Goal: Information Seeking & Learning: Check status

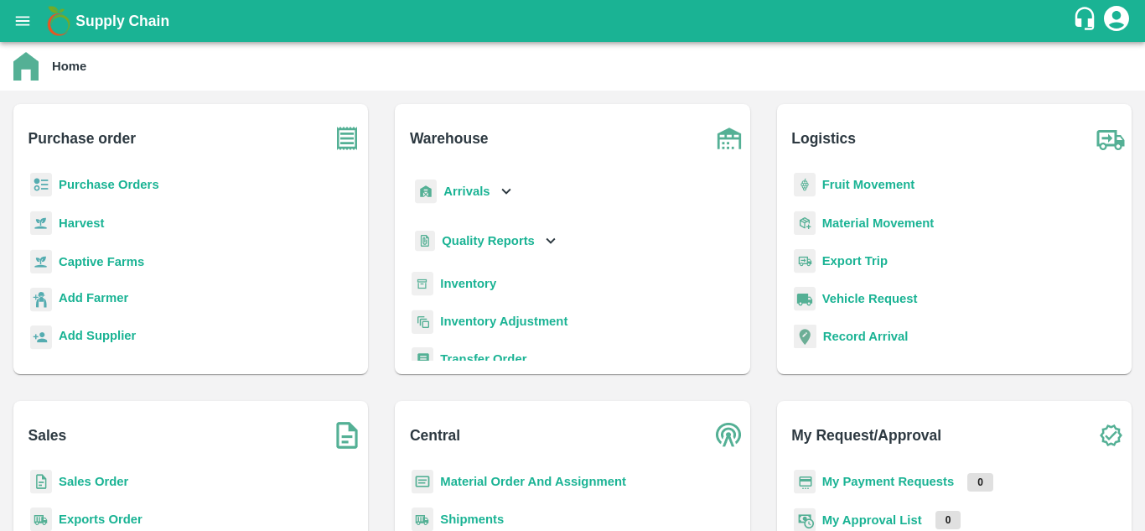
click at [140, 179] on b "Purchase Orders" at bounding box center [109, 184] width 101 height 13
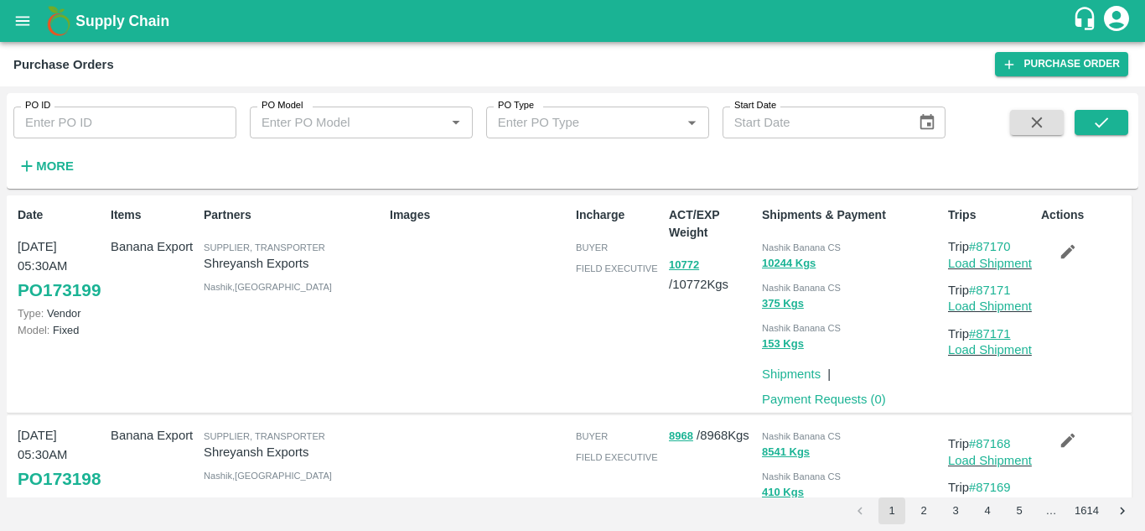
click at [1008, 331] on link "#87171" at bounding box center [990, 333] width 42 height 13
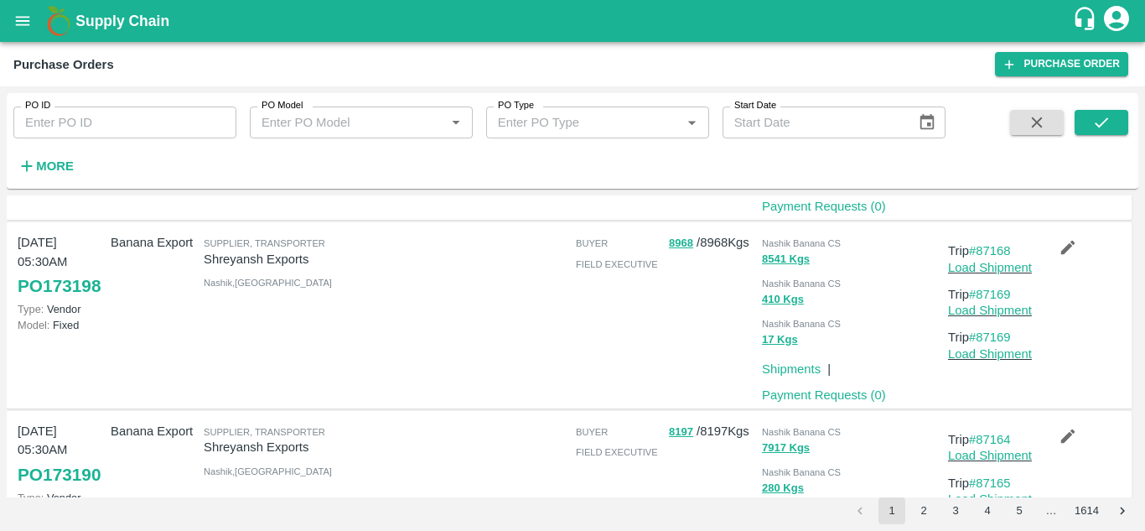
scroll to position [197, 0]
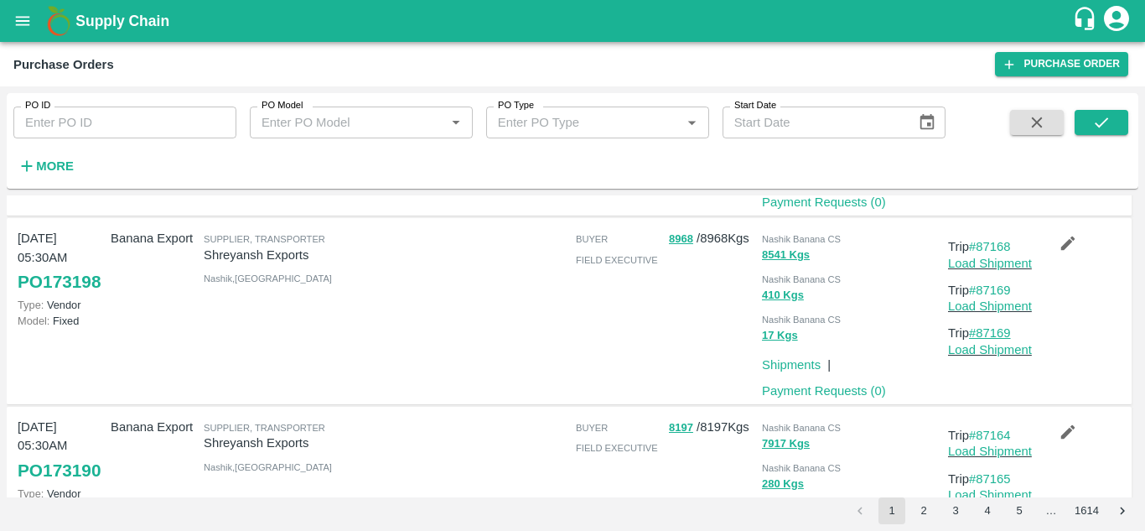
click at [1000, 331] on link "#87169" at bounding box center [990, 332] width 42 height 13
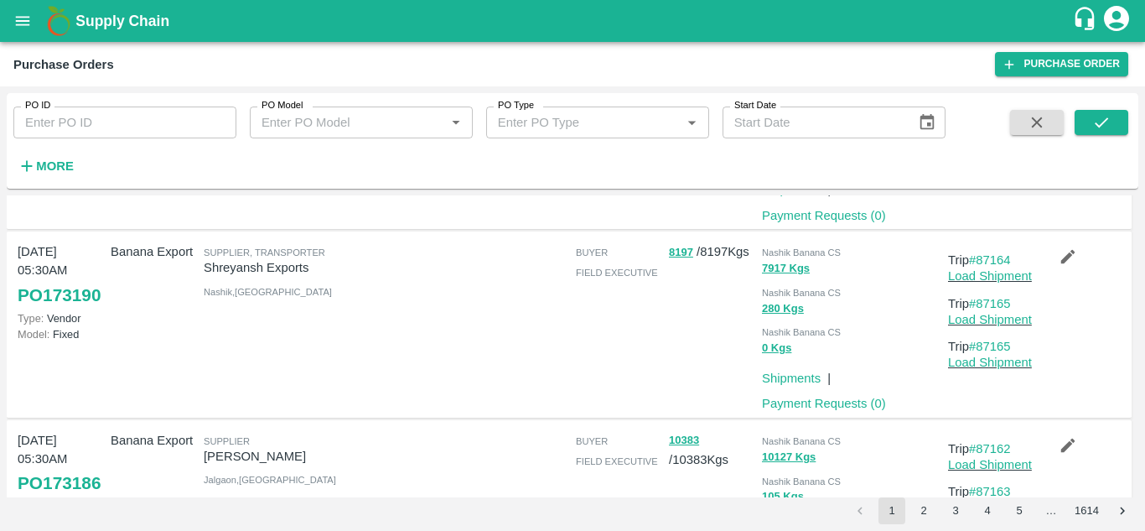
scroll to position [373, 0]
click at [998, 341] on link "#87165" at bounding box center [990, 345] width 42 height 13
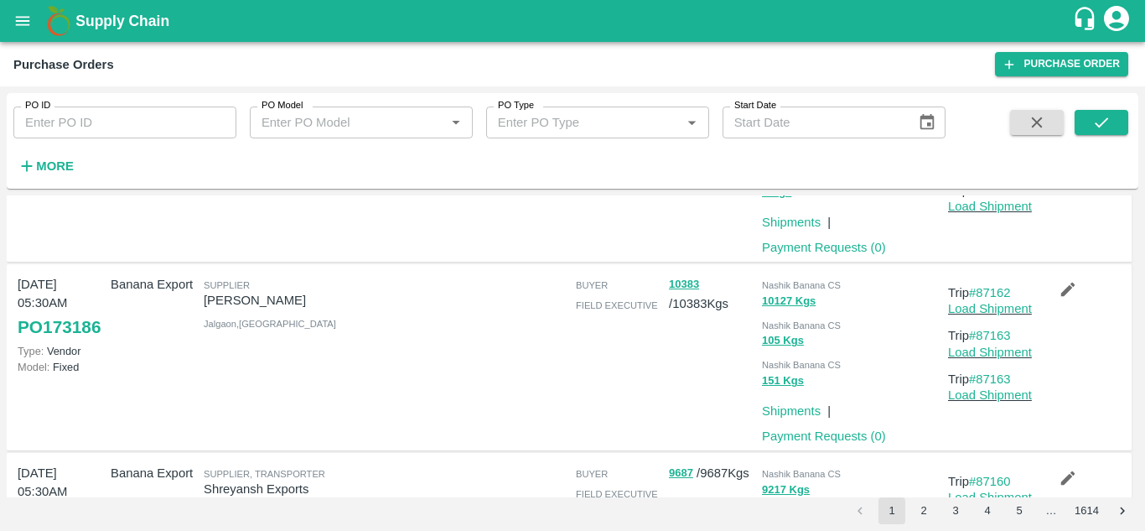
scroll to position [529, 0]
click at [996, 382] on link "#87163" at bounding box center [990, 377] width 42 height 13
click at [998, 377] on link "#87161" at bounding box center [990, 377] width 42 height 13
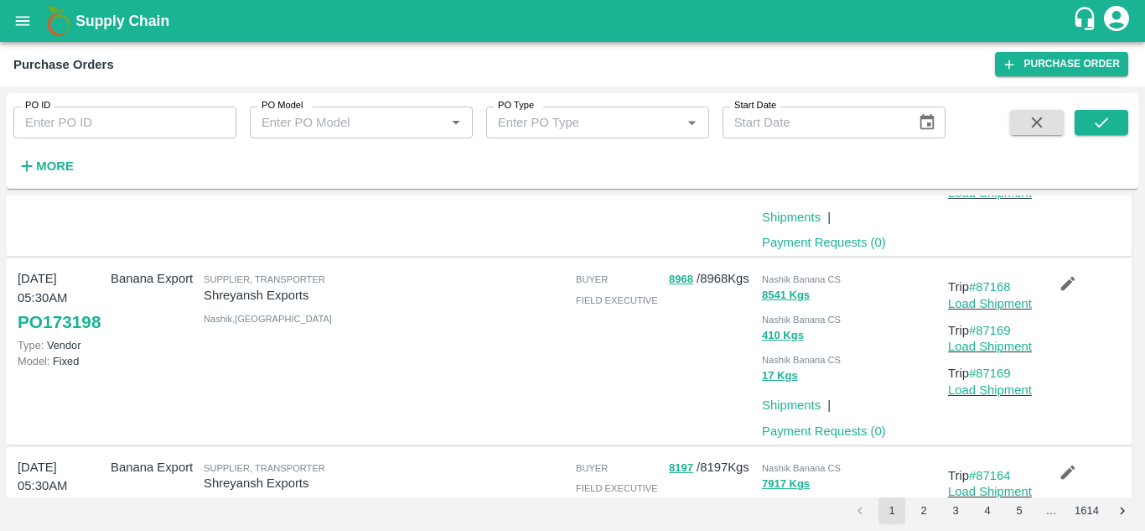
scroll to position [0, 0]
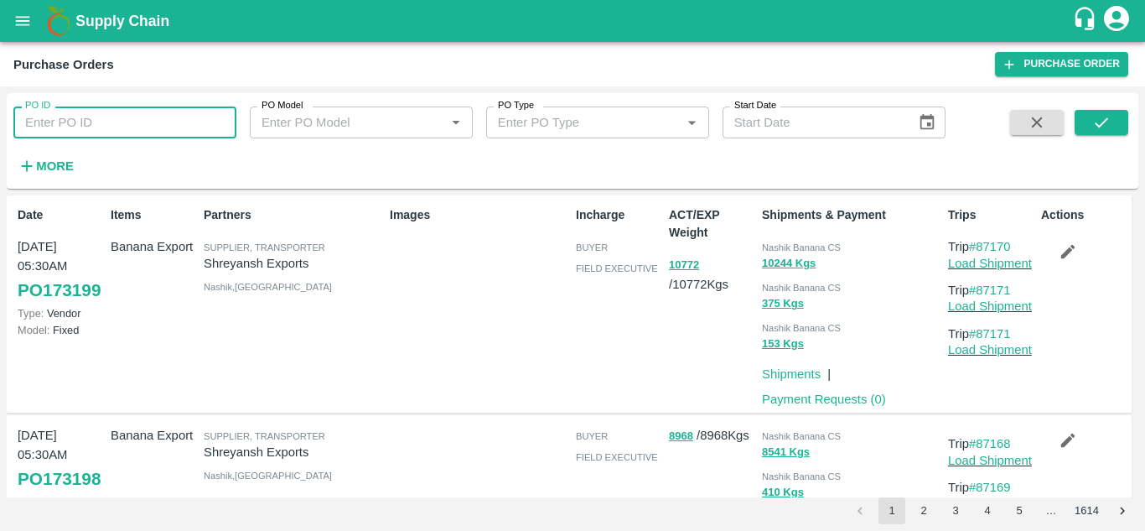
click at [62, 127] on input "PO ID" at bounding box center [124, 122] width 223 height 32
paste input "169045"
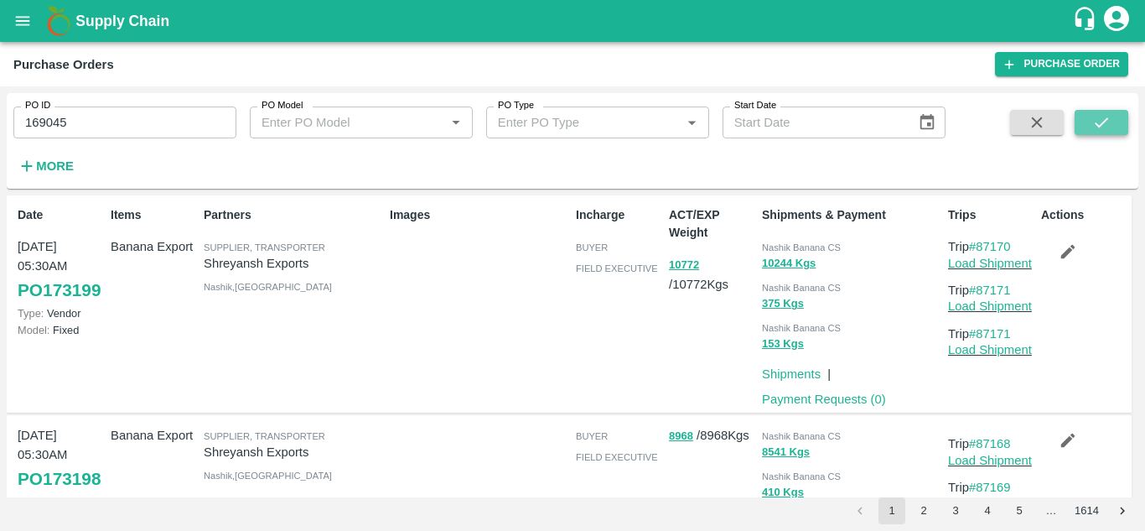
click at [1109, 112] on button "submit" at bounding box center [1102, 122] width 54 height 25
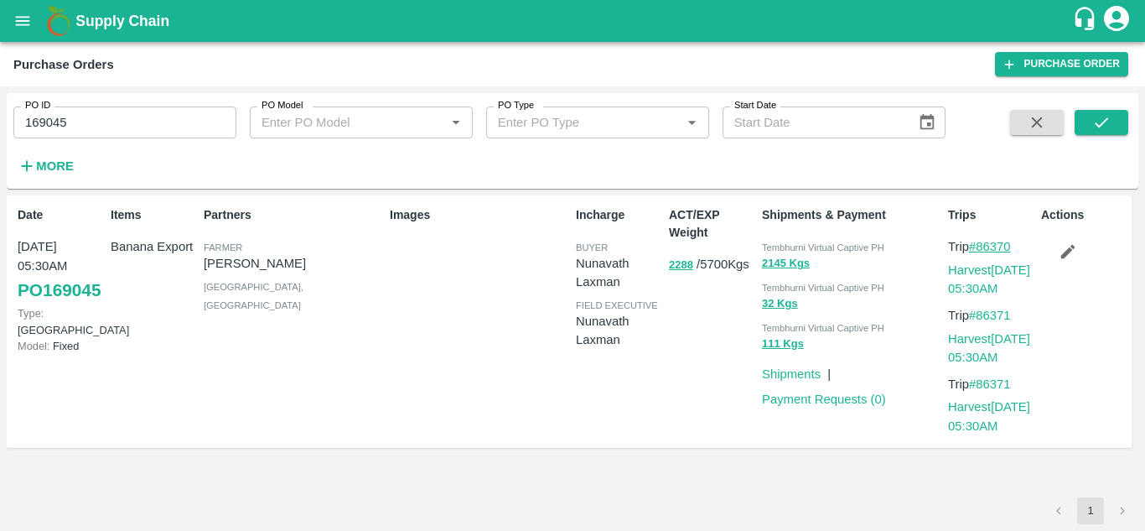
drag, startPoint x: 1021, startPoint y: 243, endPoint x: 980, endPoint y: 246, distance: 41.2
click at [980, 246] on p "Trip #86370" at bounding box center [991, 246] width 86 height 18
copy link "86370"
click at [101, 119] on input "169045" at bounding box center [124, 122] width 223 height 32
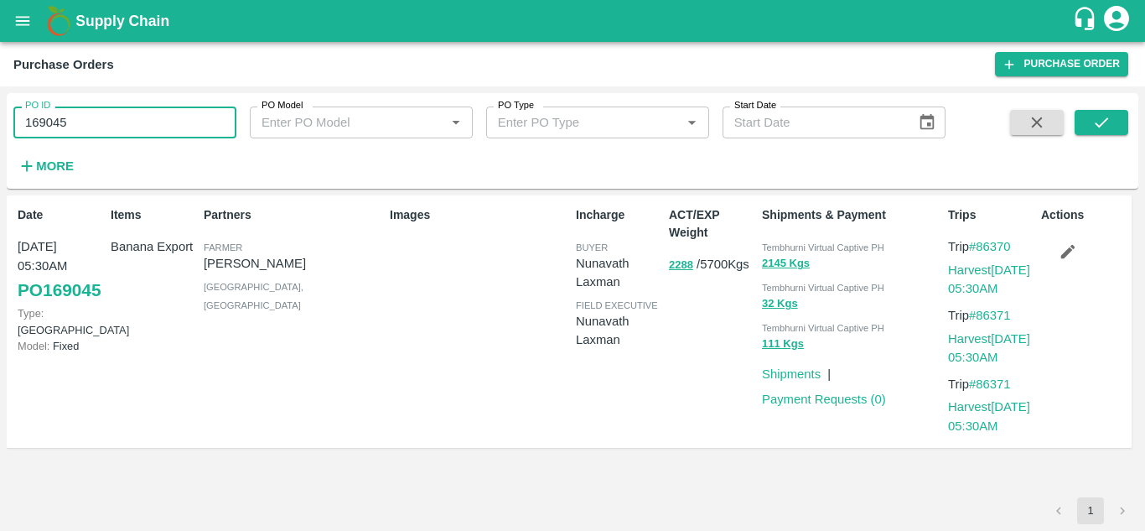
paste input "text"
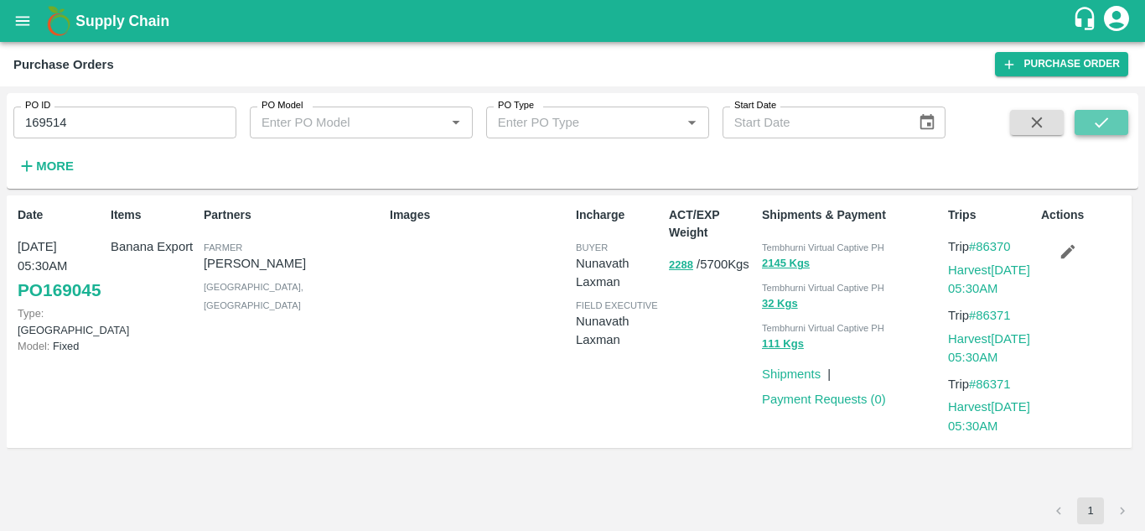
click at [1113, 122] on button "submit" at bounding box center [1102, 122] width 54 height 25
drag, startPoint x: 1021, startPoint y: 241, endPoint x: 982, endPoint y: 242, distance: 39.4
click at [982, 242] on p "Trip #86429" at bounding box center [991, 246] width 86 height 18
copy link "86429"
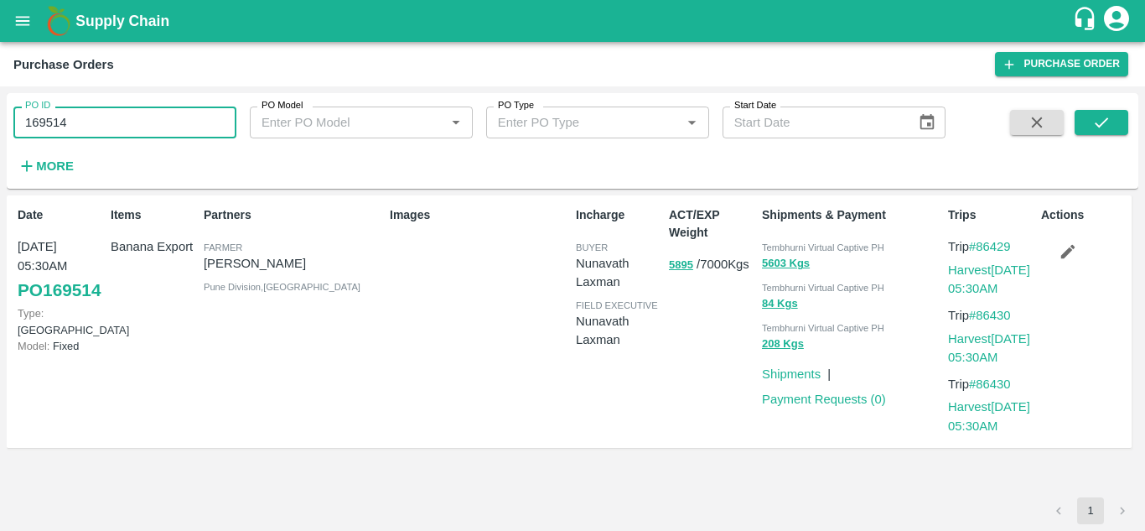
click at [89, 127] on input "169514" at bounding box center [124, 122] width 223 height 32
paste input "text"
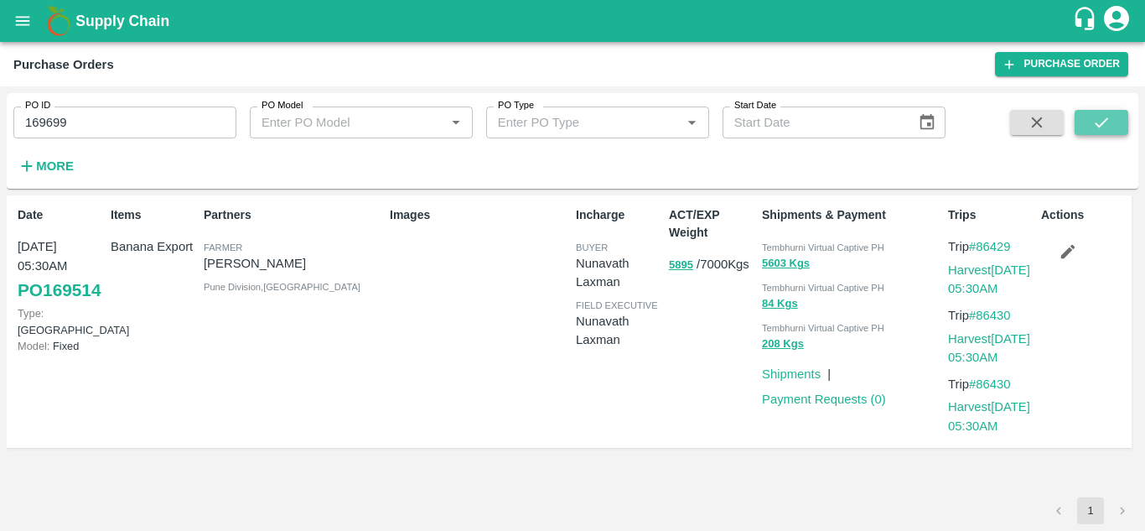
click at [1110, 116] on icon "submit" at bounding box center [1102, 122] width 18 height 18
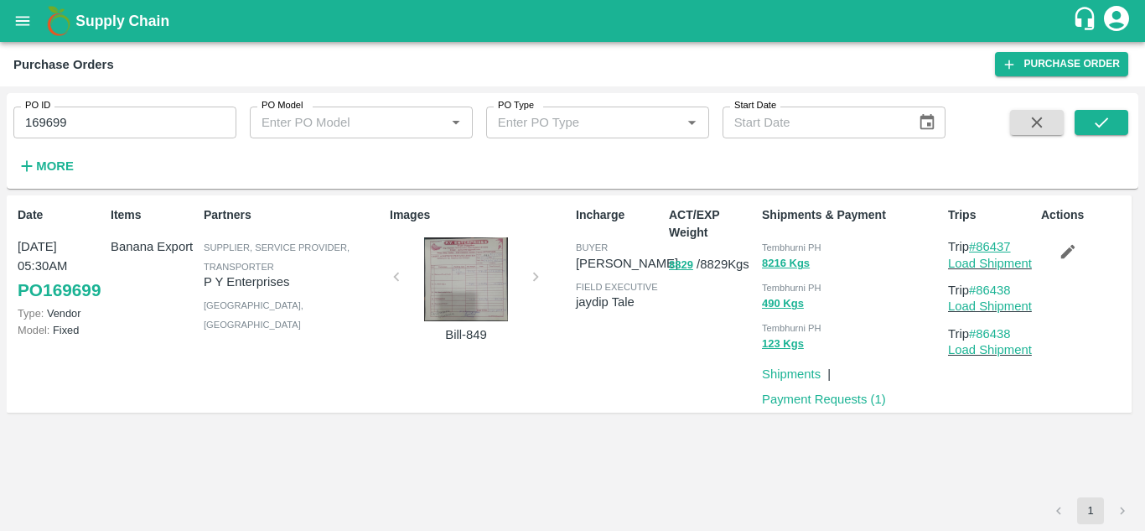
drag, startPoint x: 1023, startPoint y: 244, endPoint x: 980, endPoint y: 244, distance: 42.8
click at [980, 244] on p "Trip #86437" at bounding box center [991, 246] width 86 height 18
copy link "86437"
click at [91, 127] on input "169699" at bounding box center [124, 122] width 223 height 32
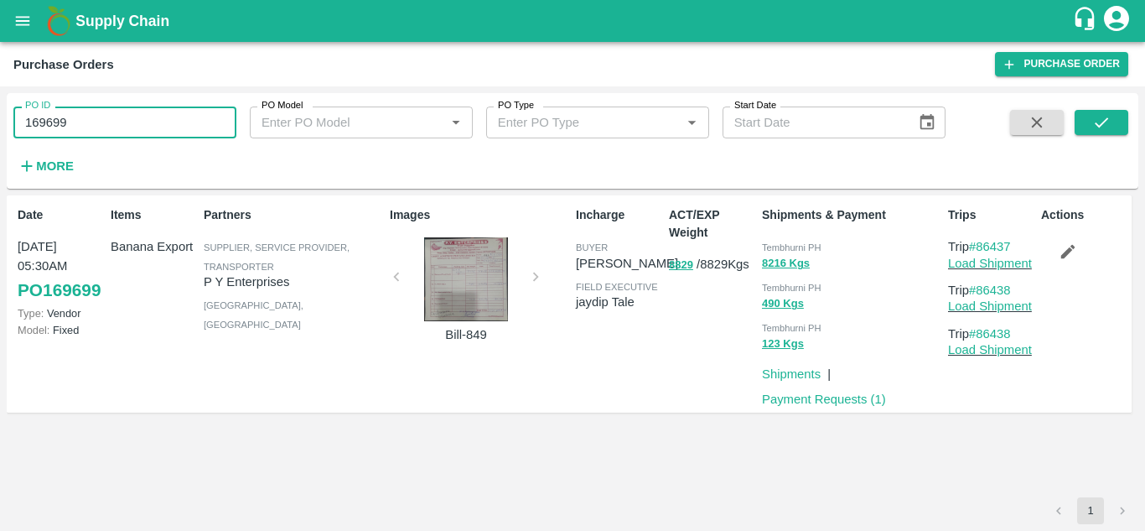
paste input "text"
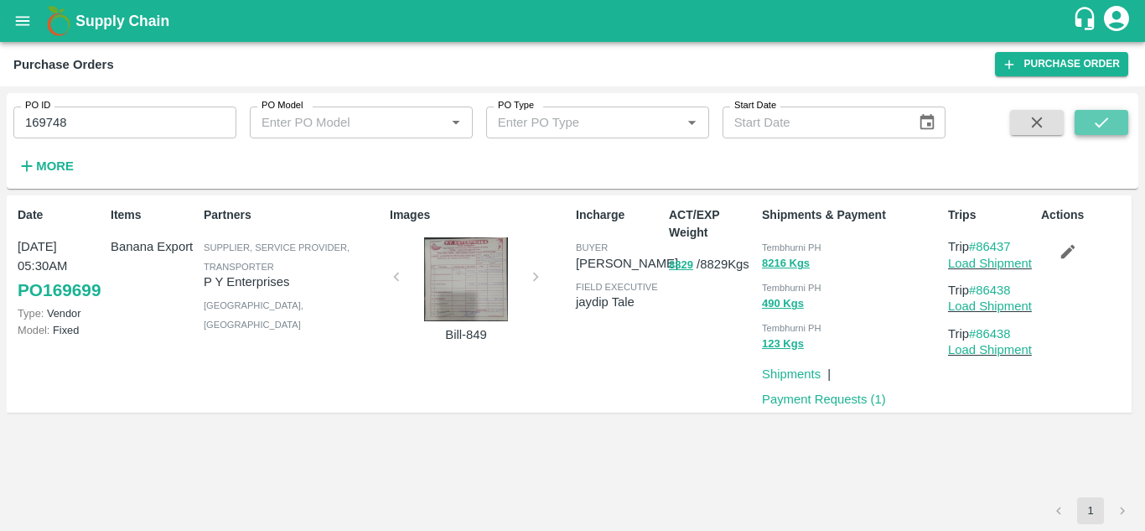
click at [1104, 115] on icon "submit" at bounding box center [1102, 122] width 18 height 18
drag, startPoint x: 1020, startPoint y: 247, endPoint x: 979, endPoint y: 247, distance: 41.1
click at [979, 247] on p "Trip #86442" at bounding box center [991, 246] width 86 height 18
copy link "86442"
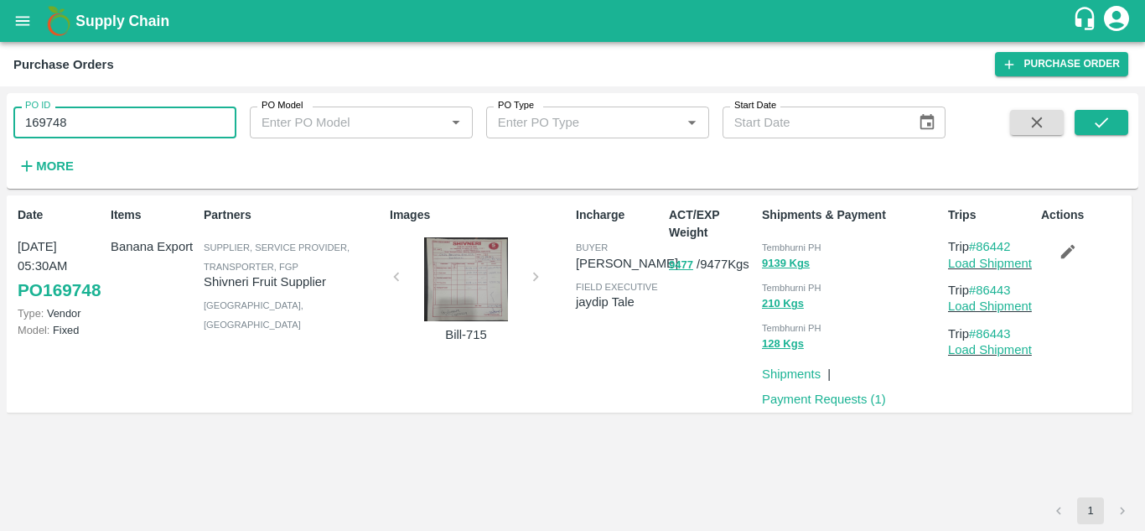
click at [140, 119] on input "169748" at bounding box center [124, 122] width 223 height 32
paste input "text"
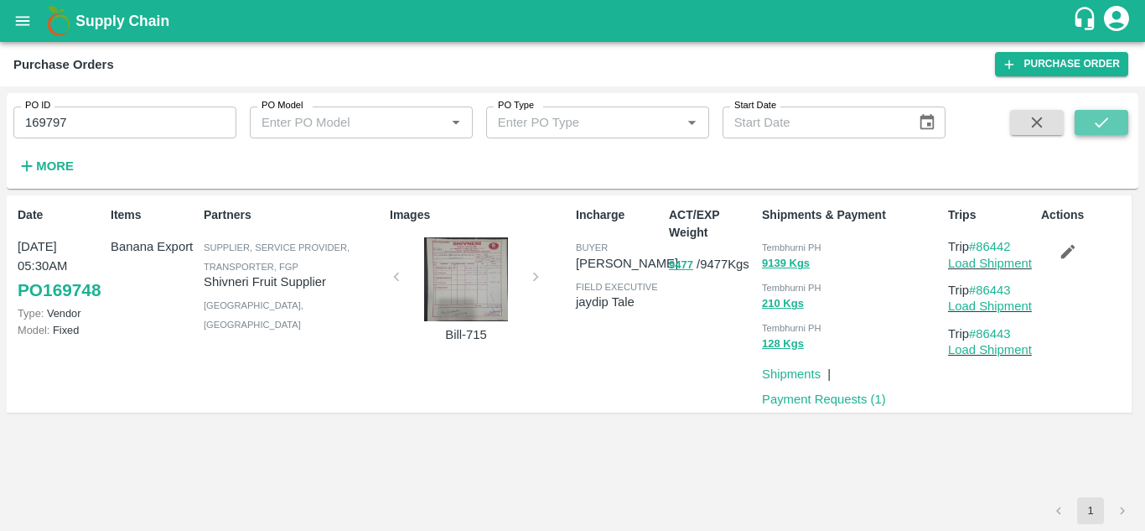
click at [1106, 117] on icon "submit" at bounding box center [1102, 122] width 18 height 18
drag, startPoint x: 1022, startPoint y: 244, endPoint x: 980, endPoint y: 249, distance: 42.2
click at [980, 249] on p "Trip #86453" at bounding box center [991, 246] width 86 height 18
copy link "86453"
click at [93, 115] on input "169797" at bounding box center [124, 122] width 223 height 32
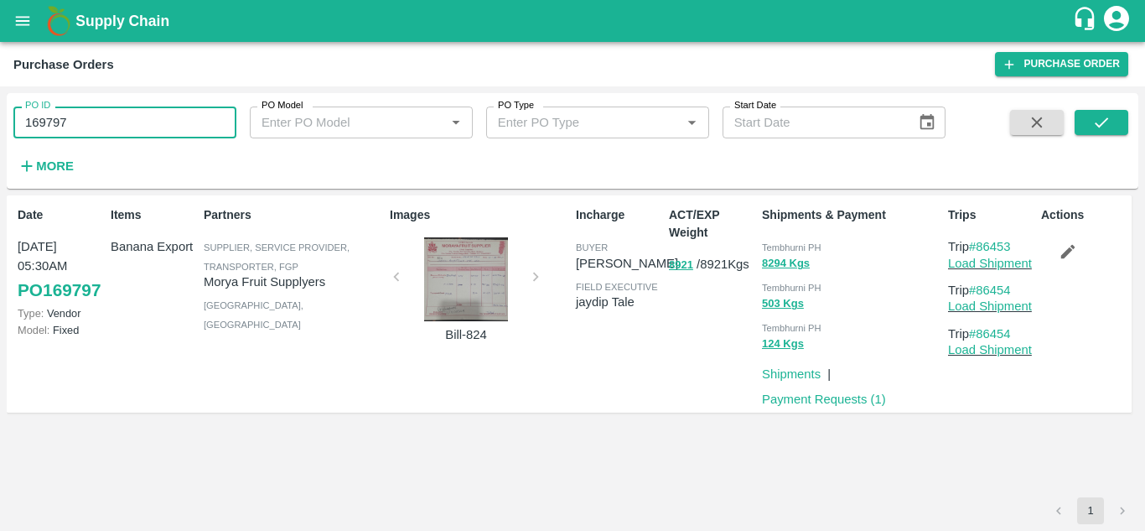
click at [93, 115] on input "169797" at bounding box center [124, 122] width 223 height 32
paste input "text"
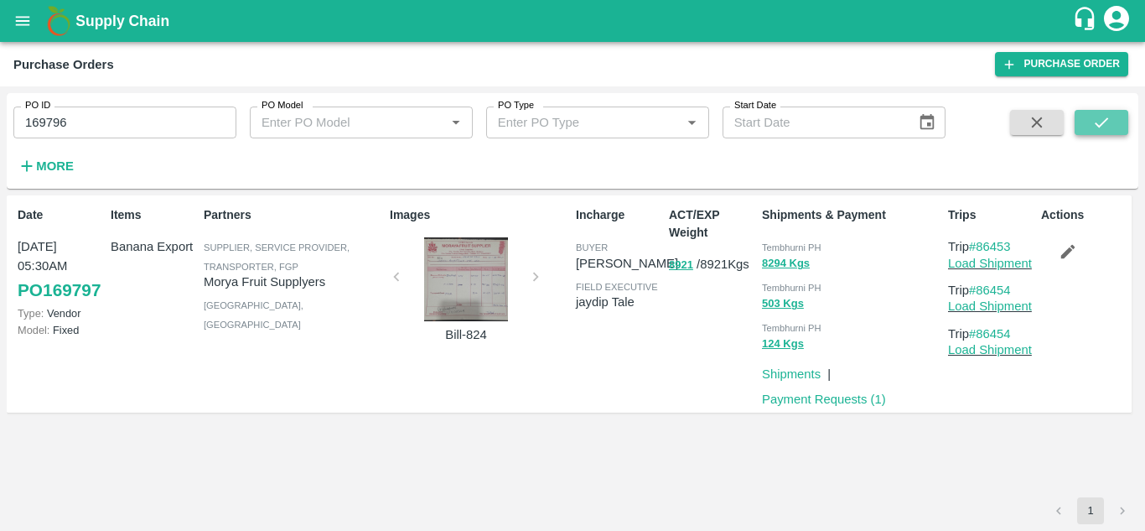
click at [1109, 125] on icon "submit" at bounding box center [1102, 122] width 18 height 18
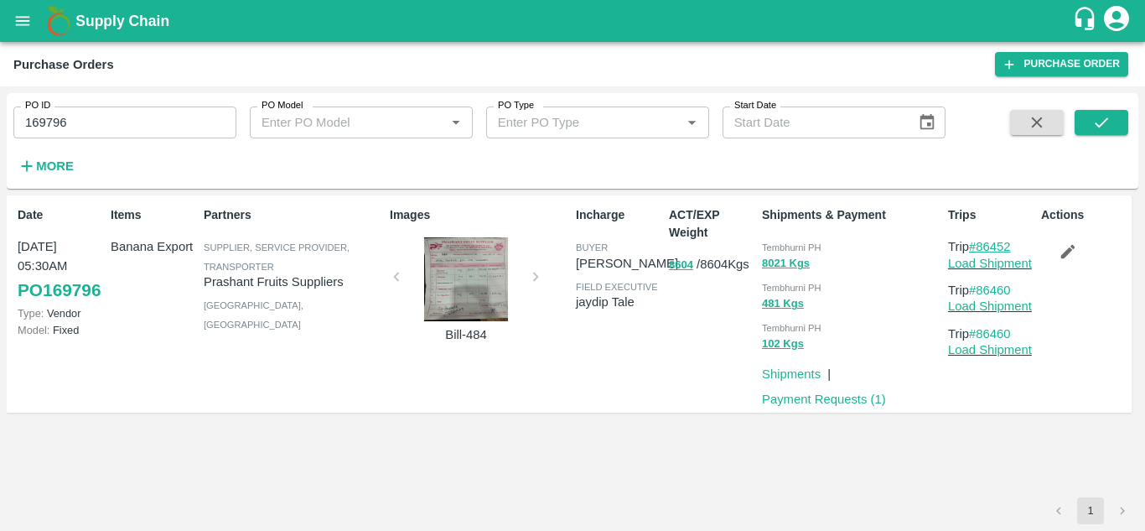
drag, startPoint x: 1022, startPoint y: 244, endPoint x: 979, endPoint y: 244, distance: 43.6
click at [979, 244] on p "Trip #86452" at bounding box center [991, 246] width 86 height 18
copy link "86452"
click at [97, 127] on input "169796" at bounding box center [124, 122] width 223 height 32
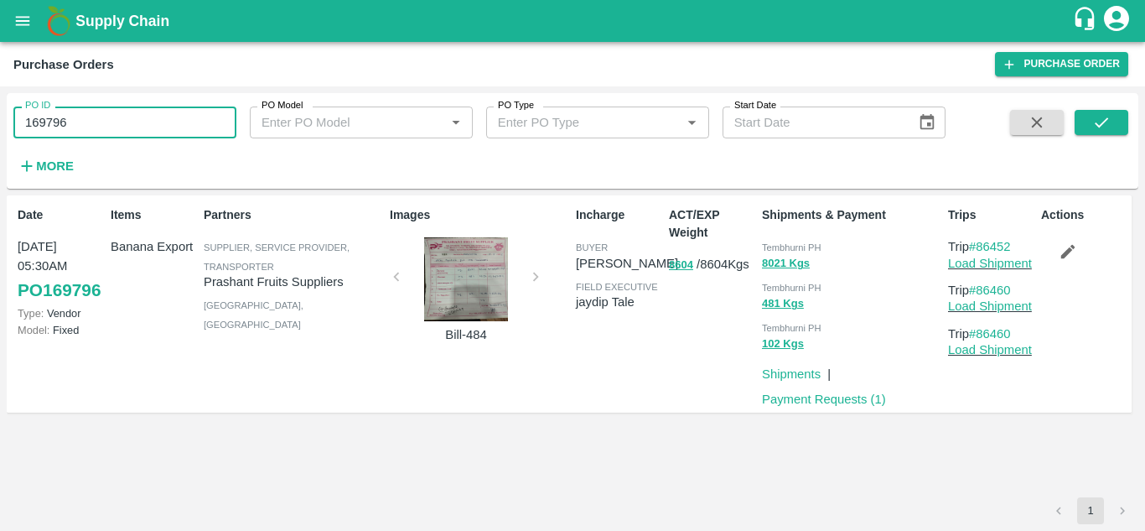
paste input "text"
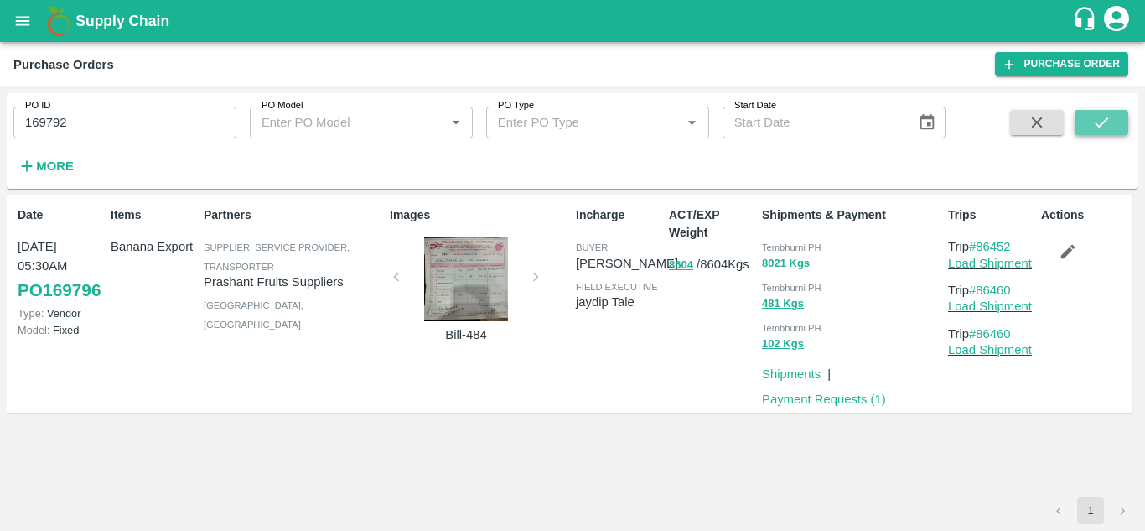
click at [1109, 118] on icon "submit" at bounding box center [1102, 122] width 18 height 18
drag, startPoint x: 1021, startPoint y: 243, endPoint x: 982, endPoint y: 244, distance: 38.6
click at [982, 244] on p "Trip #86444" at bounding box center [991, 246] width 86 height 18
copy link "86444"
click at [80, 122] on input "169792" at bounding box center [124, 122] width 223 height 32
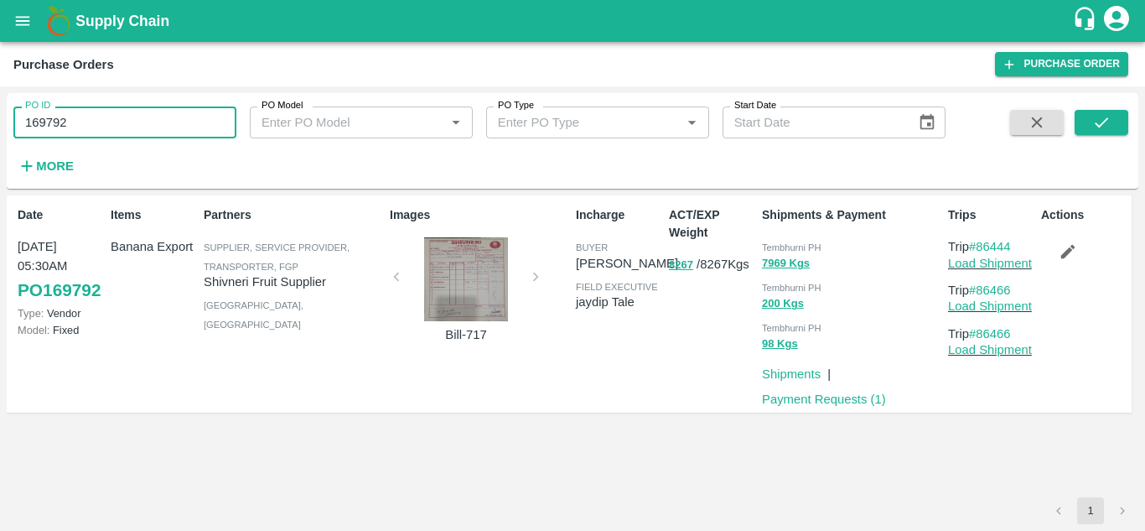
click at [80, 122] on input "169792" at bounding box center [124, 122] width 223 height 32
paste input "text"
click at [1110, 112] on button "submit" at bounding box center [1102, 122] width 54 height 25
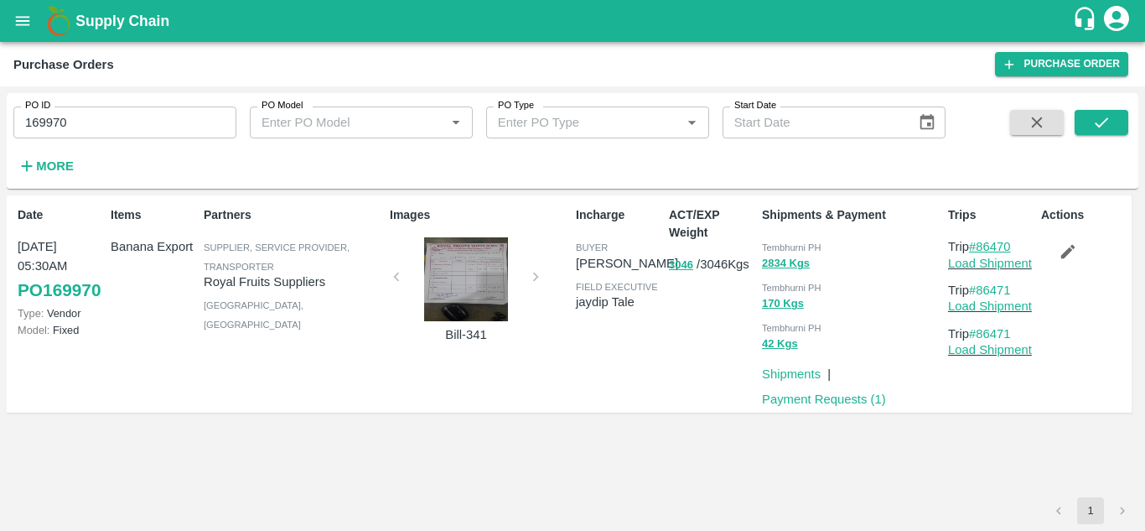
drag, startPoint x: 1021, startPoint y: 244, endPoint x: 982, endPoint y: 243, distance: 39.4
click at [982, 243] on p "Trip #86470" at bounding box center [991, 246] width 86 height 18
copy link "86470"
click at [107, 132] on input "169970" at bounding box center [124, 122] width 223 height 32
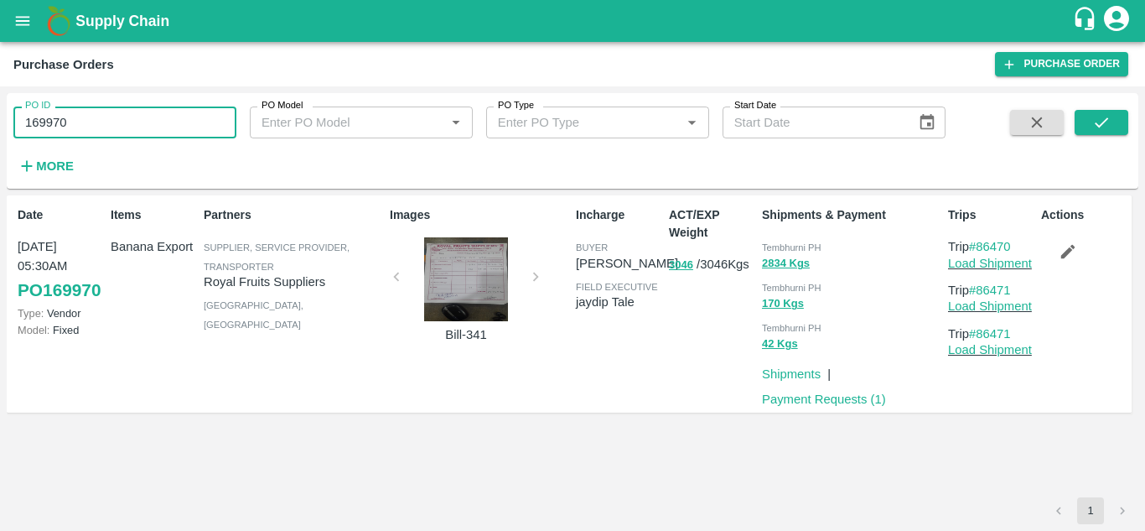
paste input "text"
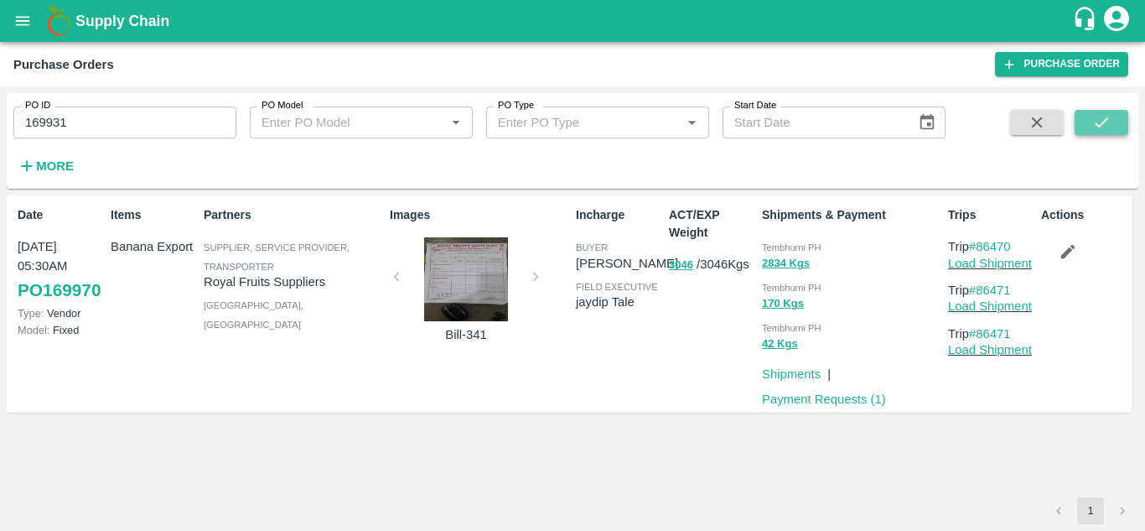
click at [1093, 112] on button "submit" at bounding box center [1102, 122] width 54 height 25
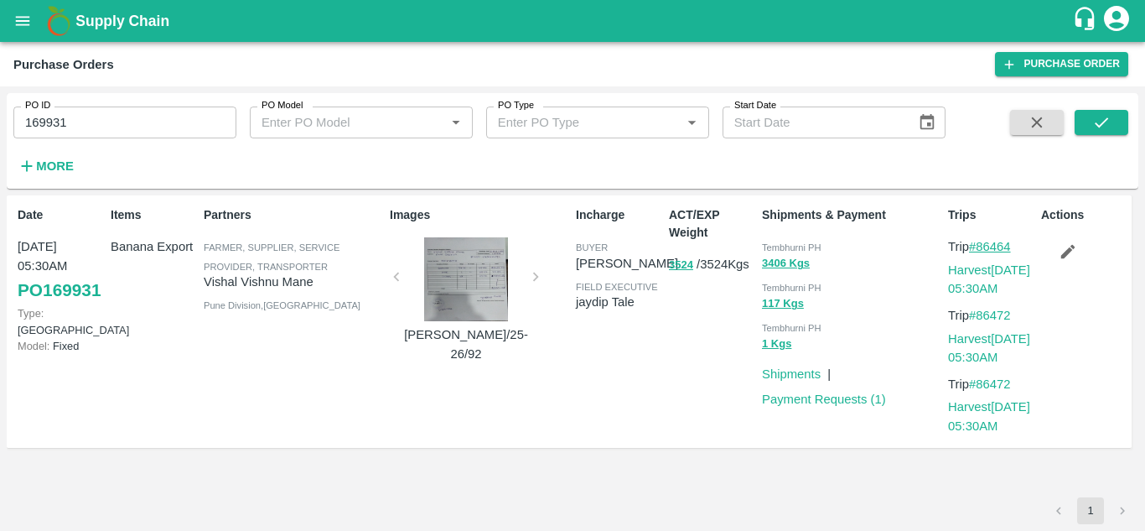
drag, startPoint x: 1027, startPoint y: 244, endPoint x: 979, endPoint y: 242, distance: 47.8
click at [979, 242] on p "Trip #86464" at bounding box center [991, 246] width 86 height 18
copy link "86464"
click at [121, 125] on input "169931" at bounding box center [124, 122] width 223 height 32
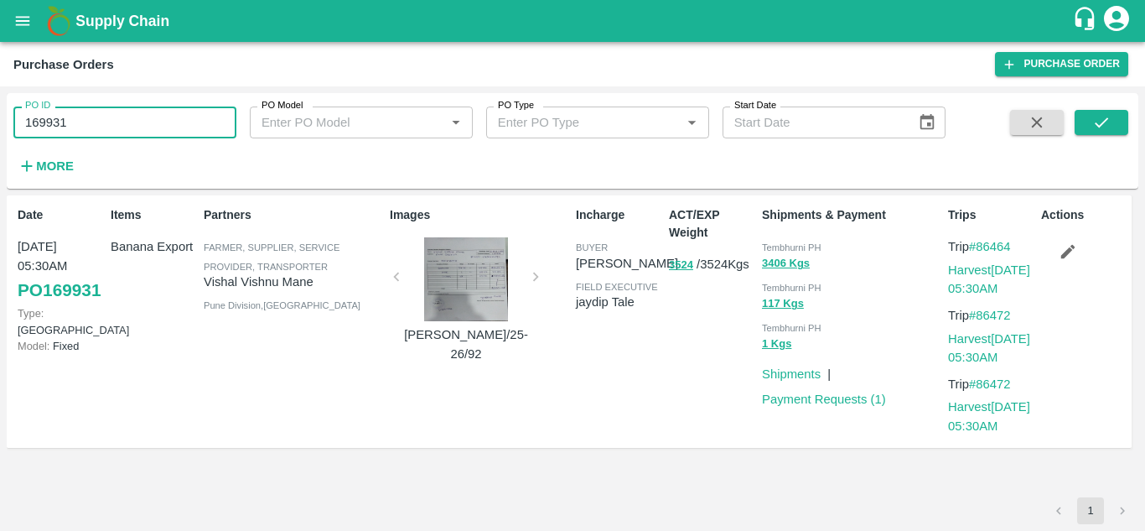
paste input "text"
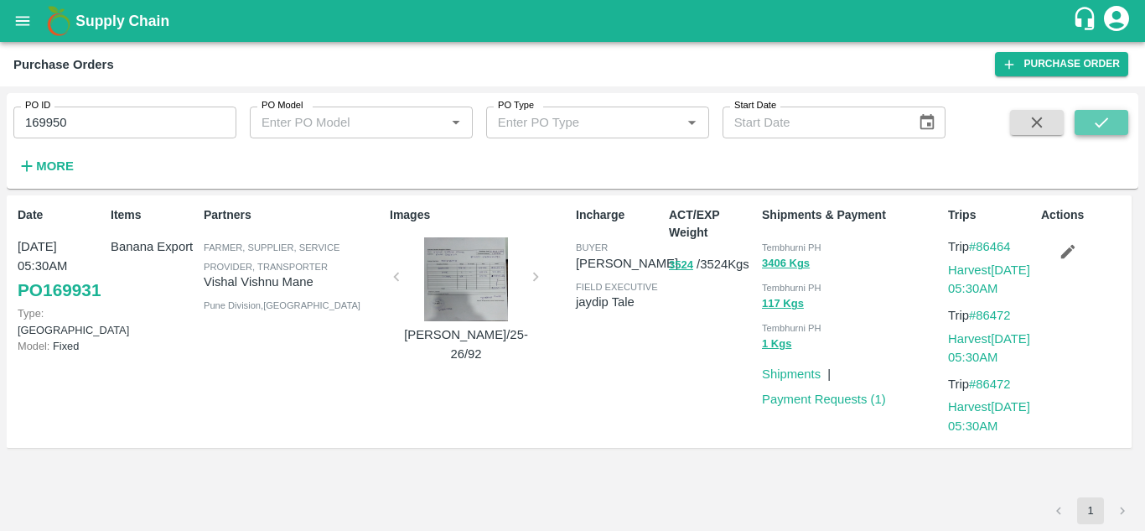
click at [1124, 118] on button "submit" at bounding box center [1102, 122] width 54 height 25
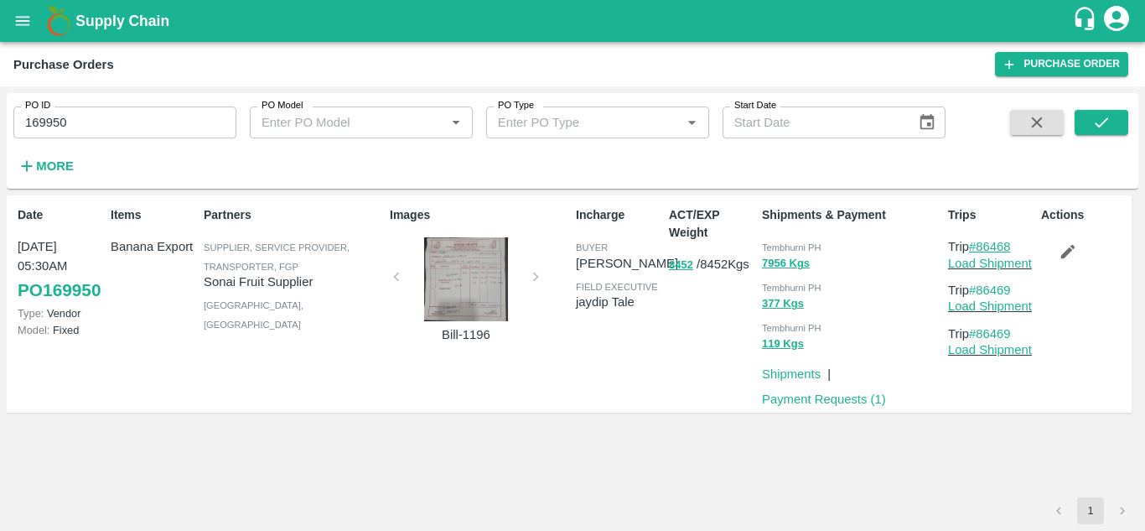
drag, startPoint x: 1031, startPoint y: 242, endPoint x: 982, endPoint y: 247, distance: 49.7
click at [982, 247] on p "Trip #86468" at bounding box center [991, 246] width 86 height 18
copy link "86468"
click at [105, 117] on input "169950" at bounding box center [124, 122] width 223 height 32
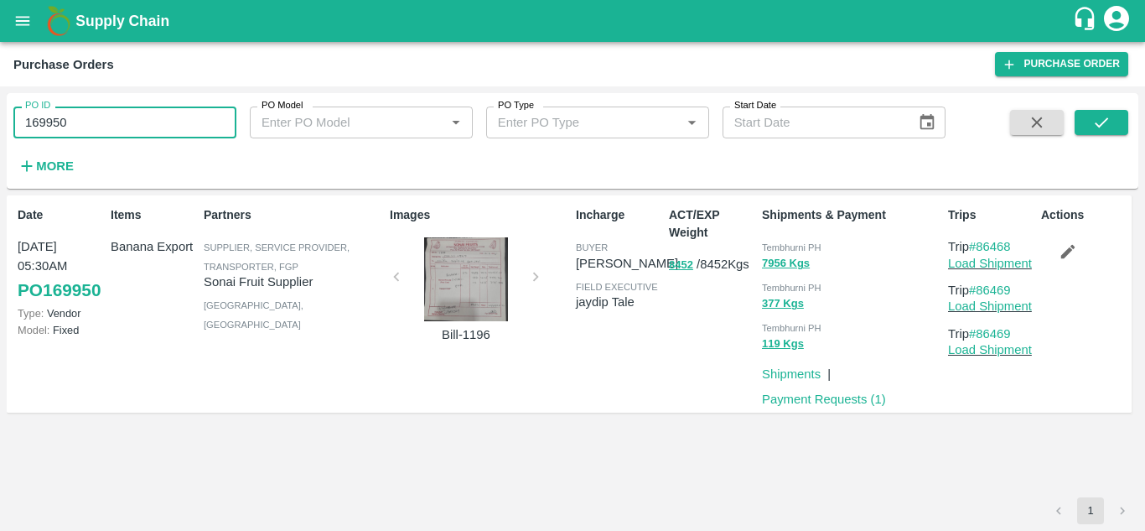
paste input "text"
click at [1106, 115] on icon "submit" at bounding box center [1102, 122] width 18 height 18
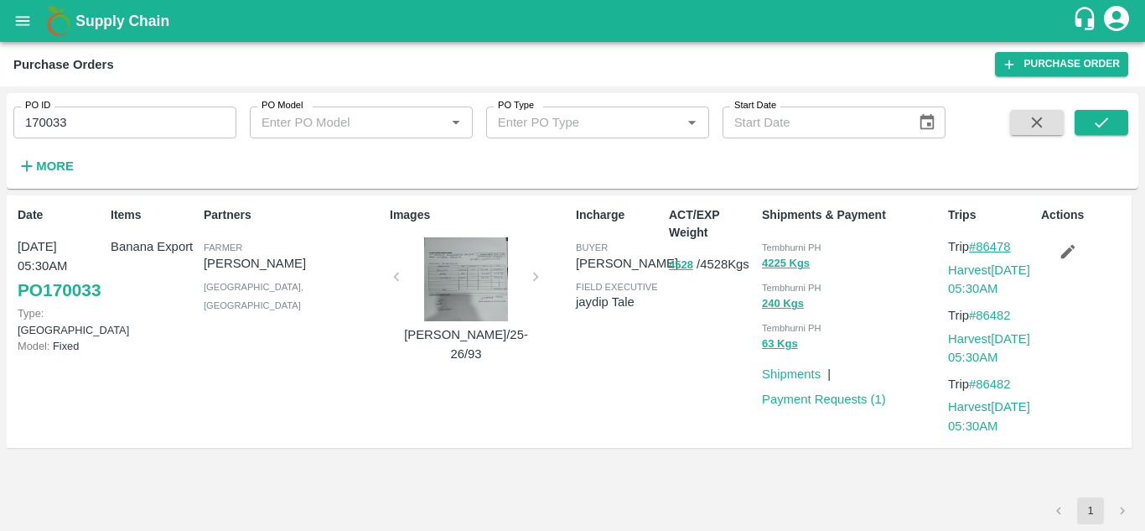
drag, startPoint x: 1022, startPoint y: 247, endPoint x: 982, endPoint y: 244, distance: 40.4
click at [982, 244] on p "Trip #86478" at bounding box center [991, 246] width 86 height 18
click at [89, 131] on input "170033" at bounding box center [124, 122] width 223 height 32
paste input "text"
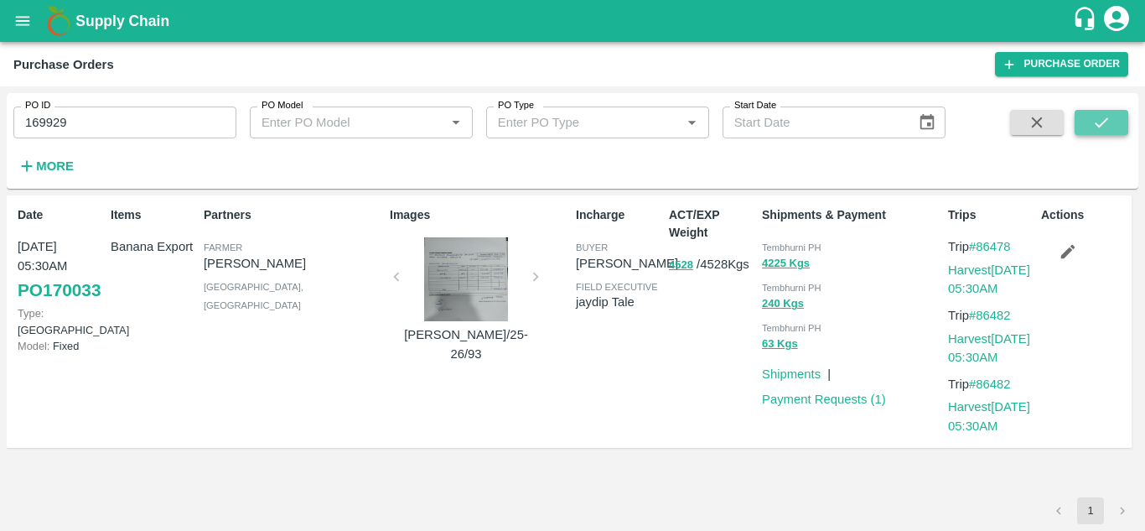
click at [1115, 112] on button "submit" at bounding box center [1102, 122] width 54 height 25
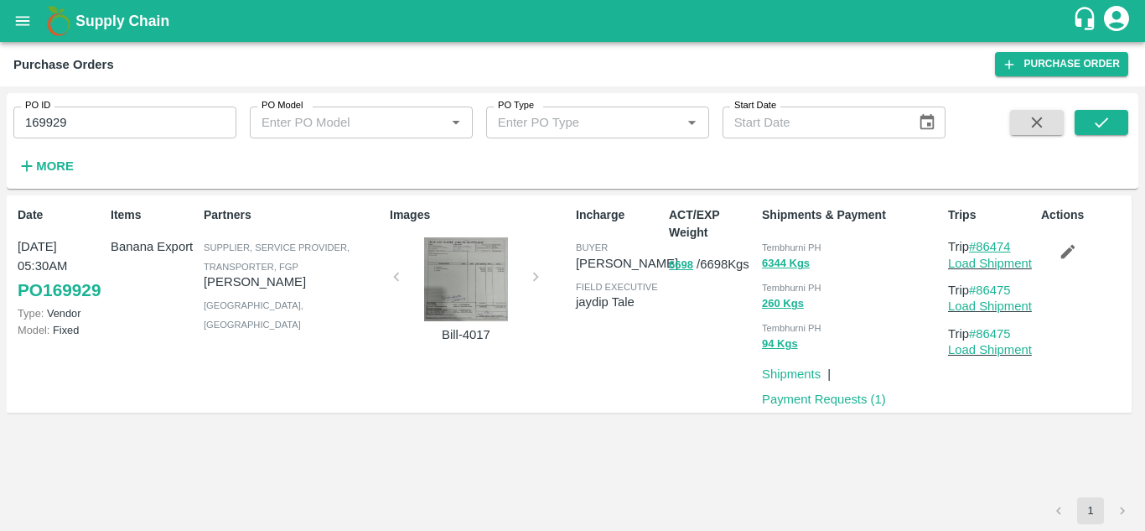
drag, startPoint x: 1021, startPoint y: 248, endPoint x: 980, endPoint y: 249, distance: 41.1
click at [980, 249] on p "Trip #86474" at bounding box center [991, 246] width 86 height 18
click at [137, 118] on input "169929" at bounding box center [124, 122] width 223 height 32
paste input "text"
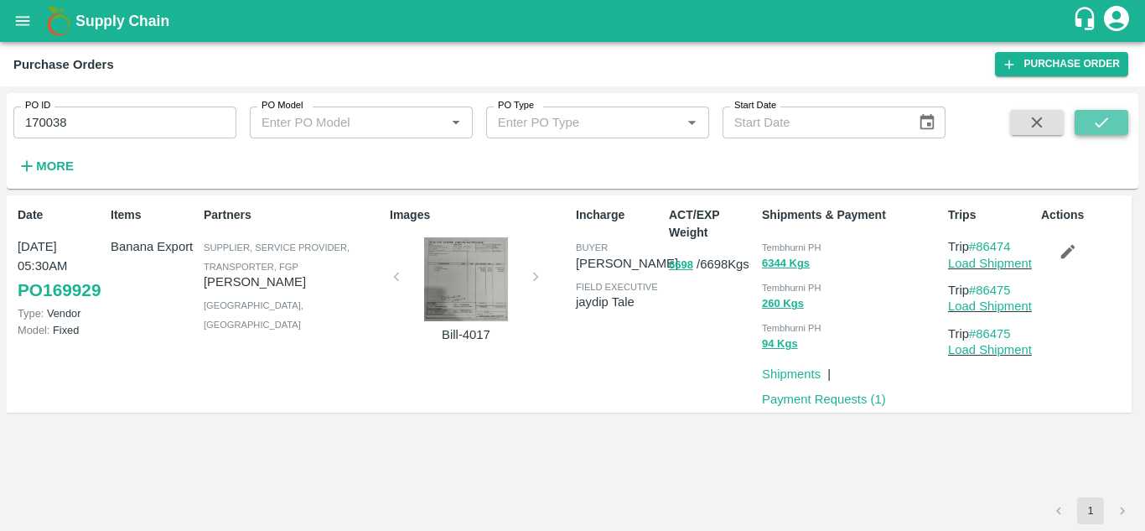
click at [1105, 120] on icon "submit" at bounding box center [1102, 122] width 18 height 18
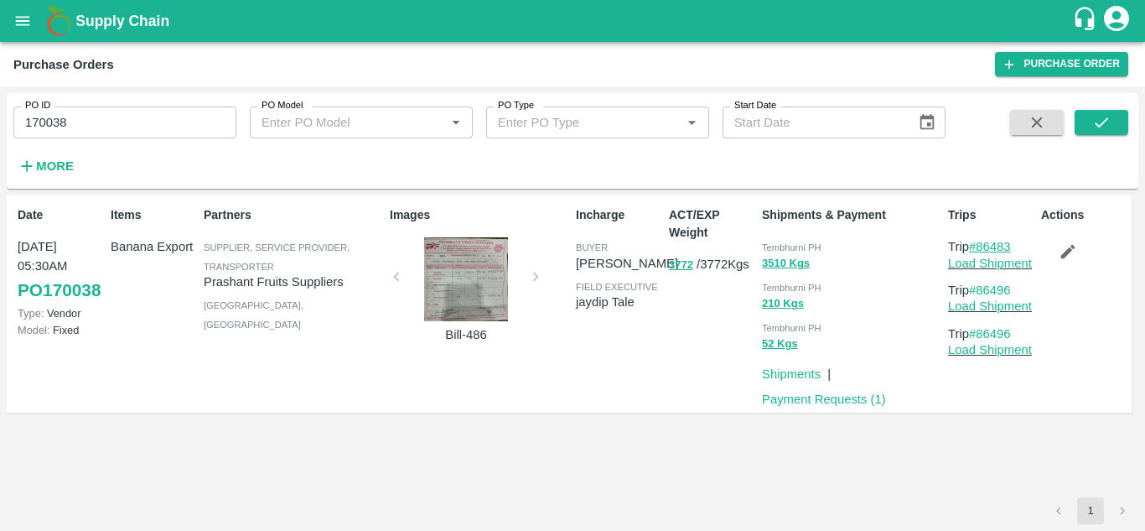
drag, startPoint x: 1023, startPoint y: 247, endPoint x: 982, endPoint y: 247, distance: 41.1
click at [982, 247] on p "Trip #86483" at bounding box center [991, 246] width 86 height 18
click at [81, 107] on input "170038" at bounding box center [124, 122] width 223 height 32
paste input "text"
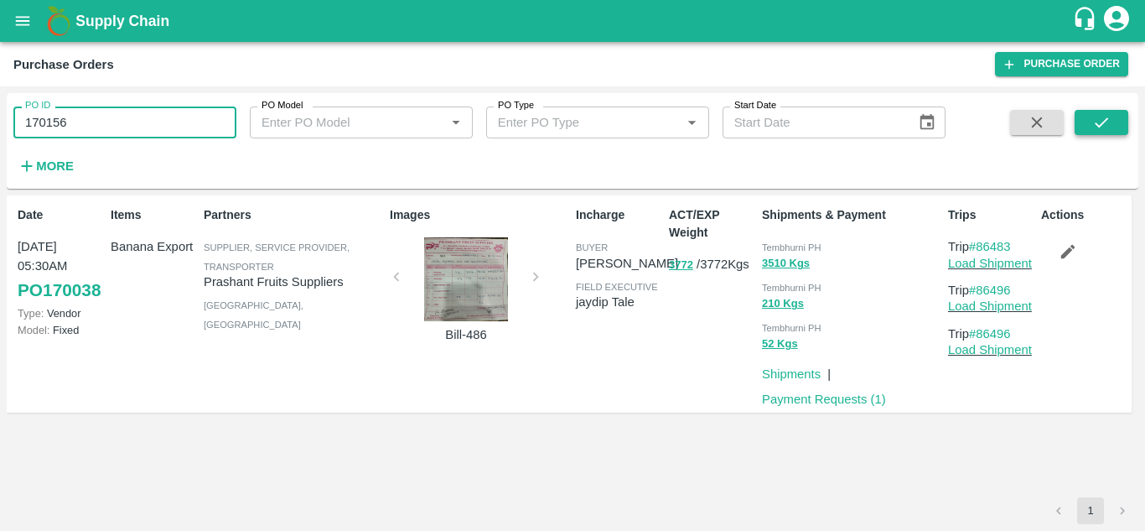
type input "170156"
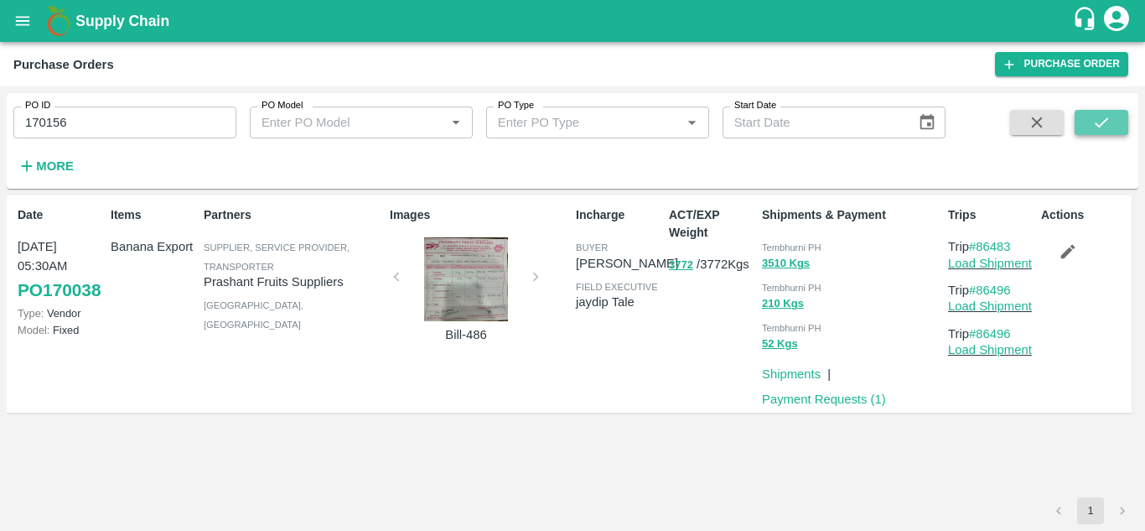
click at [1109, 118] on icon "submit" at bounding box center [1102, 122] width 18 height 18
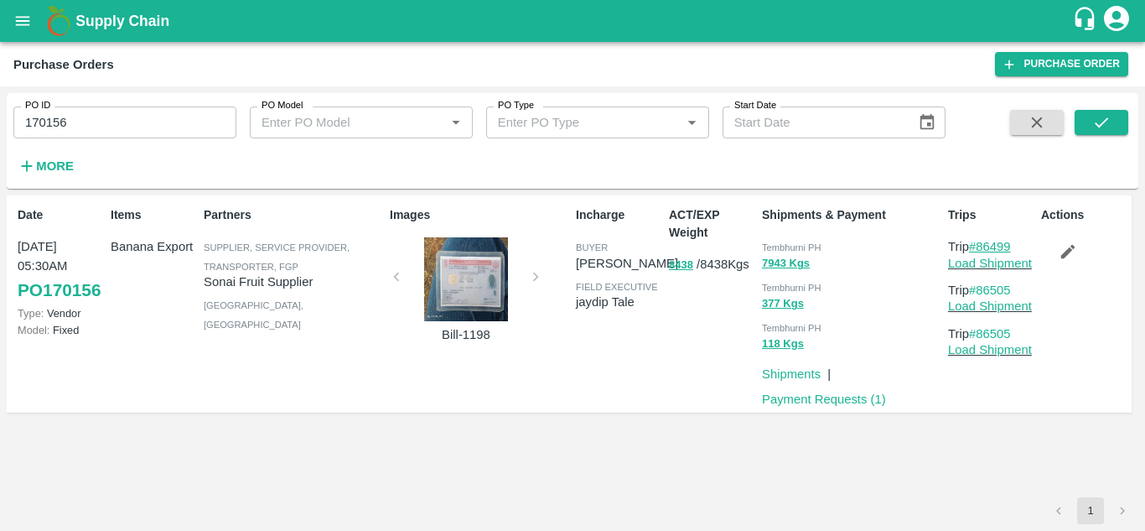
drag, startPoint x: 1021, startPoint y: 242, endPoint x: 980, endPoint y: 243, distance: 40.3
click at [980, 243] on p "Trip #86499" at bounding box center [991, 246] width 86 height 18
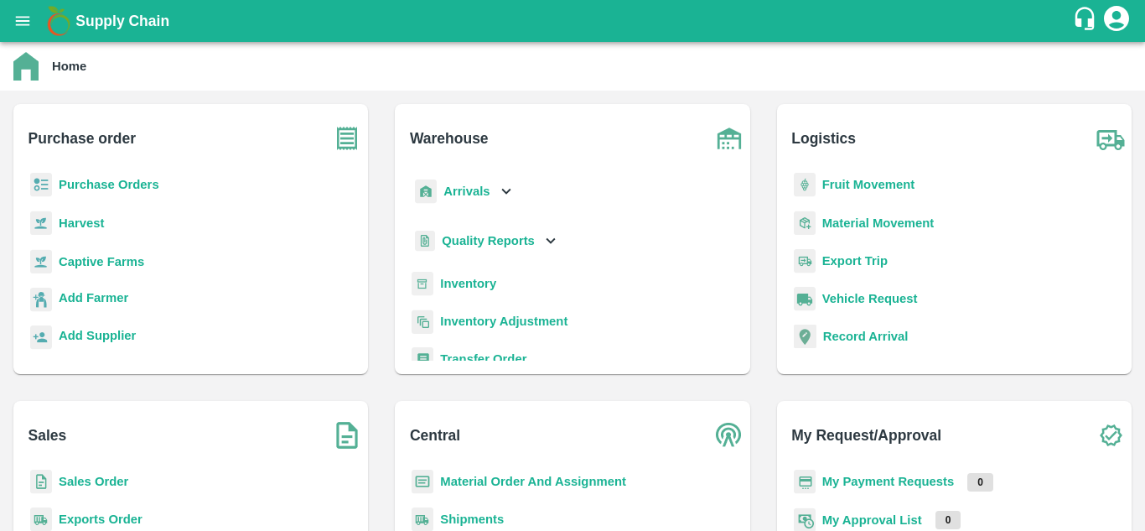
click at [870, 182] on b "Fruit Movement" at bounding box center [869, 184] width 93 height 13
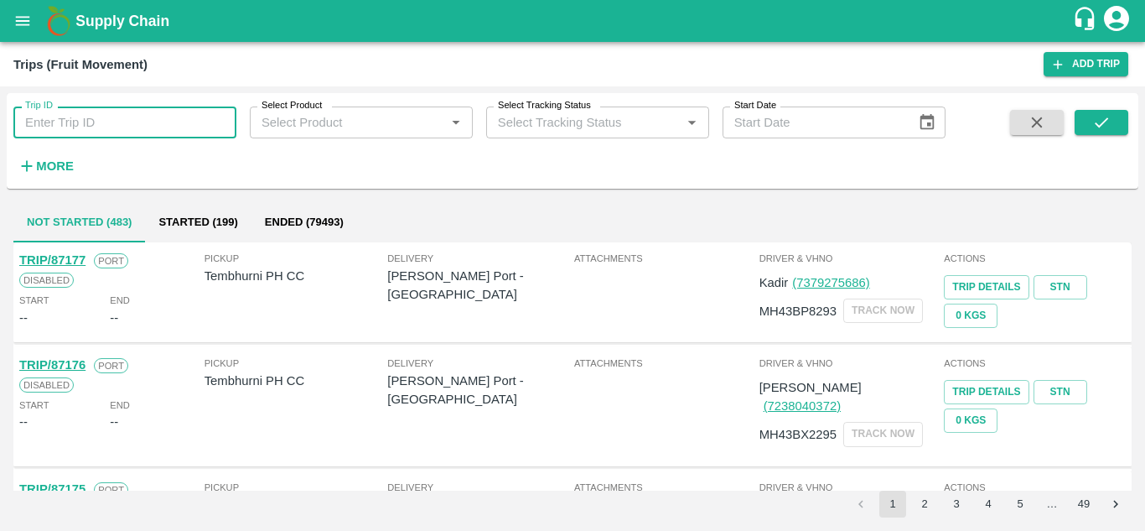
click at [49, 116] on input "Trip ID" at bounding box center [124, 122] width 223 height 32
paste input "86370"
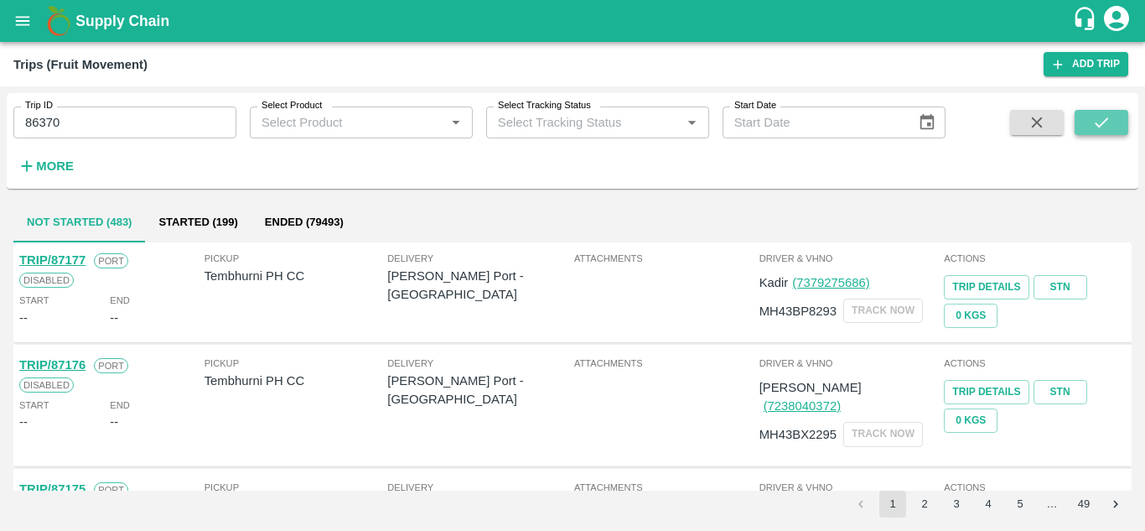
click at [1110, 121] on icon "submit" at bounding box center [1102, 122] width 18 height 18
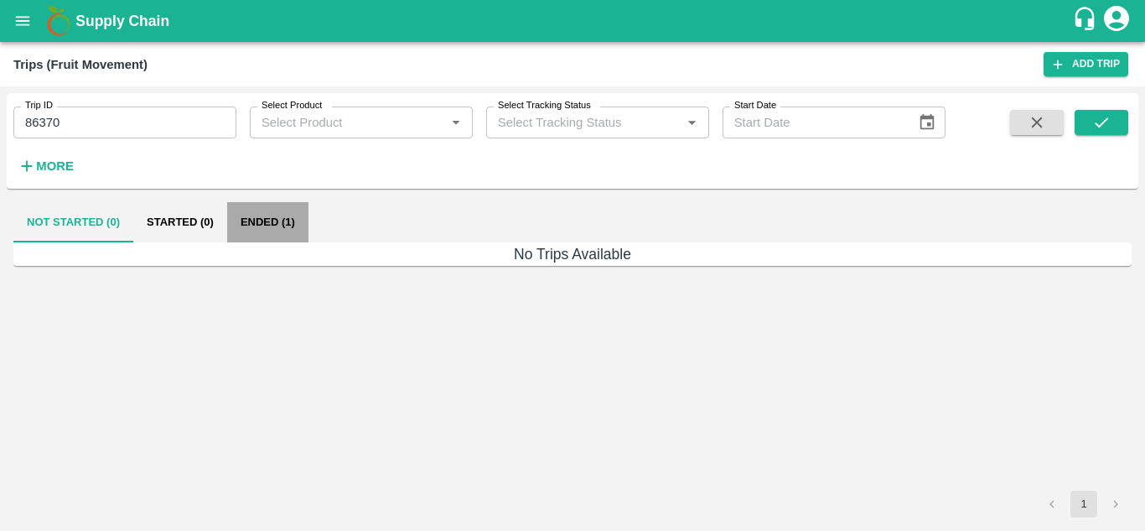
click at [248, 217] on button "Ended (1)" at bounding box center [267, 222] width 81 height 40
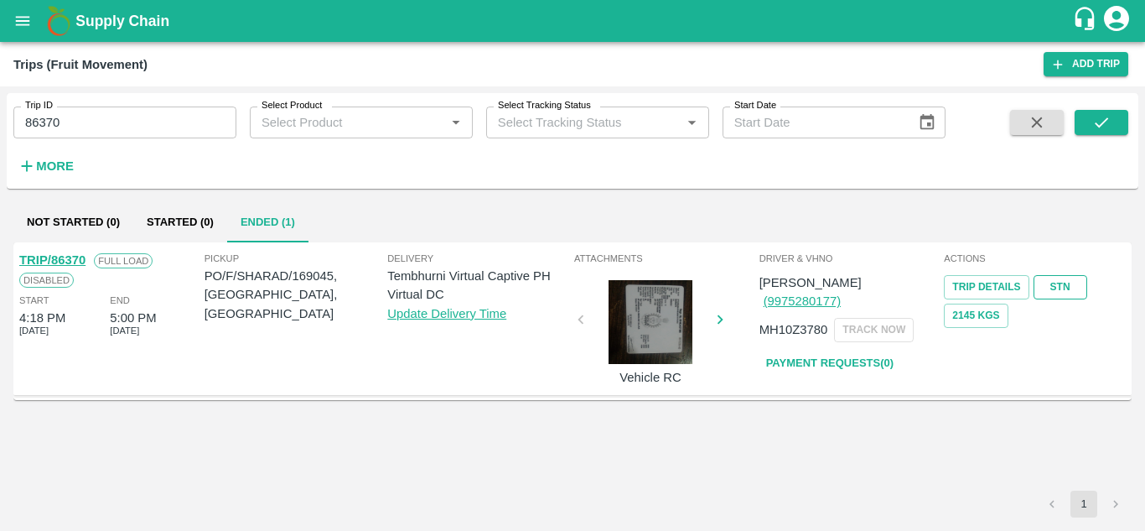
click at [1056, 287] on link "STN" at bounding box center [1061, 287] width 54 height 24
click at [112, 119] on input "86370" at bounding box center [124, 122] width 223 height 32
paste input "text"
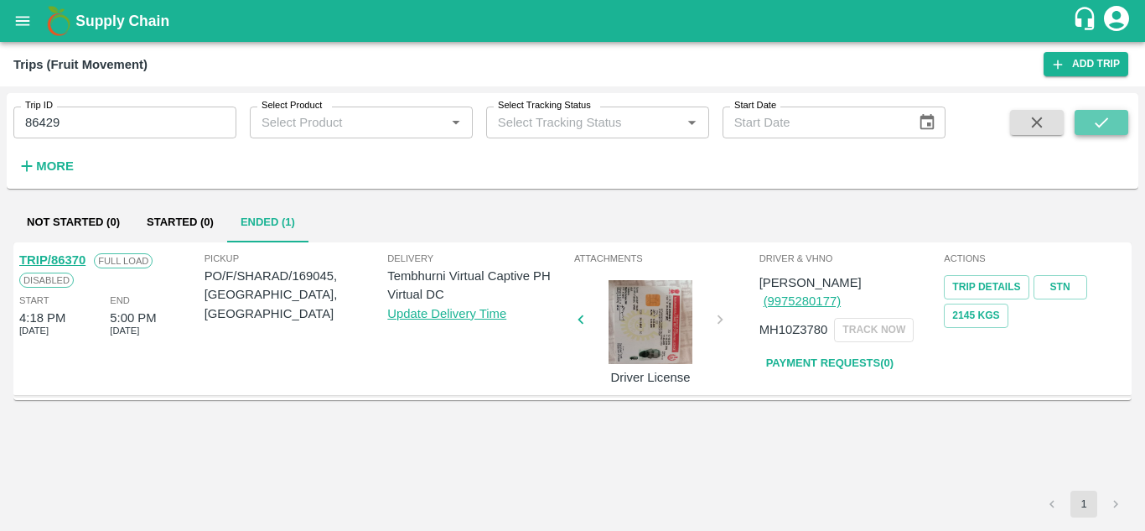
click at [1114, 117] on button "submit" at bounding box center [1102, 122] width 54 height 25
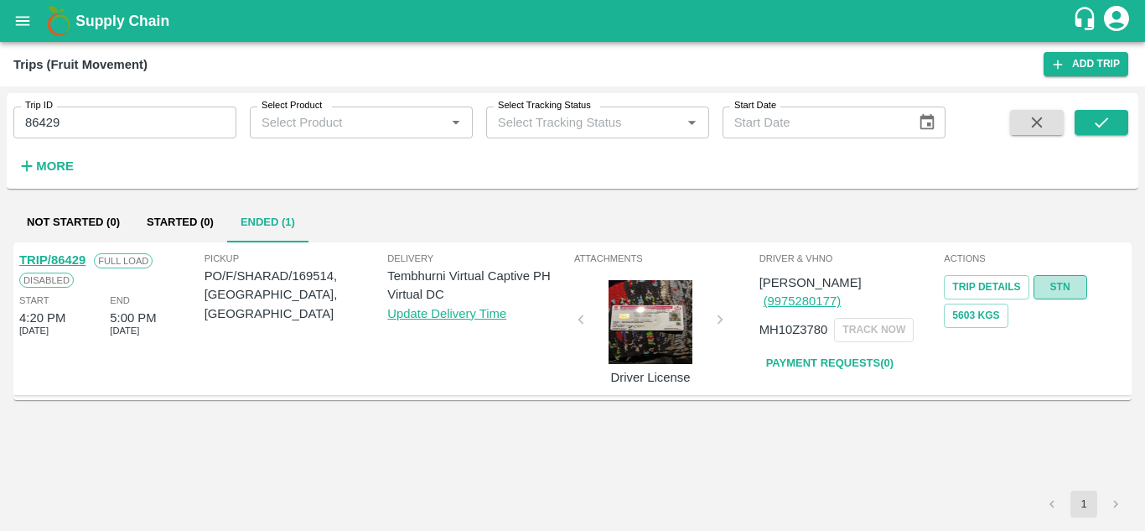
click at [1063, 280] on link "STN" at bounding box center [1061, 287] width 54 height 24
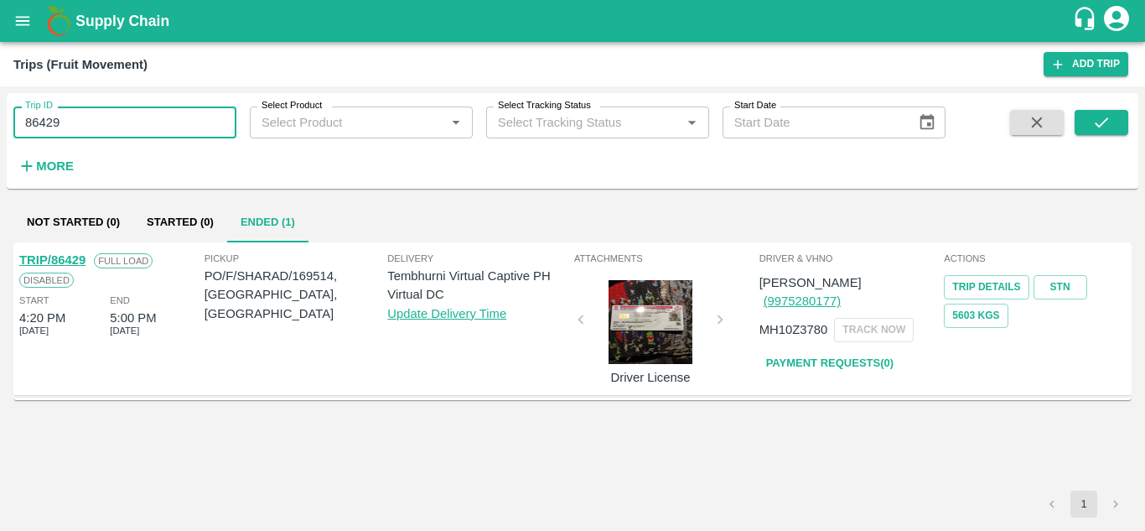
click at [96, 114] on input "86429" at bounding box center [124, 122] width 223 height 32
paste input "text"
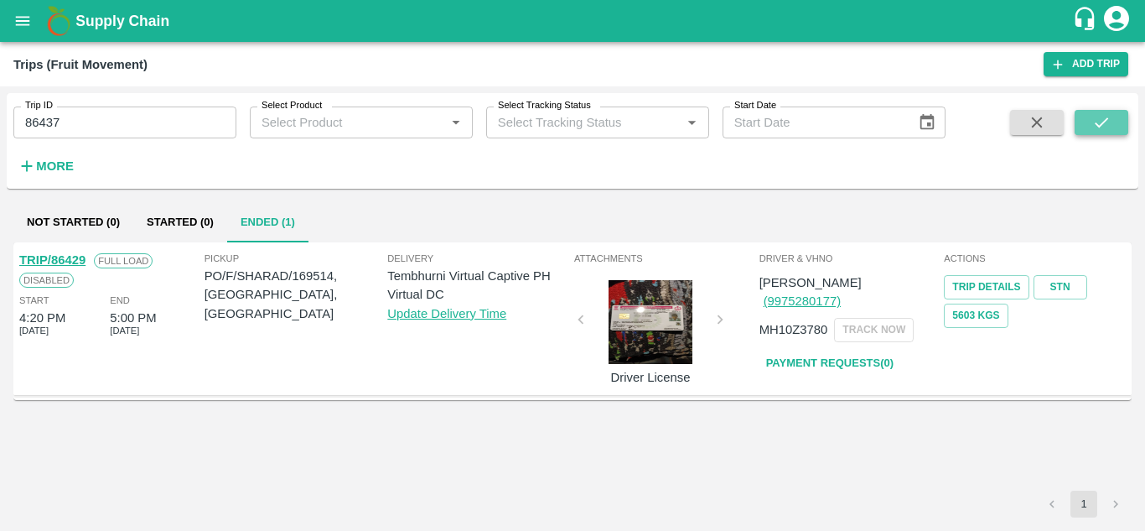
click at [1116, 131] on button "submit" at bounding box center [1102, 122] width 54 height 25
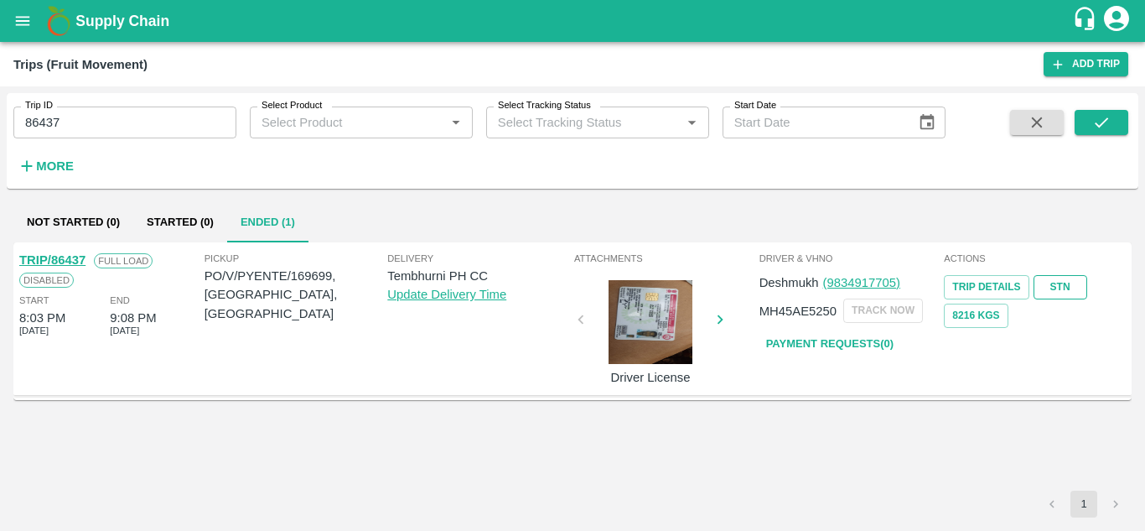
click at [1067, 288] on link "STN" at bounding box center [1061, 287] width 54 height 24
click at [134, 136] on input "86437" at bounding box center [124, 122] width 223 height 32
paste input "text"
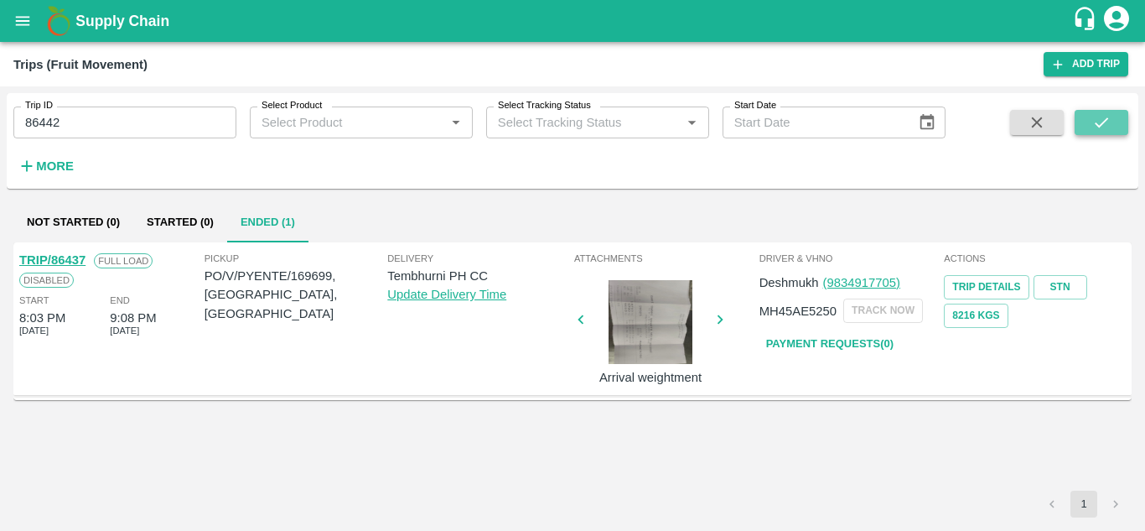
click at [1101, 118] on icon "submit" at bounding box center [1102, 122] width 18 height 18
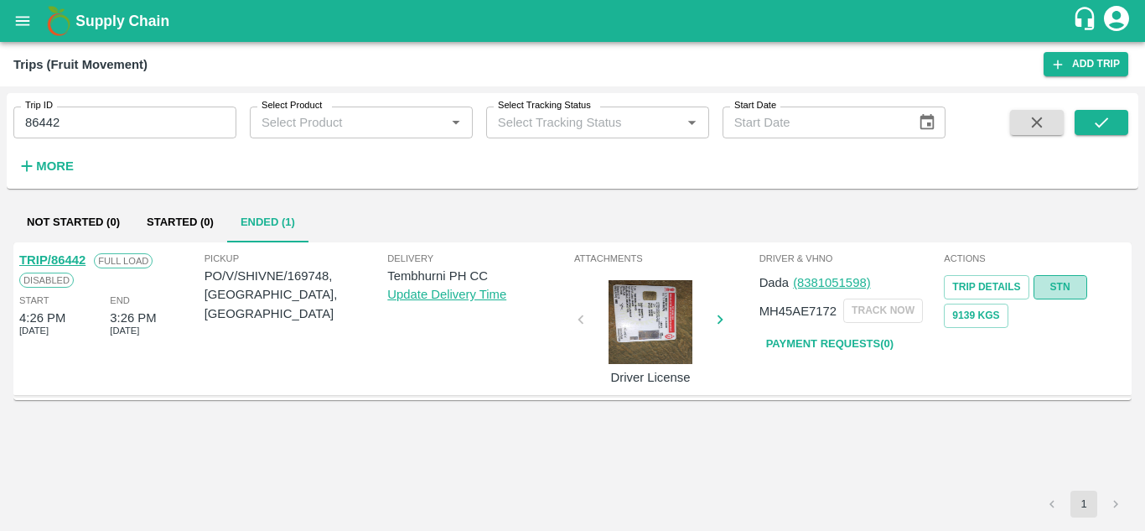
click at [1062, 278] on link "STN" at bounding box center [1061, 287] width 54 height 24
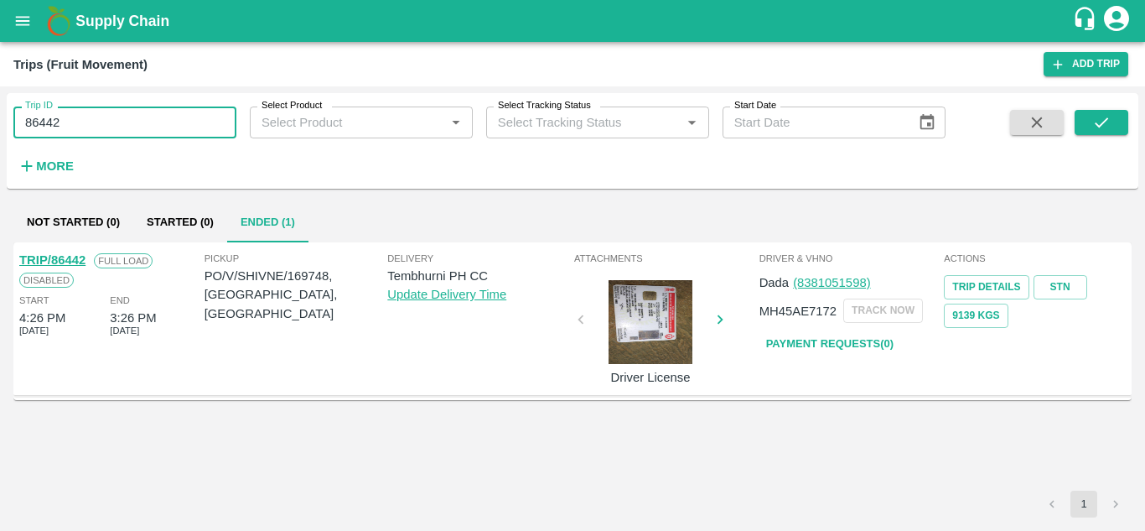
click at [96, 125] on input "86442" at bounding box center [124, 122] width 223 height 32
paste input "text"
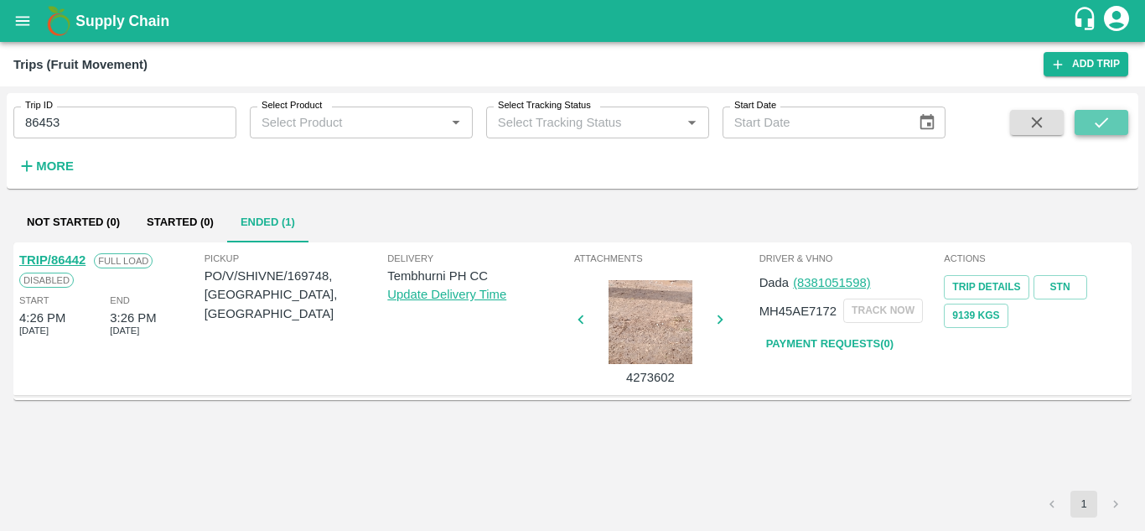
click at [1114, 118] on button "submit" at bounding box center [1102, 122] width 54 height 25
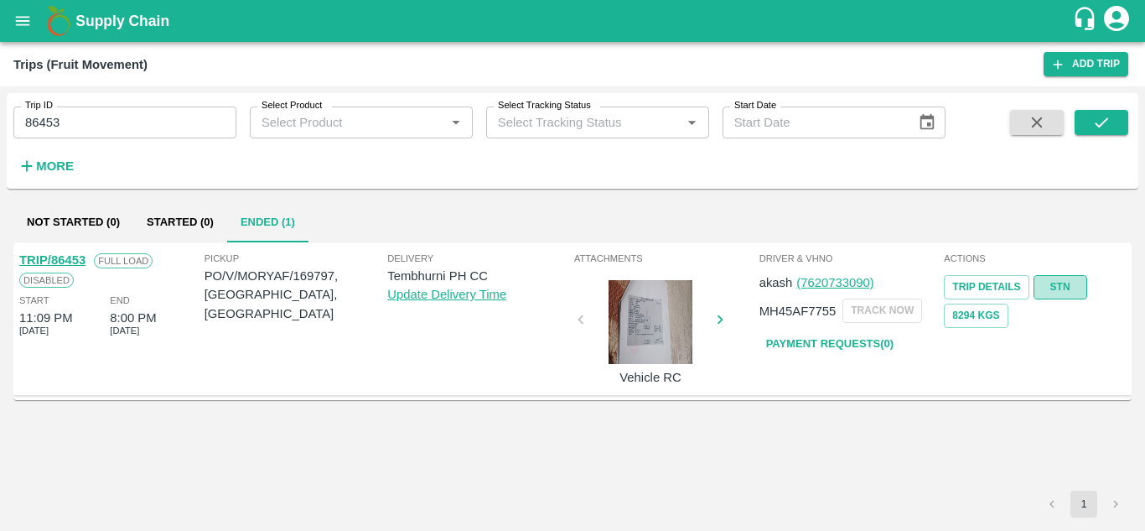
click at [1055, 283] on link "STN" at bounding box center [1061, 287] width 54 height 24
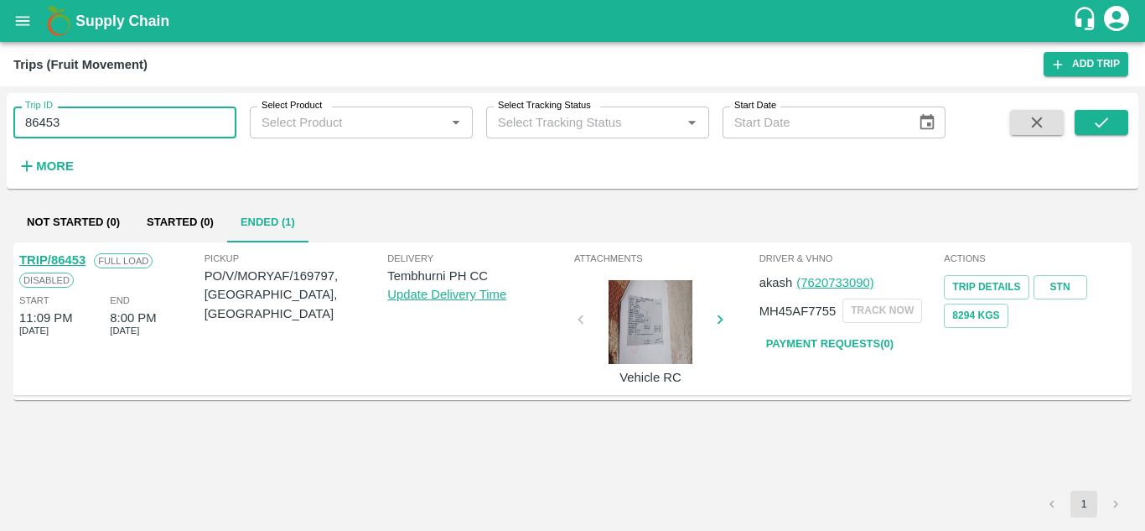
click at [105, 110] on input "86453" at bounding box center [124, 122] width 223 height 32
paste input "text"
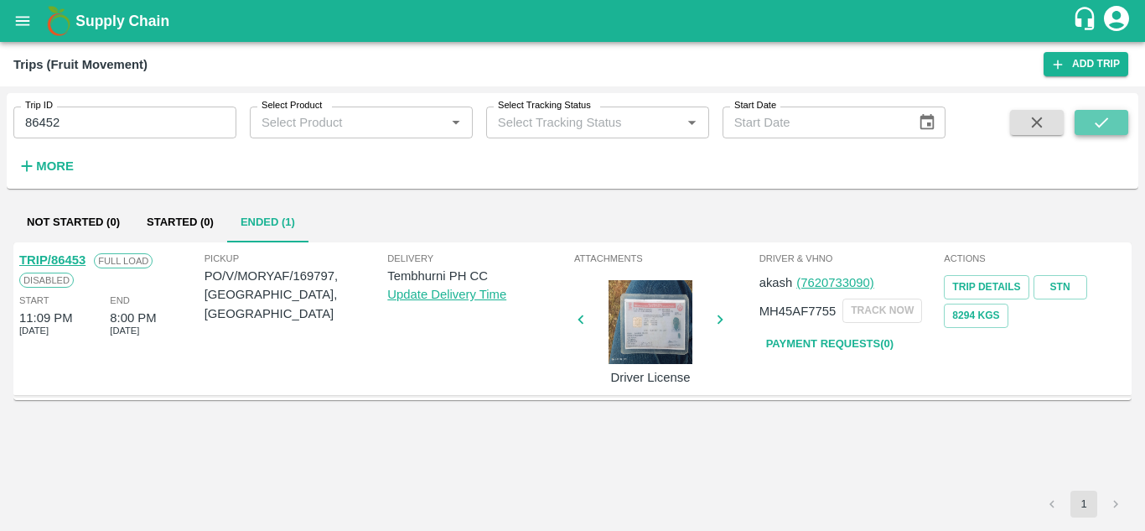
click at [1124, 119] on button "submit" at bounding box center [1102, 122] width 54 height 25
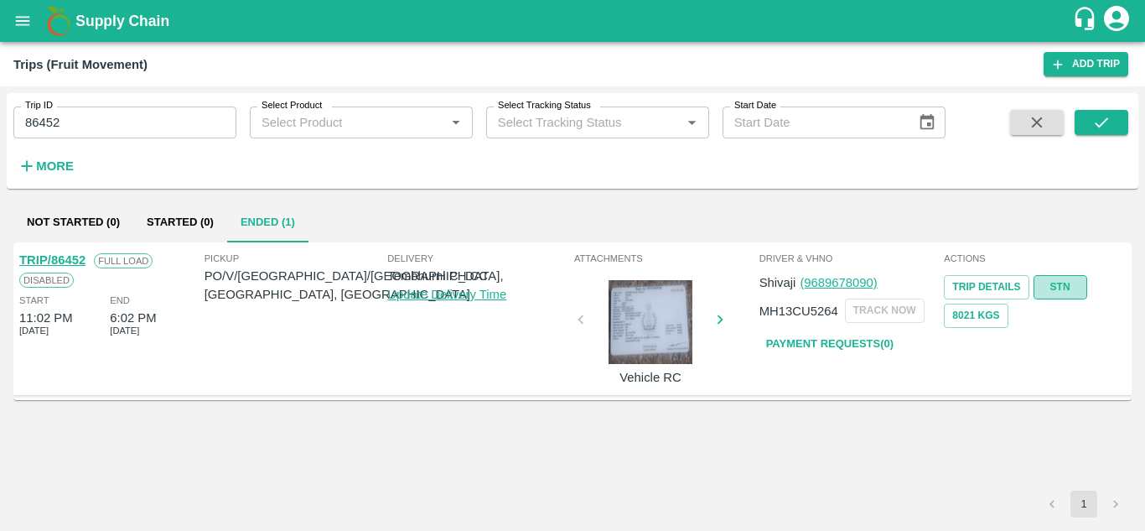
click at [1051, 283] on link "STN" at bounding box center [1061, 287] width 54 height 24
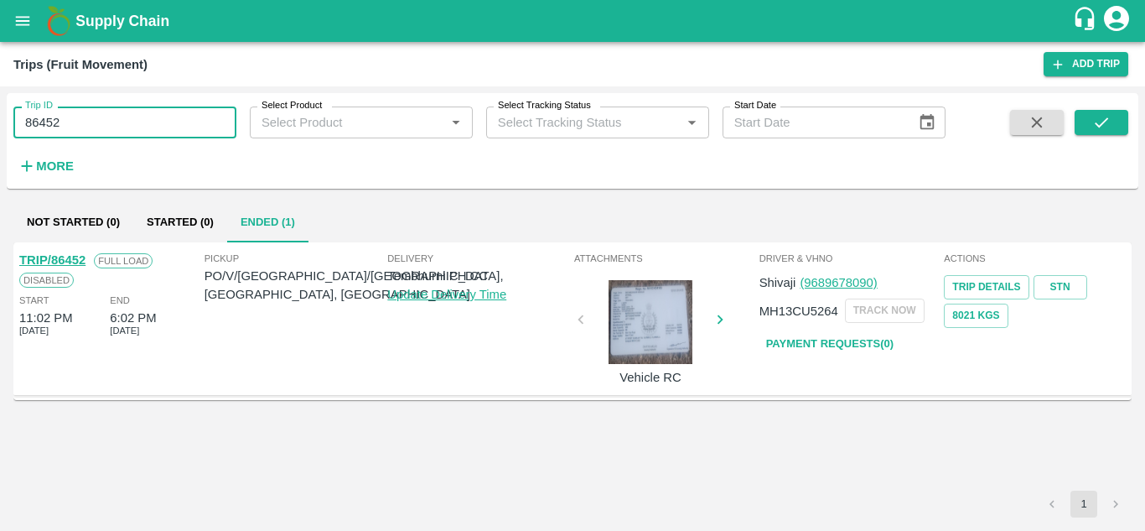
click at [87, 119] on input "86452" at bounding box center [124, 122] width 223 height 32
paste input "text"
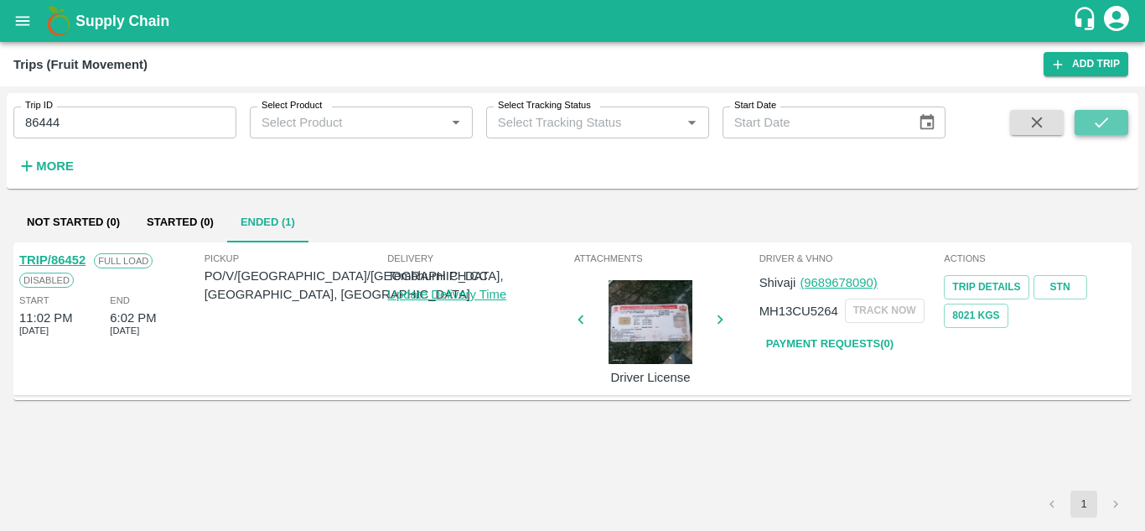
click at [1114, 127] on button "submit" at bounding box center [1102, 122] width 54 height 25
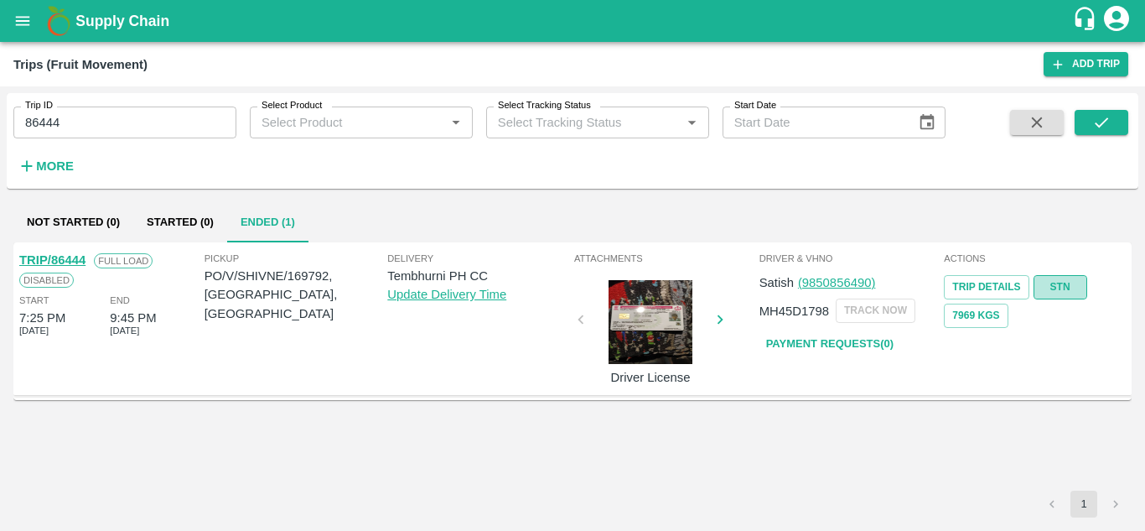
click at [1072, 288] on link "STN" at bounding box center [1061, 287] width 54 height 24
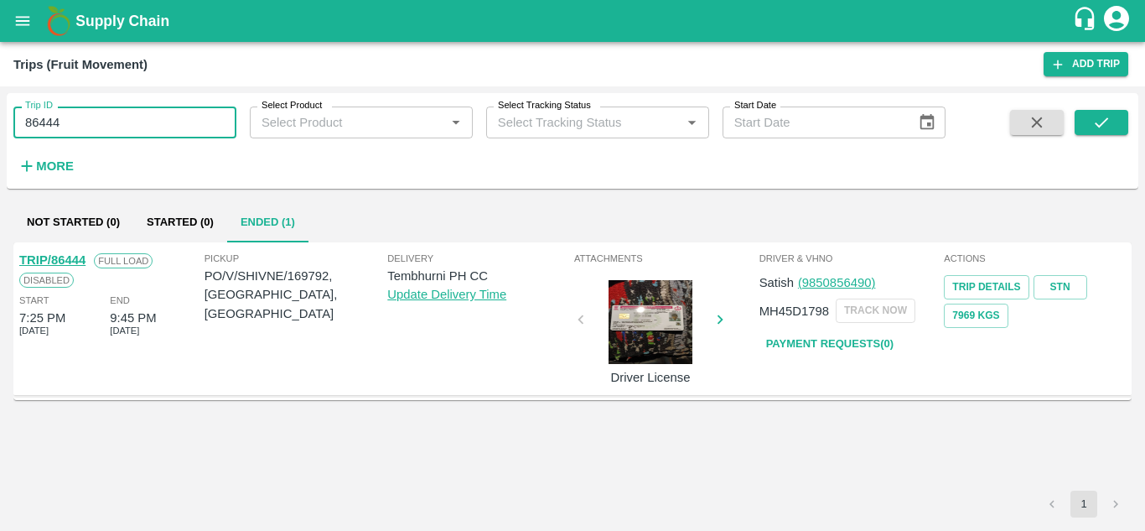
click at [68, 124] on input "86444" at bounding box center [124, 122] width 223 height 32
paste input "text"
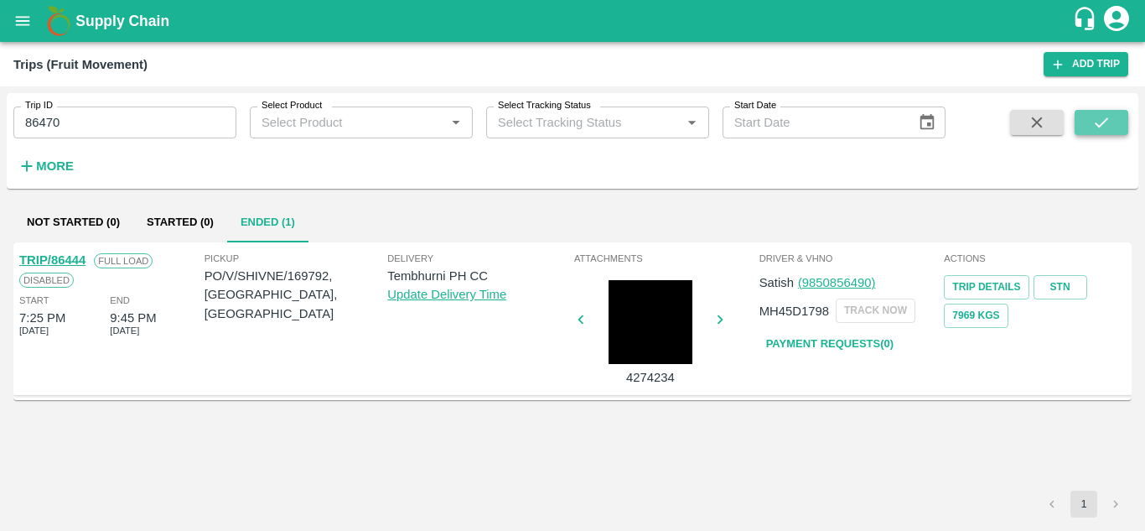
click at [1110, 115] on icon "submit" at bounding box center [1102, 122] width 18 height 18
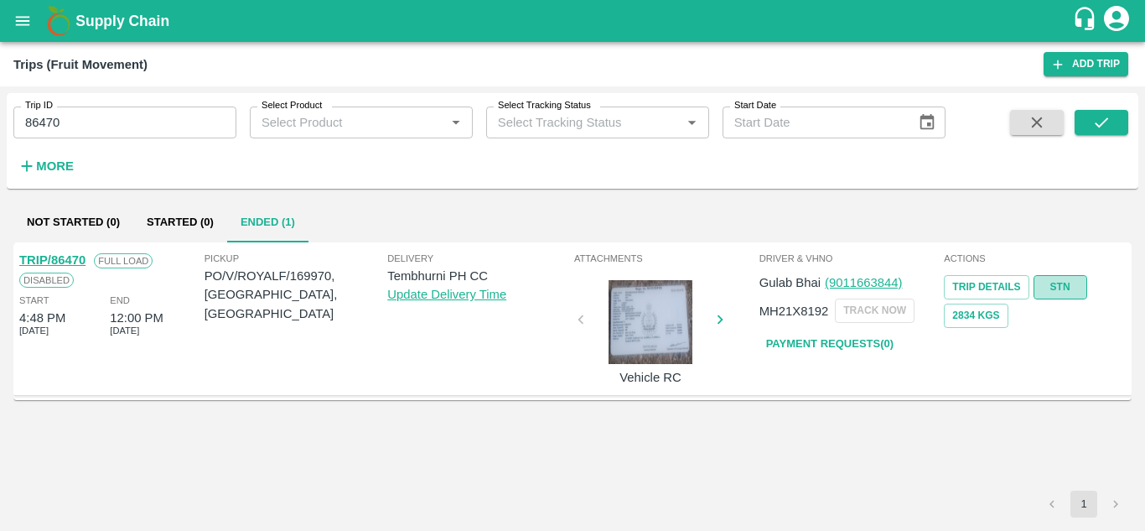
click at [1072, 286] on link "STN" at bounding box center [1061, 287] width 54 height 24
click at [93, 117] on input "86470" at bounding box center [124, 122] width 223 height 32
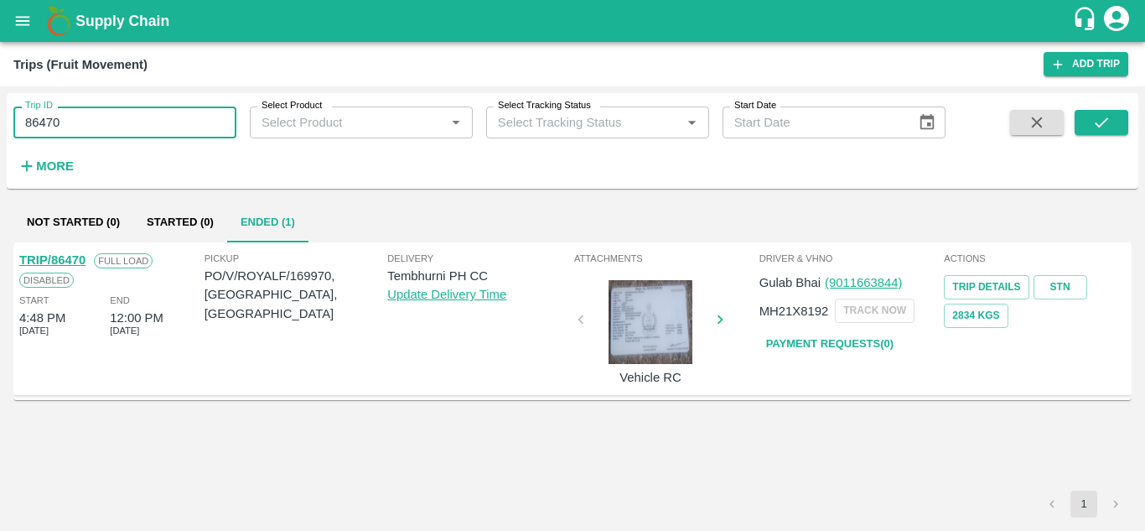
click at [93, 117] on input "86470" at bounding box center [124, 122] width 223 height 32
paste input "text"
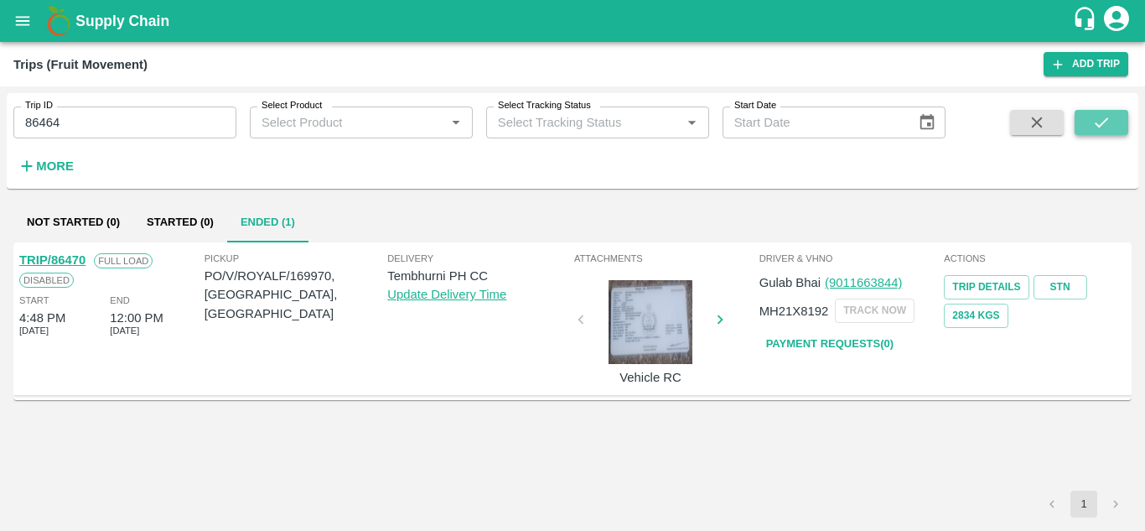
click at [1098, 122] on icon "submit" at bounding box center [1102, 122] width 18 height 18
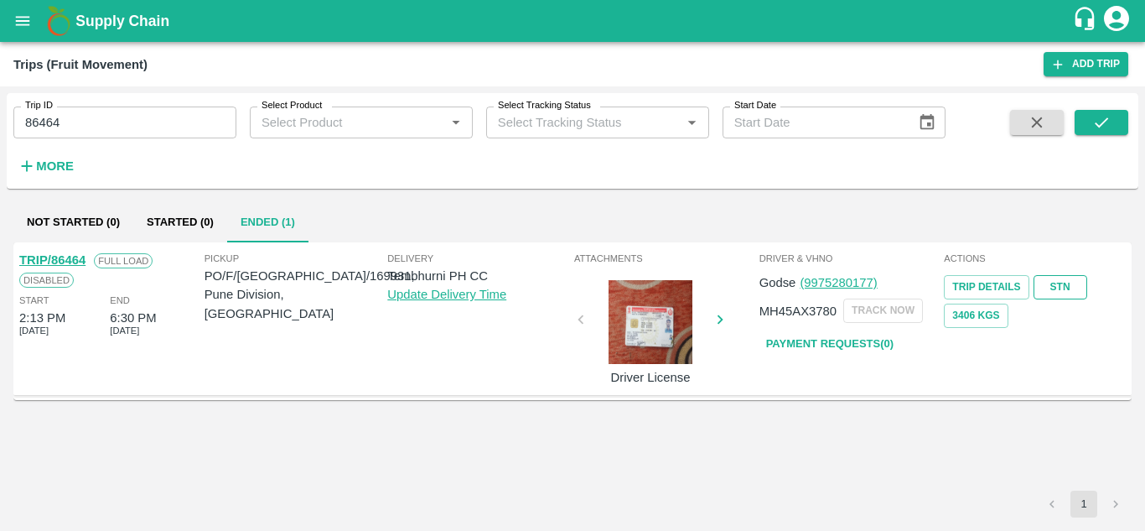
click at [1054, 279] on link "STN" at bounding box center [1061, 287] width 54 height 24
click at [109, 115] on input "86464" at bounding box center [124, 122] width 223 height 32
paste input "text"
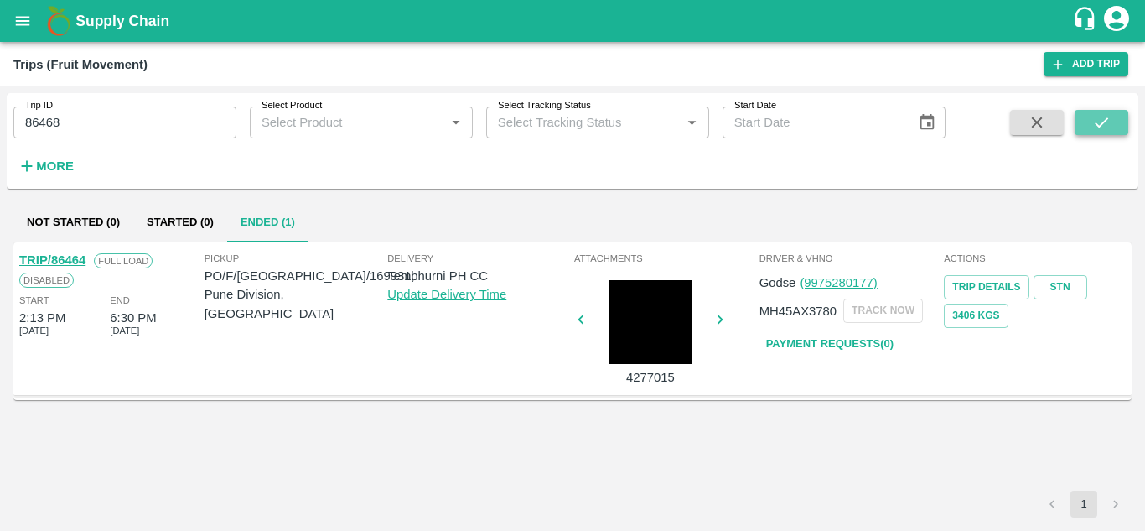
click at [1111, 117] on icon "submit" at bounding box center [1102, 122] width 18 height 18
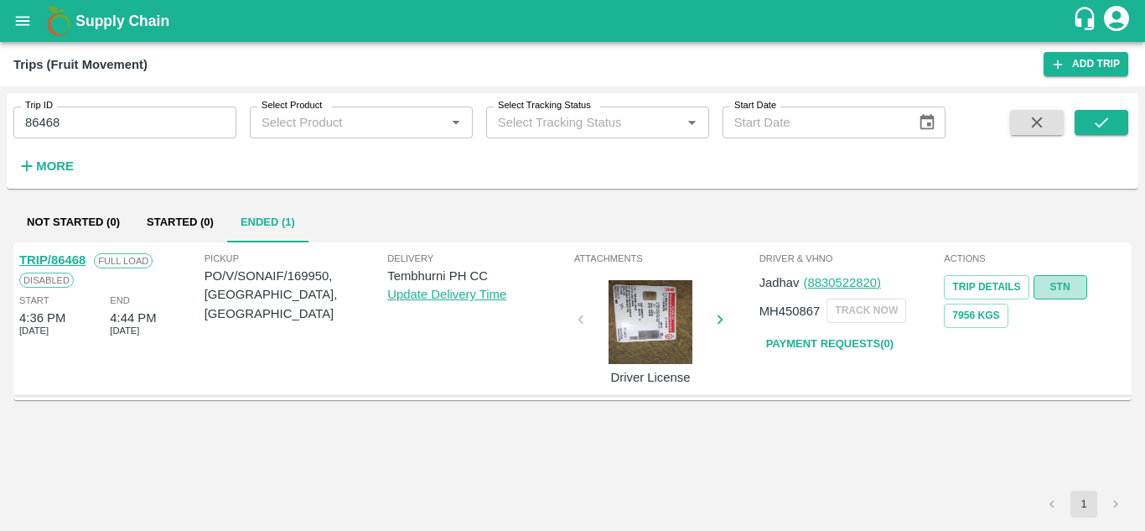
click at [1071, 279] on link "STN" at bounding box center [1061, 287] width 54 height 24
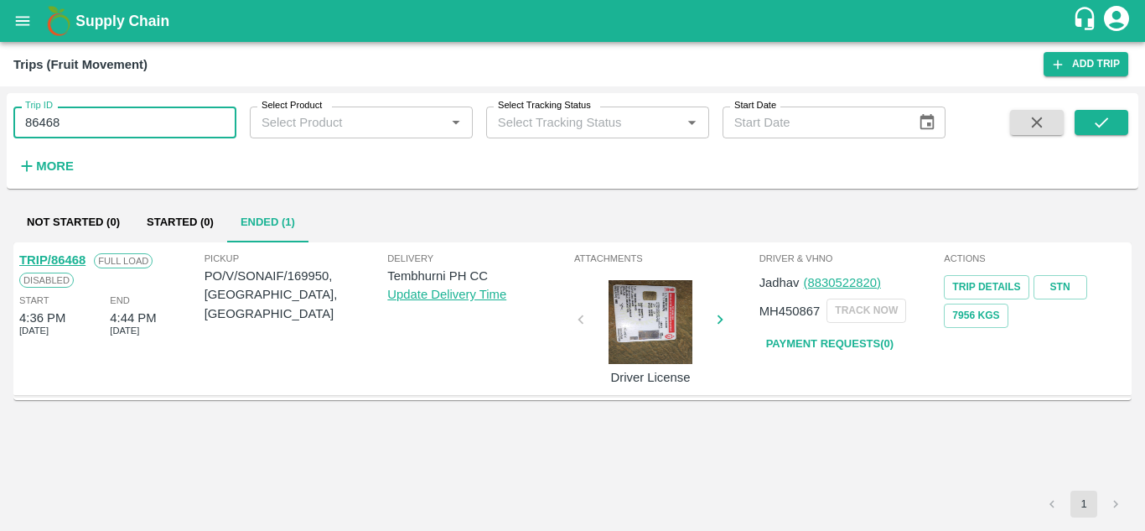
click at [122, 111] on input "86468" at bounding box center [124, 122] width 223 height 32
paste input "text"
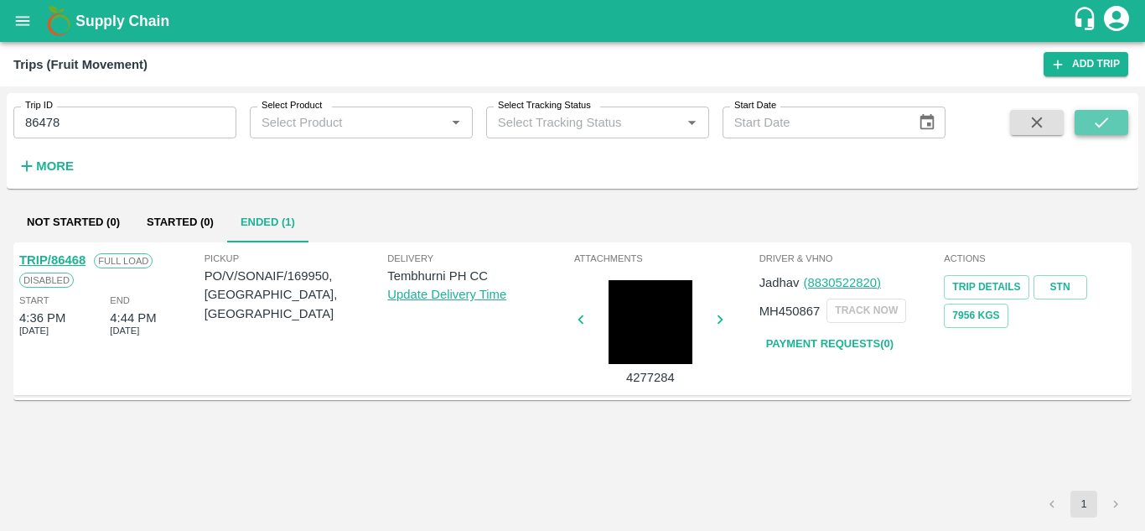
click at [1108, 116] on icon "submit" at bounding box center [1102, 122] width 18 height 18
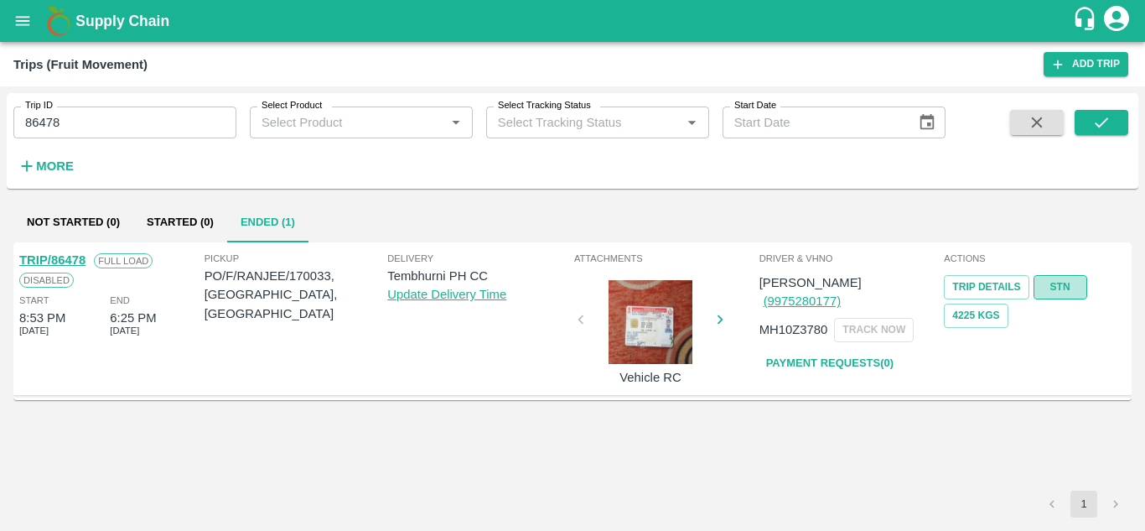
click at [1071, 280] on link "STN" at bounding box center [1061, 287] width 54 height 24
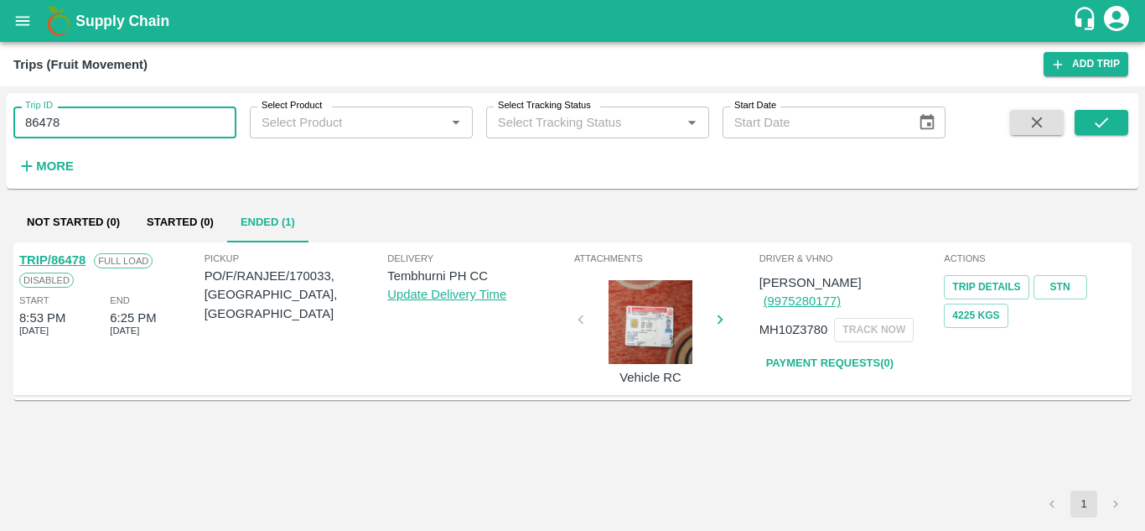
click at [129, 138] on input "86478" at bounding box center [124, 122] width 223 height 32
paste input "text"
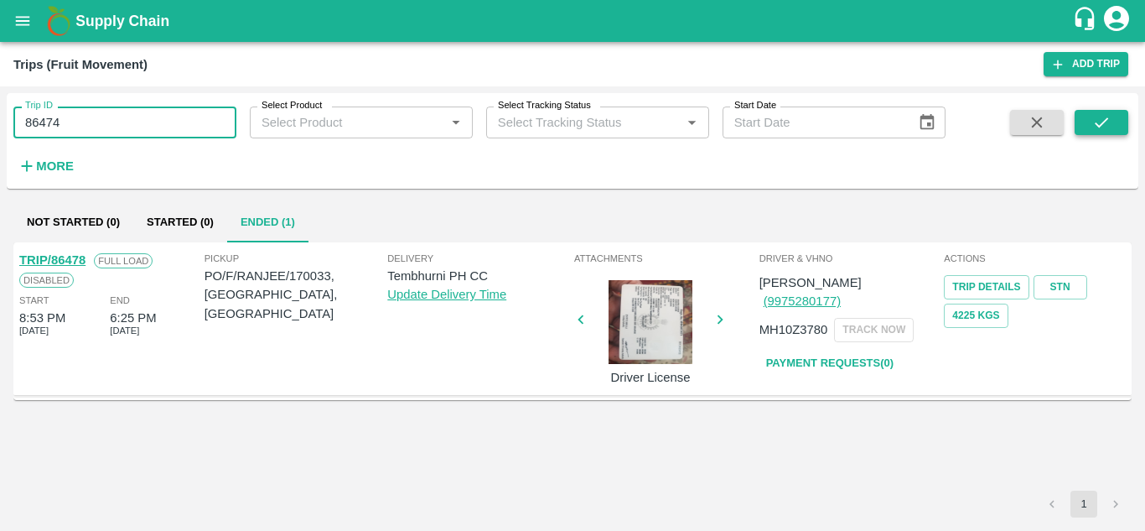
click at [1093, 115] on icon "submit" at bounding box center [1102, 122] width 18 height 18
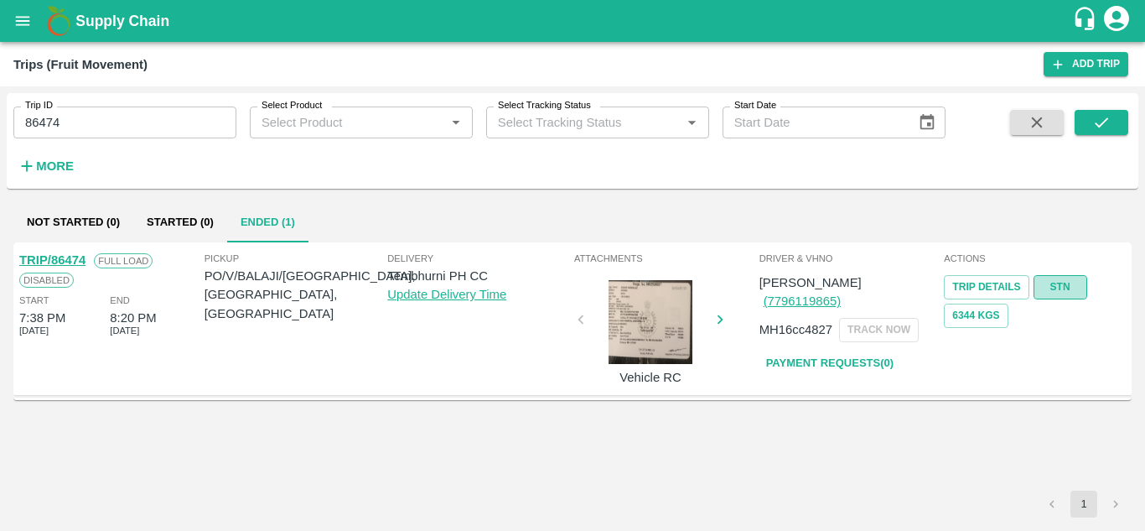
click at [1056, 276] on link "STN" at bounding box center [1061, 287] width 54 height 24
click at [153, 121] on input "86474" at bounding box center [124, 122] width 223 height 32
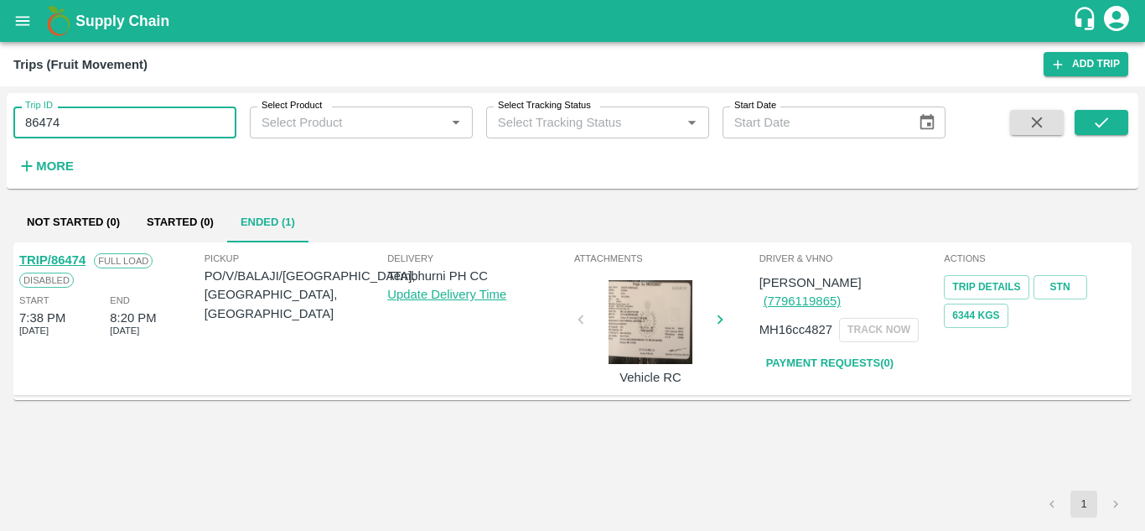
click at [153, 121] on input "86474" at bounding box center [124, 122] width 223 height 32
paste input "text"
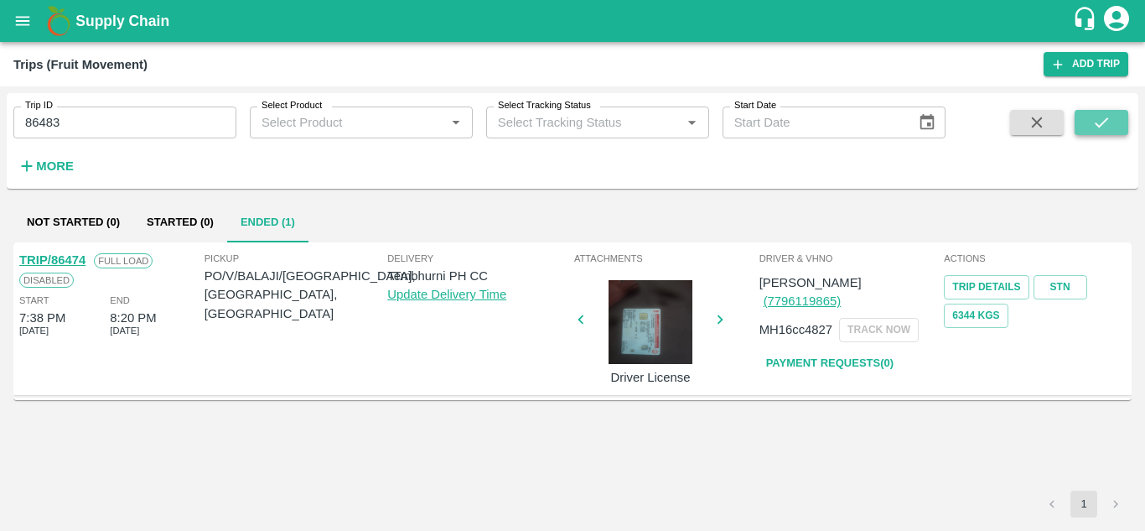
click at [1114, 122] on button "submit" at bounding box center [1102, 122] width 54 height 25
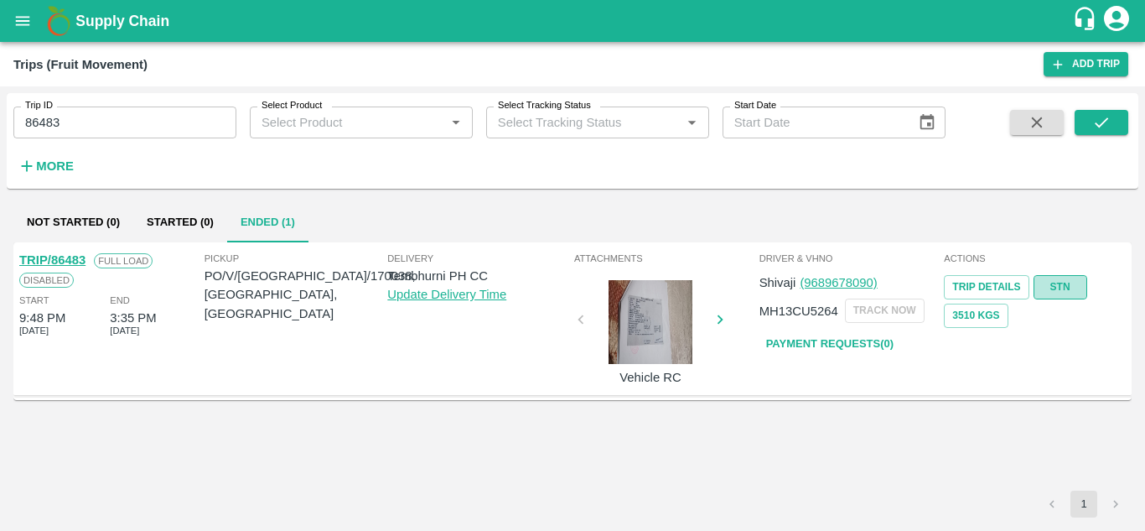
click at [1054, 281] on link "STN" at bounding box center [1061, 287] width 54 height 24
click at [73, 126] on input "86483" at bounding box center [124, 122] width 223 height 32
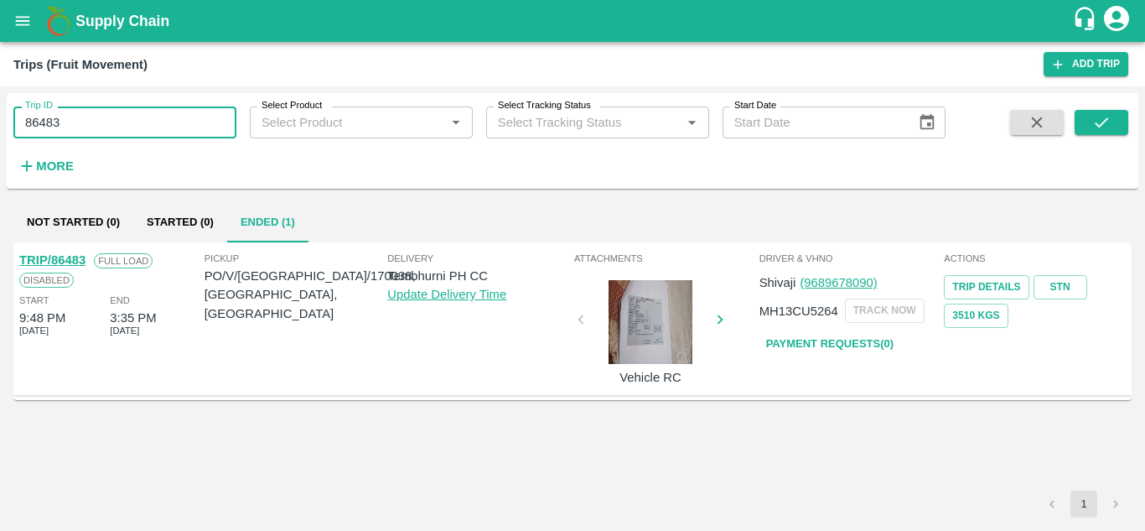
click at [73, 126] on input "86483" at bounding box center [124, 122] width 223 height 32
paste input "text"
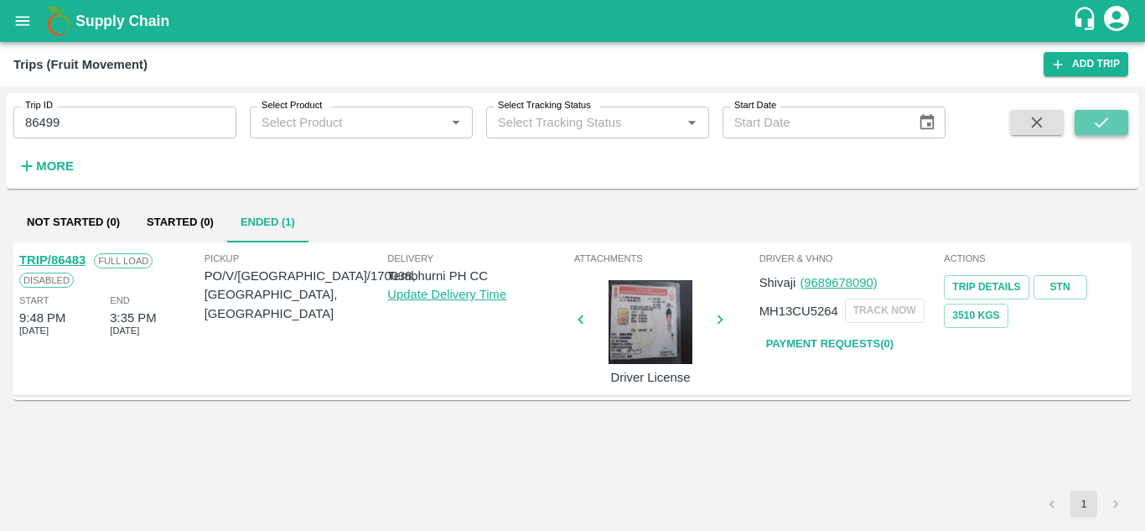
click at [1103, 117] on icon "submit" at bounding box center [1102, 122] width 18 height 18
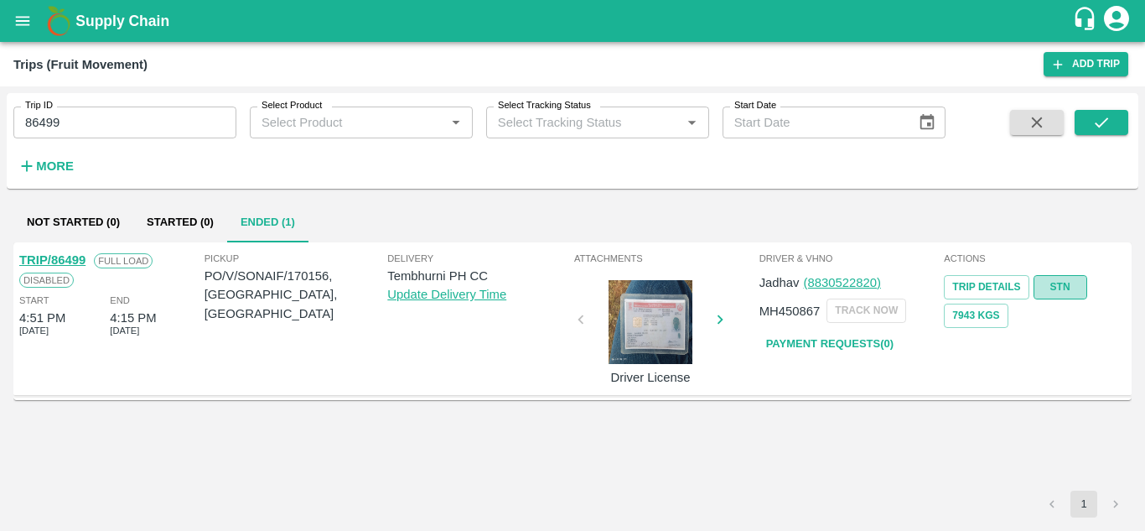
click at [1064, 286] on link "STN" at bounding box center [1061, 287] width 54 height 24
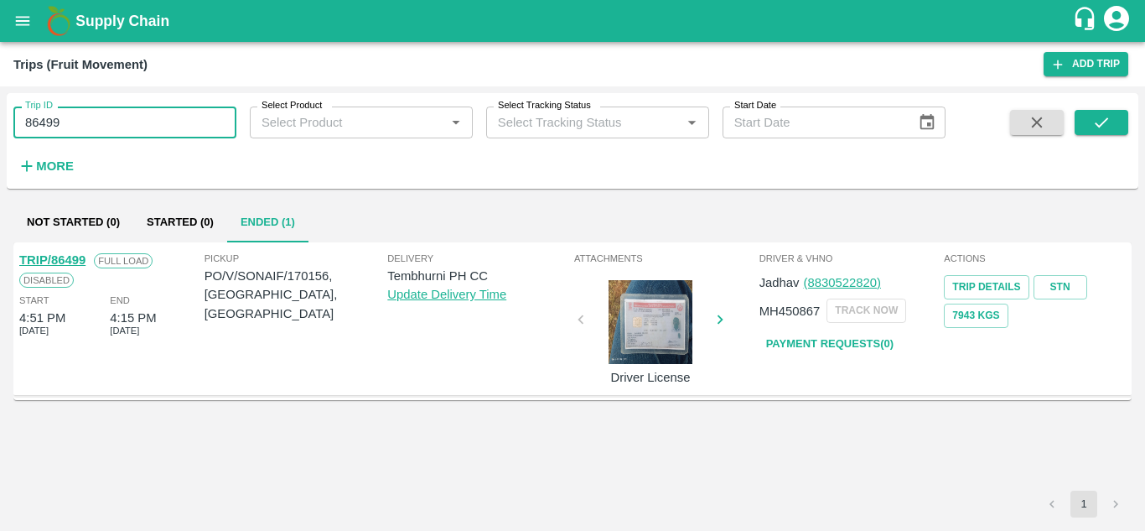
click at [141, 112] on input "86499" at bounding box center [124, 122] width 223 height 32
paste input "text"
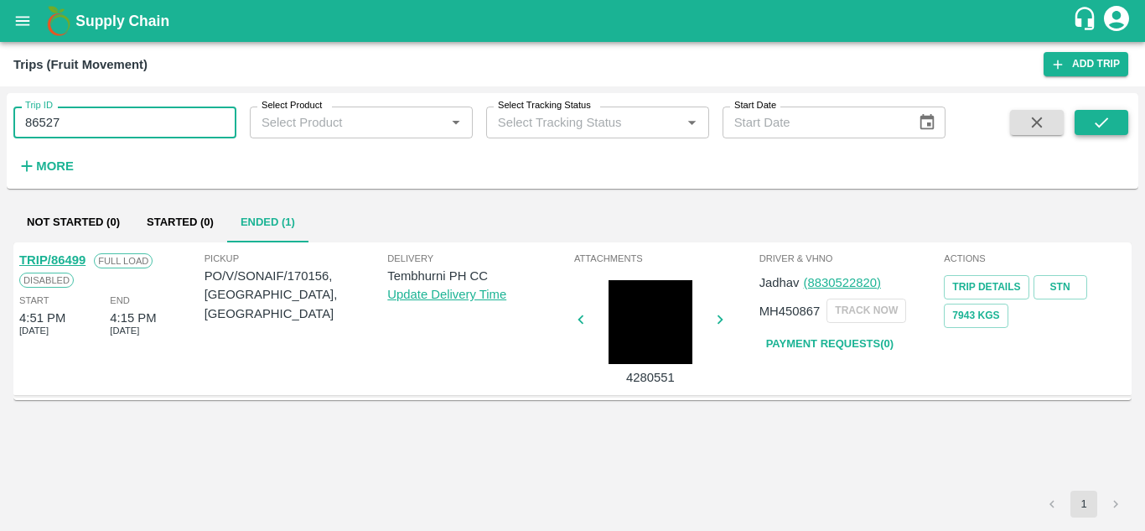
click at [1095, 117] on icon "submit" at bounding box center [1102, 122] width 18 height 18
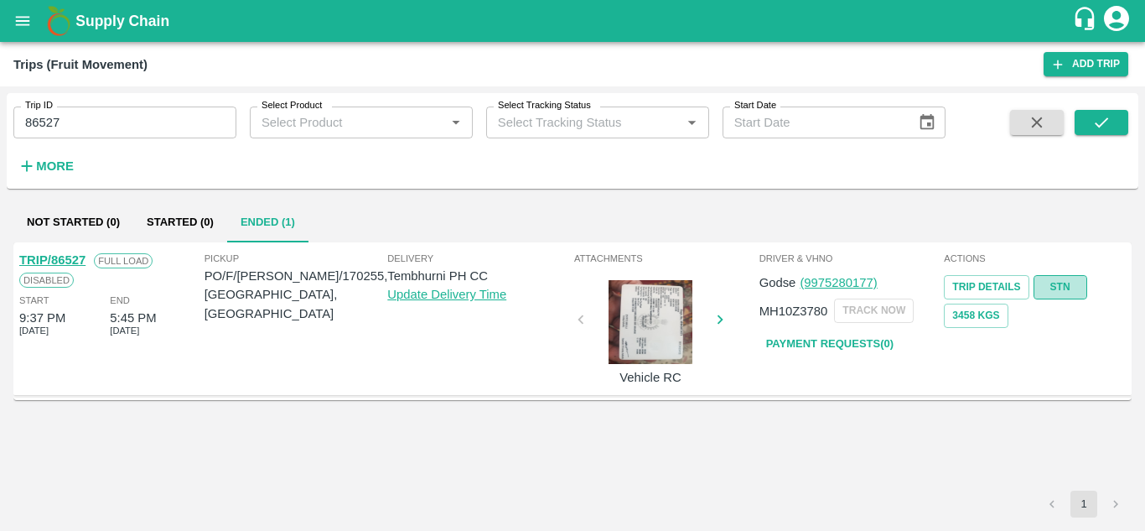
click at [1055, 284] on link "STN" at bounding box center [1061, 287] width 54 height 24
click at [114, 118] on input "86527" at bounding box center [124, 122] width 223 height 32
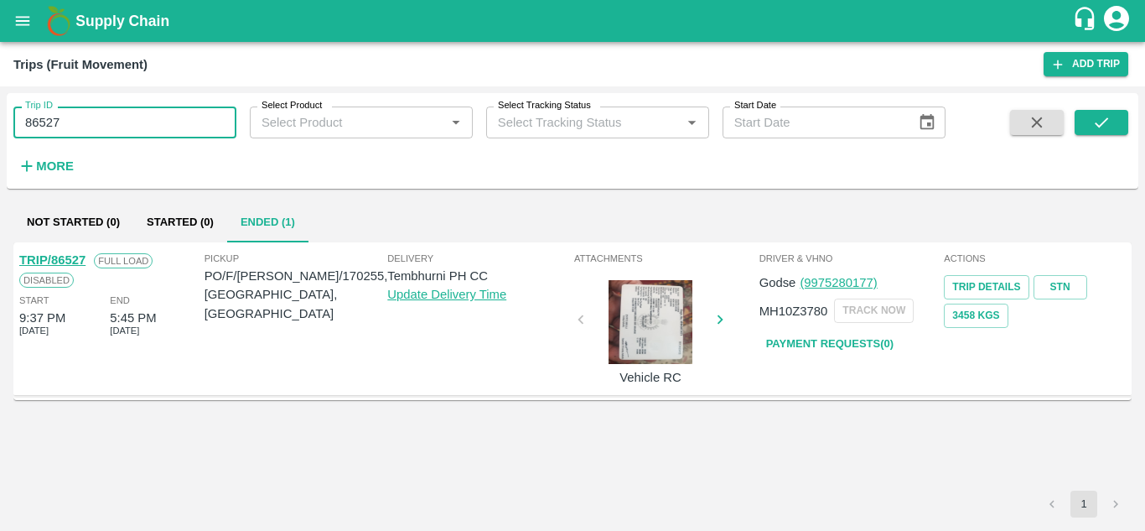
click at [114, 118] on input "86527" at bounding box center [124, 122] width 223 height 32
paste input "text"
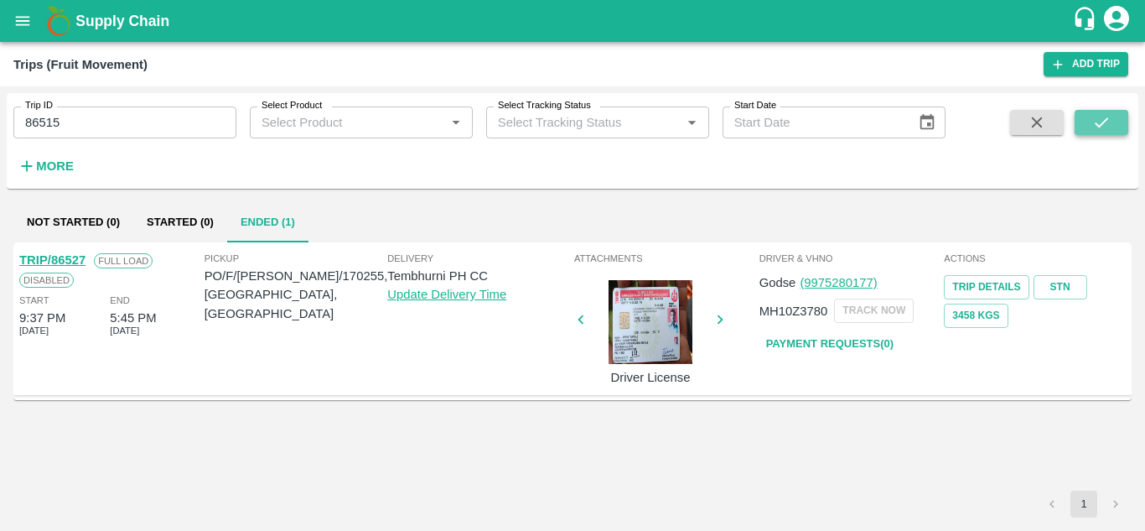
click at [1109, 124] on icon "submit" at bounding box center [1102, 122] width 18 height 18
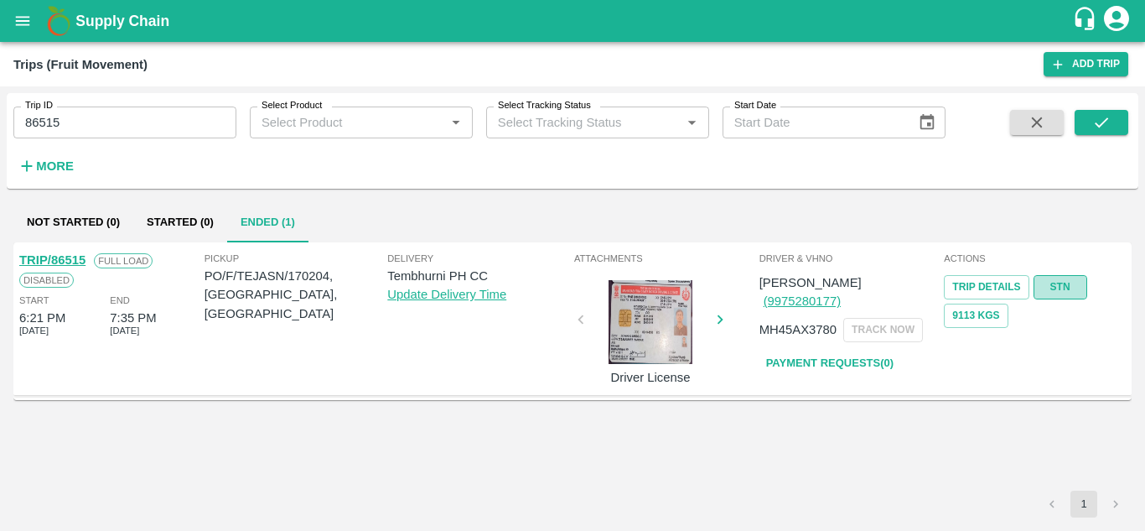
click at [1067, 283] on link "STN" at bounding box center [1061, 287] width 54 height 24
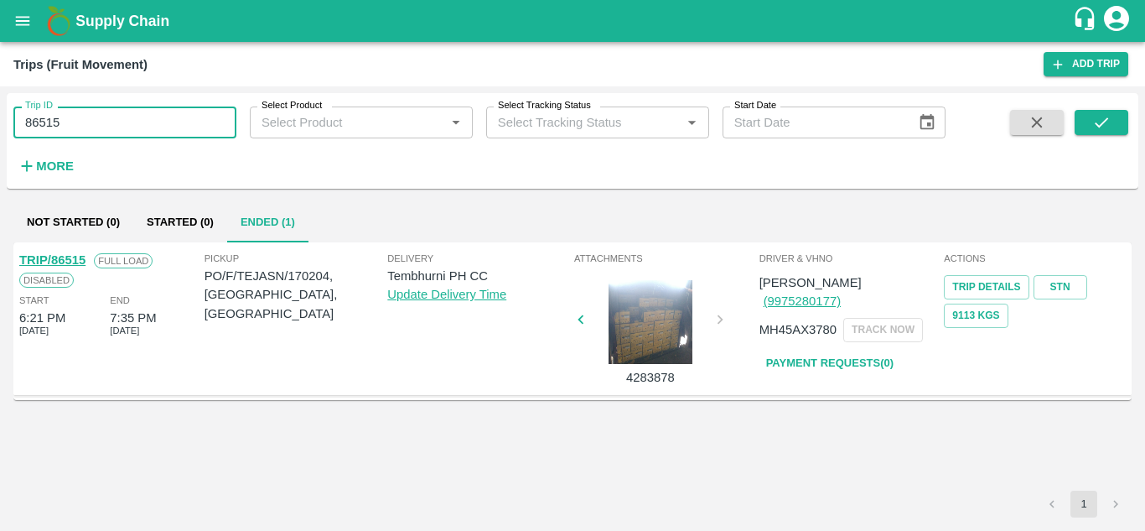
click at [87, 124] on input "86515" at bounding box center [124, 122] width 223 height 32
paste input "text"
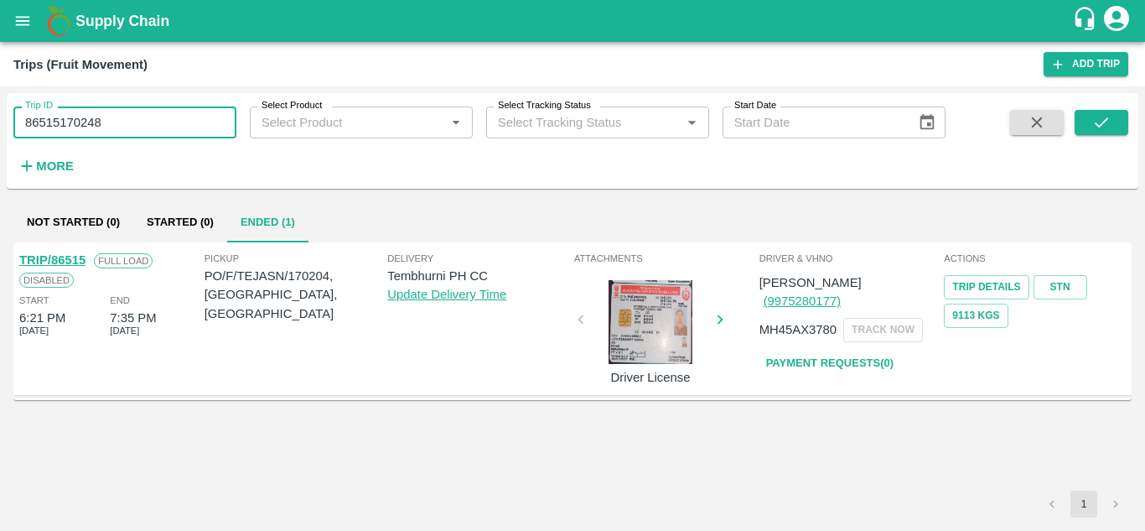
click at [122, 124] on input "86515170248" at bounding box center [124, 122] width 223 height 32
paste input "text"
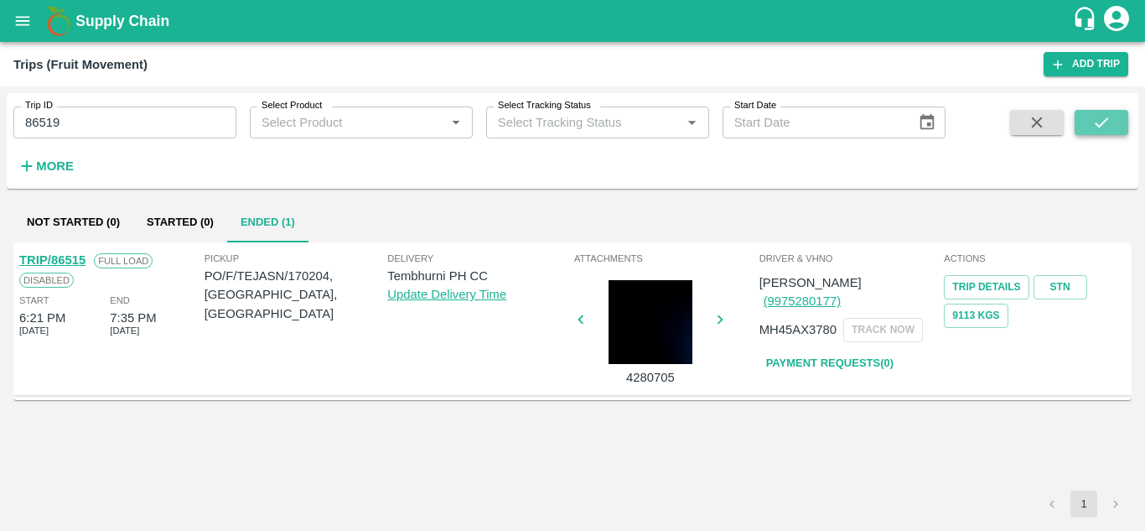
click at [1111, 123] on icon "submit" at bounding box center [1102, 122] width 18 height 18
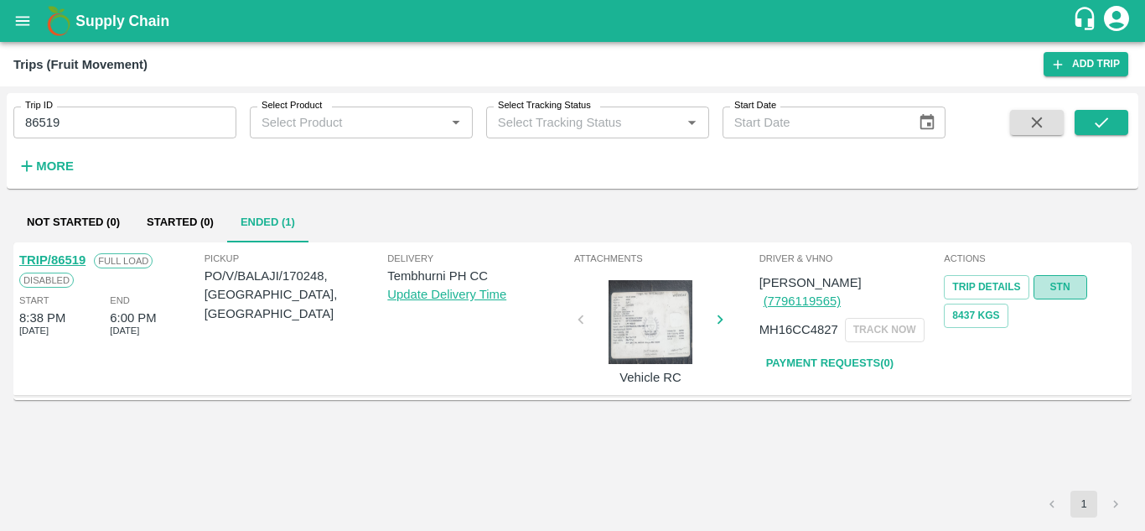
click at [1066, 289] on link "STN" at bounding box center [1061, 287] width 54 height 24
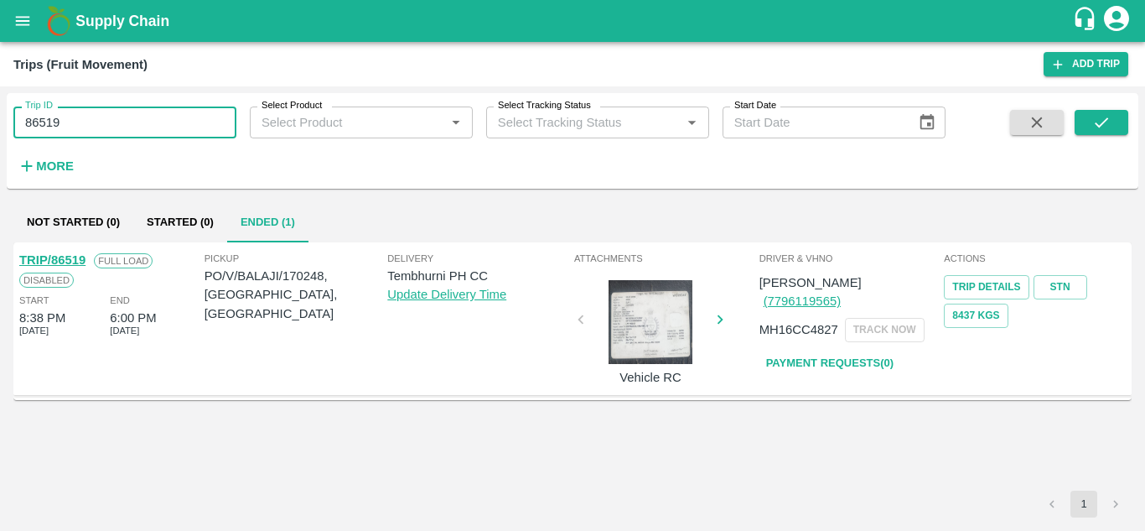
click at [123, 118] on input "86519" at bounding box center [124, 122] width 223 height 32
paste input "text"
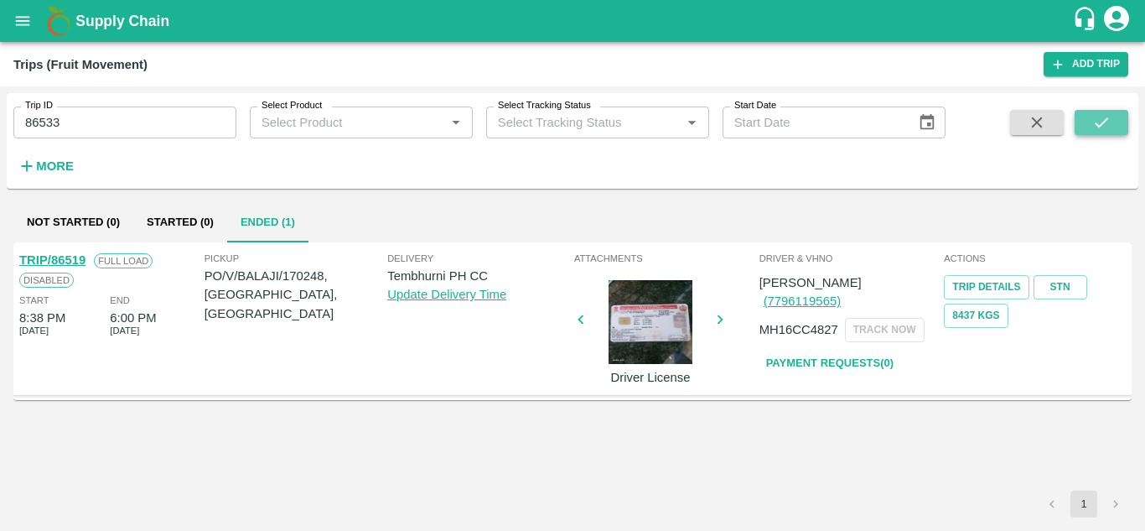
click at [1102, 112] on button "submit" at bounding box center [1102, 122] width 54 height 25
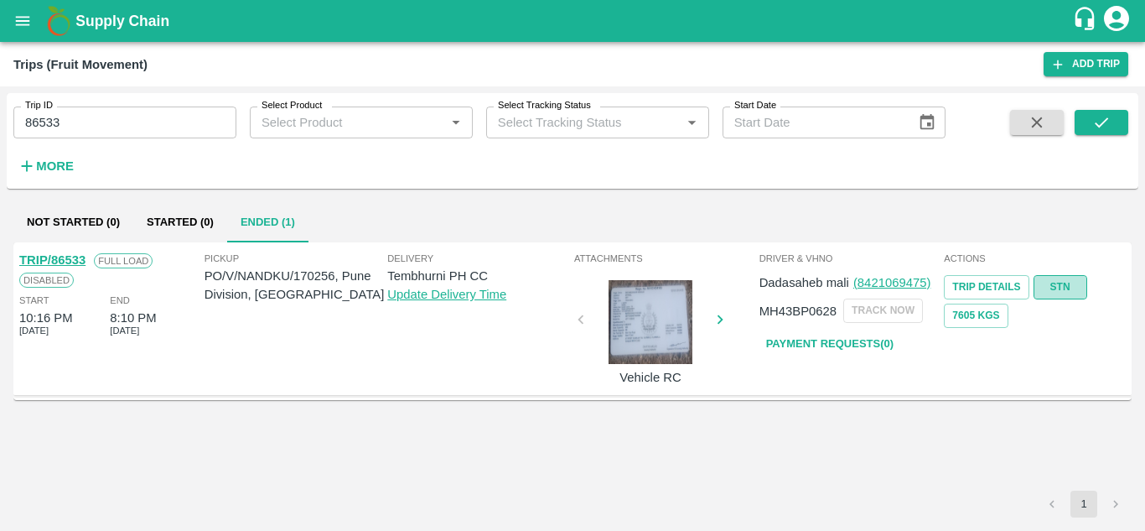
click at [1067, 283] on link "STN" at bounding box center [1061, 287] width 54 height 24
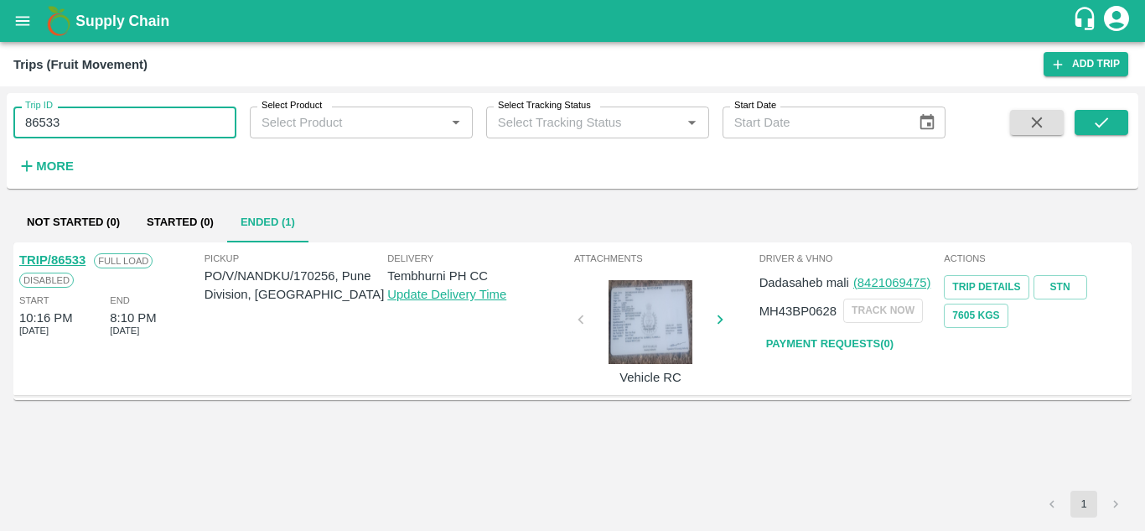
click at [119, 118] on input "86533" at bounding box center [124, 122] width 223 height 32
paste input "text"
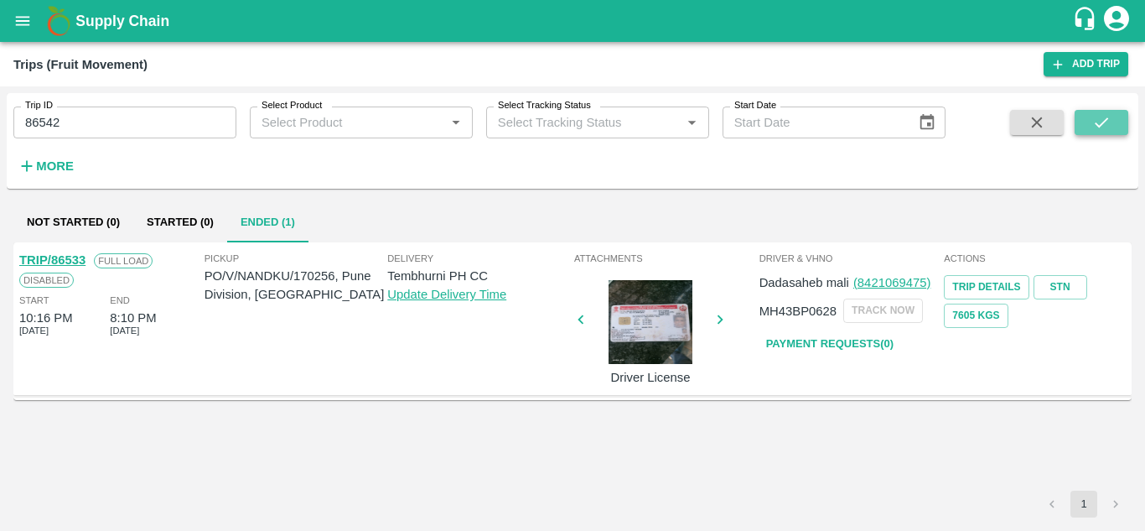
click at [1106, 127] on icon "submit" at bounding box center [1102, 122] width 18 height 18
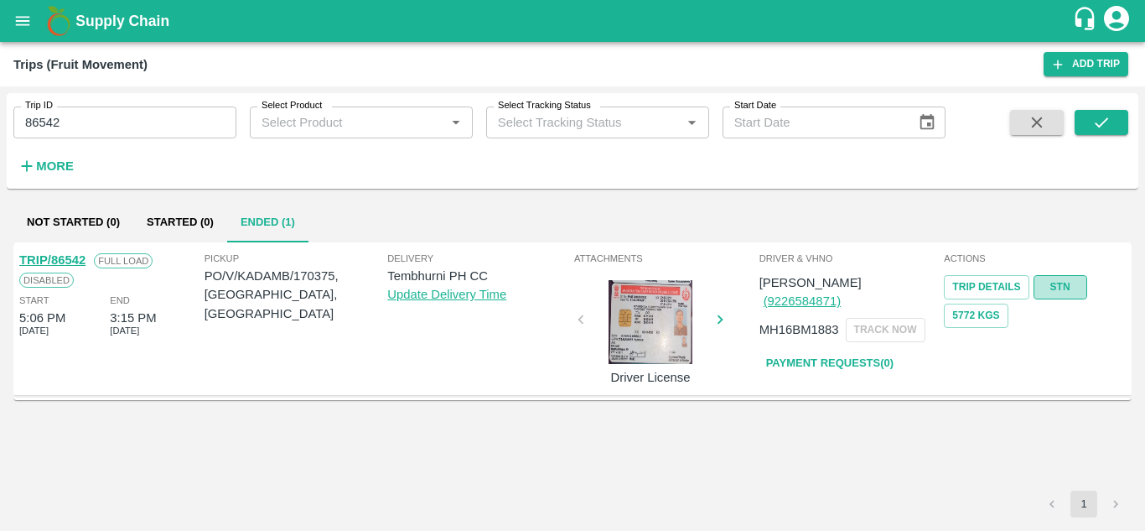
click at [1057, 286] on link "STN" at bounding box center [1061, 287] width 54 height 24
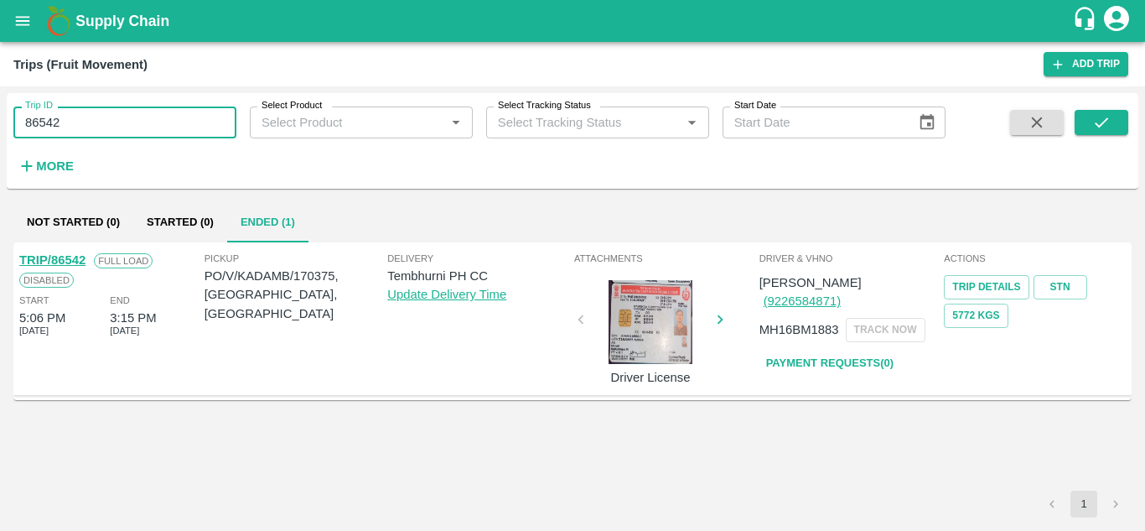
click at [108, 136] on input "86542" at bounding box center [124, 122] width 223 height 32
paste input "text"
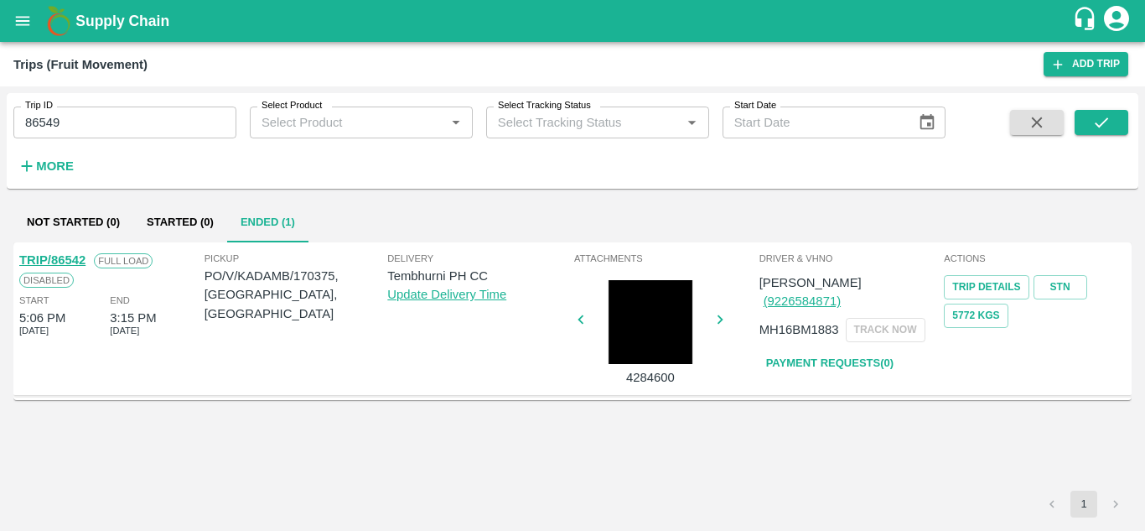
click at [1136, 114] on div "Trip ID 86549 Trip ID Select Product Select Product   * Select Tracking Status …" at bounding box center [573, 141] width 1132 height 82
click at [1113, 117] on button "submit" at bounding box center [1102, 122] width 54 height 25
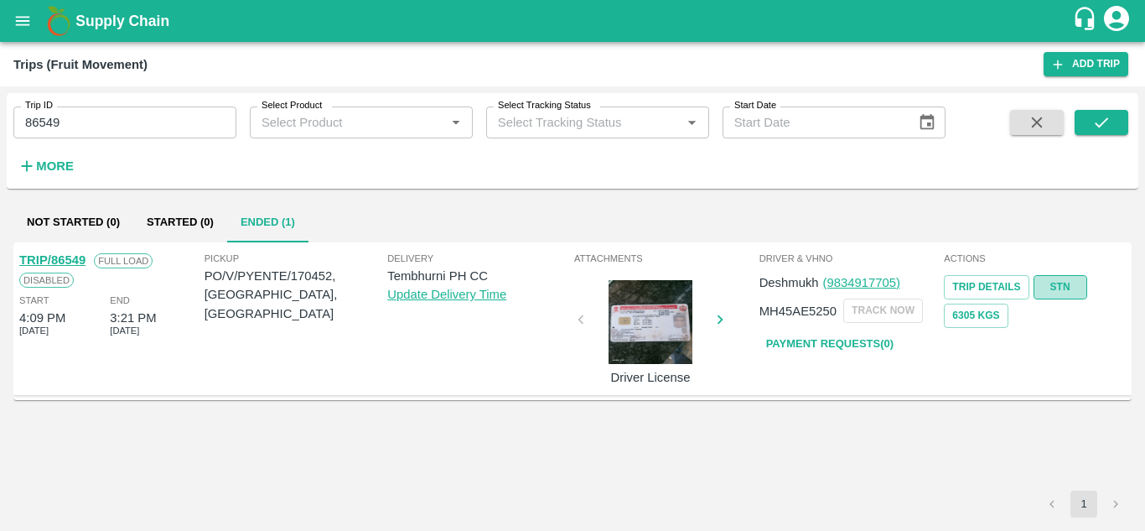
click at [1065, 284] on link "STN" at bounding box center [1061, 287] width 54 height 24
click at [120, 119] on input "86549" at bounding box center [124, 122] width 223 height 32
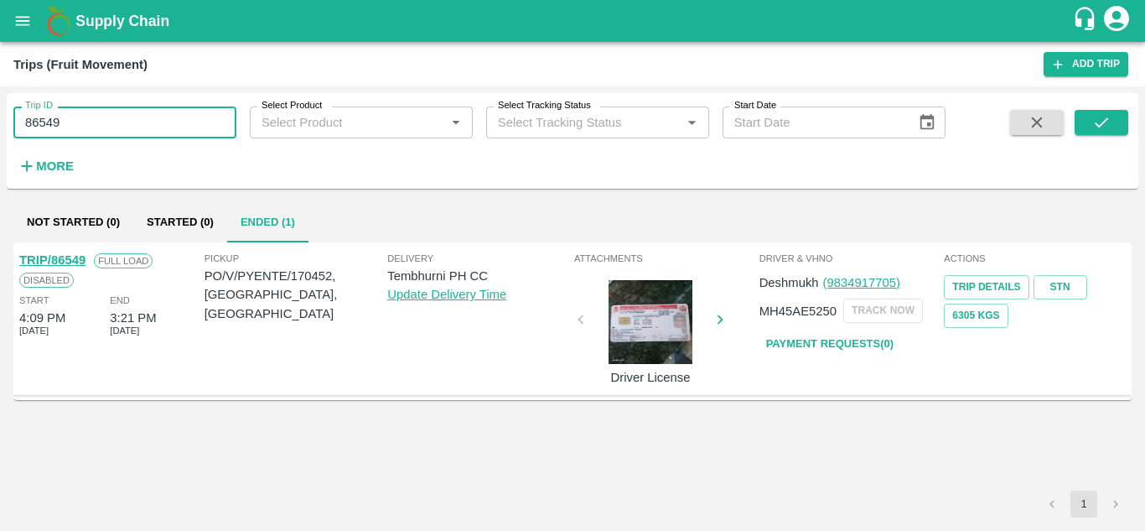
click at [120, 119] on input "86549" at bounding box center [124, 122] width 223 height 32
paste input "text"
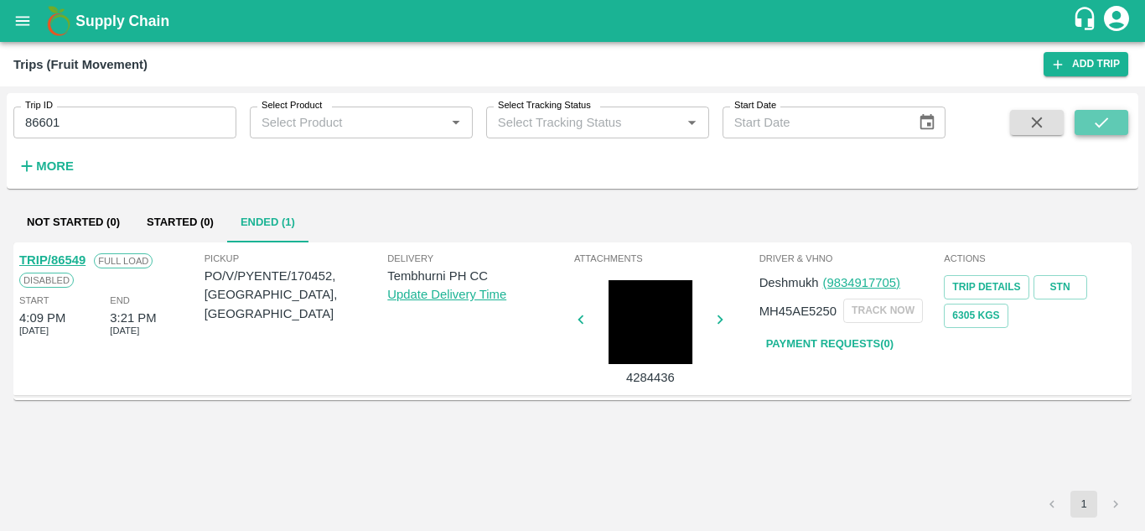
click at [1110, 114] on icon "submit" at bounding box center [1102, 122] width 18 height 18
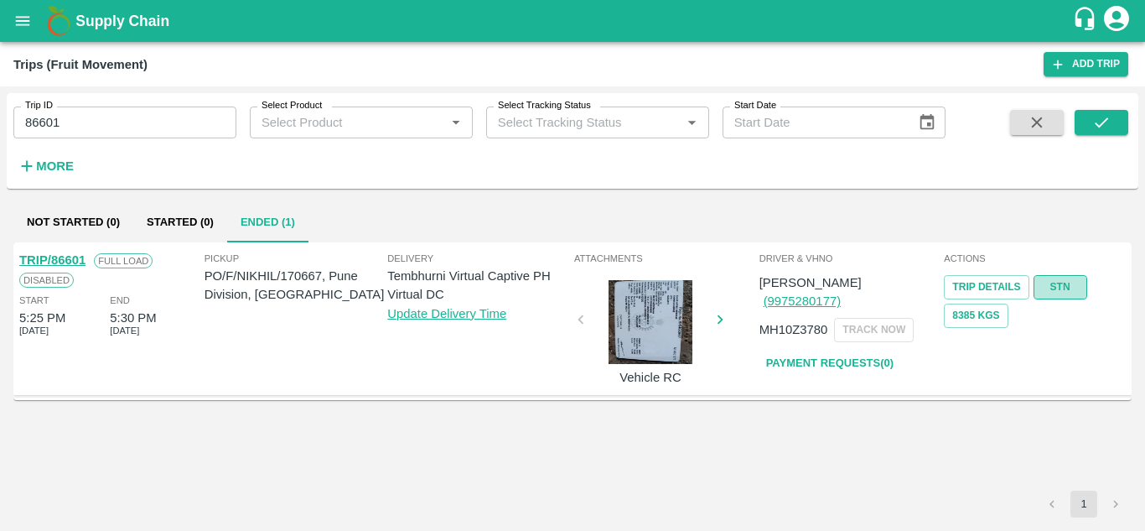
click at [1062, 279] on link "STN" at bounding box center [1061, 287] width 54 height 24
click at [99, 112] on input "86601" at bounding box center [124, 122] width 223 height 32
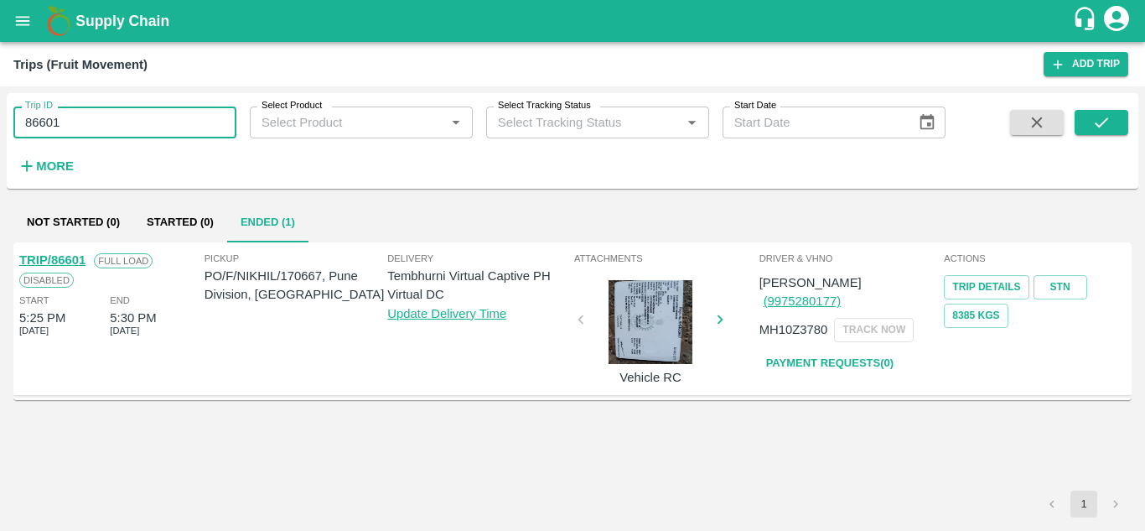
click at [99, 112] on input "86601" at bounding box center [124, 122] width 223 height 32
paste input "text"
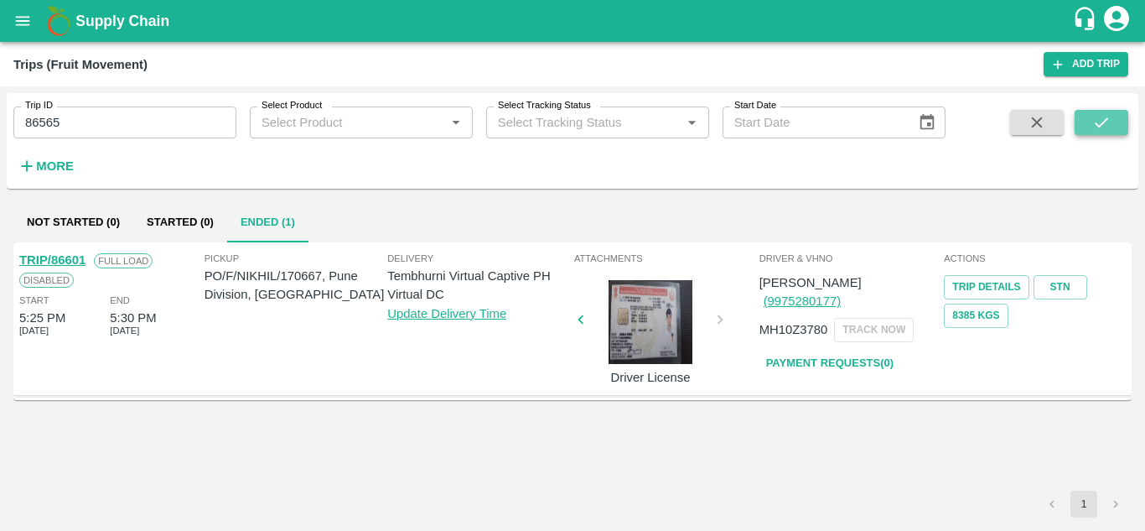
click at [1098, 127] on icon "submit" at bounding box center [1101, 122] width 13 height 10
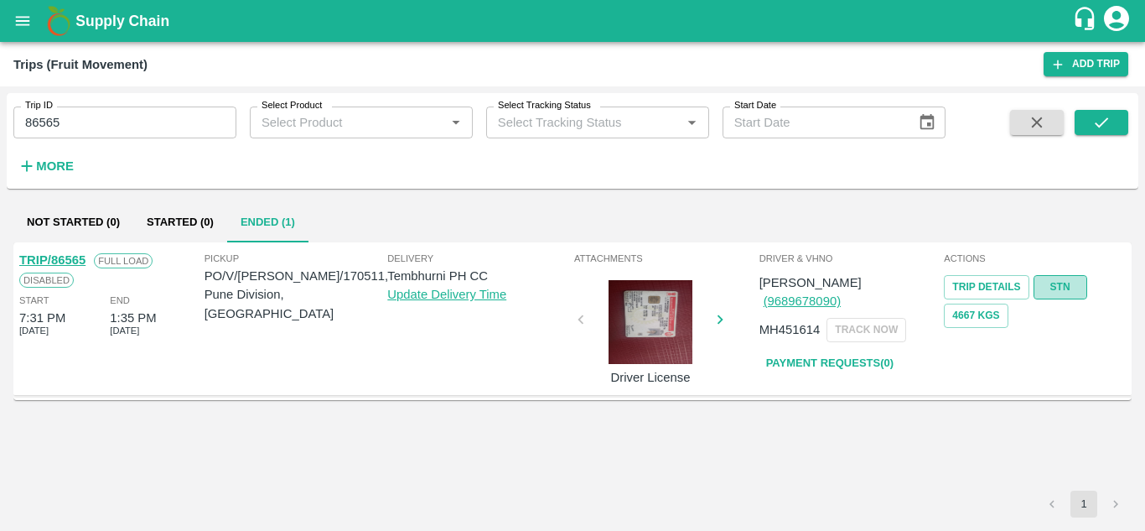
click at [1060, 279] on link "STN" at bounding box center [1061, 287] width 54 height 24
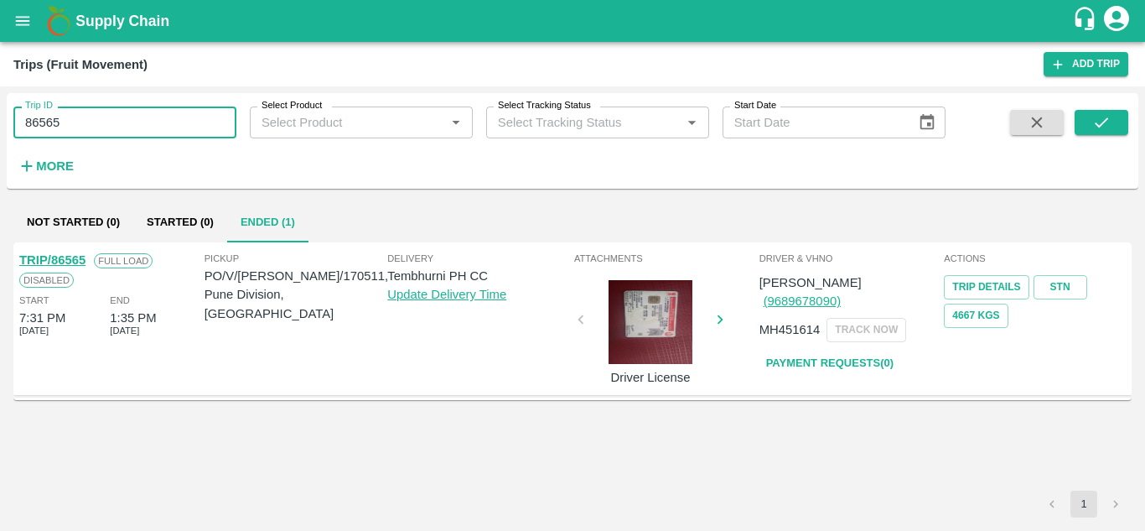
click at [95, 107] on input "86565" at bounding box center [124, 122] width 223 height 32
paste input "text"
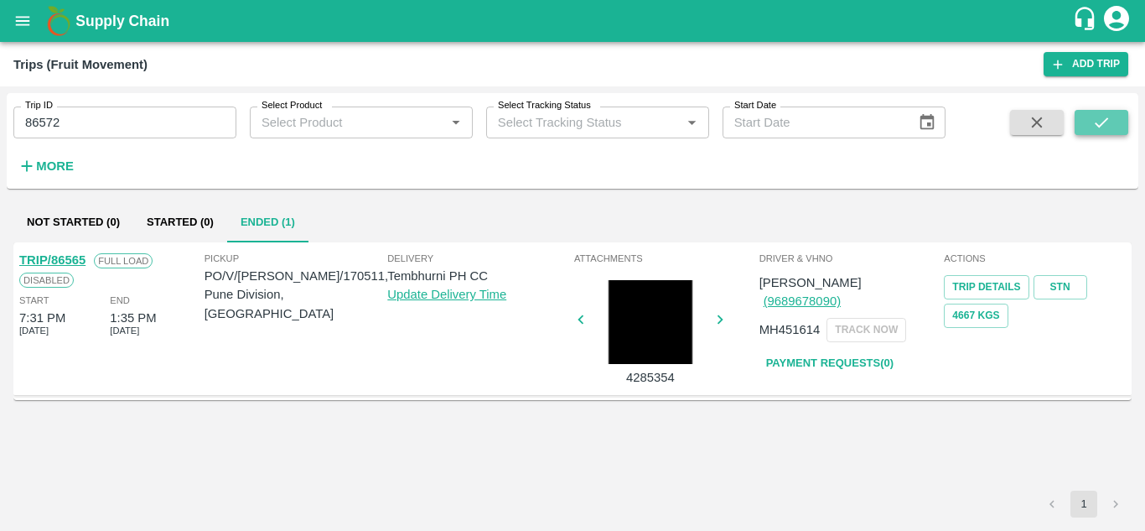
click at [1096, 124] on icon "submit" at bounding box center [1101, 122] width 13 height 10
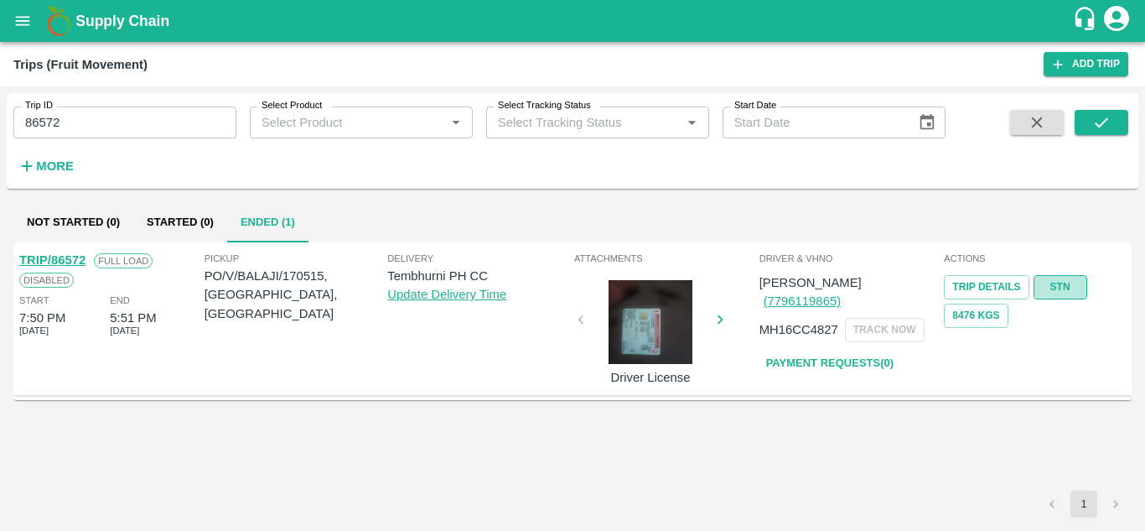
click at [1057, 293] on link "STN" at bounding box center [1061, 287] width 54 height 24
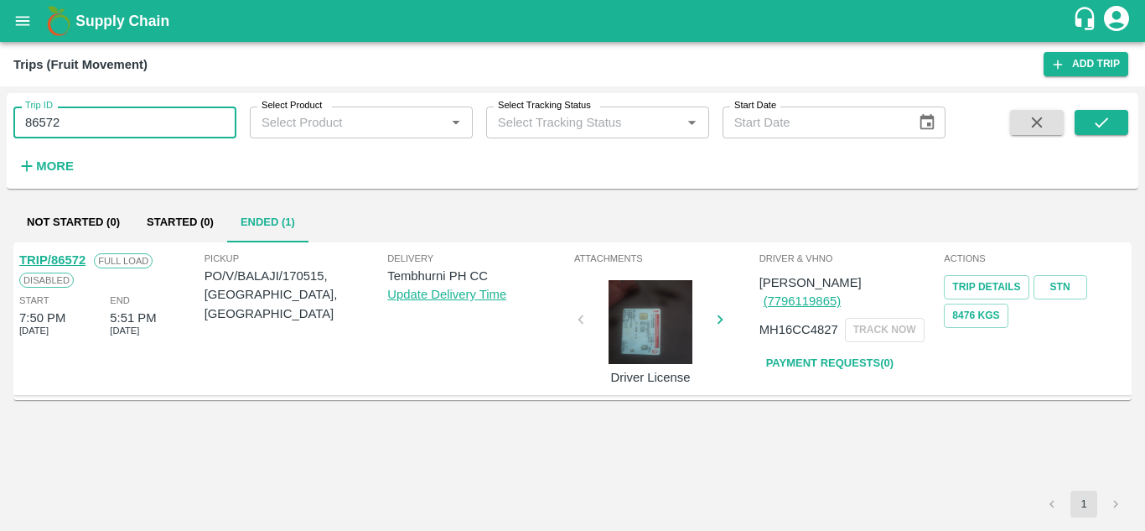
click at [130, 117] on input "86572" at bounding box center [124, 122] width 223 height 32
paste input "text"
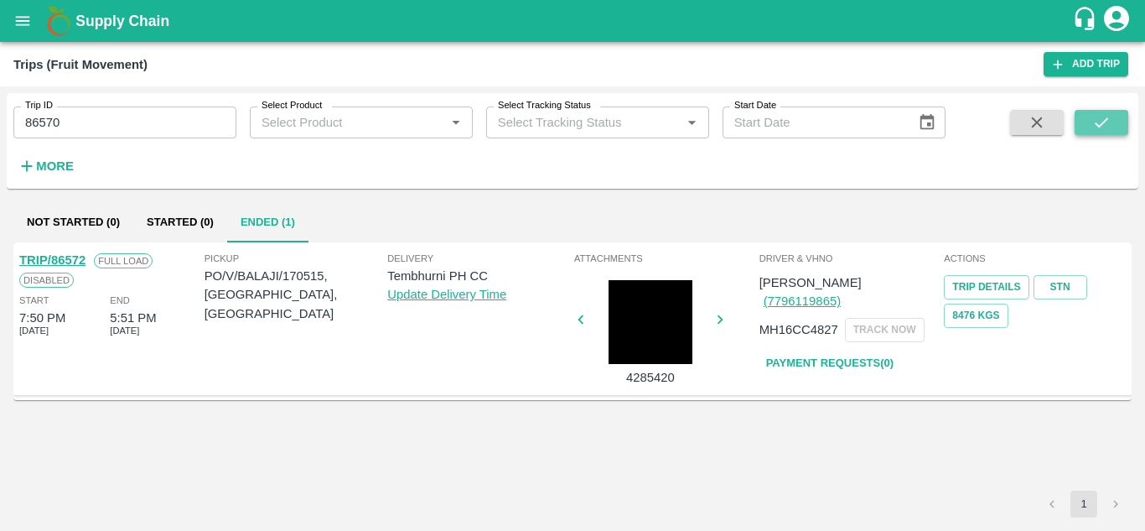
click at [1119, 112] on button "submit" at bounding box center [1102, 122] width 54 height 25
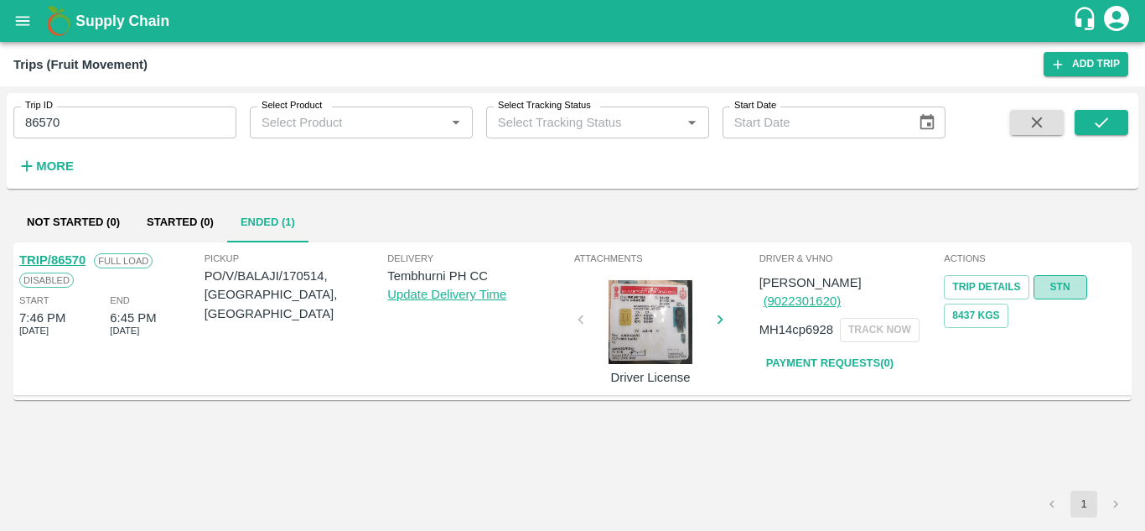
click at [1067, 286] on link "STN" at bounding box center [1061, 287] width 54 height 24
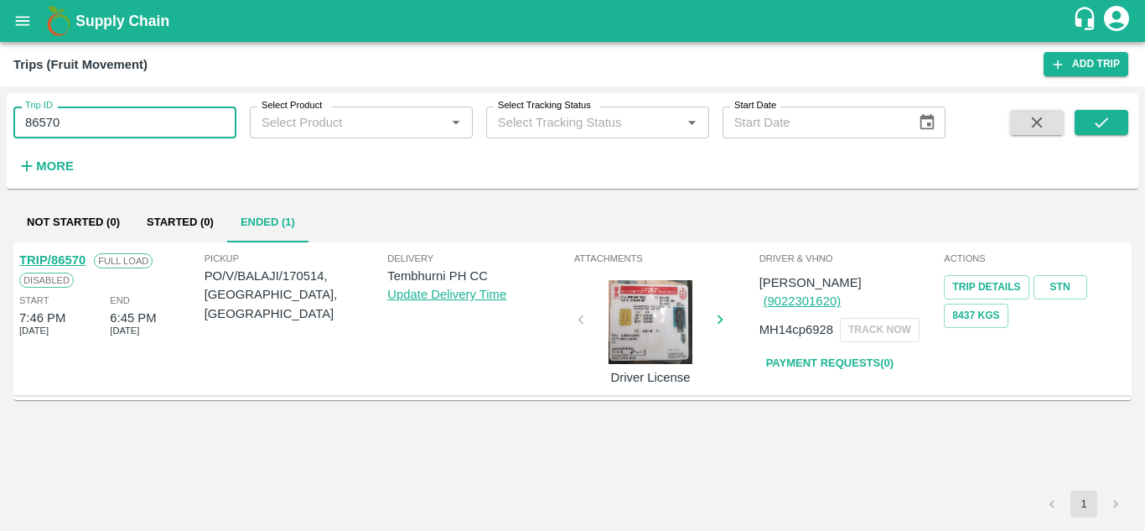
click at [124, 117] on input "86570" at bounding box center [124, 122] width 223 height 32
paste input "text"
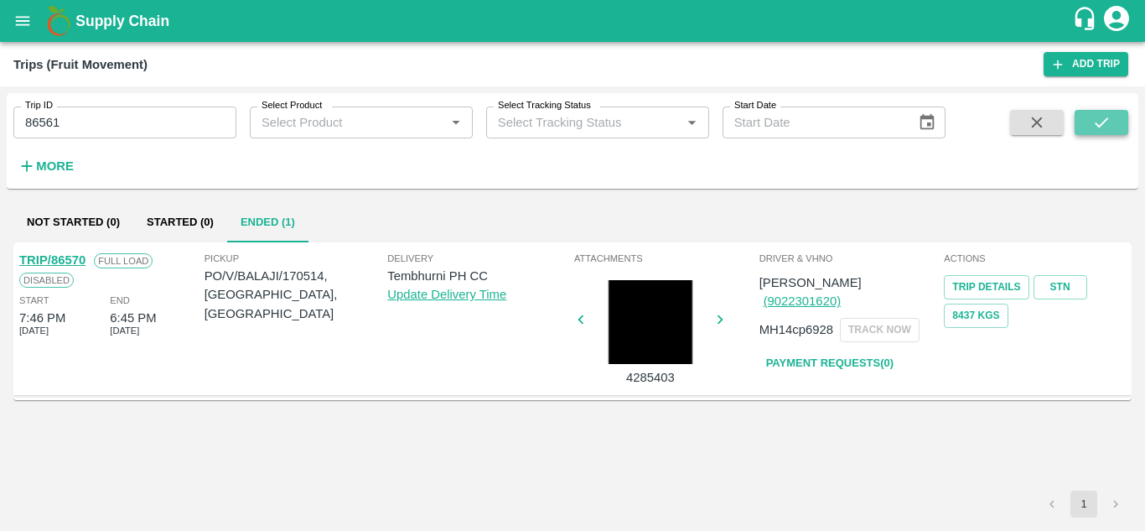
click at [1111, 121] on icon "submit" at bounding box center [1102, 122] width 18 height 18
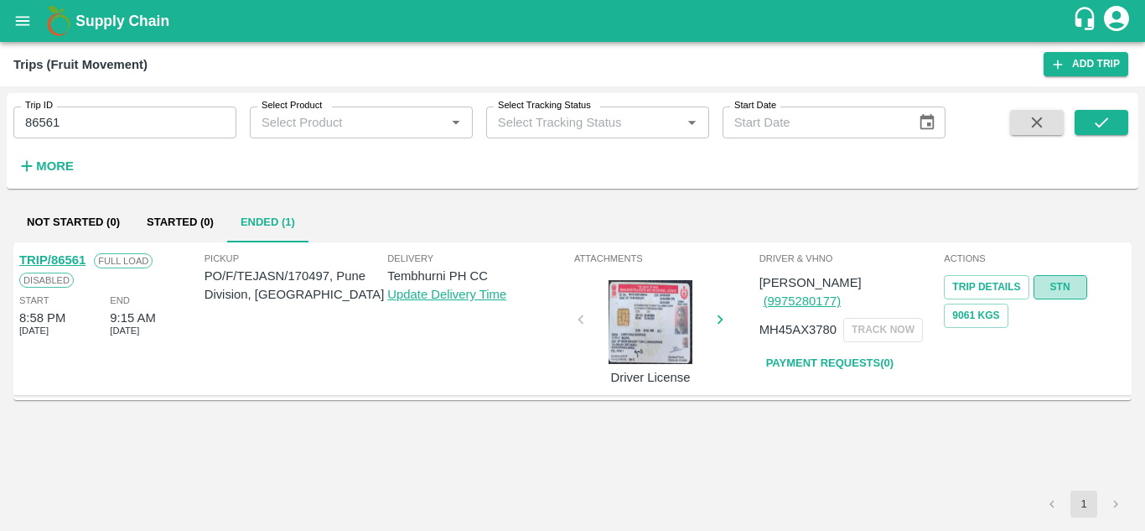
click at [1067, 287] on link "STN" at bounding box center [1061, 287] width 54 height 24
click at [103, 104] on div "Trip ID 86561 Trip ID" at bounding box center [118, 115] width 236 height 45
click at [78, 115] on input "86561" at bounding box center [124, 122] width 223 height 32
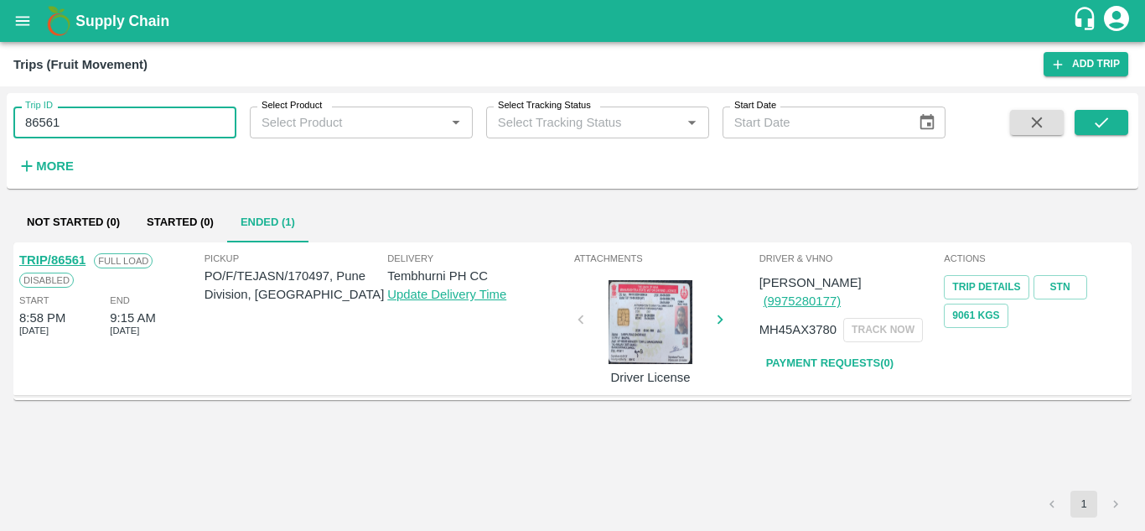
click at [78, 115] on input "86561" at bounding box center [124, 122] width 223 height 32
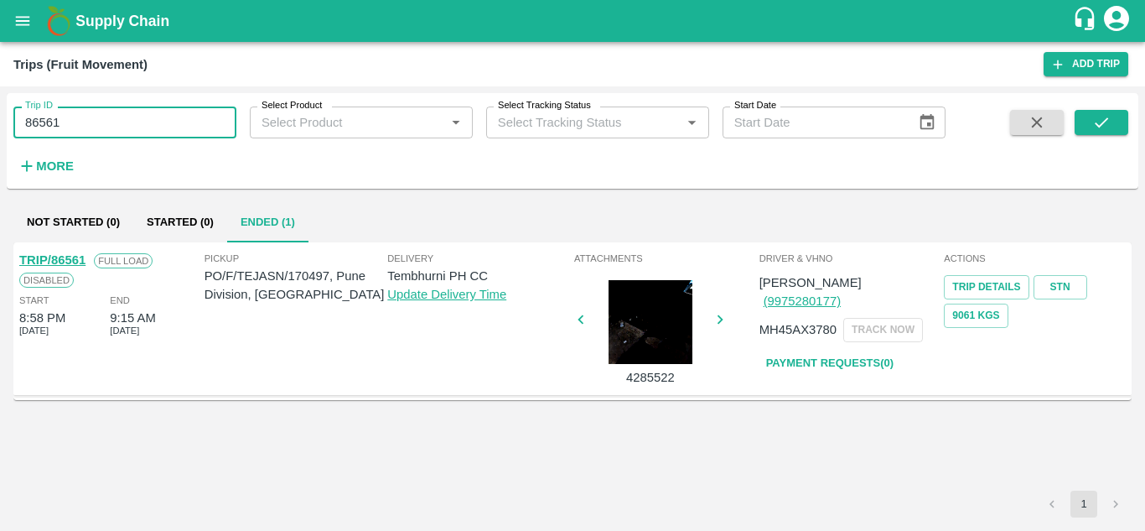
paste input "text"
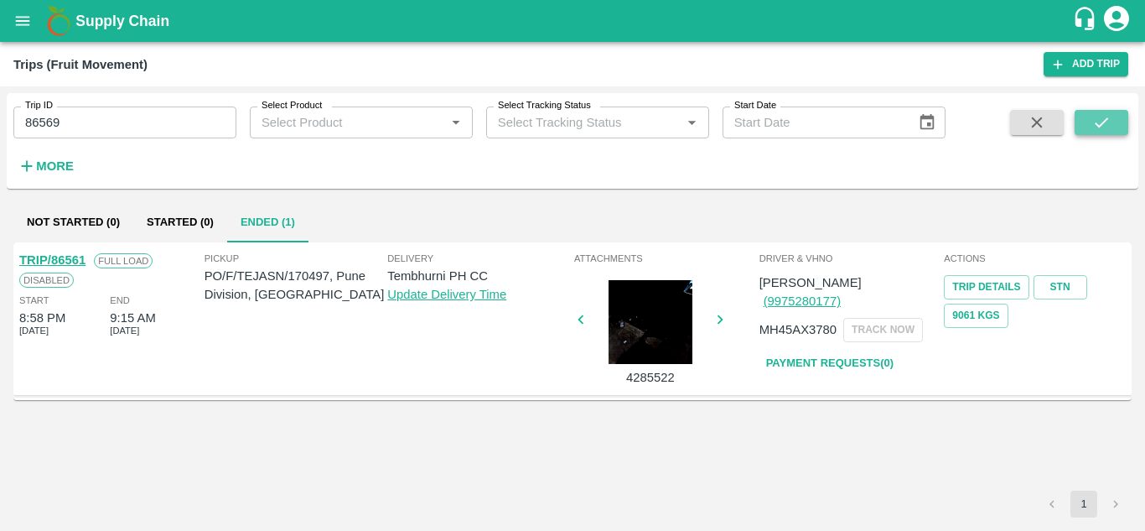
click at [1104, 119] on icon "submit" at bounding box center [1102, 122] width 18 height 18
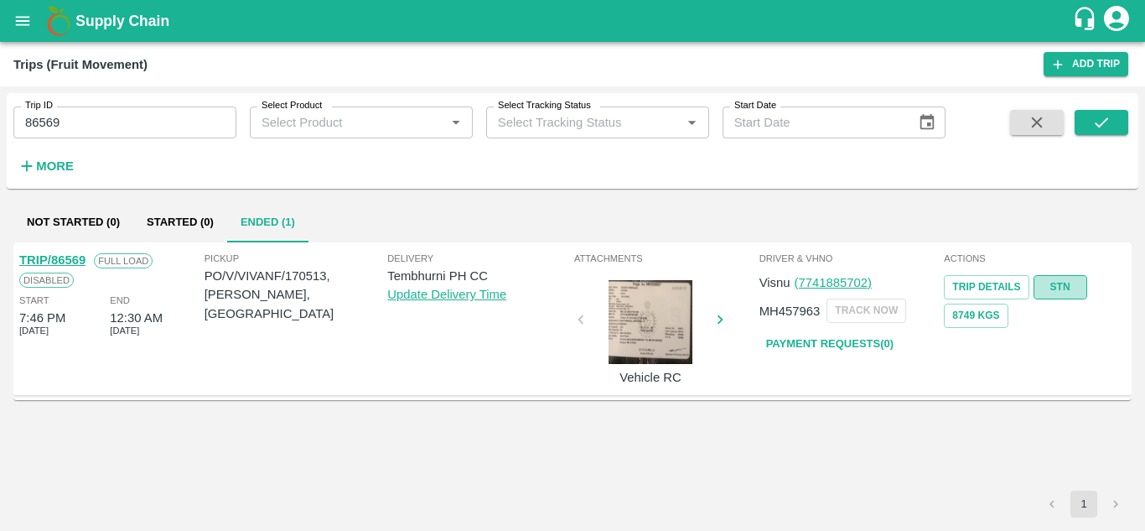
click at [1068, 283] on link "STN" at bounding box center [1061, 287] width 54 height 24
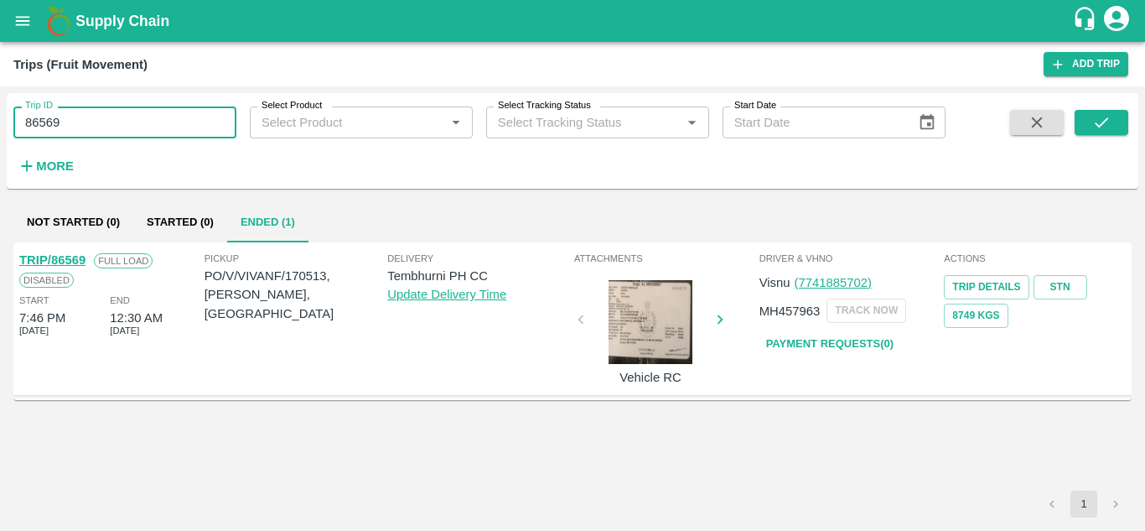
click at [81, 135] on input "86569" at bounding box center [124, 122] width 223 height 32
paste input "text"
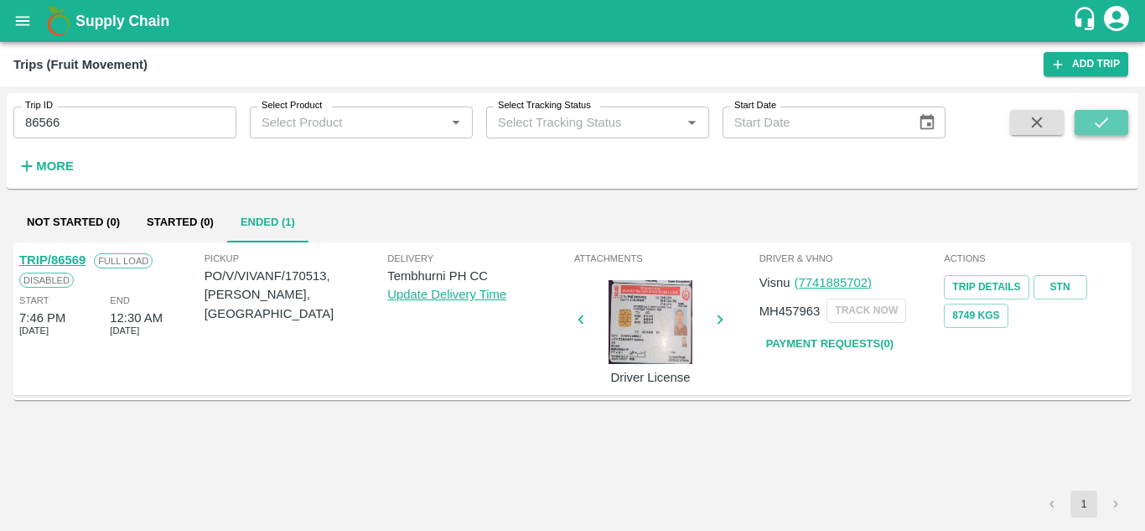
click at [1105, 119] on icon "submit" at bounding box center [1102, 122] width 18 height 18
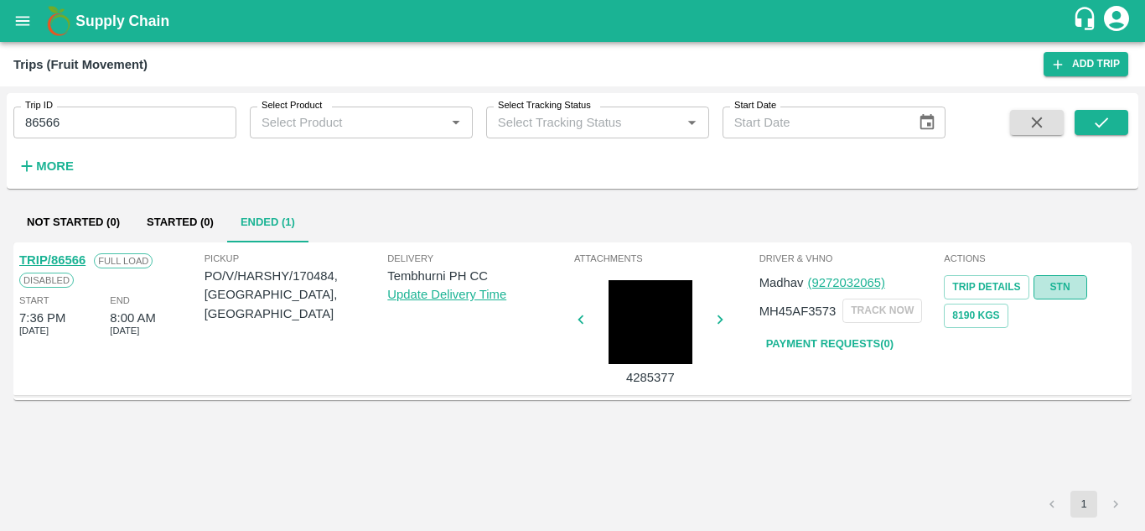
click at [1071, 284] on link "STN" at bounding box center [1061, 287] width 54 height 24
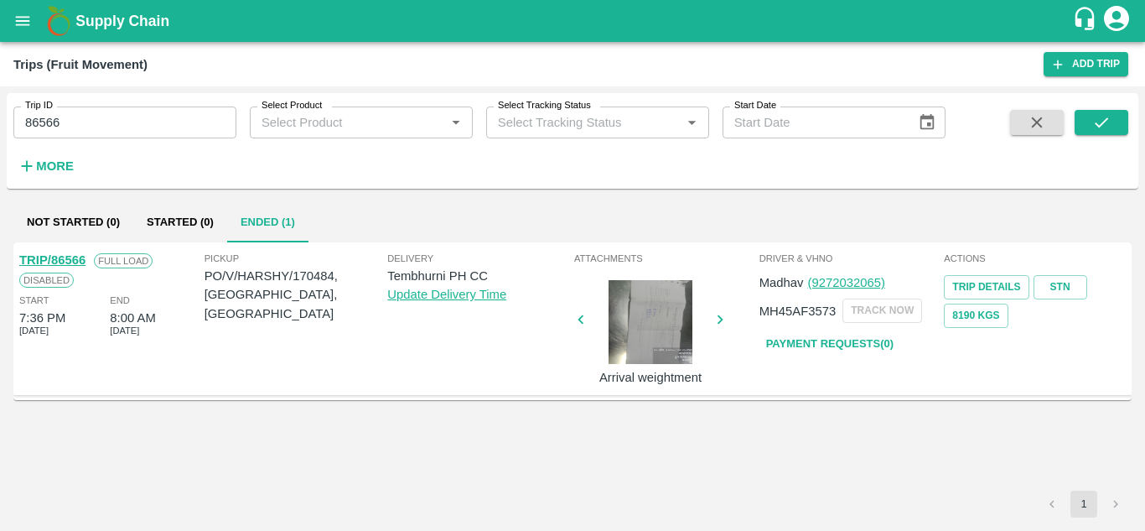
click at [107, 119] on input "86566" at bounding box center [124, 122] width 223 height 32
paste input "text"
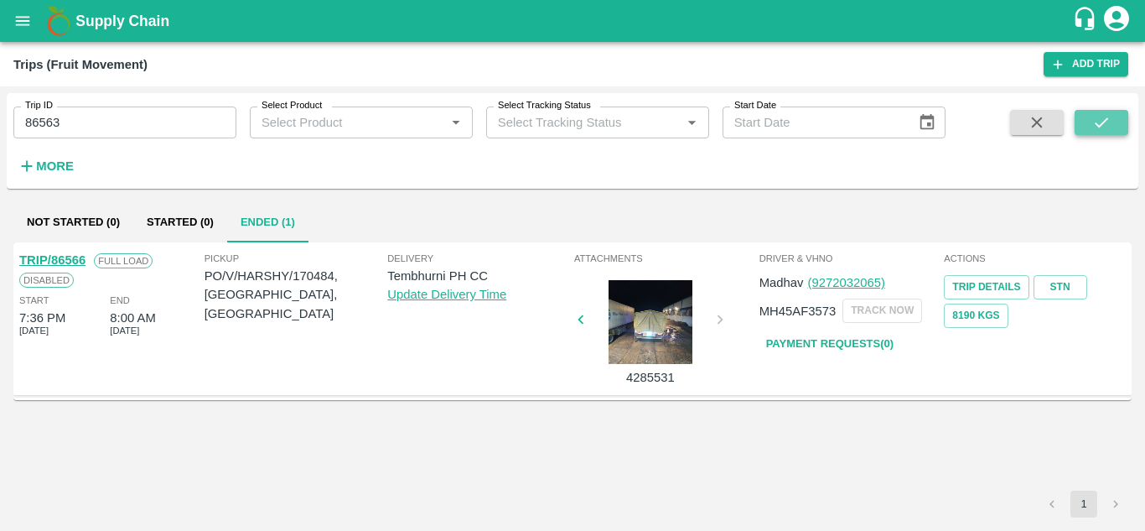
click at [1114, 119] on button "submit" at bounding box center [1102, 122] width 54 height 25
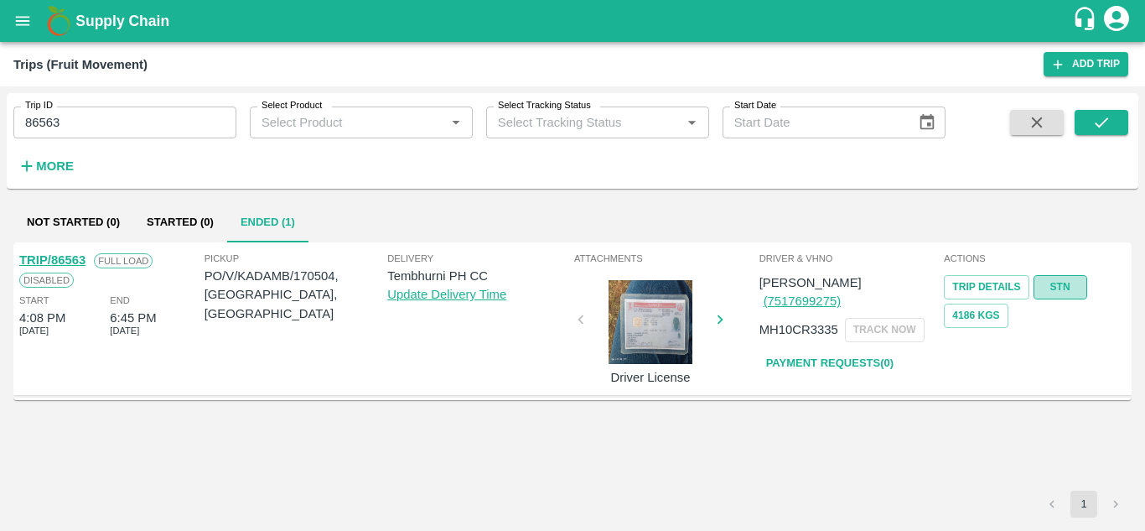
click at [1057, 288] on link "STN" at bounding box center [1061, 287] width 54 height 24
click at [109, 120] on input "86563" at bounding box center [124, 122] width 223 height 32
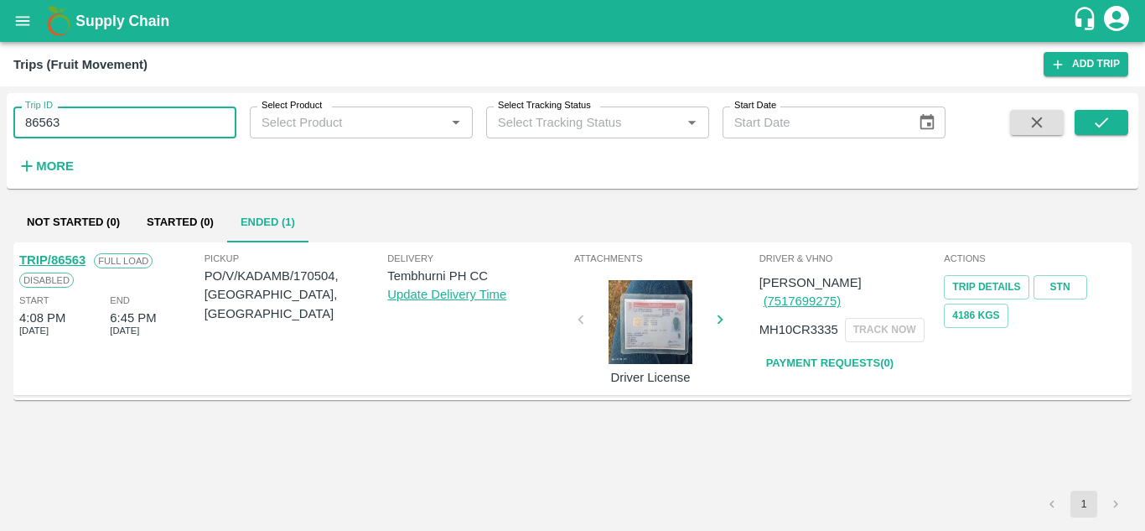
click at [109, 120] on input "86563" at bounding box center [124, 122] width 223 height 32
paste input "text"
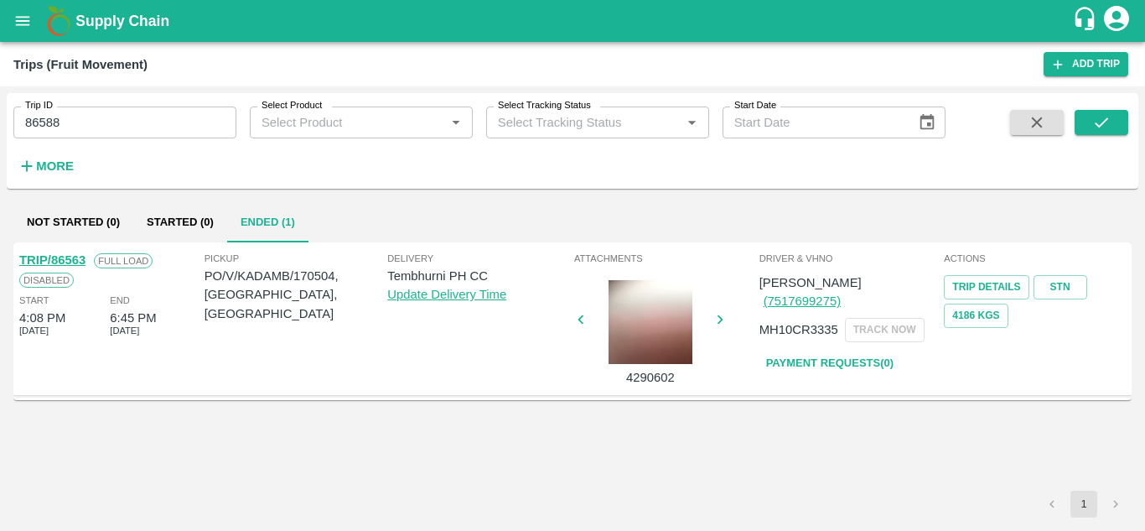
click at [1106, 109] on div "Trip ID 86588 Trip ID Select Product Select Product   * Select Tracking Status …" at bounding box center [573, 141] width 1132 height 82
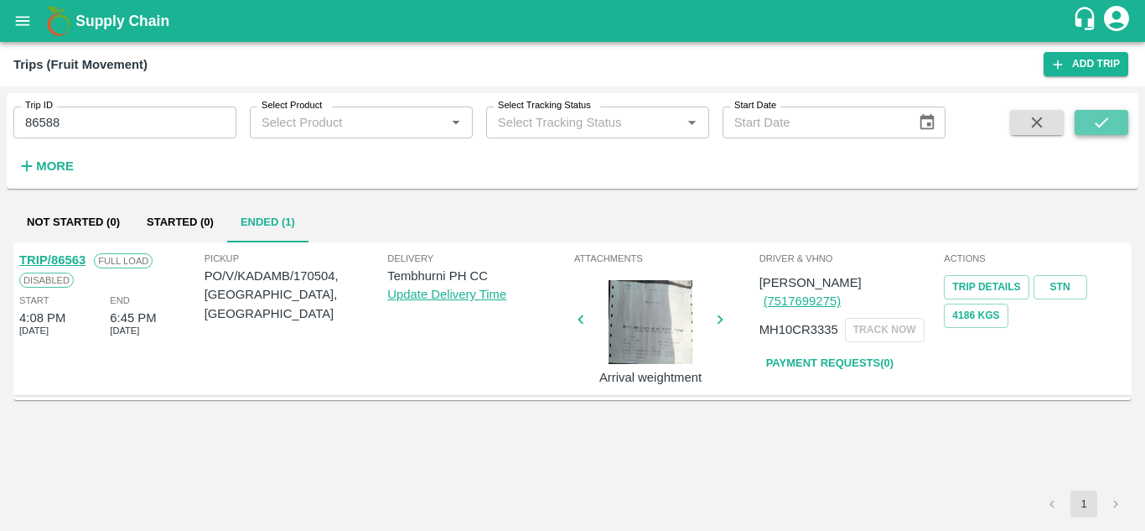
click at [1104, 116] on icon "submit" at bounding box center [1102, 122] width 18 height 18
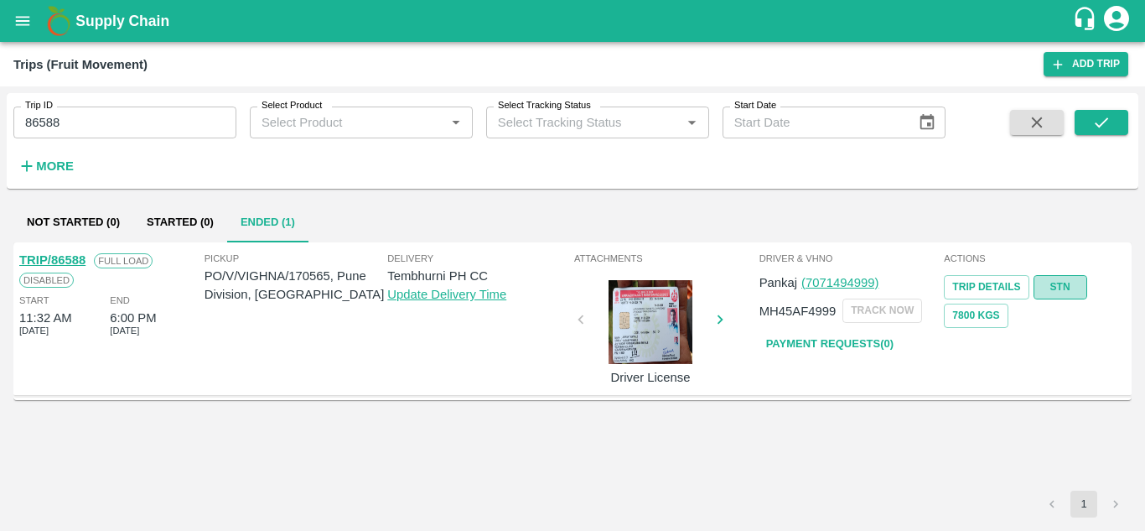
click at [1056, 282] on link "STN" at bounding box center [1061, 287] width 54 height 24
click at [135, 116] on input "86588" at bounding box center [124, 122] width 223 height 32
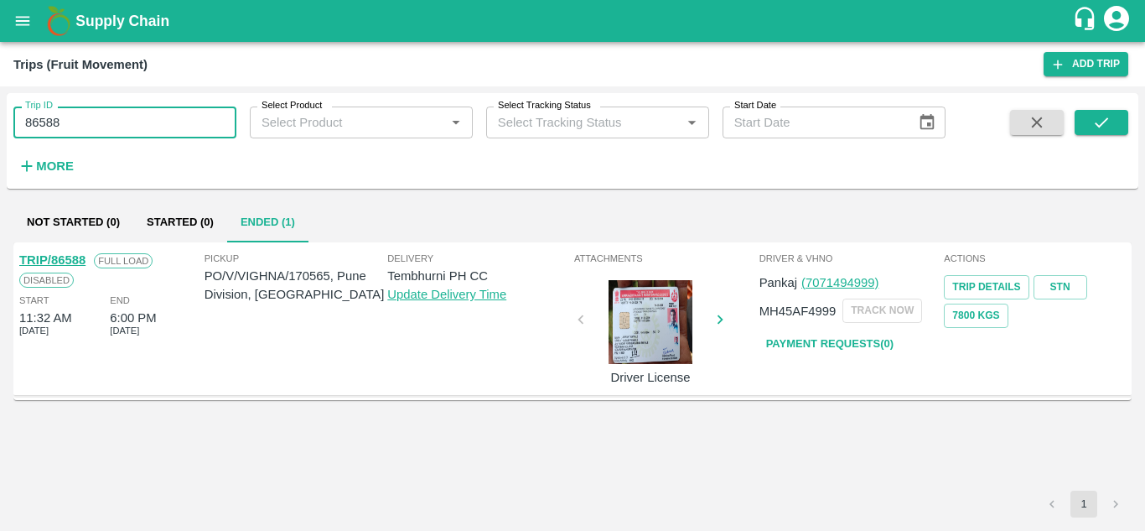
click at [135, 116] on input "86588" at bounding box center [124, 122] width 223 height 32
paste input "text"
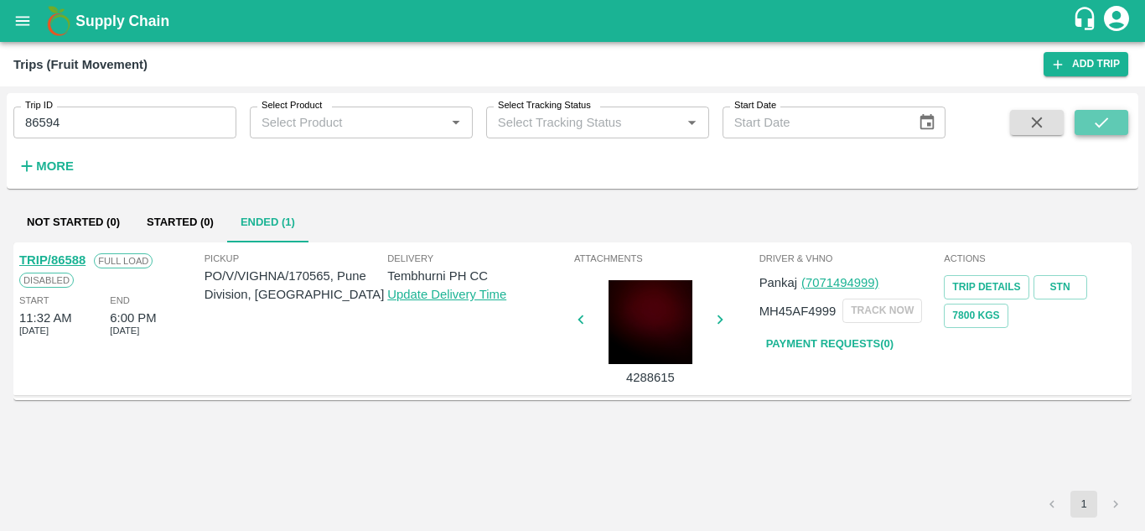
click at [1113, 123] on button "submit" at bounding box center [1102, 122] width 54 height 25
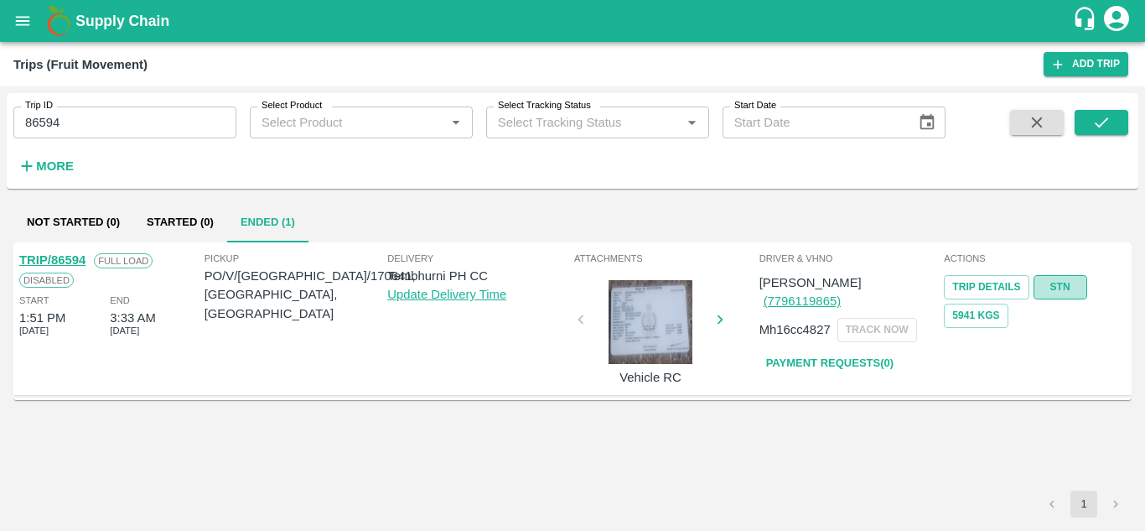
click at [1048, 289] on link "STN" at bounding box center [1061, 287] width 54 height 24
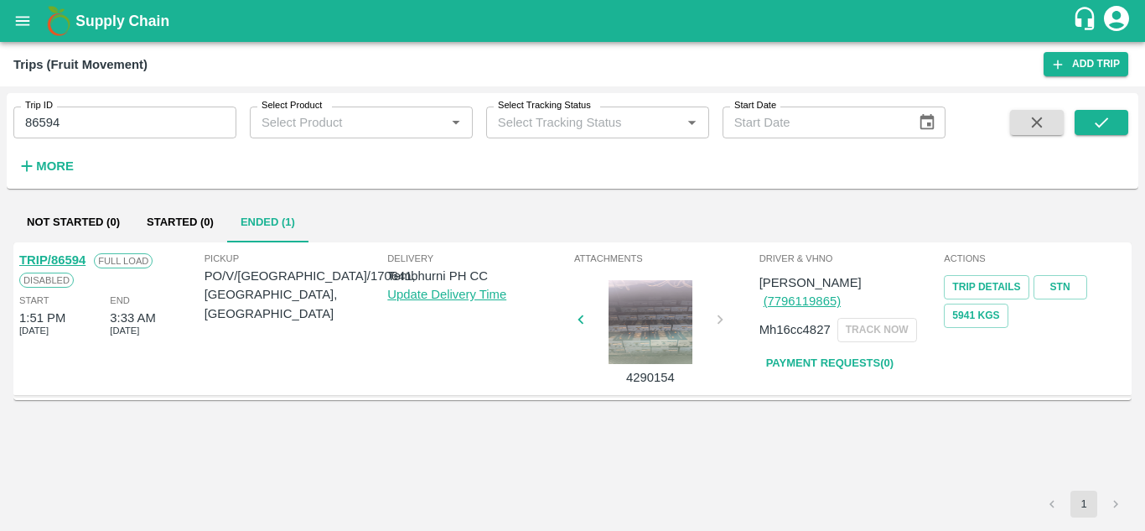
click at [140, 122] on input "86594" at bounding box center [124, 122] width 223 height 32
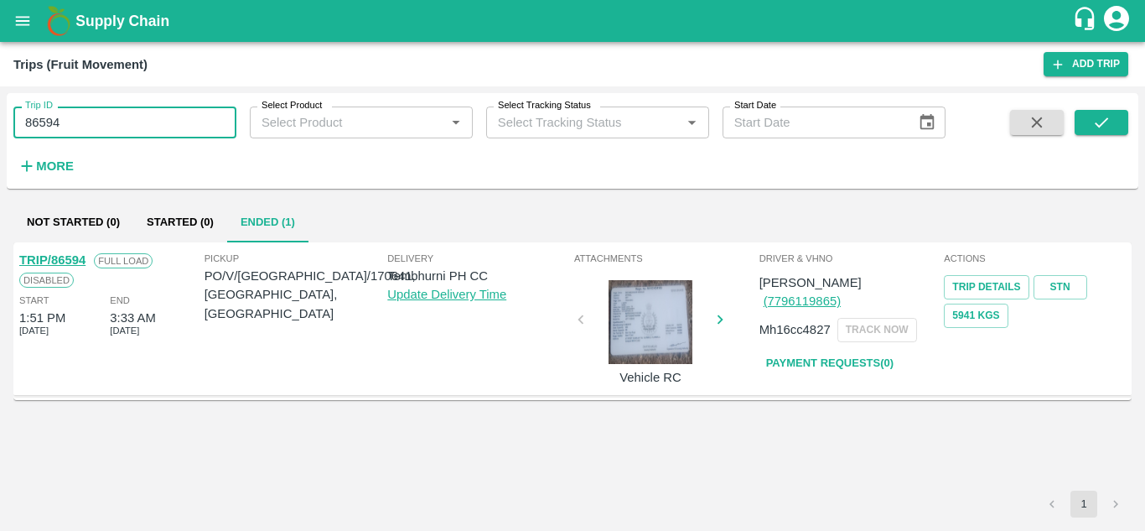
paste input "text"
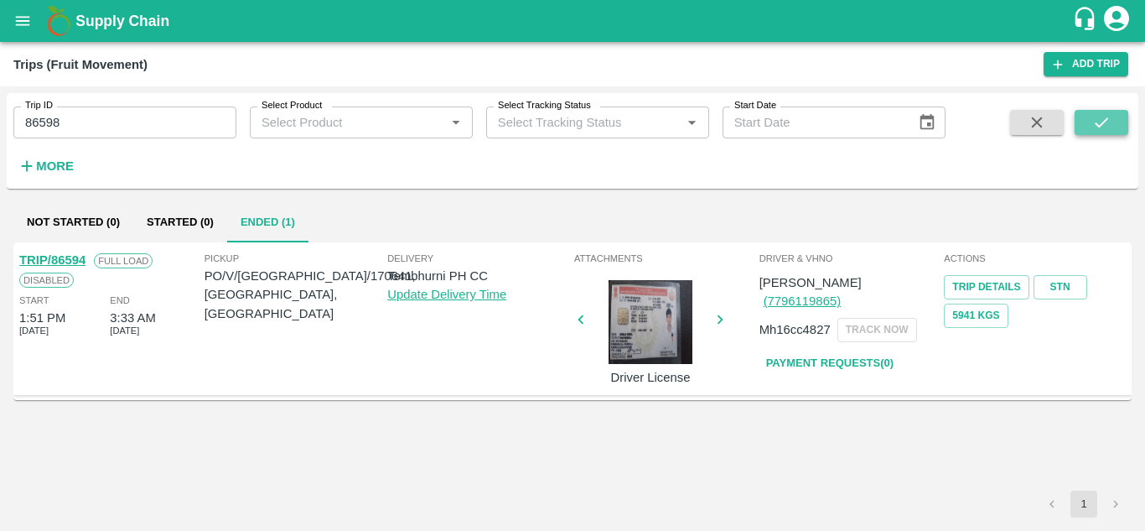
click at [1101, 129] on icon "submit" at bounding box center [1102, 122] width 18 height 18
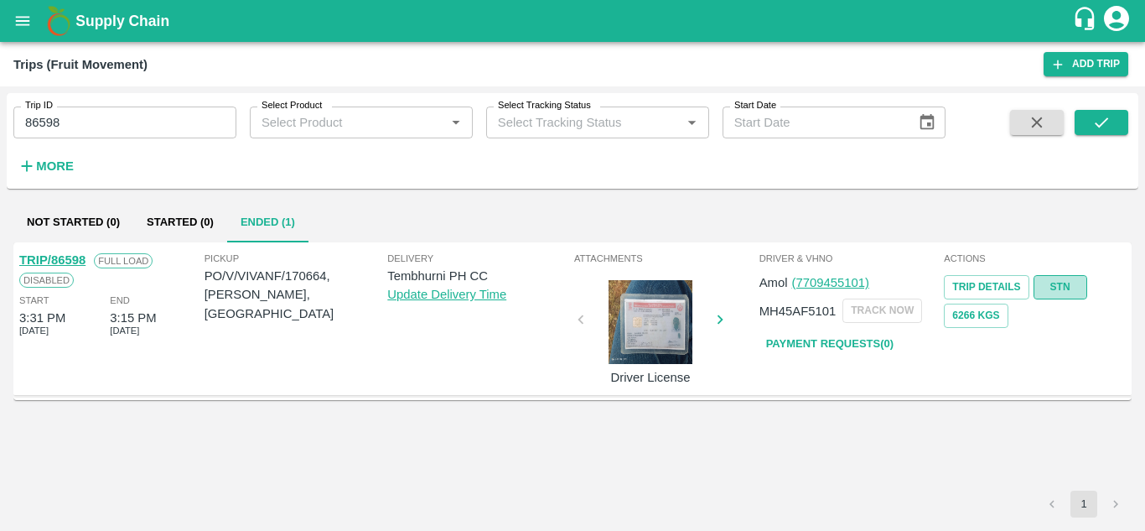
click at [1053, 283] on link "STN" at bounding box center [1061, 287] width 54 height 24
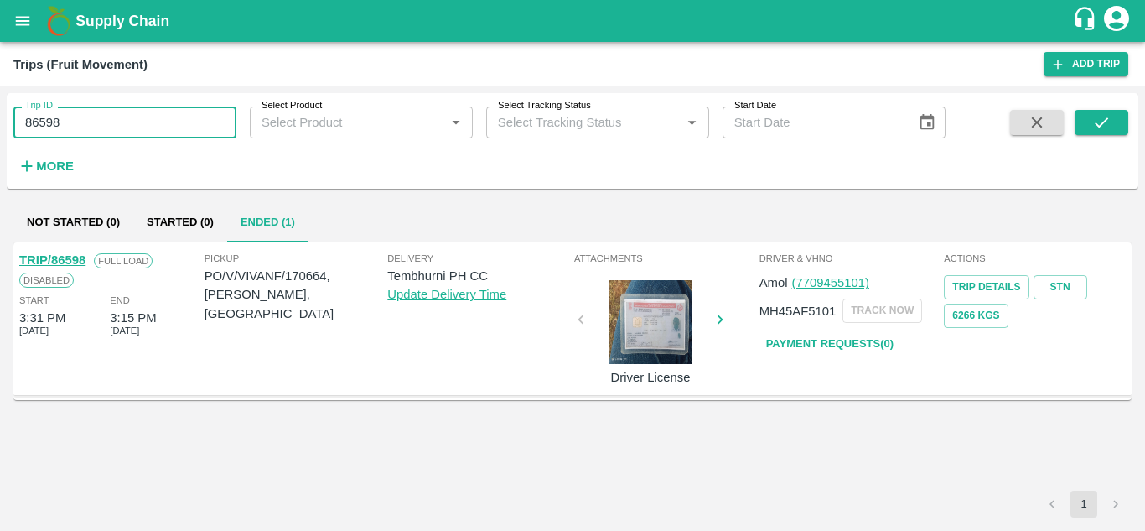
click at [131, 126] on input "86598" at bounding box center [124, 122] width 223 height 32
paste input "text"
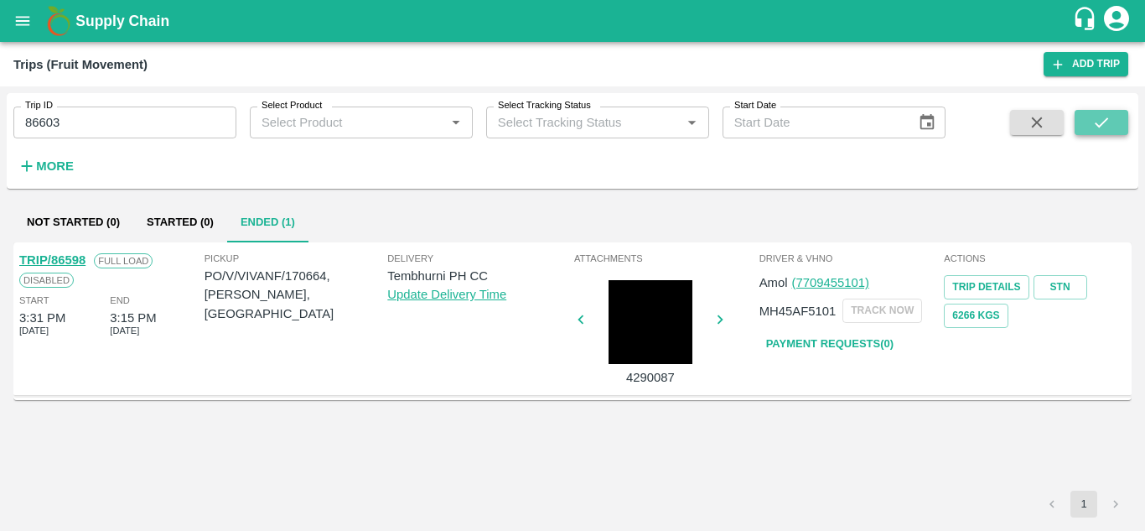
click at [1116, 115] on button "submit" at bounding box center [1102, 122] width 54 height 25
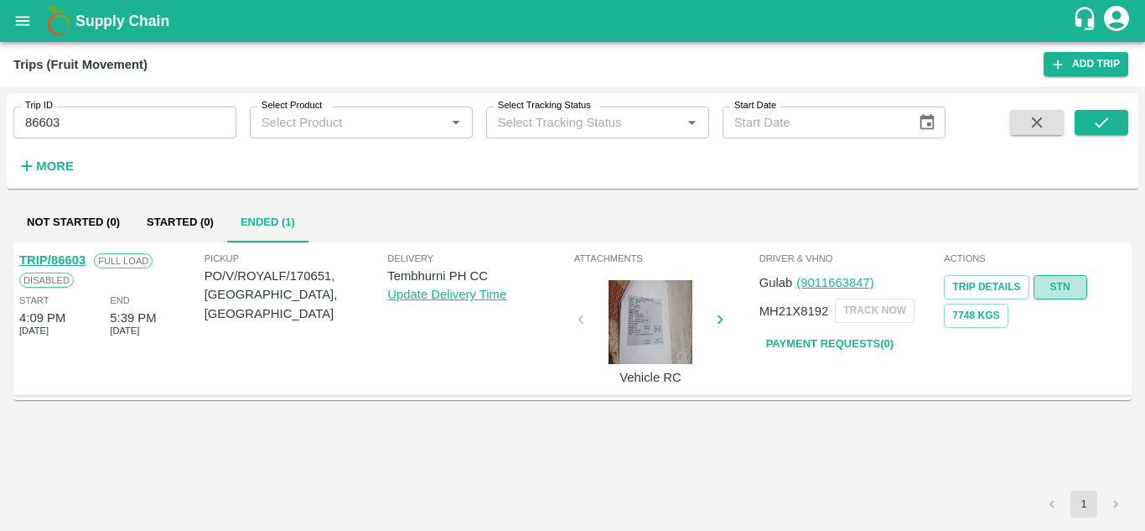
click at [1058, 286] on link "STN" at bounding box center [1061, 287] width 54 height 24
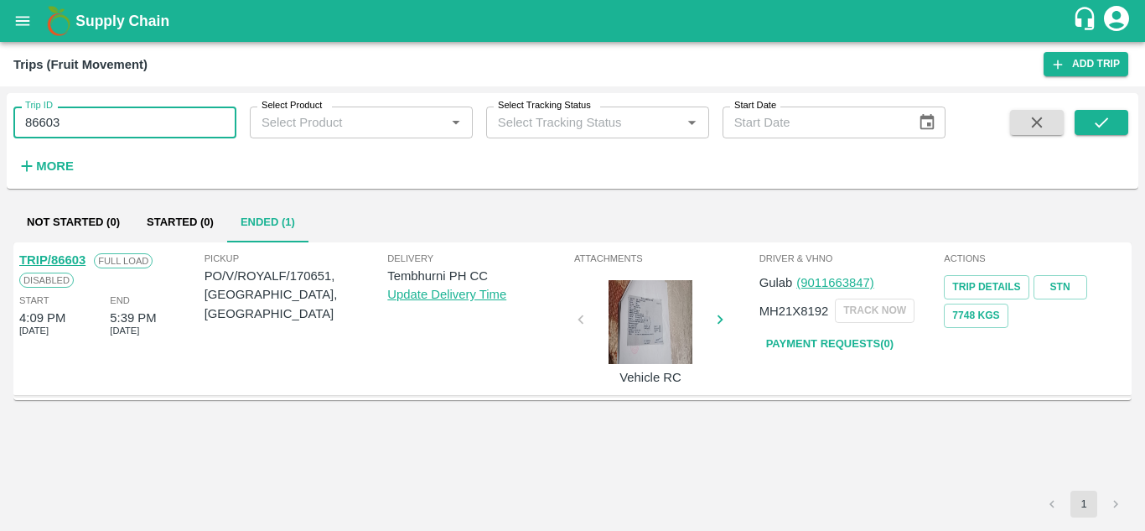
click at [80, 114] on input "86603" at bounding box center [124, 122] width 223 height 32
paste input "text"
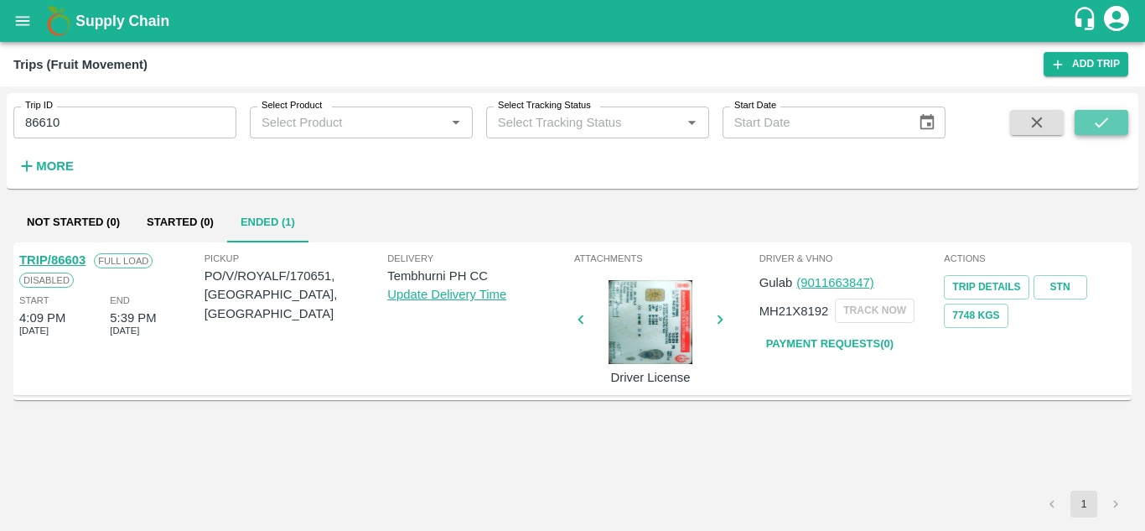
click at [1101, 120] on icon "submit" at bounding box center [1102, 122] width 18 height 18
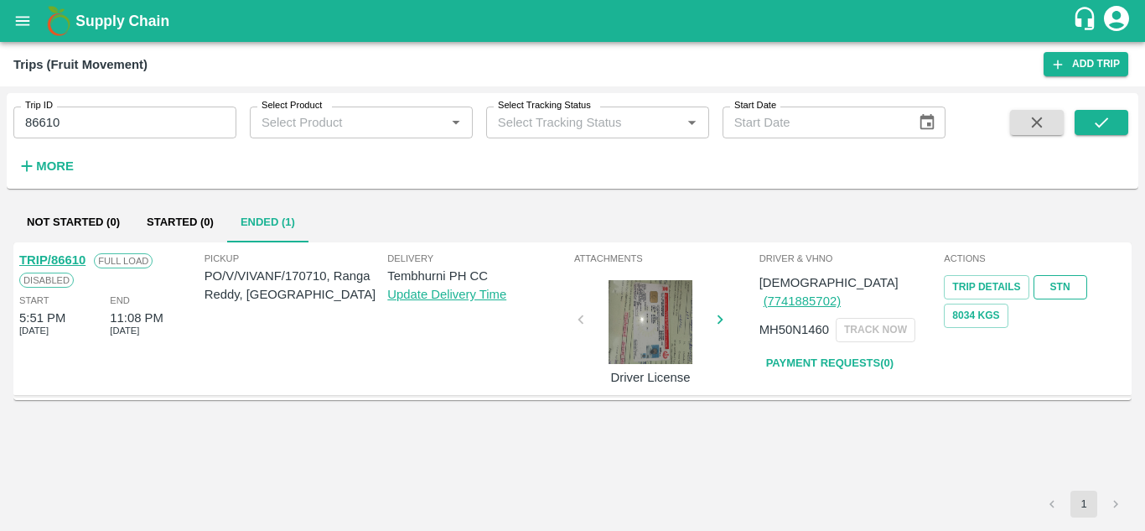
click at [1063, 284] on link "STN" at bounding box center [1061, 287] width 54 height 24
click at [94, 131] on input "86610" at bounding box center [124, 122] width 223 height 32
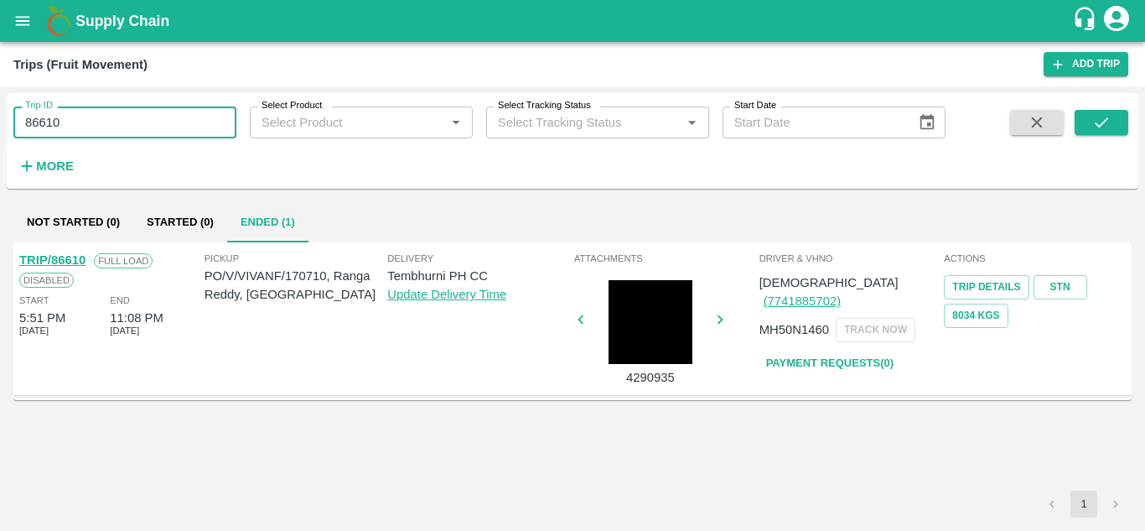
paste input "text"
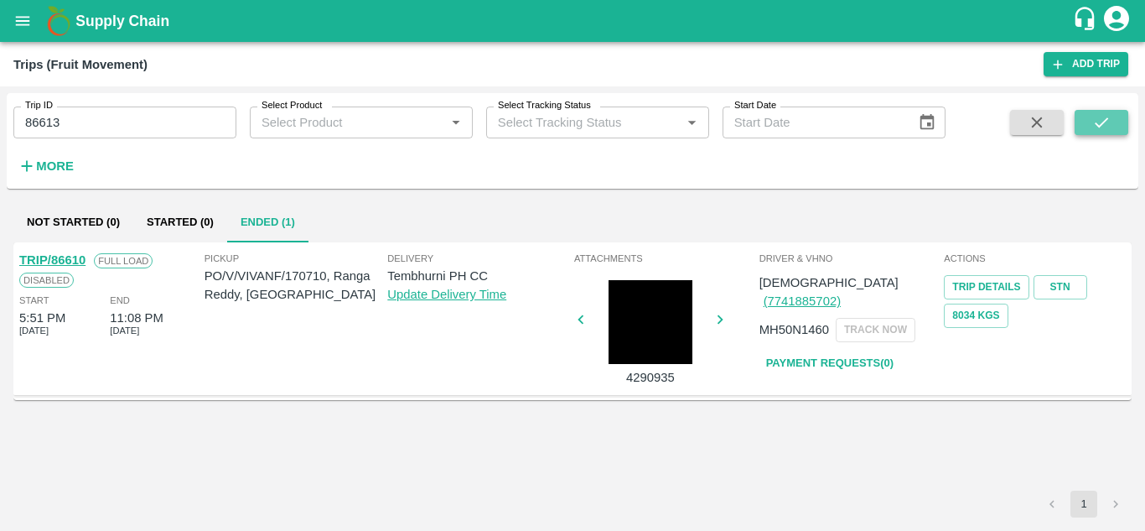
click at [1091, 123] on button "submit" at bounding box center [1102, 122] width 54 height 25
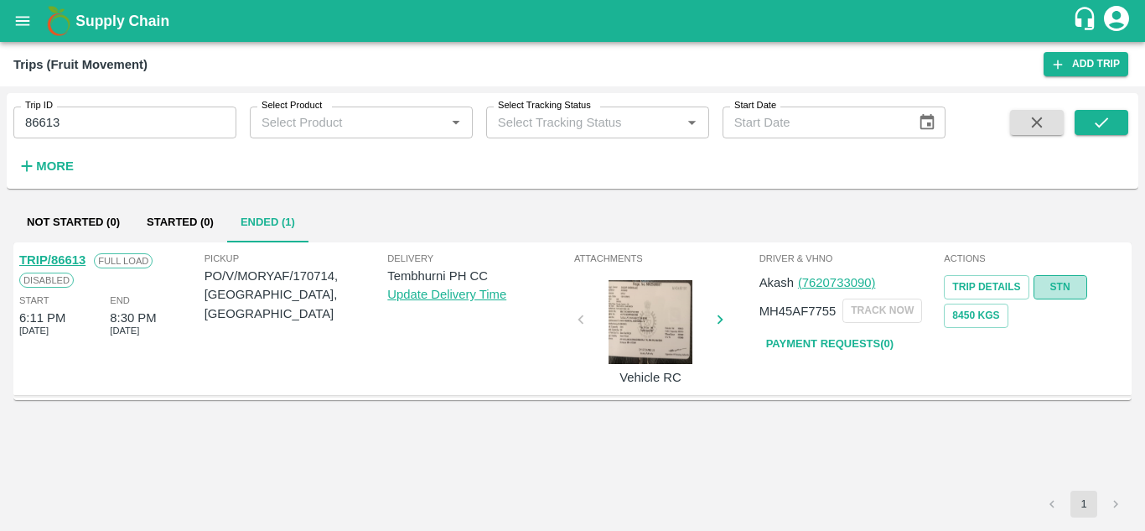
click at [1072, 280] on link "STN" at bounding box center [1061, 287] width 54 height 24
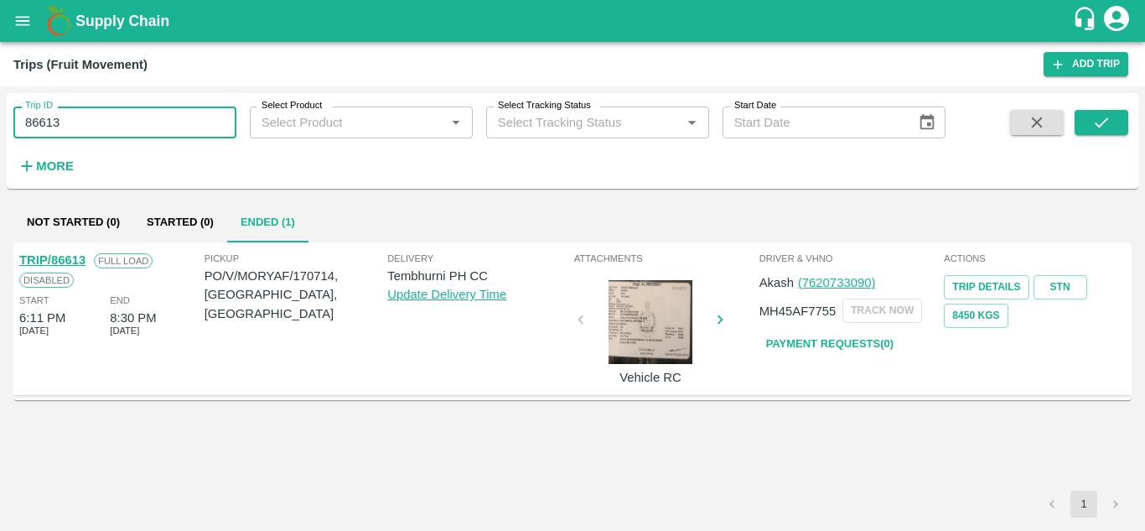
drag, startPoint x: 55, startPoint y: 124, endPoint x: 75, endPoint y: 118, distance: 20.2
click at [75, 118] on input "86613" at bounding box center [124, 122] width 223 height 32
paste input "text"
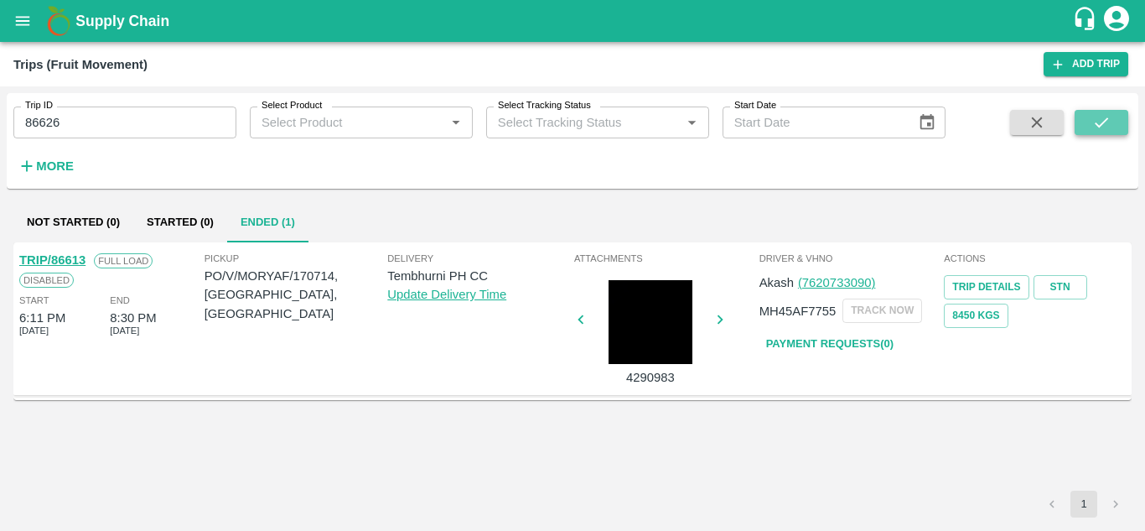
click at [1123, 113] on button "submit" at bounding box center [1102, 122] width 54 height 25
click at [1062, 276] on link "STN" at bounding box center [1061, 287] width 54 height 24
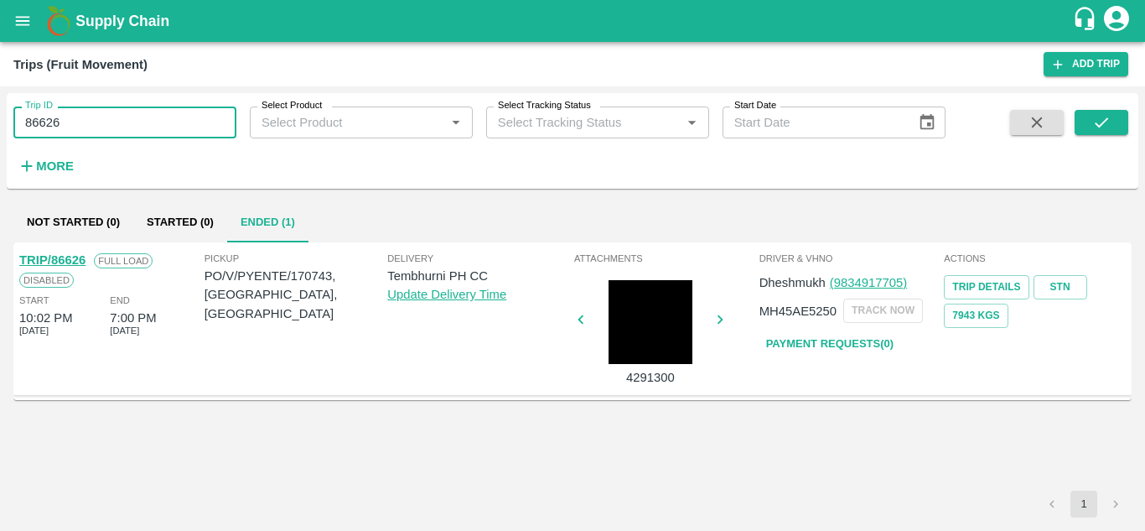
click at [73, 115] on input "86626" at bounding box center [124, 122] width 223 height 32
paste input "text"
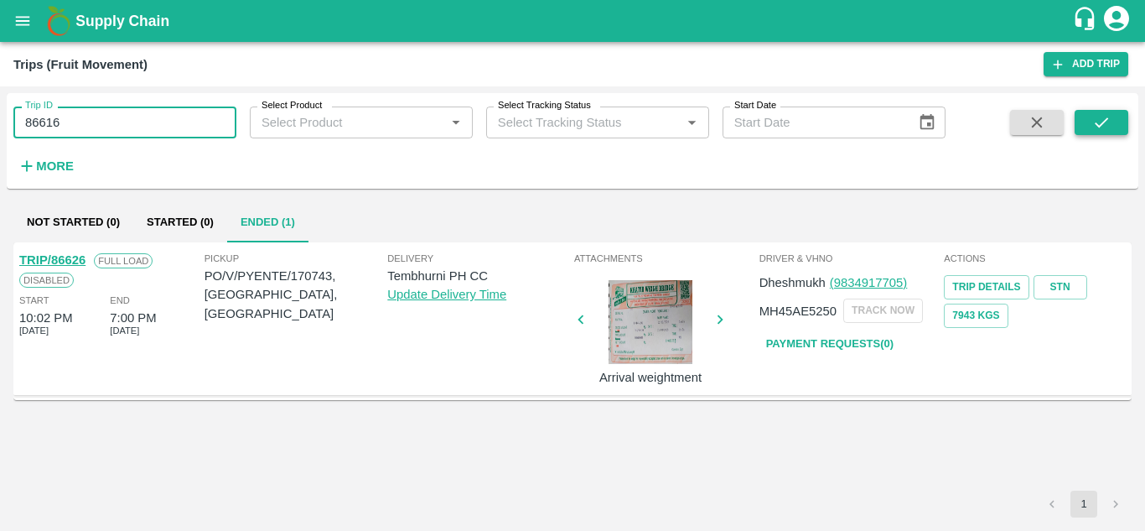
click at [1097, 120] on icon "submit" at bounding box center [1102, 122] width 18 height 18
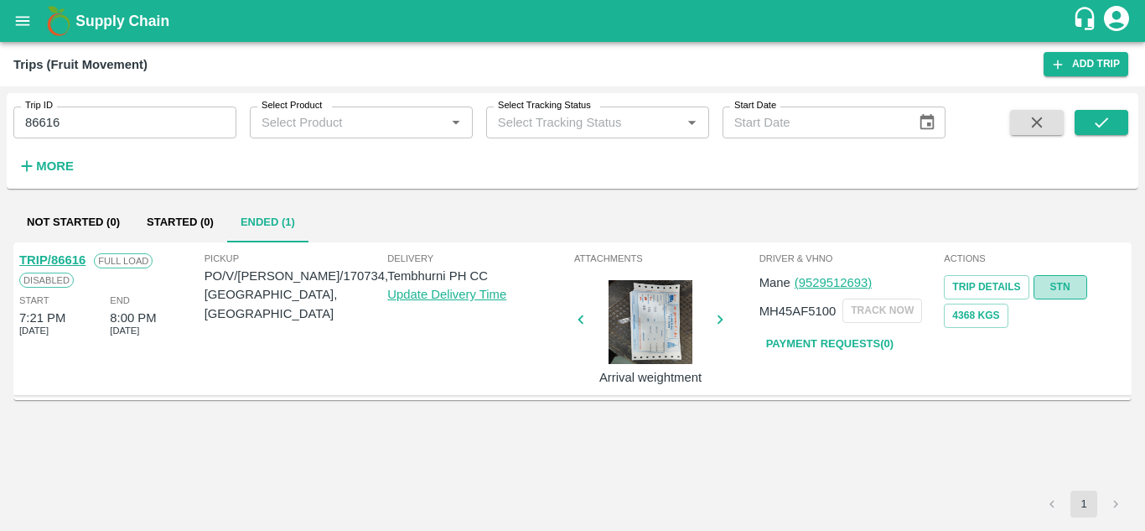
click at [1056, 284] on link "STN" at bounding box center [1061, 287] width 54 height 24
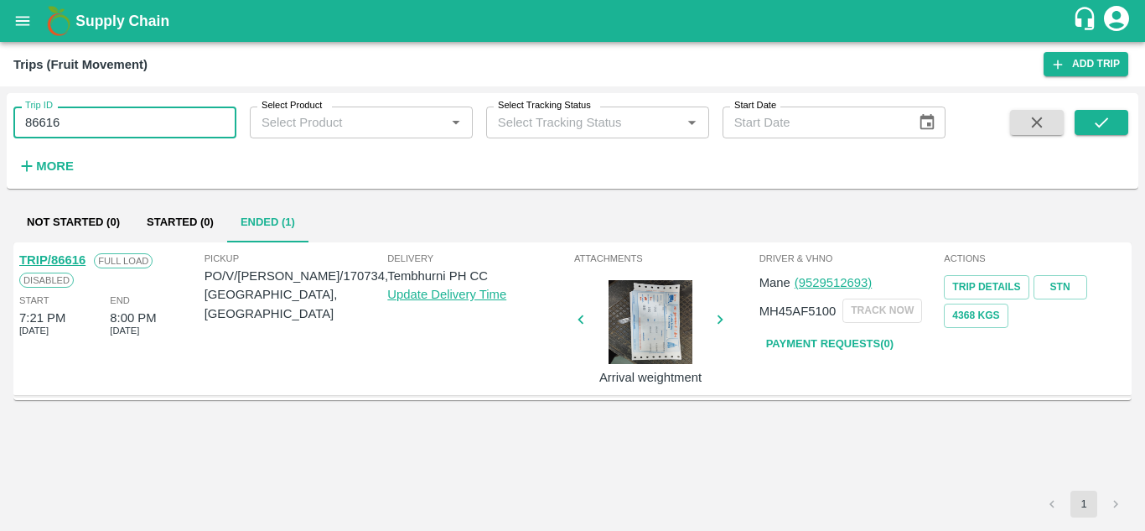
click at [89, 125] on input "86616" at bounding box center [124, 122] width 223 height 32
paste input "text"
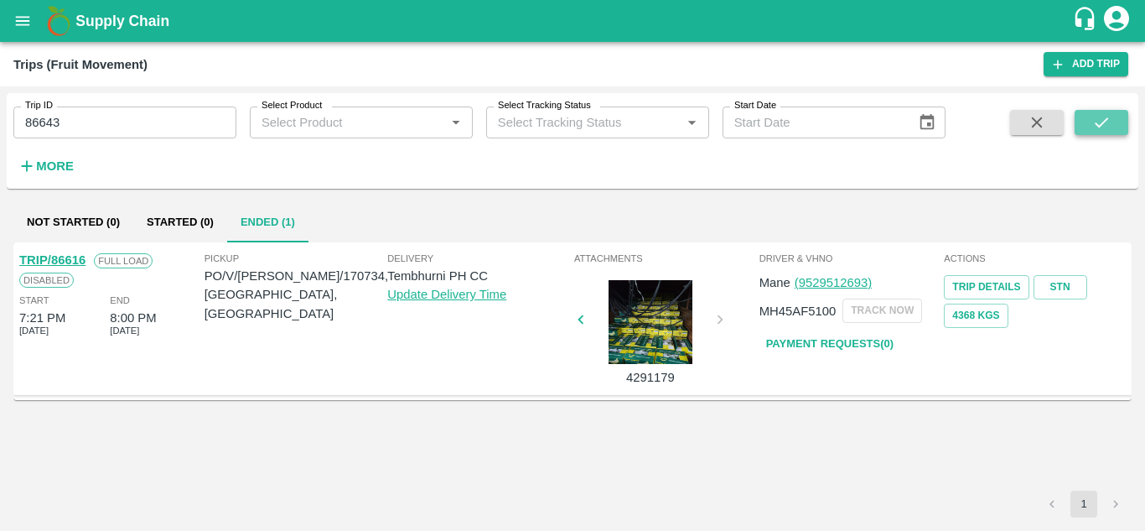
click at [1101, 121] on icon "submit" at bounding box center [1102, 122] width 18 height 18
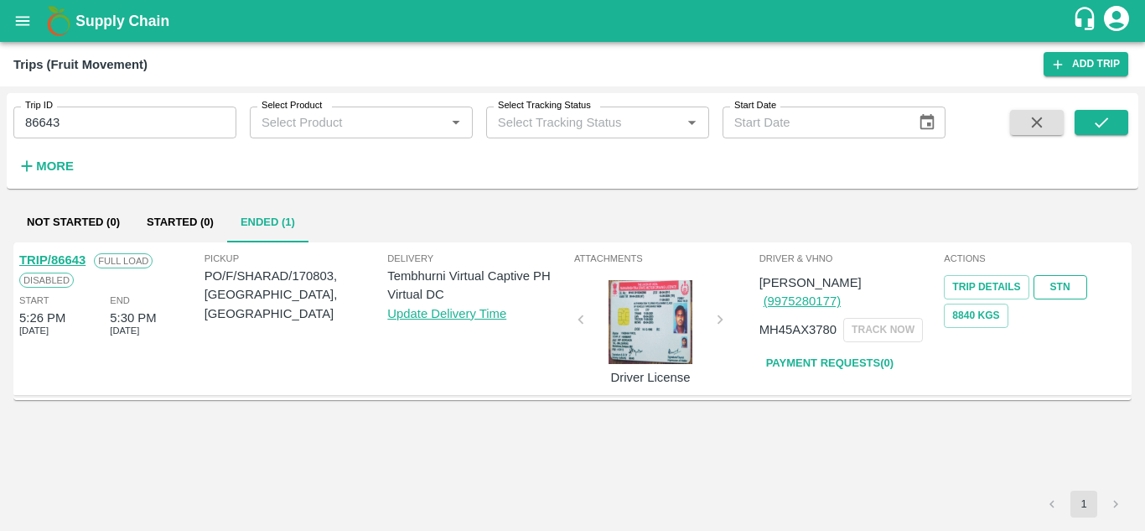
click at [1057, 285] on link "STN" at bounding box center [1061, 287] width 54 height 24
click at [77, 128] on input "86643" at bounding box center [124, 122] width 223 height 32
paste input "text"
click at [1112, 118] on button "submit" at bounding box center [1102, 122] width 54 height 25
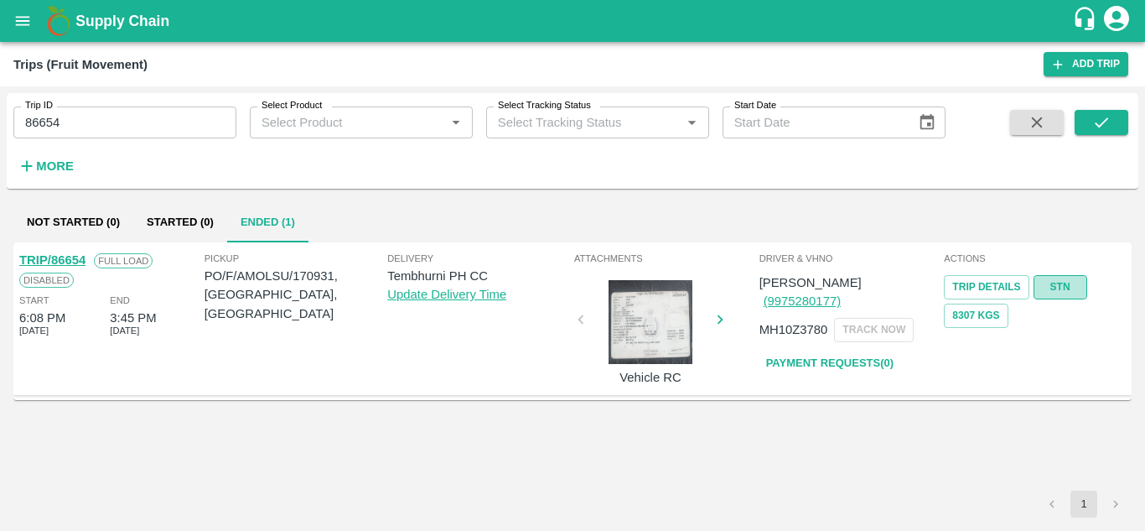
click at [1060, 282] on link "STN" at bounding box center [1061, 287] width 54 height 24
click at [94, 129] on input "86654" at bounding box center [124, 122] width 223 height 32
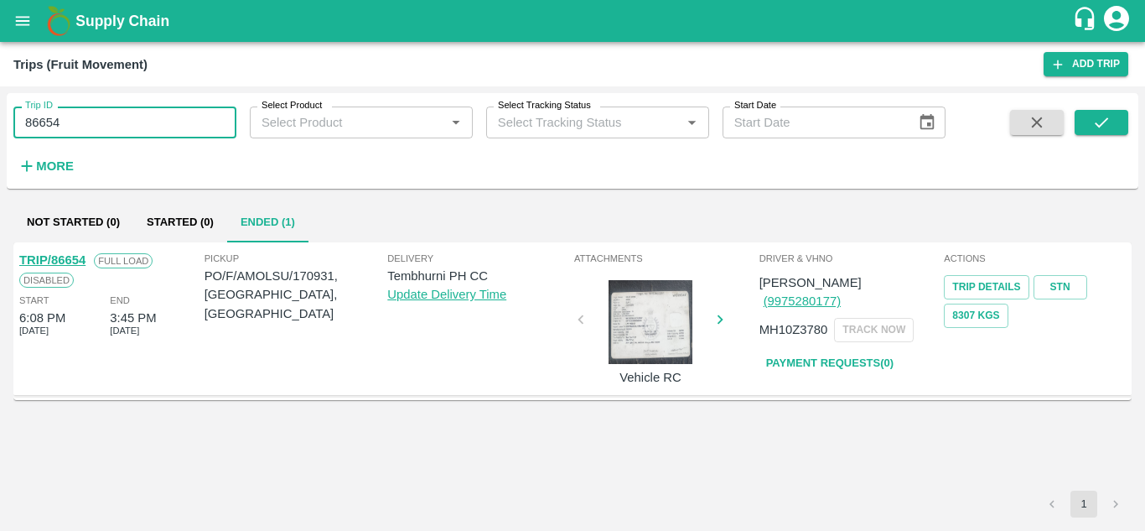
click at [94, 129] on input "86654" at bounding box center [124, 122] width 223 height 32
paste input "text"
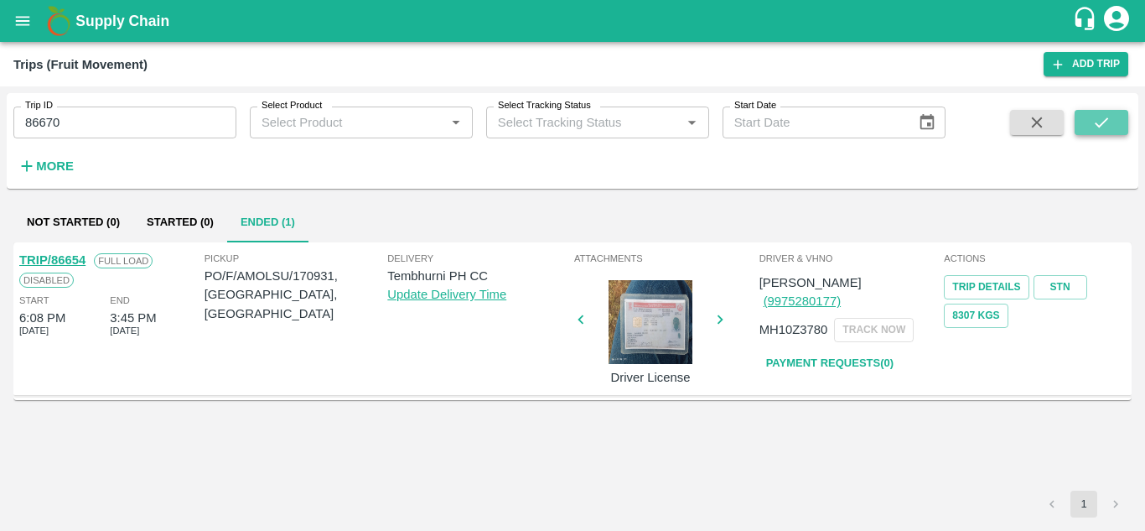
click at [1099, 122] on icon "submit" at bounding box center [1102, 122] width 18 height 18
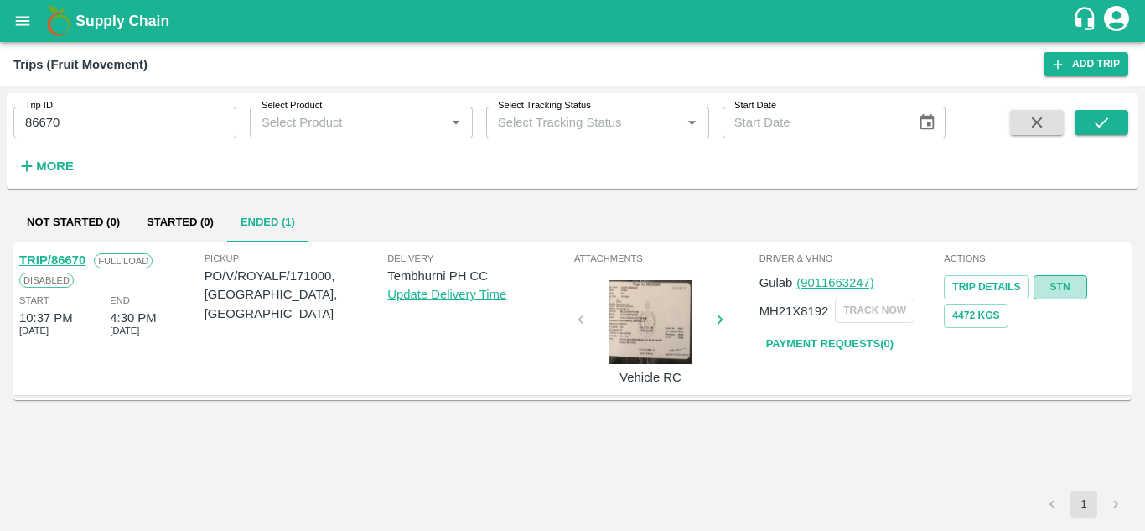
click at [1062, 284] on link "STN" at bounding box center [1061, 287] width 54 height 24
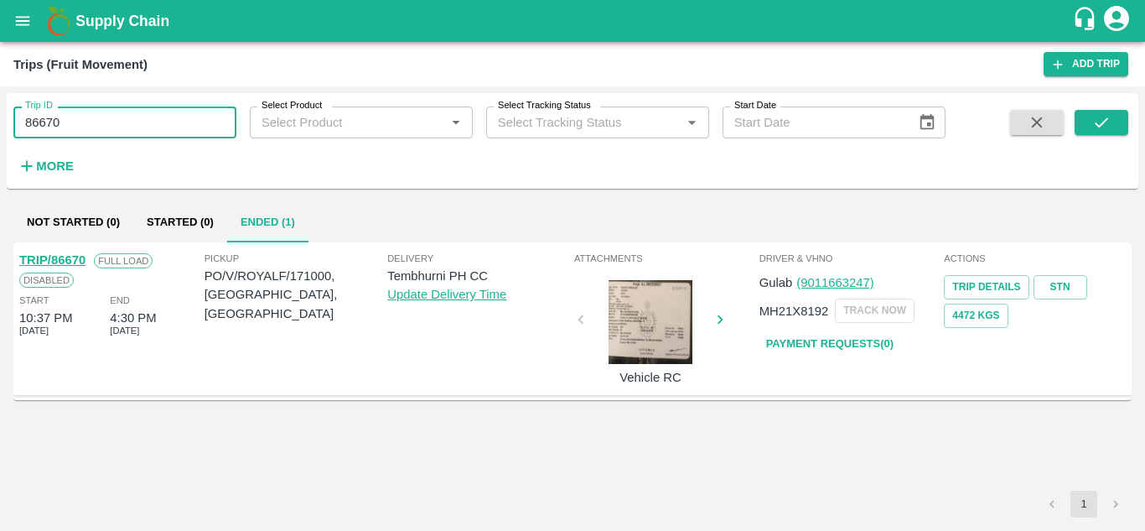
click at [104, 119] on input "86670" at bounding box center [124, 122] width 223 height 32
paste input "text"
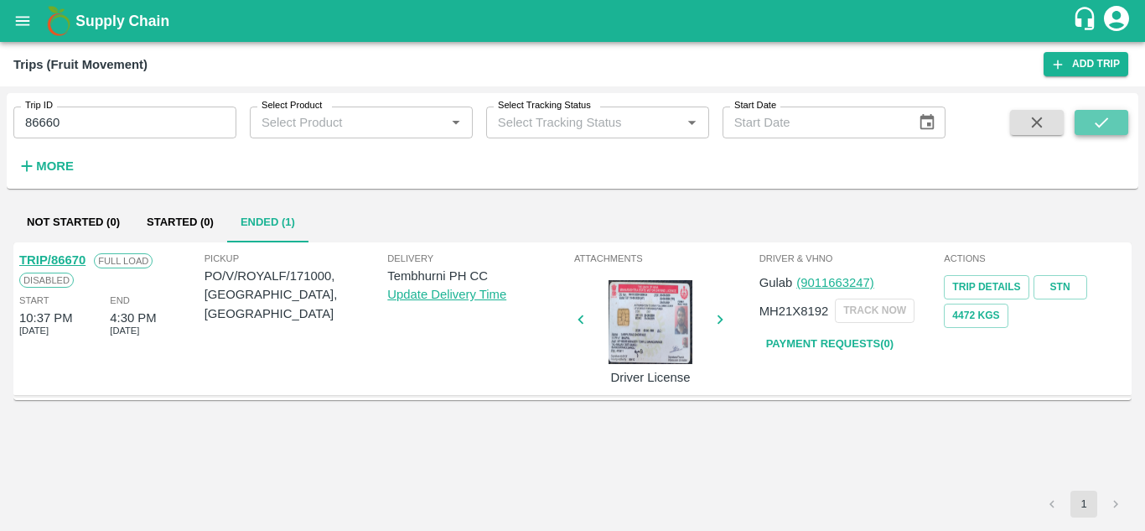
click at [1103, 113] on icon "submit" at bounding box center [1102, 122] width 18 height 18
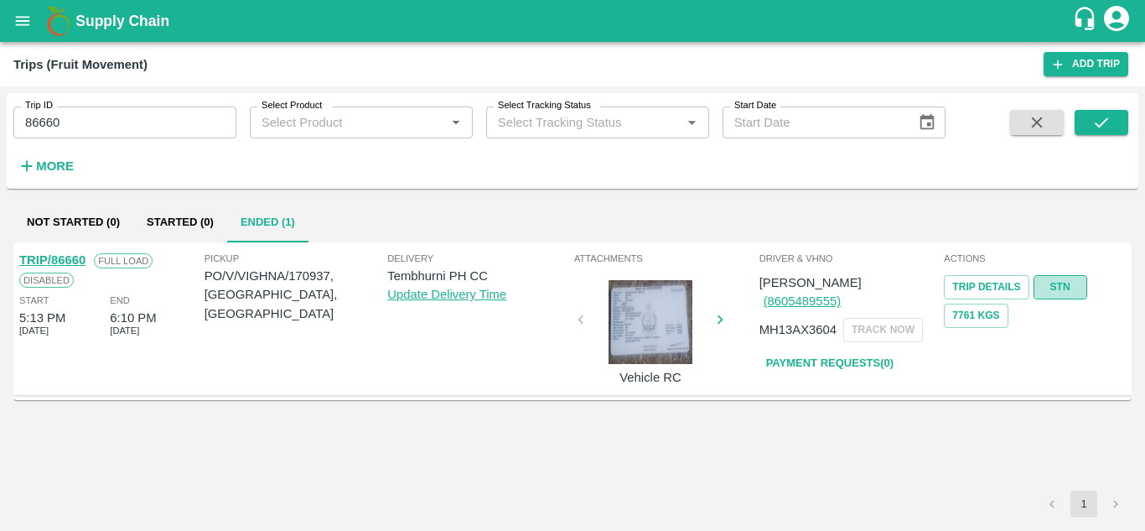
click at [1064, 283] on link "STN" at bounding box center [1061, 287] width 54 height 24
click at [101, 121] on input "86660" at bounding box center [124, 122] width 223 height 32
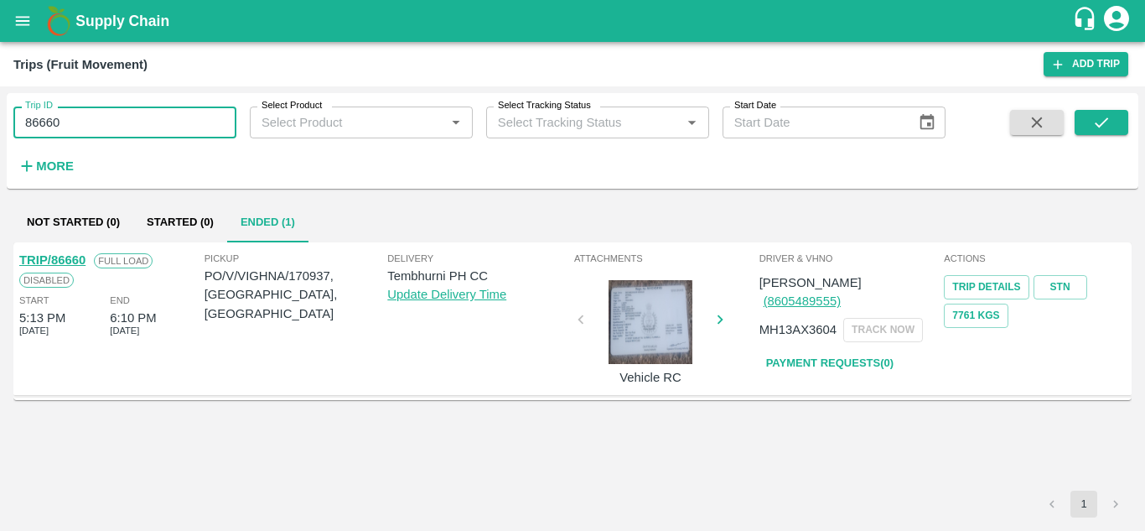
click at [101, 121] on input "86660" at bounding box center [124, 122] width 223 height 32
paste input "text"
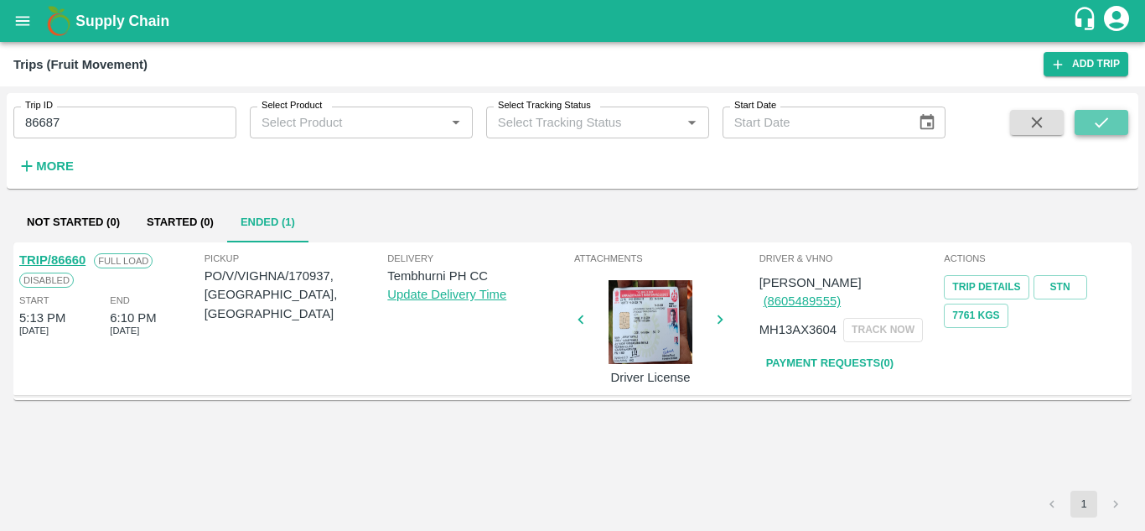
click at [1107, 118] on icon "submit" at bounding box center [1102, 122] width 18 height 18
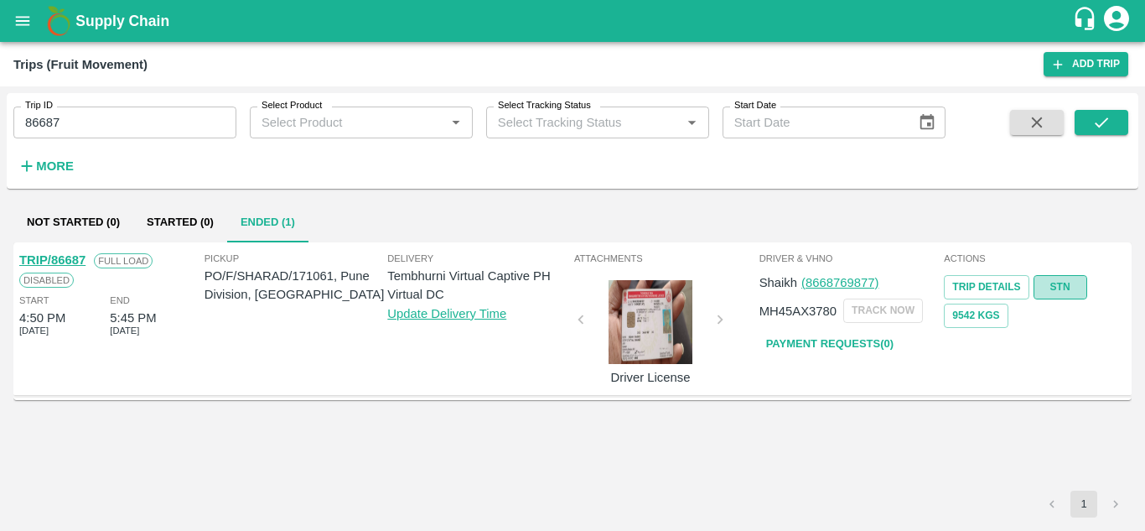
click at [1056, 293] on link "STN" at bounding box center [1061, 287] width 54 height 24
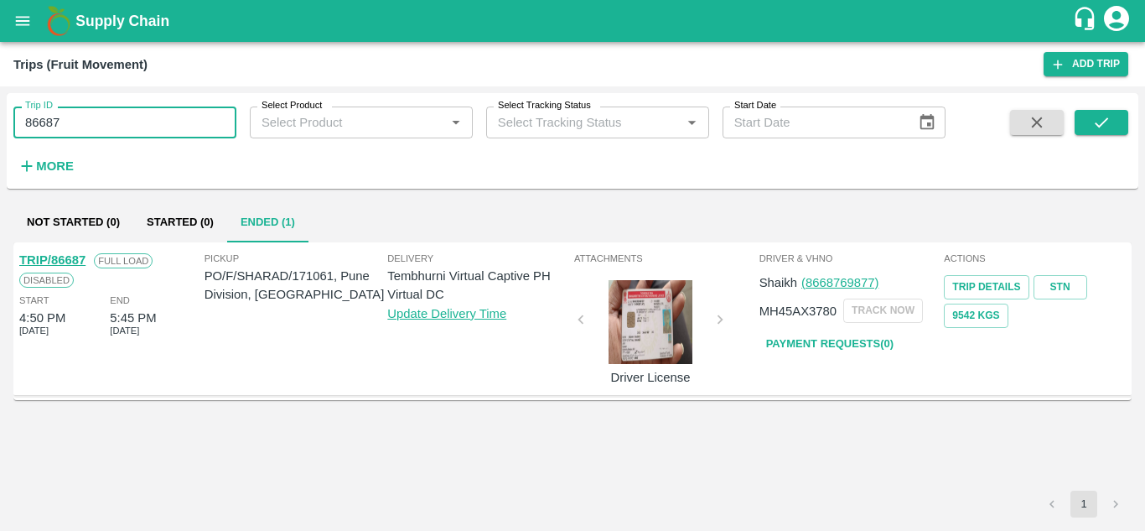
click at [153, 117] on input "86687" at bounding box center [124, 122] width 223 height 32
paste input "text"
type input "86667"
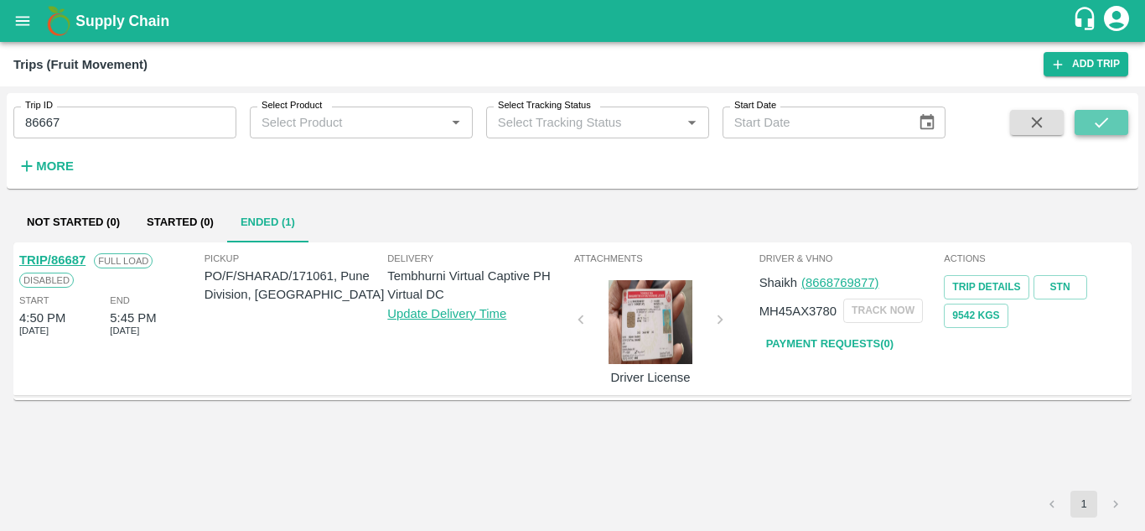
click at [1114, 113] on button "submit" at bounding box center [1102, 122] width 54 height 25
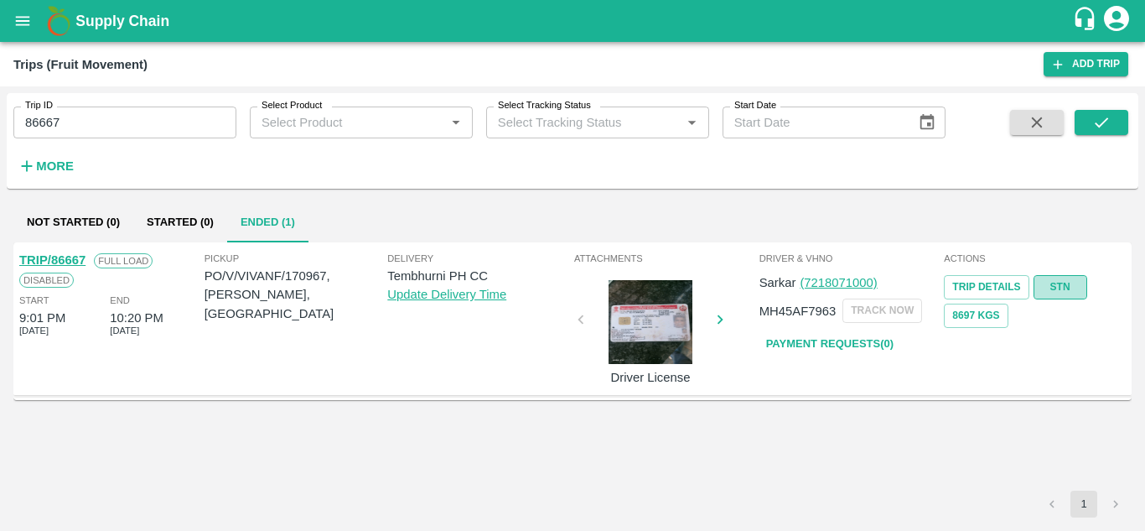
click at [1058, 282] on link "STN" at bounding box center [1061, 287] width 54 height 24
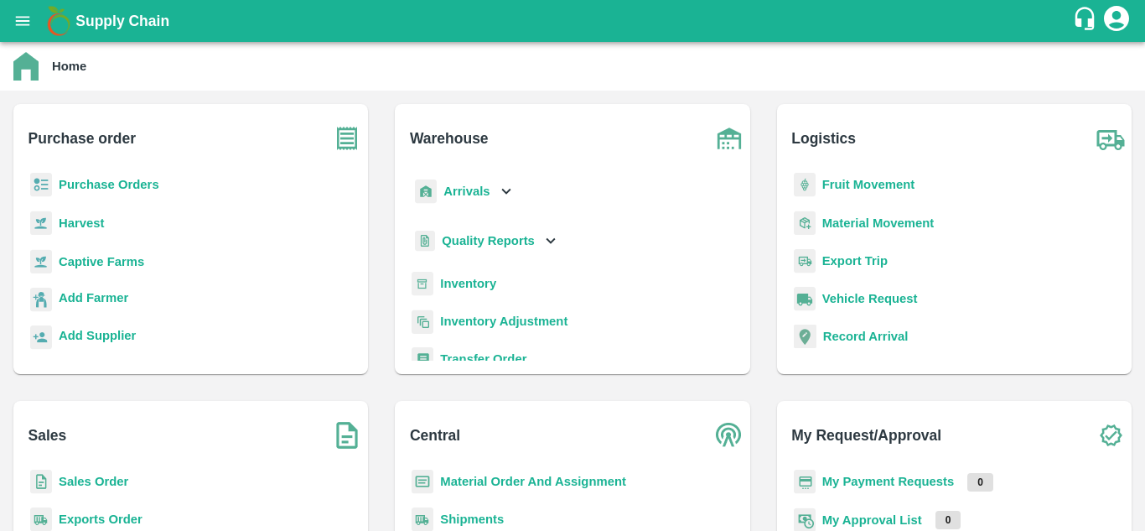
click at [135, 184] on b "Purchase Orders" at bounding box center [109, 184] width 101 height 13
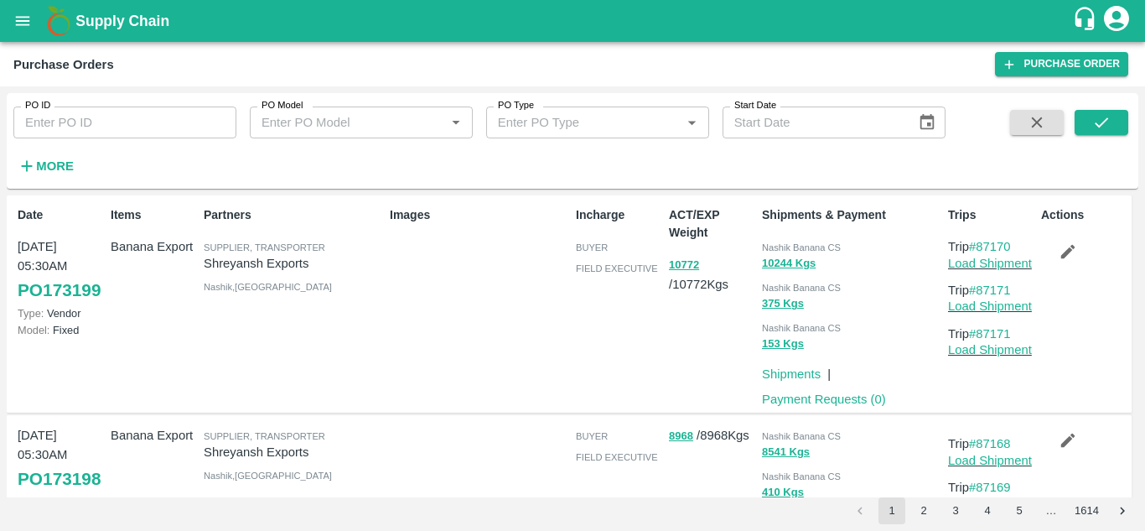
click at [87, 121] on input "PO ID" at bounding box center [124, 122] width 223 height 32
paste input "170255"
click at [1102, 111] on button "submit" at bounding box center [1102, 122] width 54 height 25
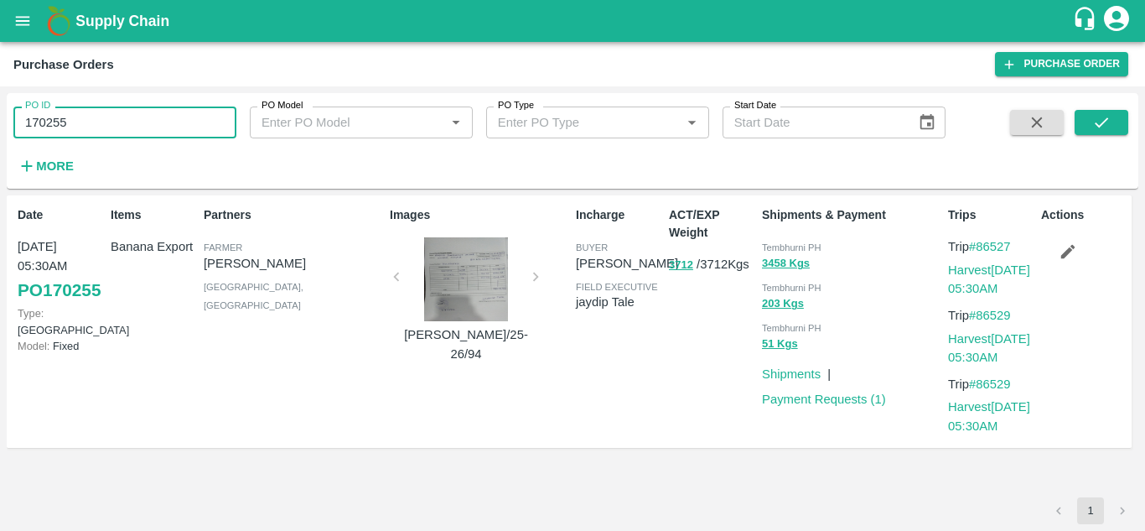
click at [82, 127] on input "170255" at bounding box center [124, 122] width 223 height 32
paste input "text"
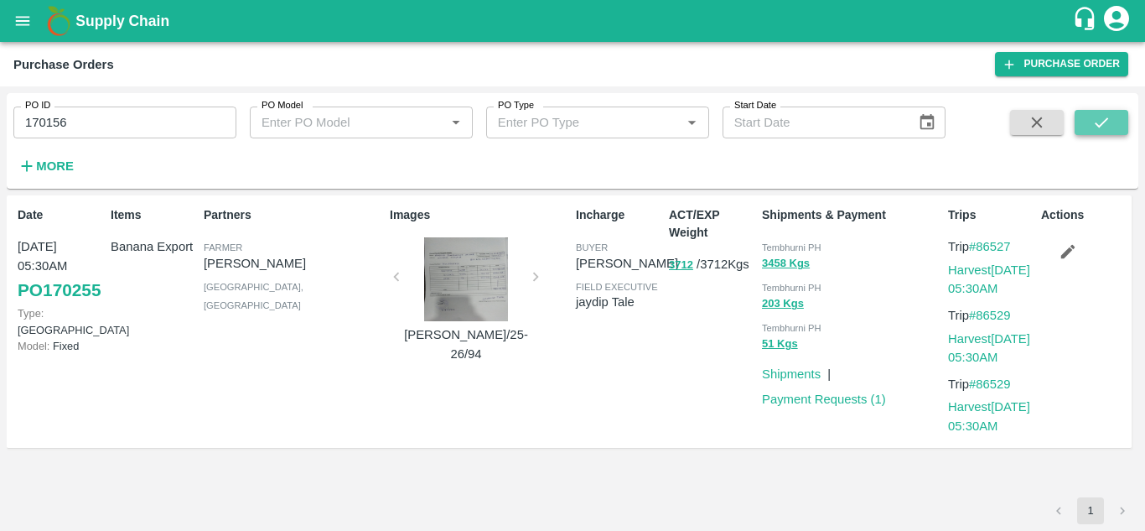
click at [1093, 114] on icon "submit" at bounding box center [1102, 122] width 18 height 18
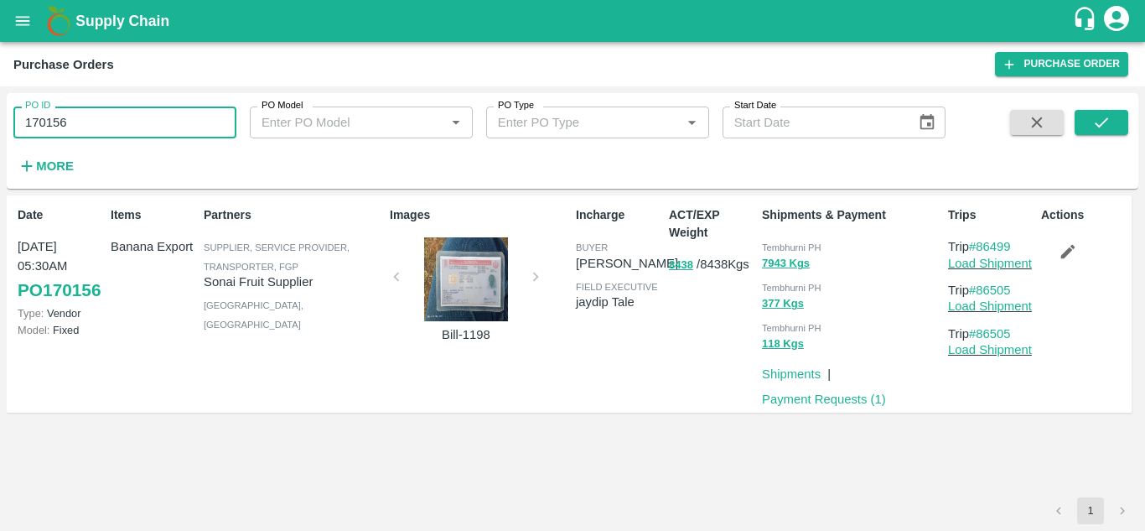
click at [86, 116] on input "170156" at bounding box center [124, 122] width 223 height 32
paste input "text"
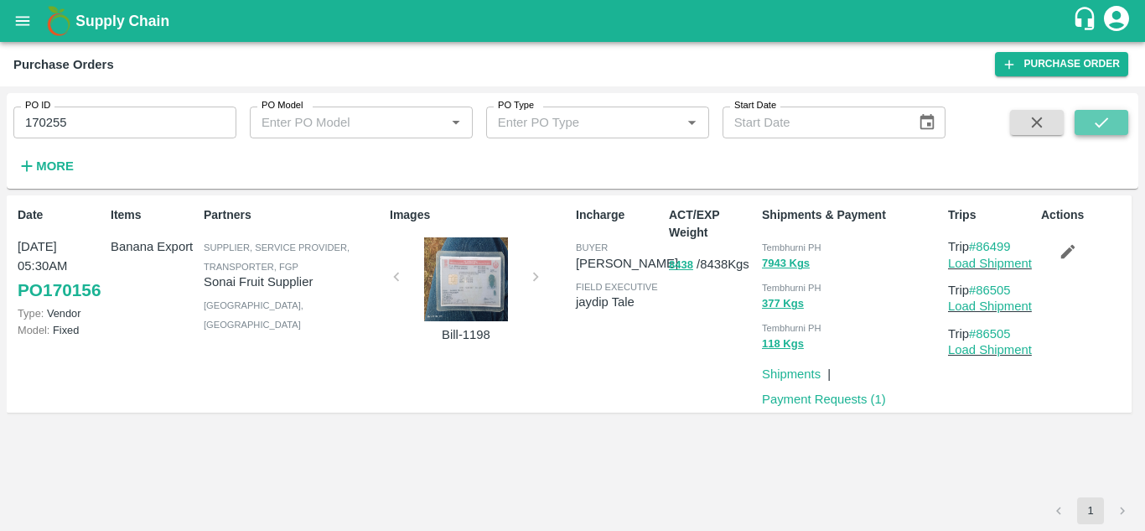
click at [1098, 115] on icon "submit" at bounding box center [1102, 122] width 18 height 18
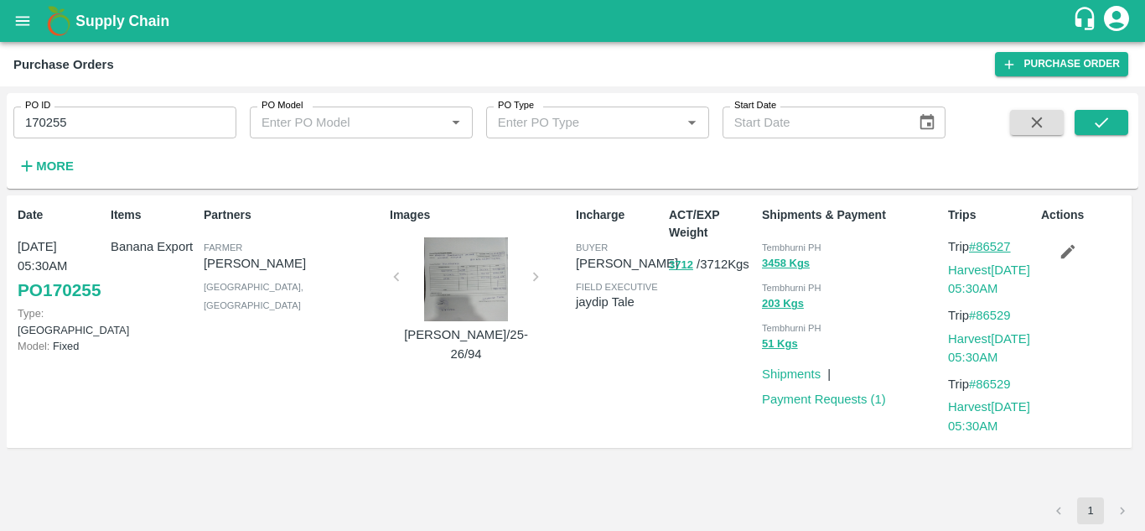
drag, startPoint x: 1021, startPoint y: 246, endPoint x: 982, endPoint y: 240, distance: 39.8
click at [982, 240] on p "Trip #86527" at bounding box center [991, 246] width 86 height 18
copy link "86527"
click at [74, 125] on input "170255" at bounding box center [124, 122] width 223 height 32
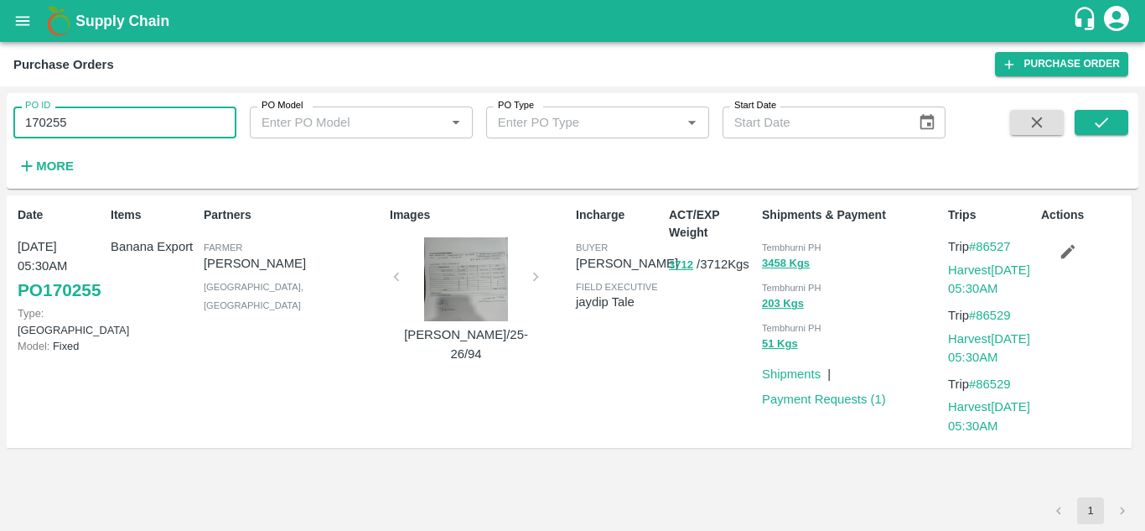
paste input "text"
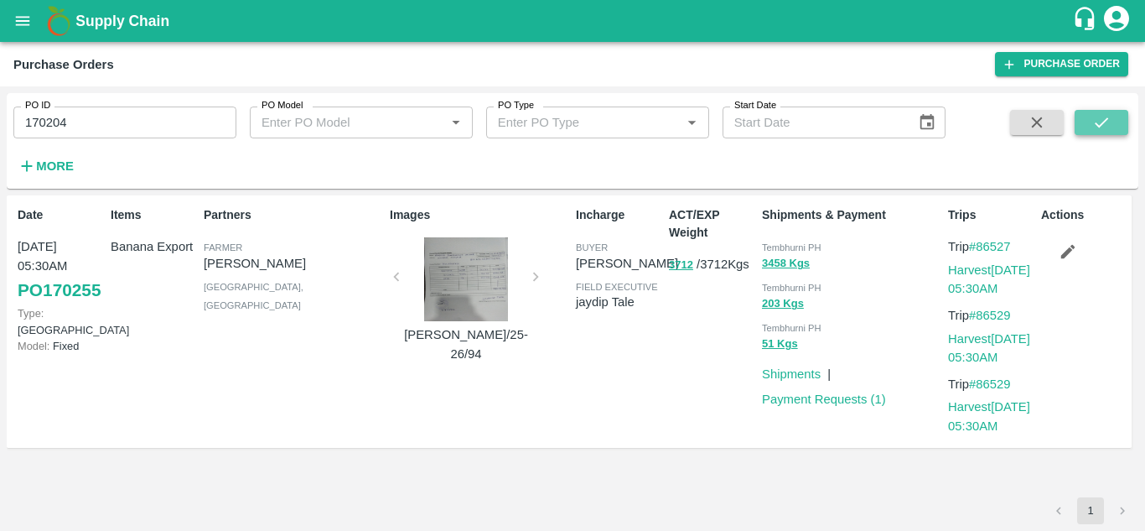
click at [1104, 117] on icon "submit" at bounding box center [1102, 122] width 18 height 18
click at [1017, 240] on p "Trip #86515" at bounding box center [991, 246] width 86 height 18
drag, startPoint x: 1017, startPoint y: 240, endPoint x: 989, endPoint y: 240, distance: 28.5
click at [989, 240] on p "Trip #86515" at bounding box center [991, 246] width 86 height 18
copy link "86515"
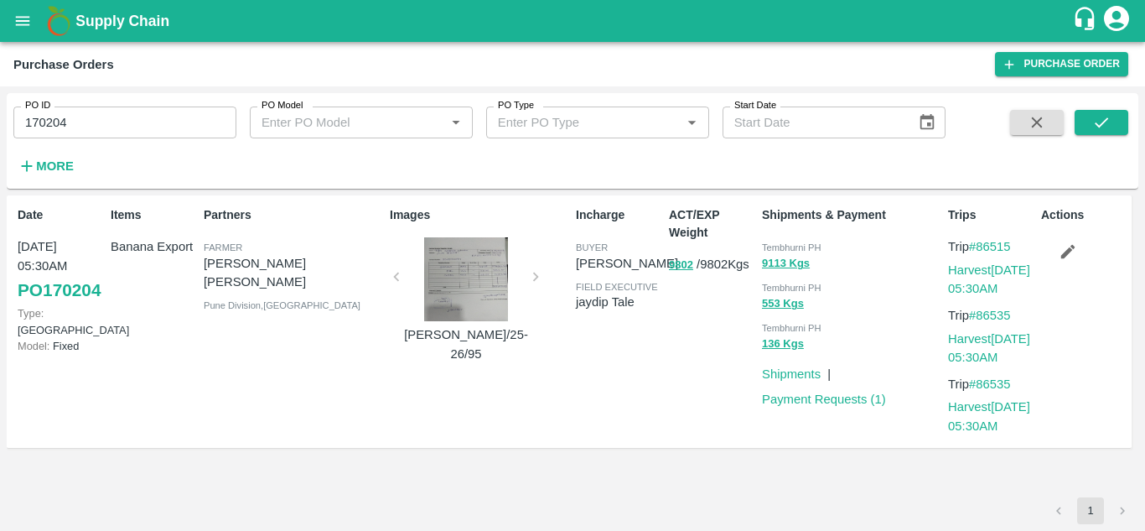
click at [109, 117] on input "170204" at bounding box center [124, 122] width 223 height 32
paste input "text"
type input "170248"
click at [1123, 120] on button "submit" at bounding box center [1102, 122] width 54 height 25
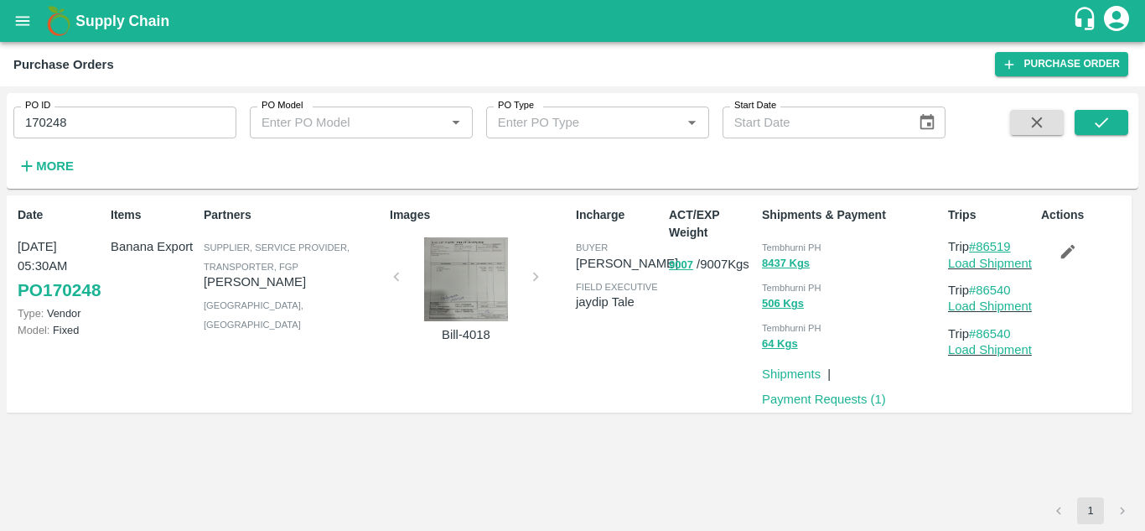
click at [1011, 248] on link "#86519" at bounding box center [990, 246] width 42 height 13
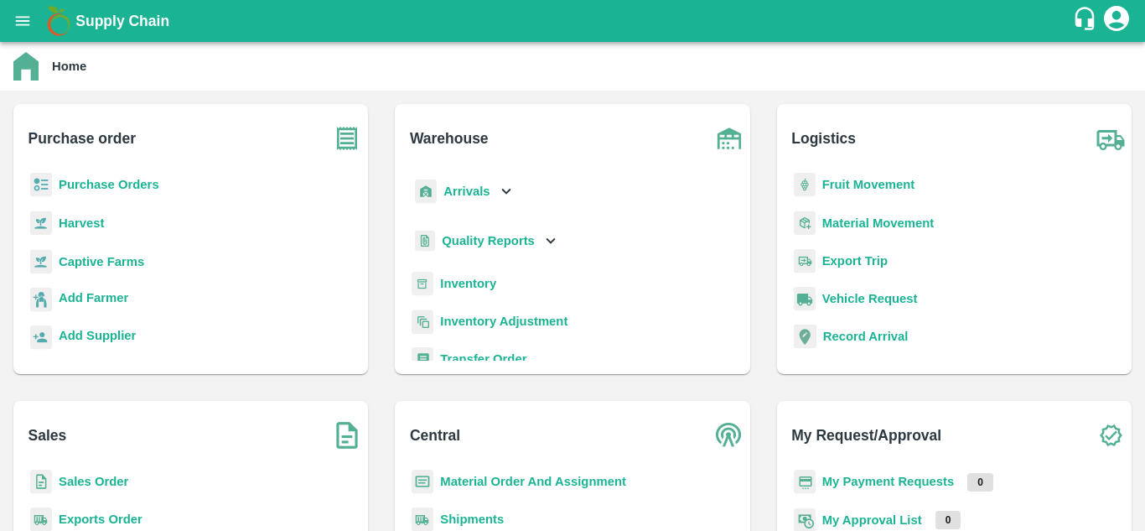
click at [151, 185] on b "Purchase Orders" at bounding box center [109, 184] width 101 height 13
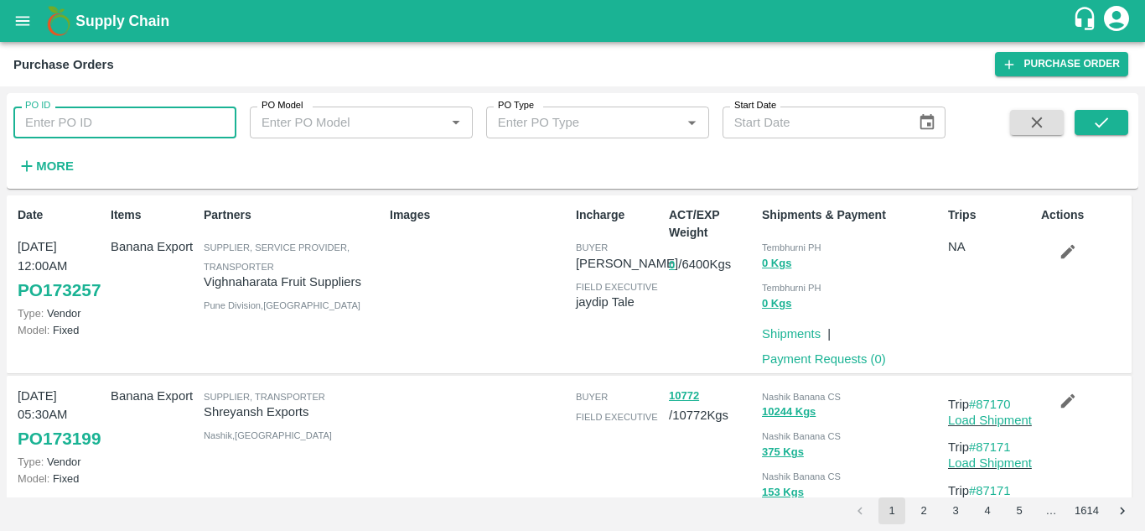
click at [110, 126] on input "PO ID" at bounding box center [124, 122] width 223 height 32
paste input "170248"
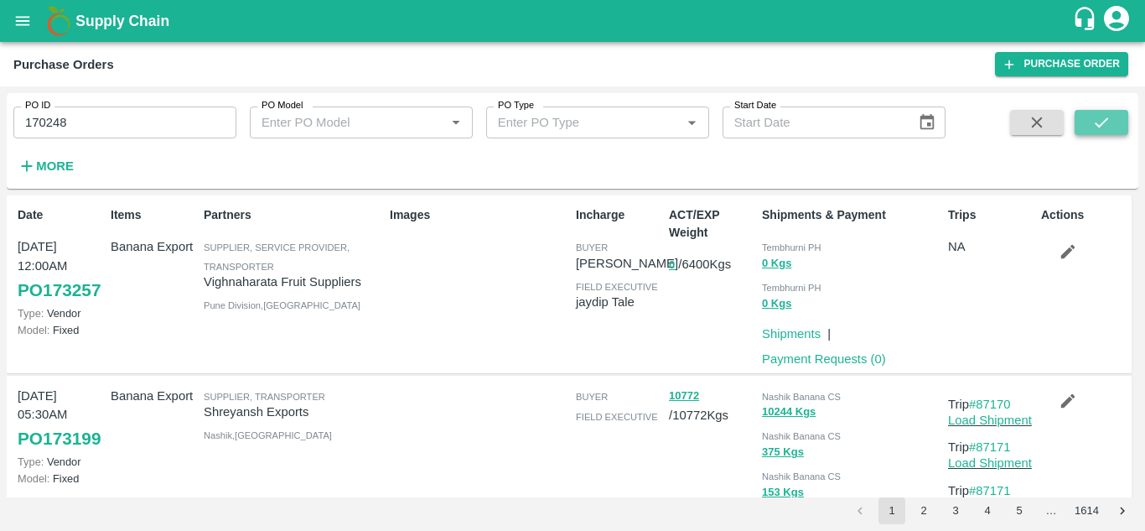
click at [1111, 115] on icon "submit" at bounding box center [1102, 122] width 18 height 18
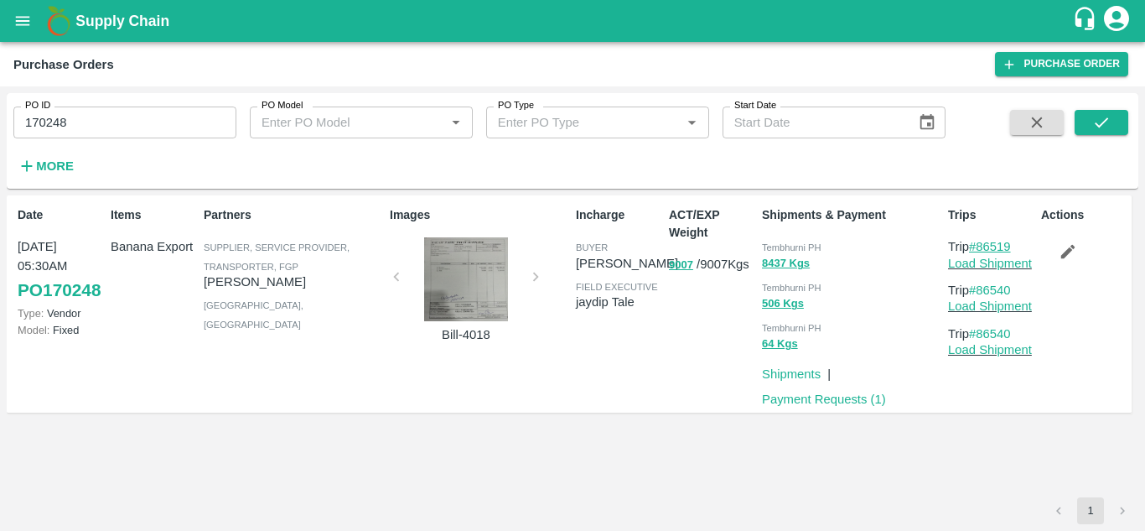
drag, startPoint x: 1024, startPoint y: 244, endPoint x: 981, endPoint y: 242, distance: 42.8
click at [981, 242] on p "Trip #86519" at bounding box center [991, 246] width 86 height 18
copy link "86519"
click at [93, 129] on input "170248" at bounding box center [124, 122] width 223 height 32
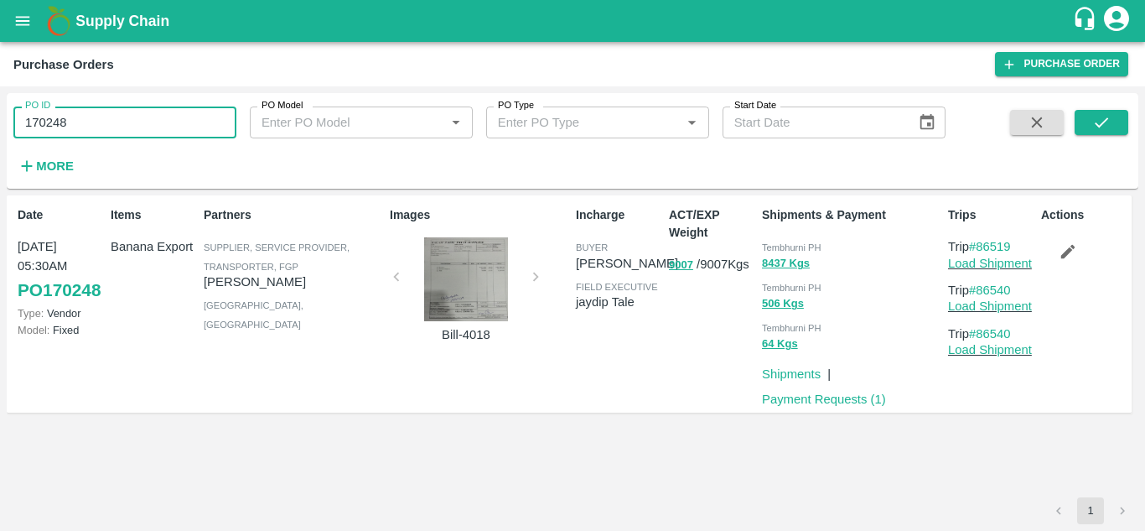
paste input "text"
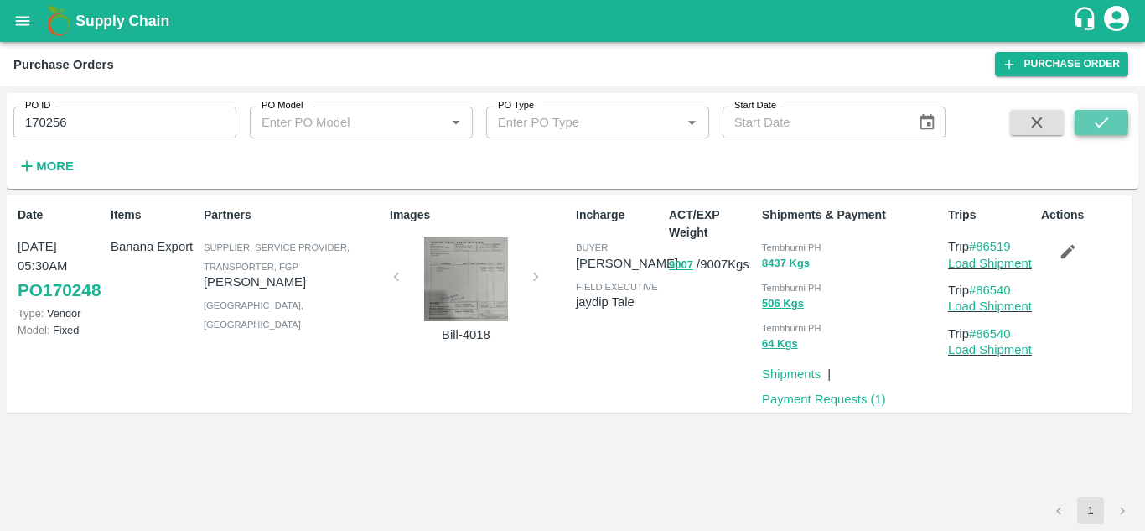
click at [1102, 129] on icon "submit" at bounding box center [1102, 122] width 18 height 18
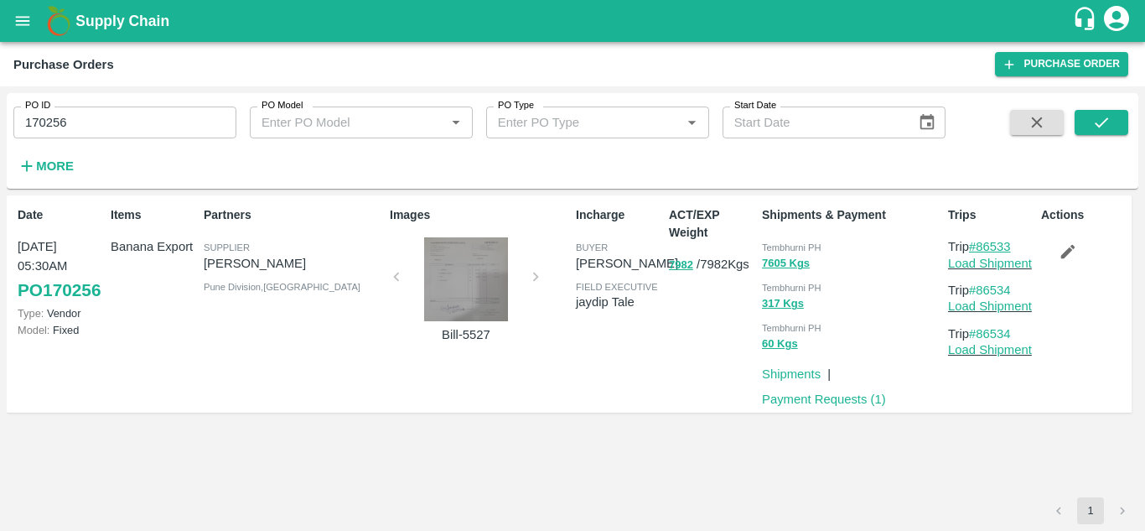
drag, startPoint x: 1030, startPoint y: 245, endPoint x: 982, endPoint y: 244, distance: 47.8
click at [982, 244] on p "Trip #86533" at bounding box center [991, 246] width 86 height 18
copy link "86533"
click at [88, 122] on input "170256" at bounding box center [124, 122] width 223 height 32
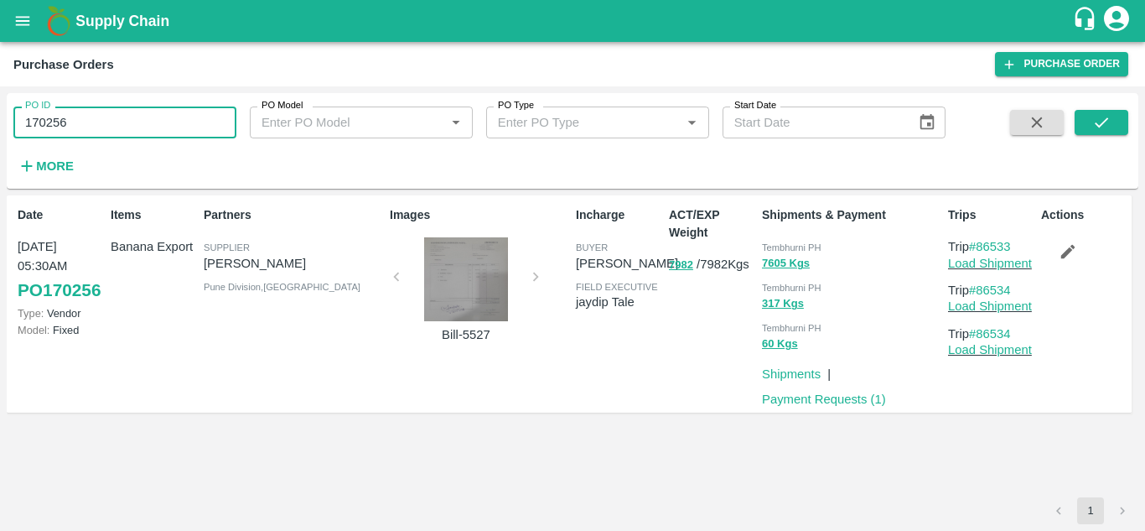
paste input "text"
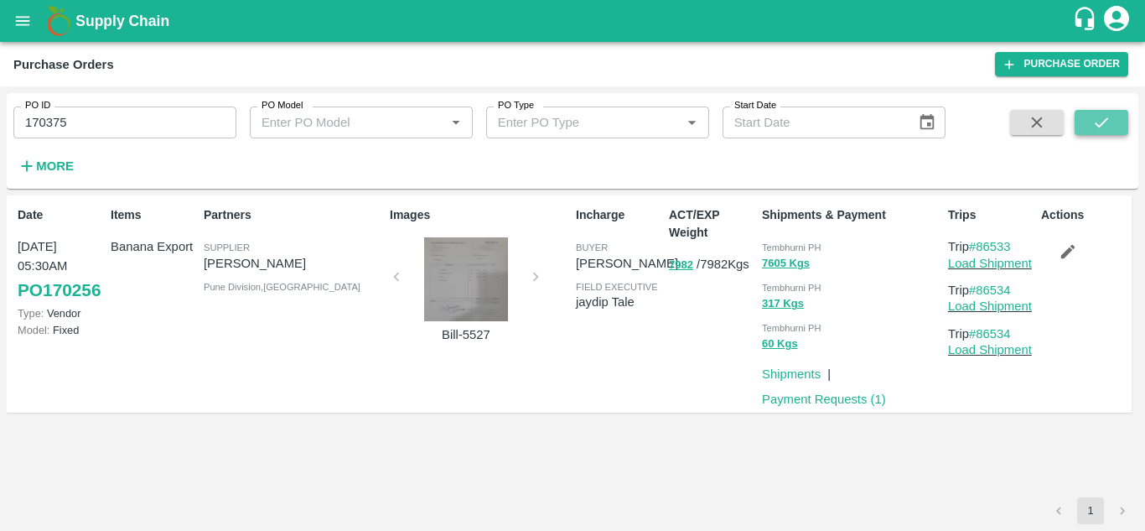
click at [1105, 125] on icon "submit" at bounding box center [1102, 122] width 18 height 18
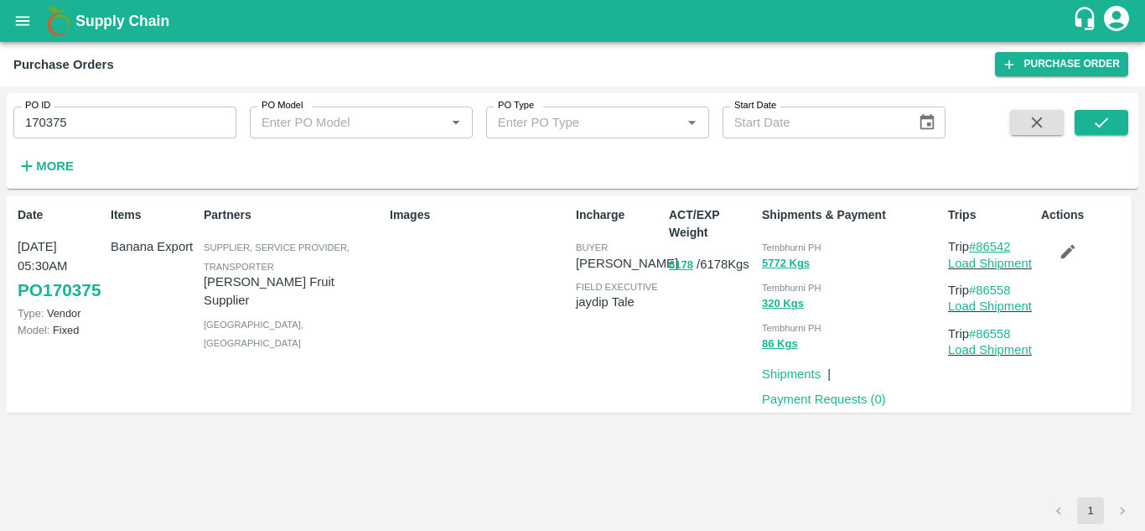
drag, startPoint x: 1019, startPoint y: 244, endPoint x: 981, endPoint y: 244, distance: 37.7
click at [981, 244] on p "Trip #86542" at bounding box center [991, 246] width 86 height 18
copy link "86542"
click at [100, 117] on input "170375" at bounding box center [124, 122] width 223 height 32
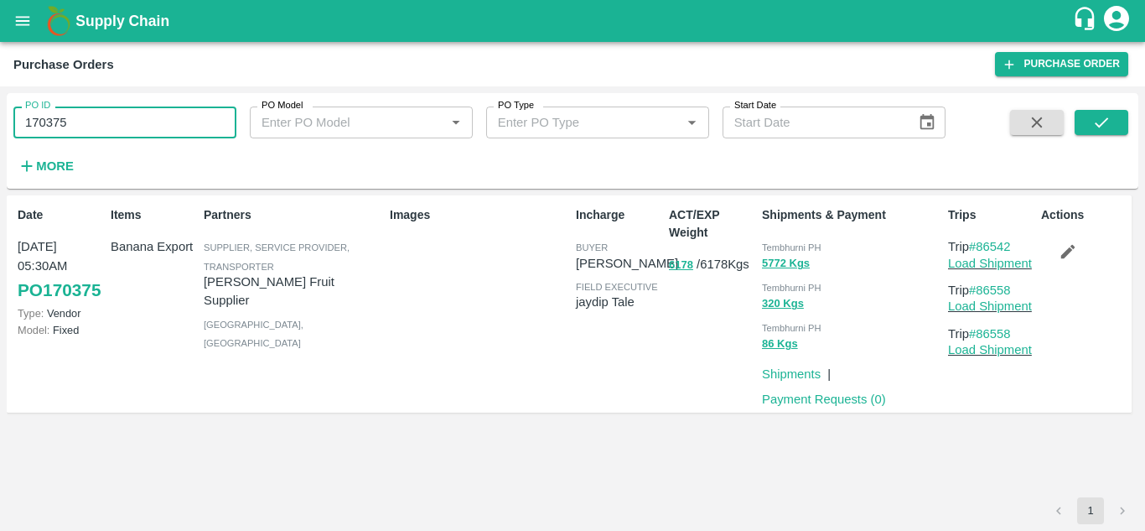
paste input "text"
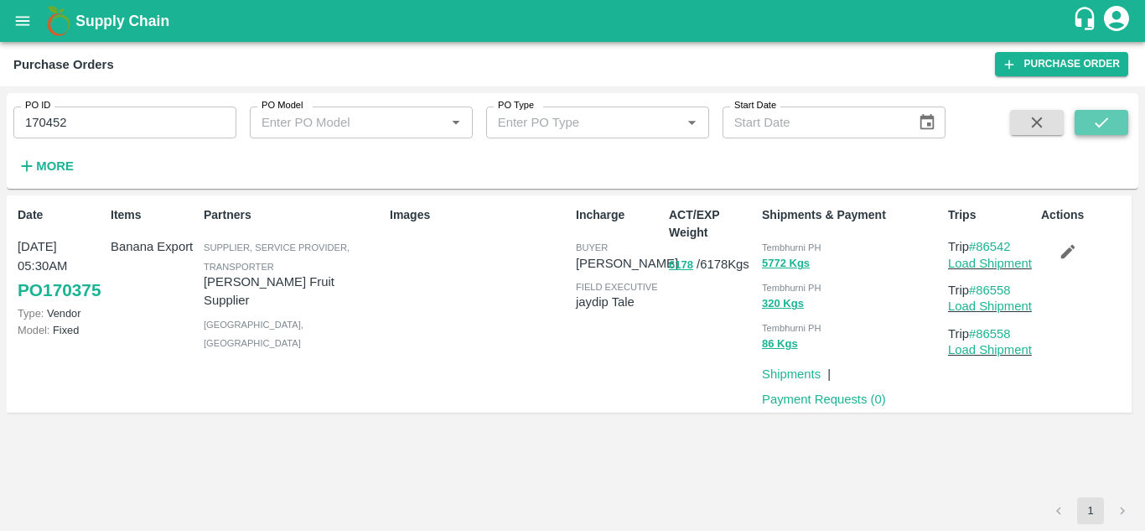
click at [1104, 116] on icon "submit" at bounding box center [1102, 122] width 18 height 18
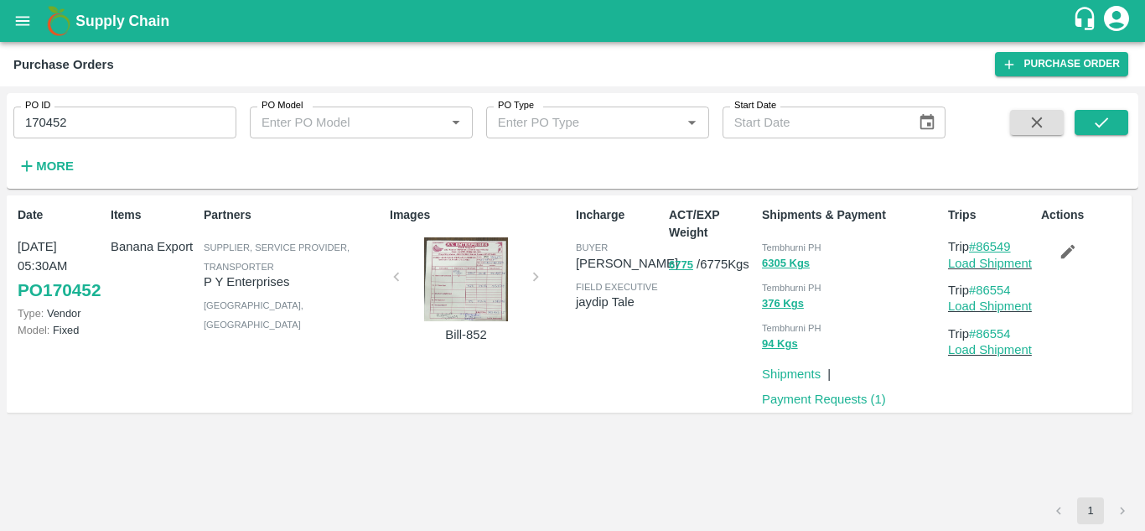
drag, startPoint x: 1022, startPoint y: 245, endPoint x: 982, endPoint y: 247, distance: 40.3
click at [982, 247] on p "Trip #86549" at bounding box center [991, 246] width 86 height 18
copy link "86549"
click at [102, 124] on input "170452" at bounding box center [124, 122] width 223 height 32
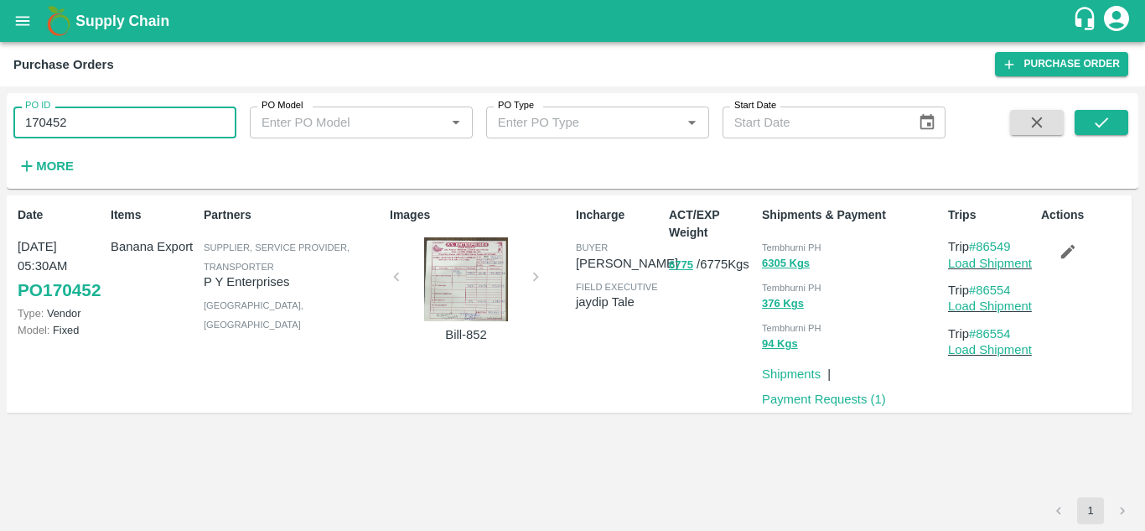
paste input "text"
click at [1089, 138] on span at bounding box center [1102, 144] width 54 height 69
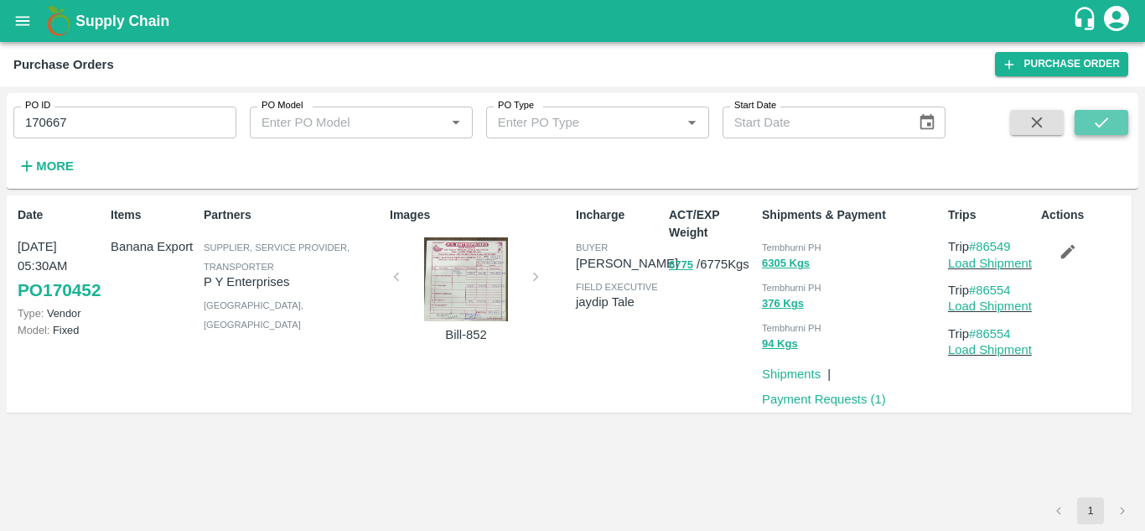
click at [1107, 129] on icon "submit" at bounding box center [1102, 122] width 18 height 18
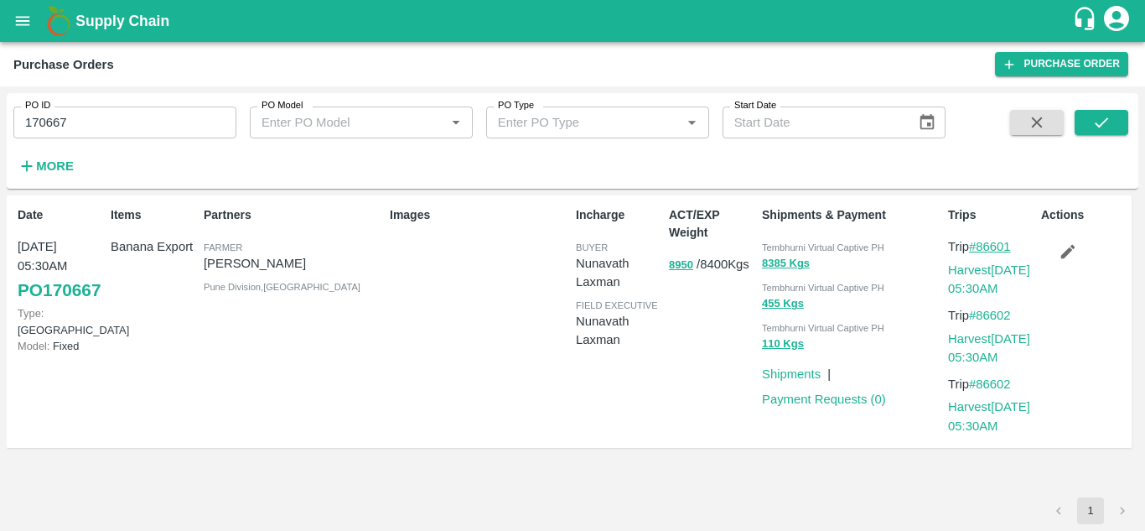
drag, startPoint x: 1023, startPoint y: 241, endPoint x: 979, endPoint y: 244, distance: 43.7
click at [979, 244] on p "Trip #86601" at bounding box center [991, 246] width 86 height 18
copy link "86601"
click at [83, 113] on input "170667" at bounding box center [124, 122] width 223 height 32
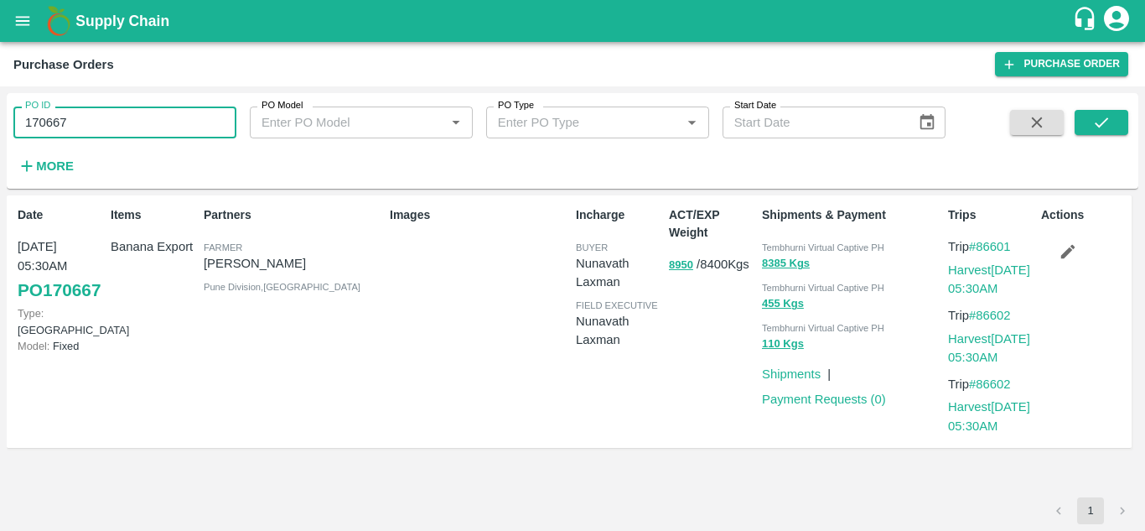
paste input "text"
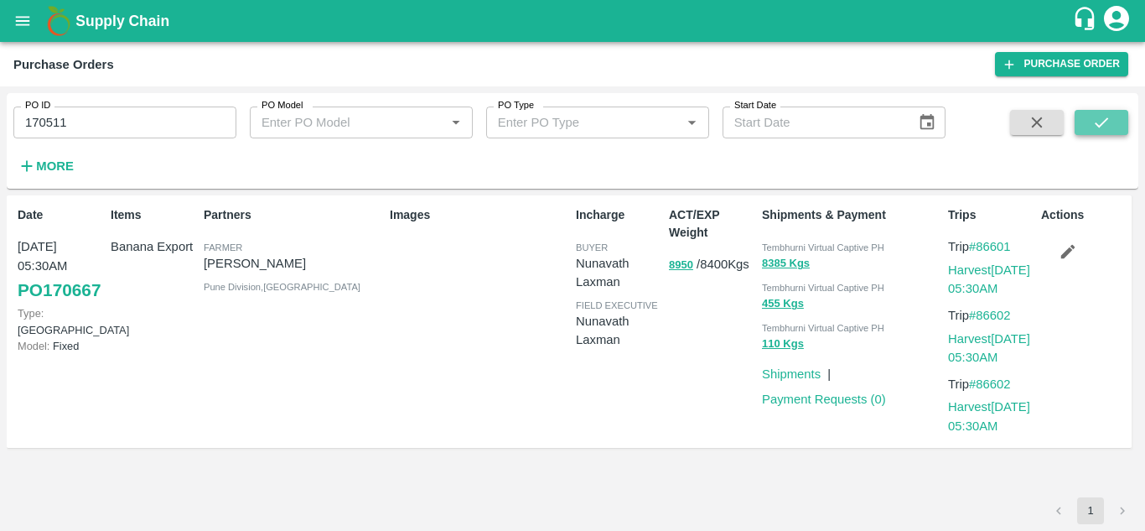
click at [1118, 115] on button "submit" at bounding box center [1102, 122] width 54 height 25
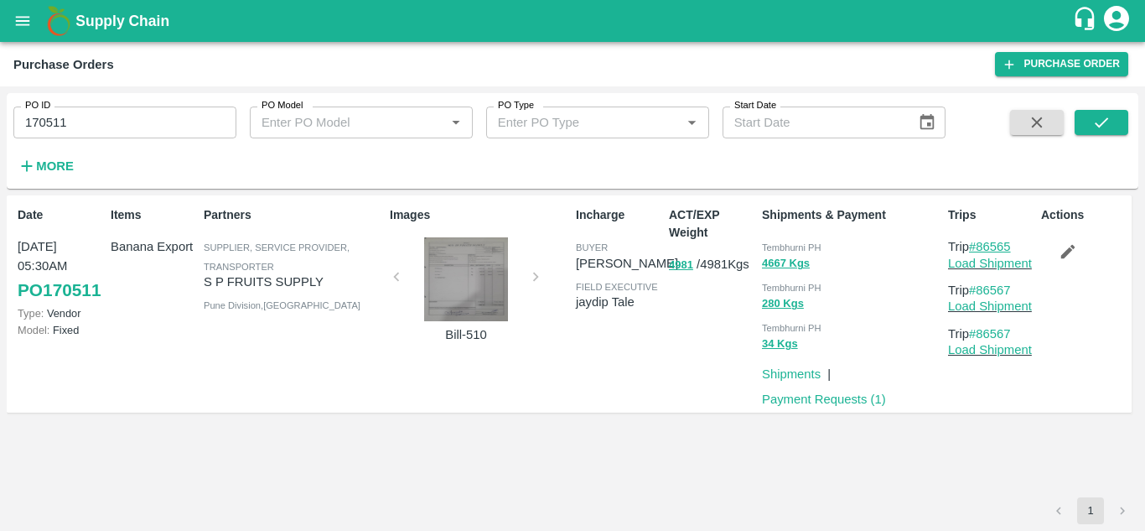
drag, startPoint x: 1023, startPoint y: 247, endPoint x: 978, endPoint y: 246, distance: 45.3
click at [978, 246] on p "Trip #86565" at bounding box center [991, 246] width 86 height 18
copy link "86565"
drag, startPoint x: 80, startPoint y: 105, endPoint x: 81, endPoint y: 118, distance: 13.4
click at [81, 118] on div "PO ID 170511 PO ID" at bounding box center [118, 115] width 236 height 45
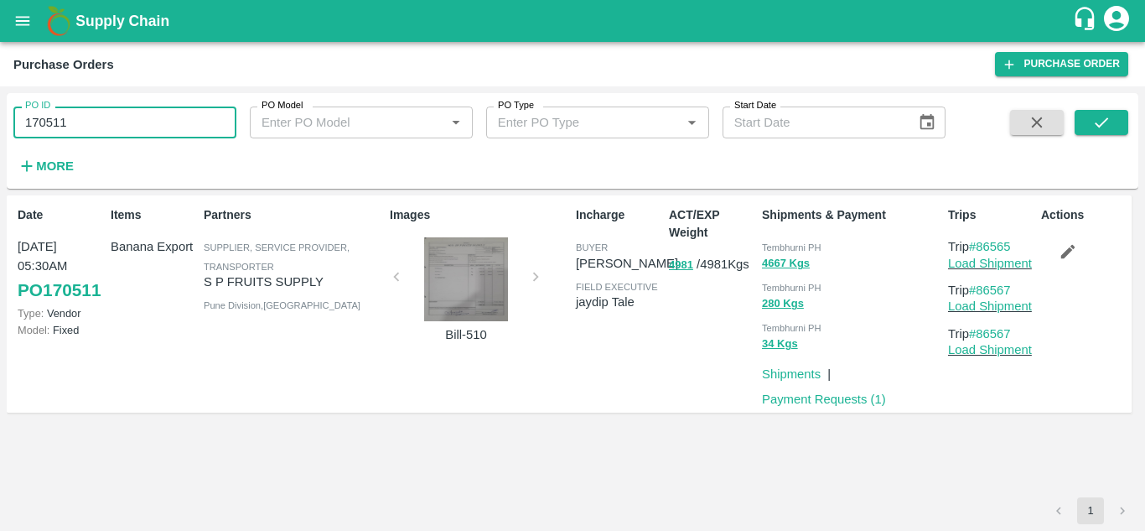
click at [81, 118] on input "170511" at bounding box center [124, 122] width 223 height 32
paste input "text"
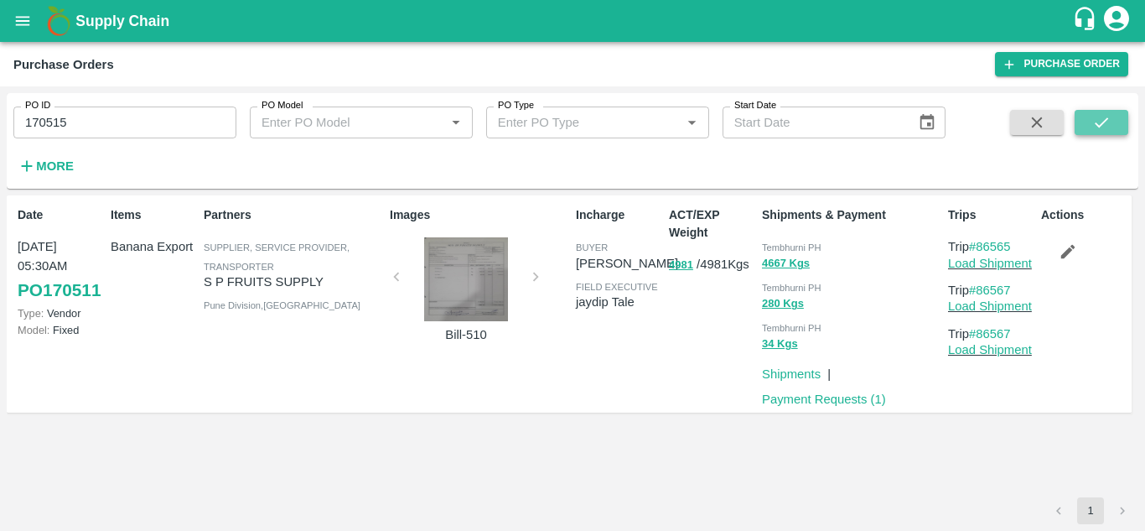
click at [1093, 119] on icon "submit" at bounding box center [1102, 122] width 18 height 18
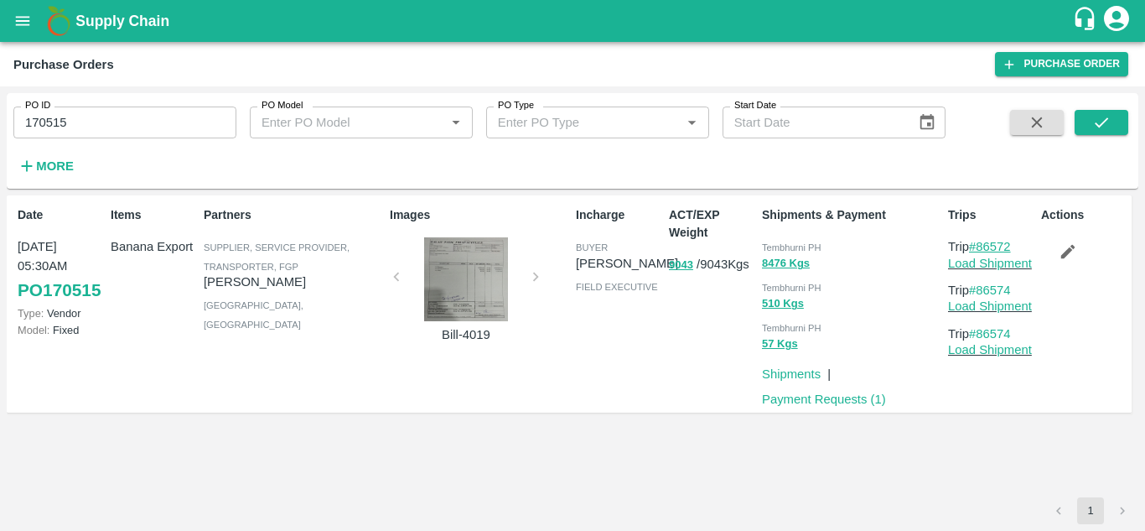
drag, startPoint x: 1021, startPoint y: 247, endPoint x: 982, endPoint y: 246, distance: 38.6
click at [982, 246] on p "Trip #86572" at bounding box center [991, 246] width 86 height 18
copy link "86572"
click at [105, 112] on input "170515" at bounding box center [124, 122] width 223 height 32
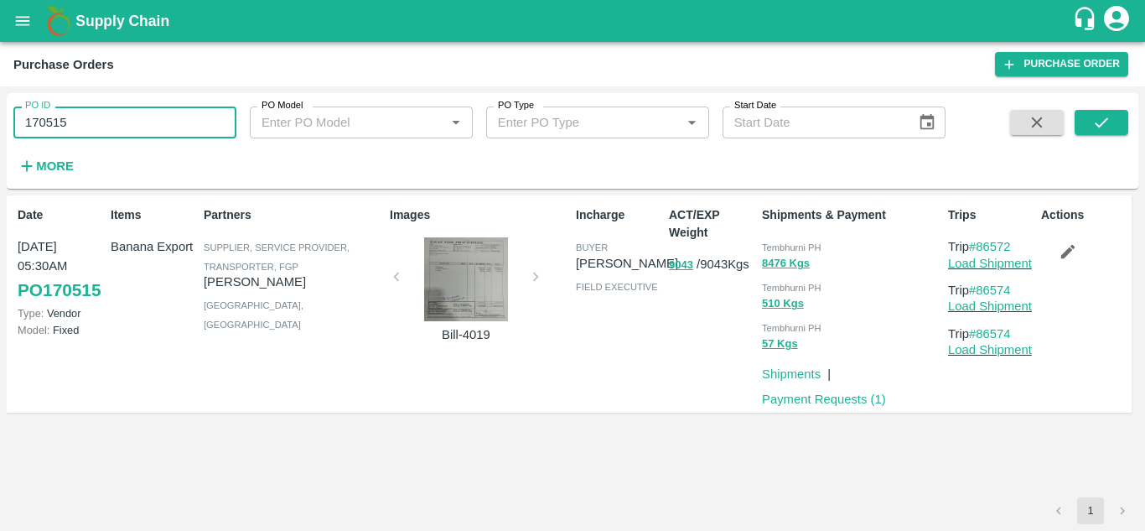
paste input "text"
click at [1098, 116] on icon "submit" at bounding box center [1102, 122] width 18 height 18
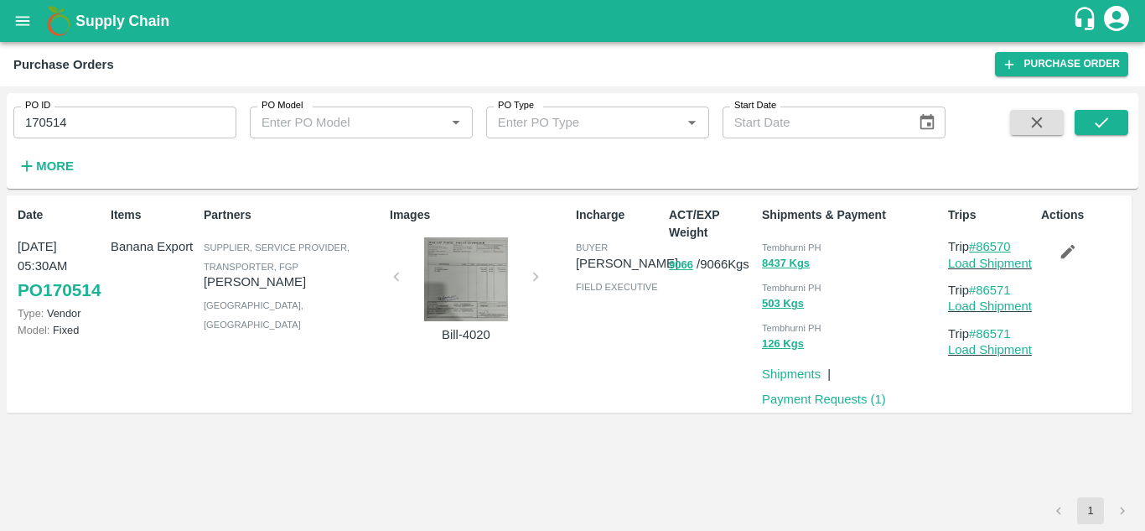
drag, startPoint x: 1024, startPoint y: 243, endPoint x: 982, endPoint y: 247, distance: 42.1
click at [982, 247] on p "Trip #86570" at bounding box center [991, 246] width 86 height 18
copy link "86570"
click at [116, 120] on input "170514" at bounding box center [124, 122] width 223 height 32
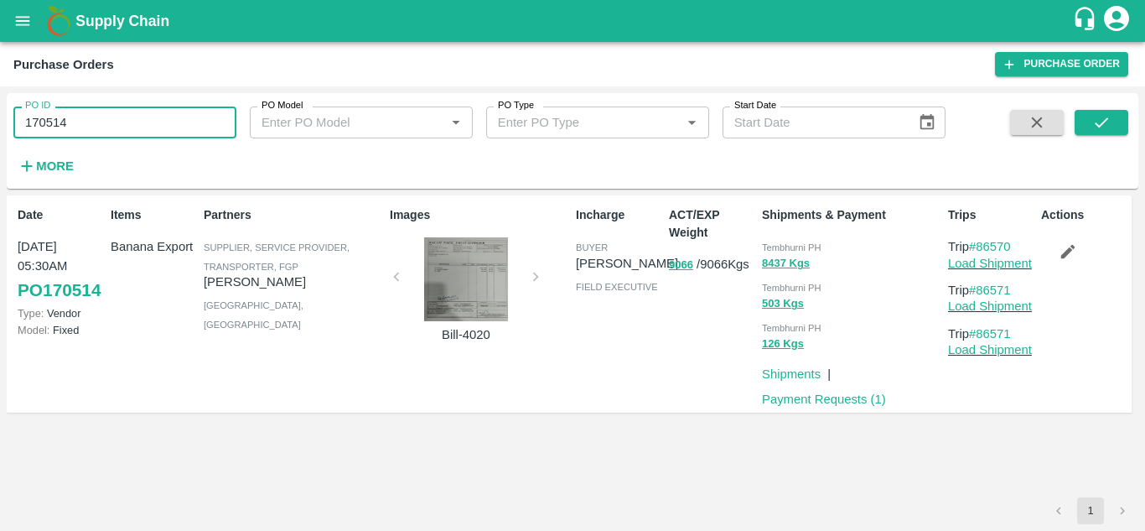
paste input "text"
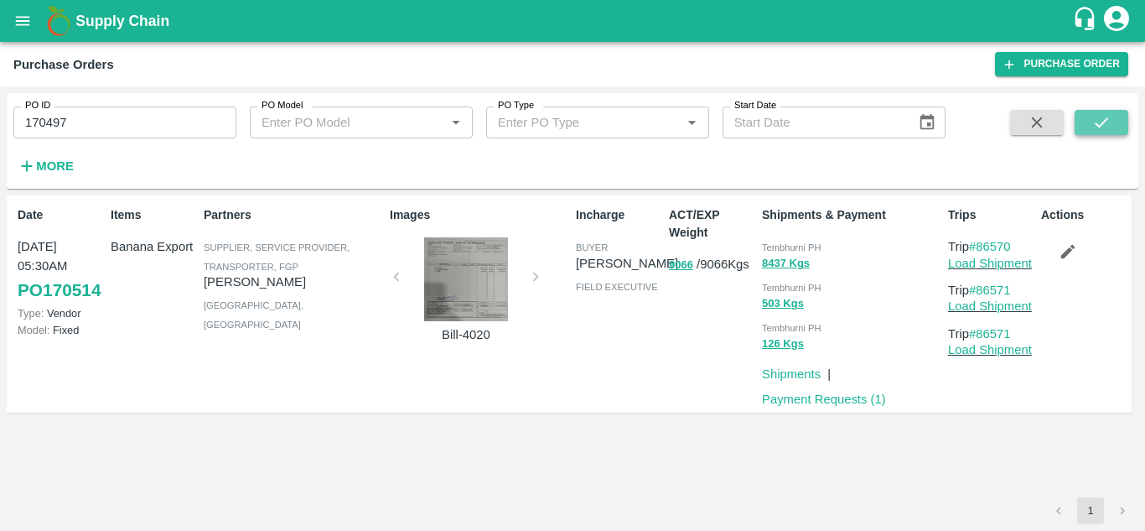
click at [1107, 118] on icon "submit" at bounding box center [1102, 122] width 18 height 18
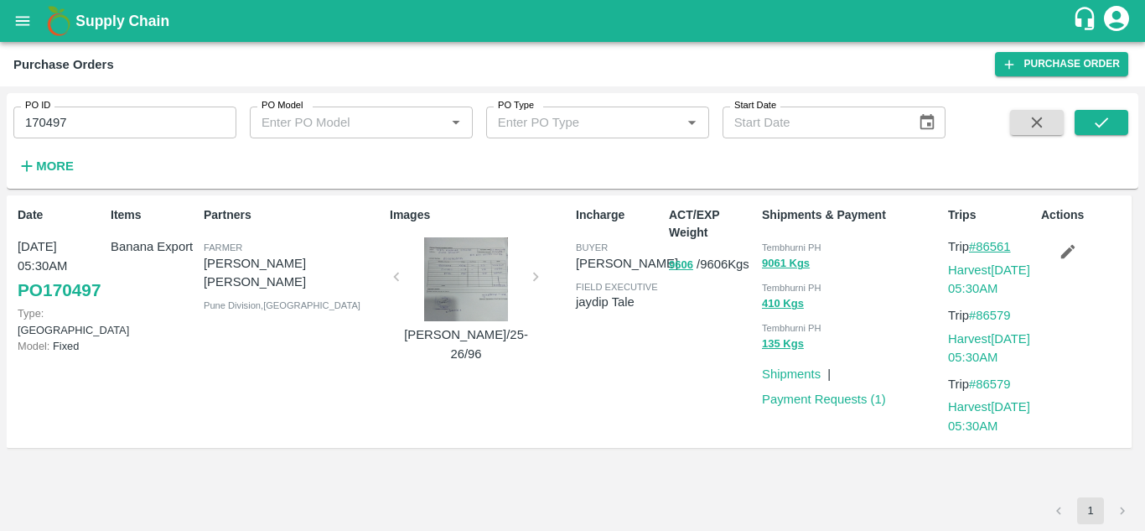
drag, startPoint x: 1018, startPoint y: 241, endPoint x: 982, endPoint y: 244, distance: 36.1
click at [982, 244] on p "Trip #86561" at bounding box center [991, 246] width 86 height 18
copy link "86561"
click at [94, 114] on input "170497" at bounding box center [124, 122] width 223 height 32
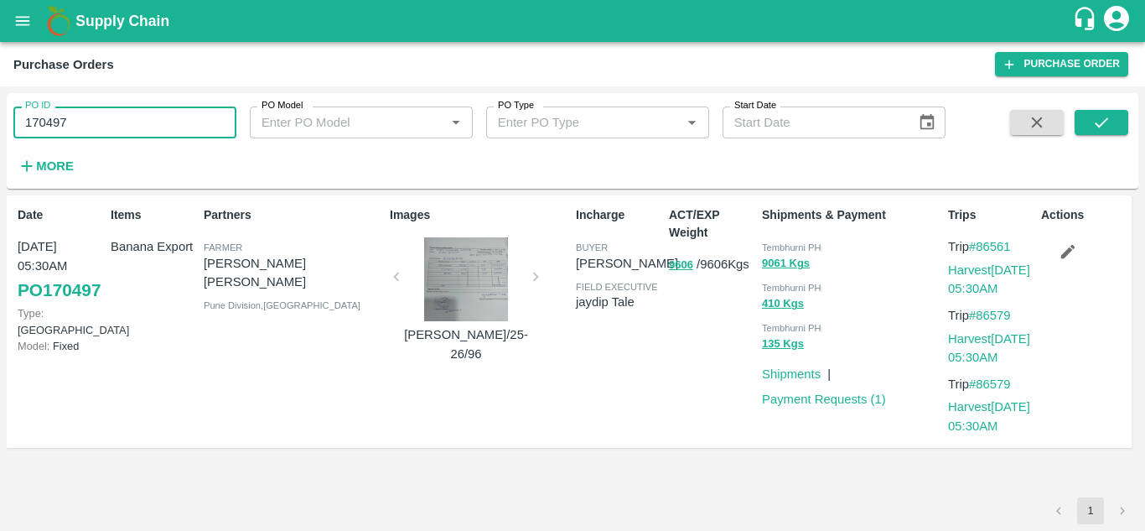
paste input "text"
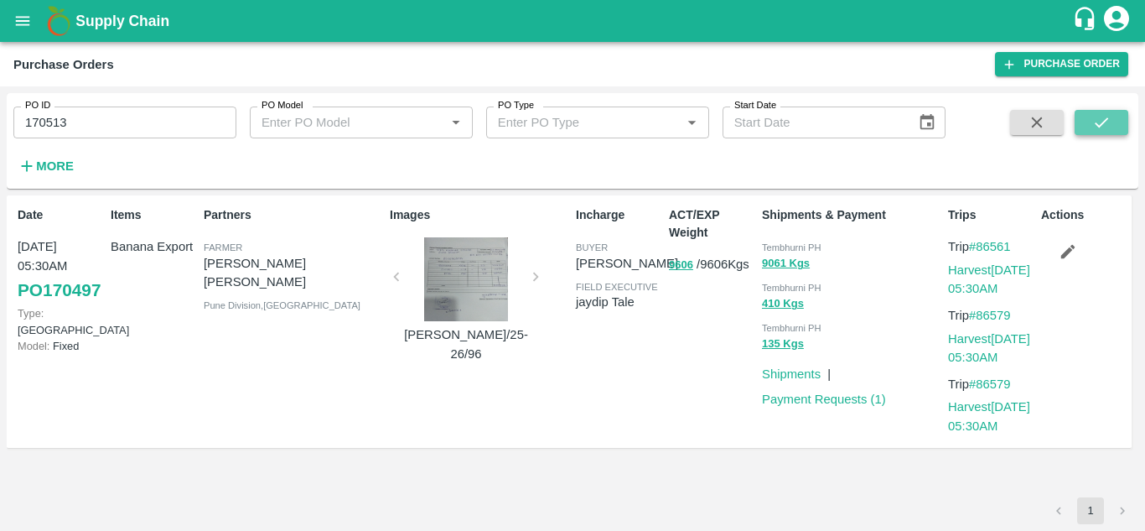
click at [1105, 117] on icon "submit" at bounding box center [1102, 122] width 18 height 18
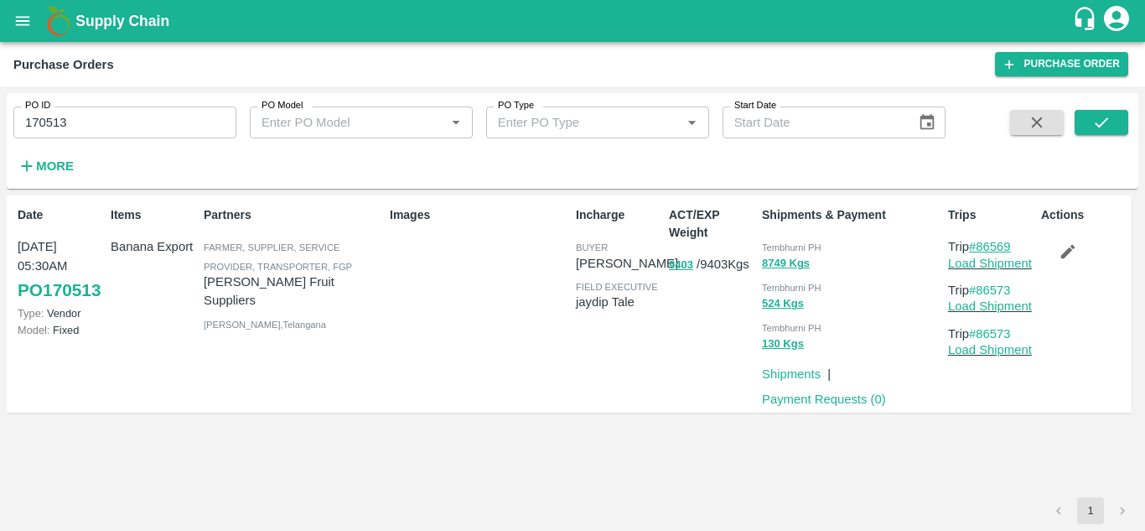
drag, startPoint x: 1017, startPoint y: 244, endPoint x: 981, endPoint y: 244, distance: 36.1
click at [981, 244] on p "Trip #86569" at bounding box center [991, 246] width 86 height 18
copy link "86569"
click at [83, 137] on input "170513" at bounding box center [124, 122] width 223 height 32
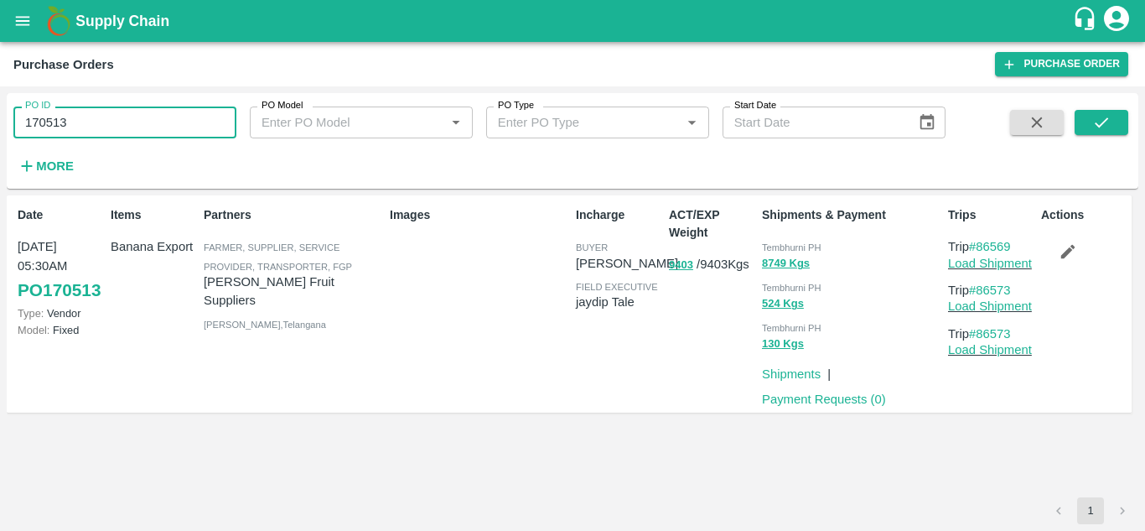
paste input "text"
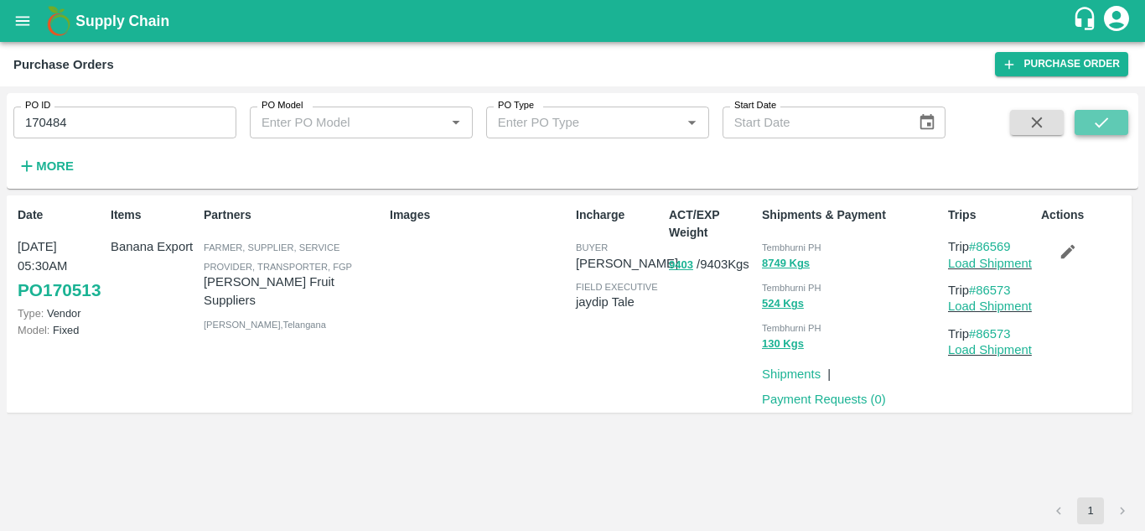
click at [1104, 127] on icon "submit" at bounding box center [1102, 122] width 18 height 18
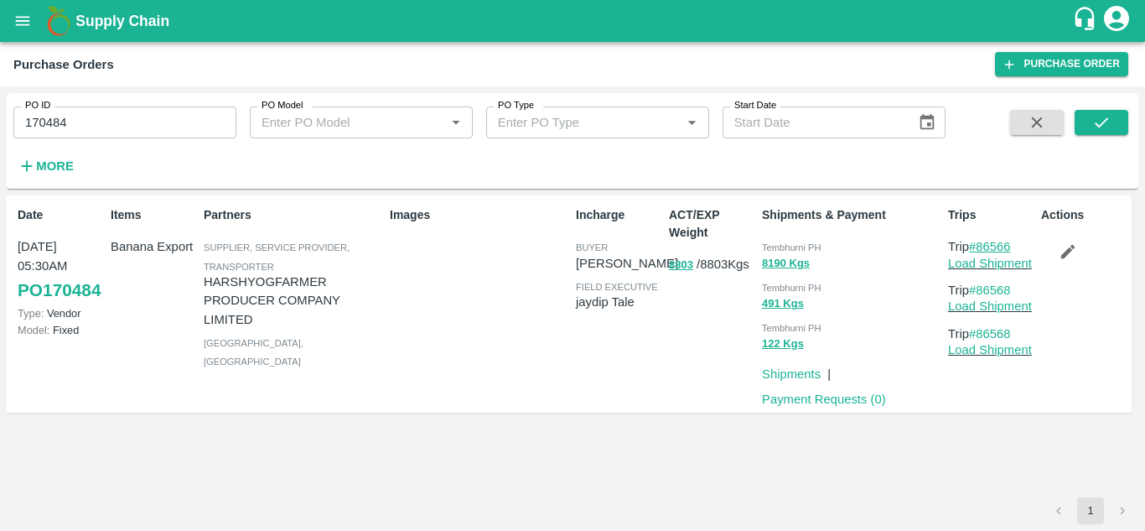
drag, startPoint x: 1021, startPoint y: 242, endPoint x: 979, endPoint y: 252, distance: 42.9
click at [979, 252] on p "Trip #86566" at bounding box center [991, 246] width 86 height 18
click at [103, 119] on input "170484" at bounding box center [124, 122] width 223 height 32
paste input "text"
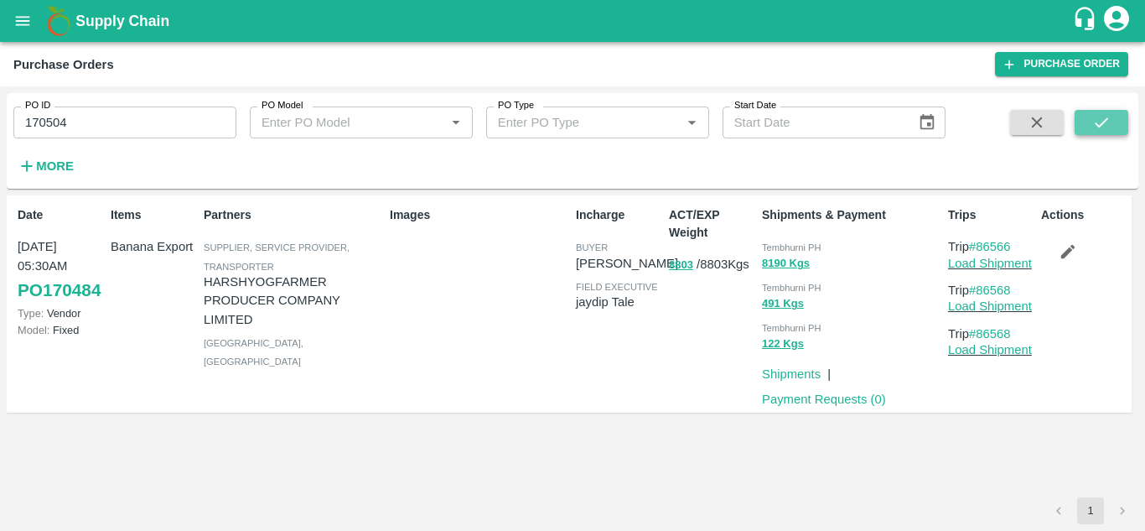
click at [1103, 123] on icon "submit" at bounding box center [1101, 122] width 13 height 10
drag, startPoint x: 1016, startPoint y: 244, endPoint x: 979, endPoint y: 243, distance: 36.9
click at [979, 243] on p "Trip #86563" at bounding box center [991, 246] width 86 height 18
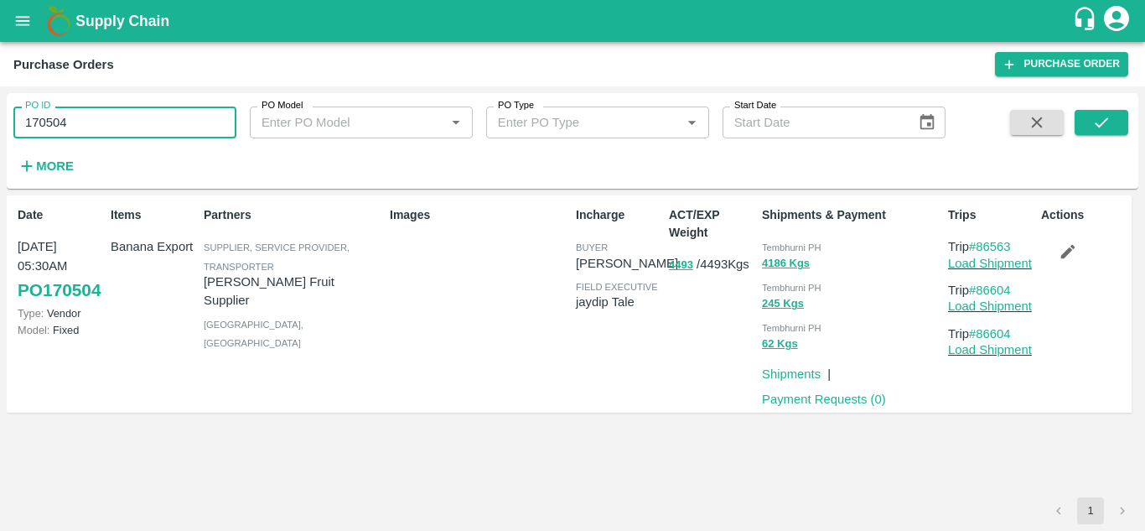
click at [78, 114] on input "170504" at bounding box center [124, 122] width 223 height 32
paste input "text"
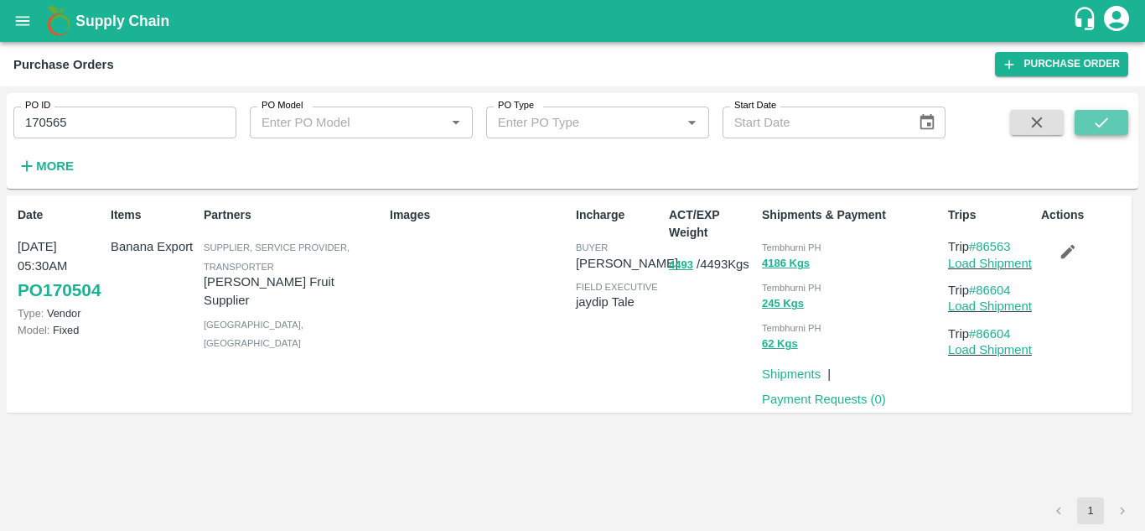
click at [1104, 117] on icon "submit" at bounding box center [1102, 122] width 18 height 18
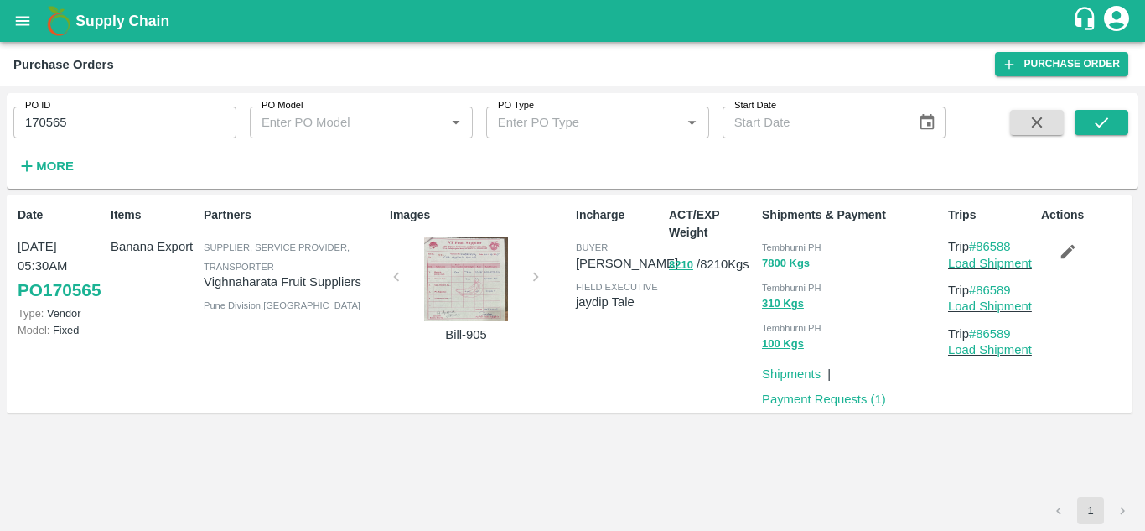
drag, startPoint x: 1021, startPoint y: 245, endPoint x: 979, endPoint y: 240, distance: 41.4
click at [979, 240] on p "Trip #86588" at bounding box center [991, 246] width 86 height 18
click at [78, 115] on input "170565" at bounding box center [124, 122] width 223 height 32
paste input "text"
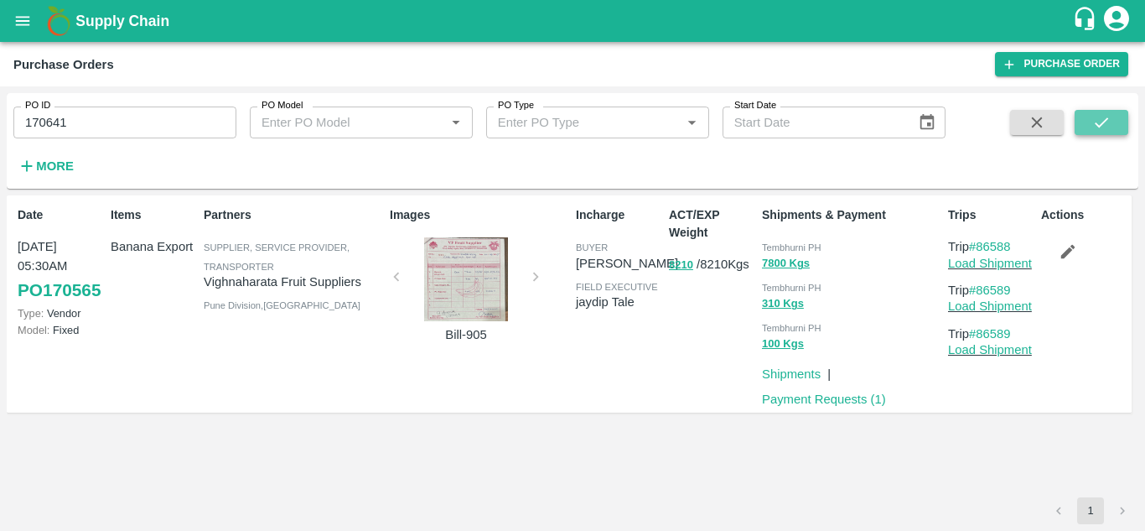
click at [1097, 127] on icon "submit" at bounding box center [1102, 122] width 18 height 18
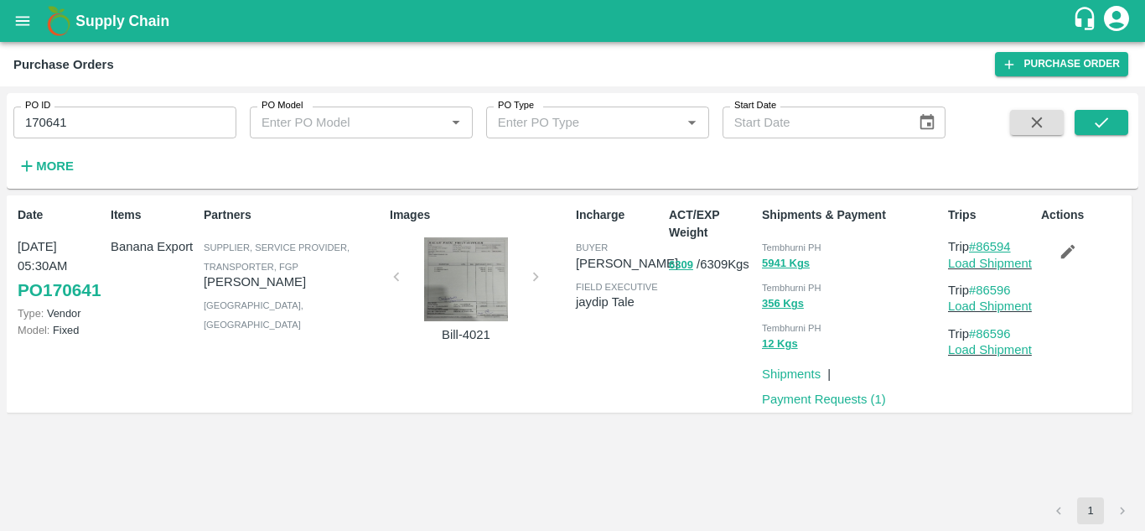
drag, startPoint x: 1020, startPoint y: 245, endPoint x: 980, endPoint y: 249, distance: 39.6
click at [980, 249] on p "Trip #86594" at bounding box center [991, 246] width 86 height 18
click at [90, 123] on input "170641" at bounding box center [124, 122] width 223 height 32
paste input "text"
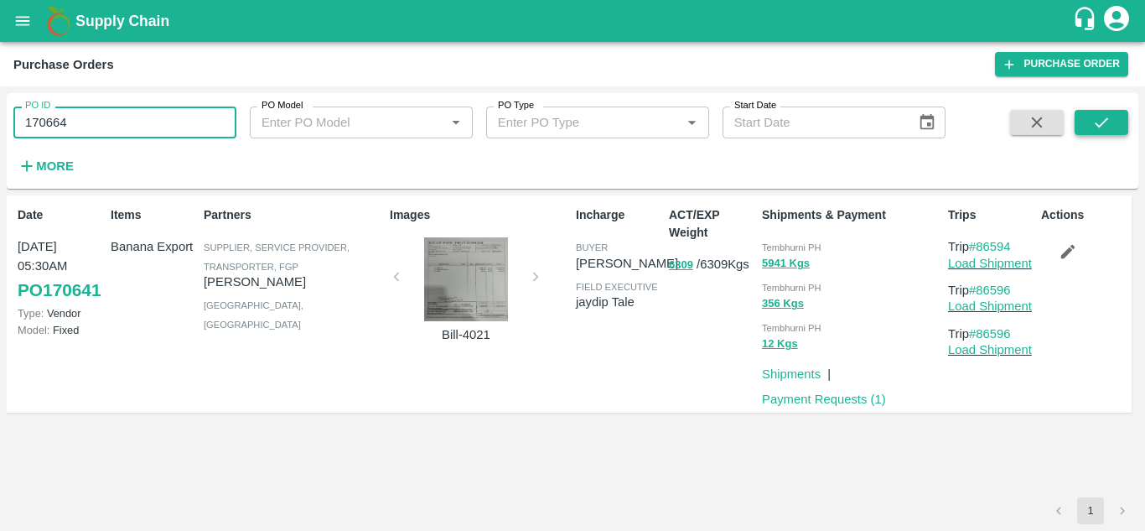
click at [1097, 119] on icon "submit" at bounding box center [1102, 122] width 18 height 18
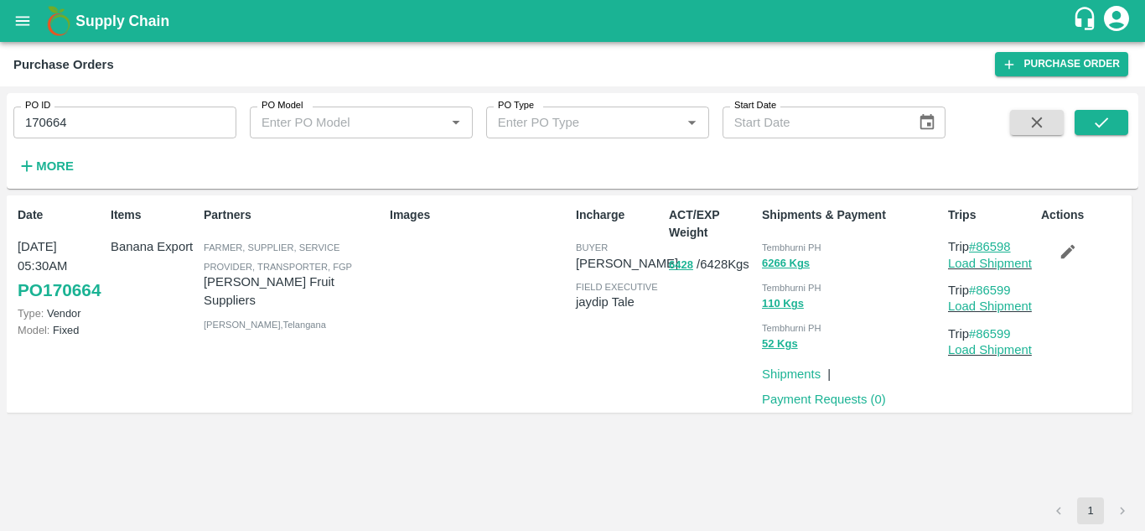
drag, startPoint x: 1022, startPoint y: 243, endPoint x: 979, endPoint y: 244, distance: 42.8
click at [979, 244] on p "Trip #86598" at bounding box center [991, 246] width 86 height 18
click at [89, 118] on input "170664" at bounding box center [124, 122] width 223 height 32
paste input "text"
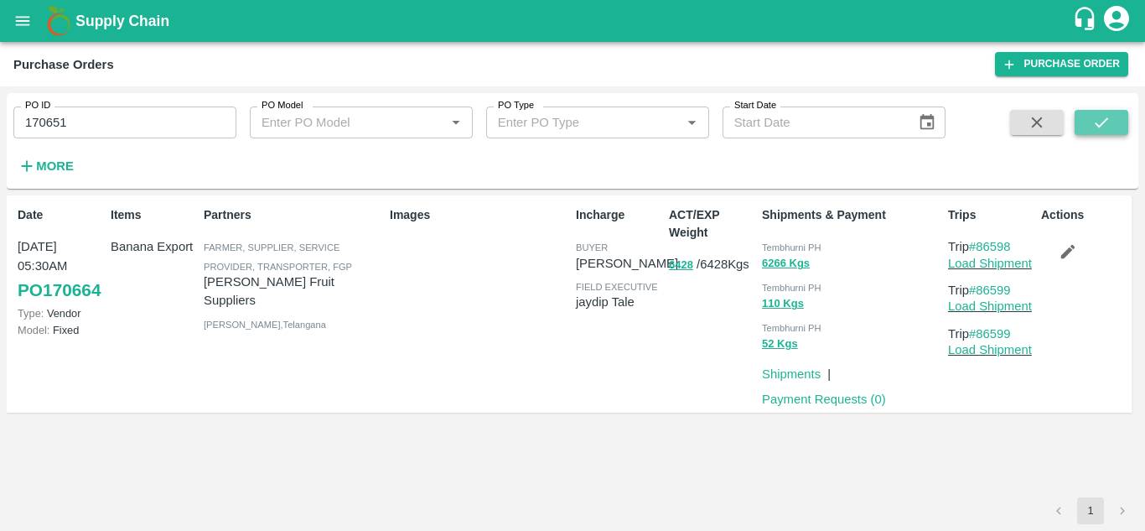
click at [1089, 122] on button "submit" at bounding box center [1102, 122] width 54 height 25
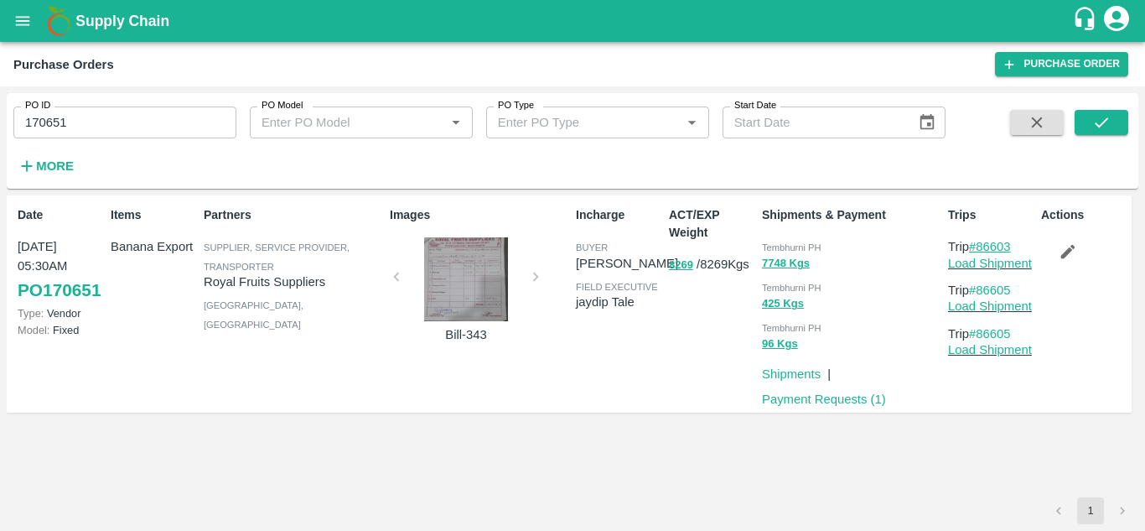
drag, startPoint x: 1020, startPoint y: 247, endPoint x: 982, endPoint y: 249, distance: 37.8
click at [982, 249] on p "Trip #86603" at bounding box center [991, 246] width 86 height 18
click at [96, 122] on input "170651" at bounding box center [124, 122] width 223 height 32
paste input "text"
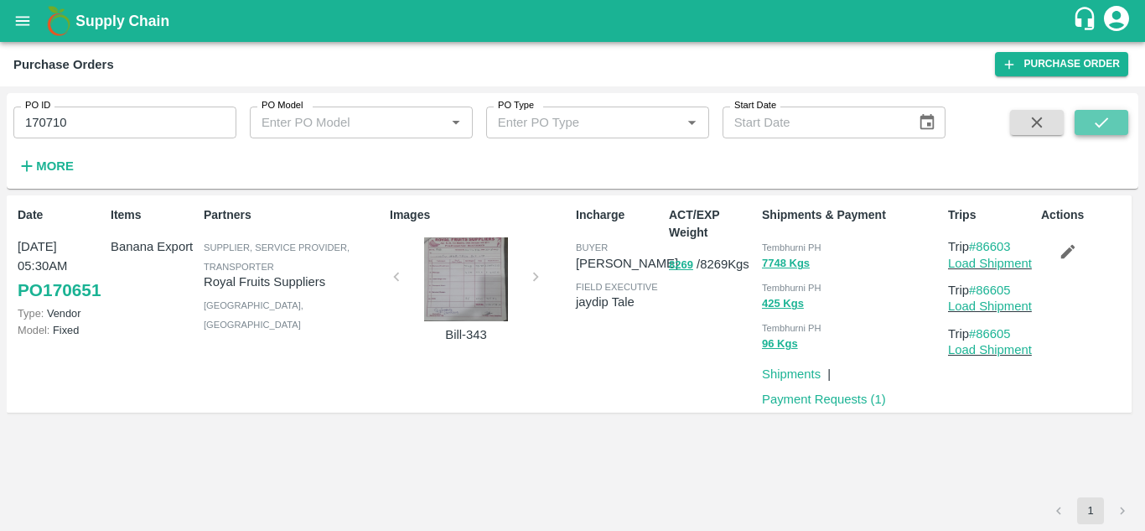
click at [1114, 117] on button "submit" at bounding box center [1102, 122] width 54 height 25
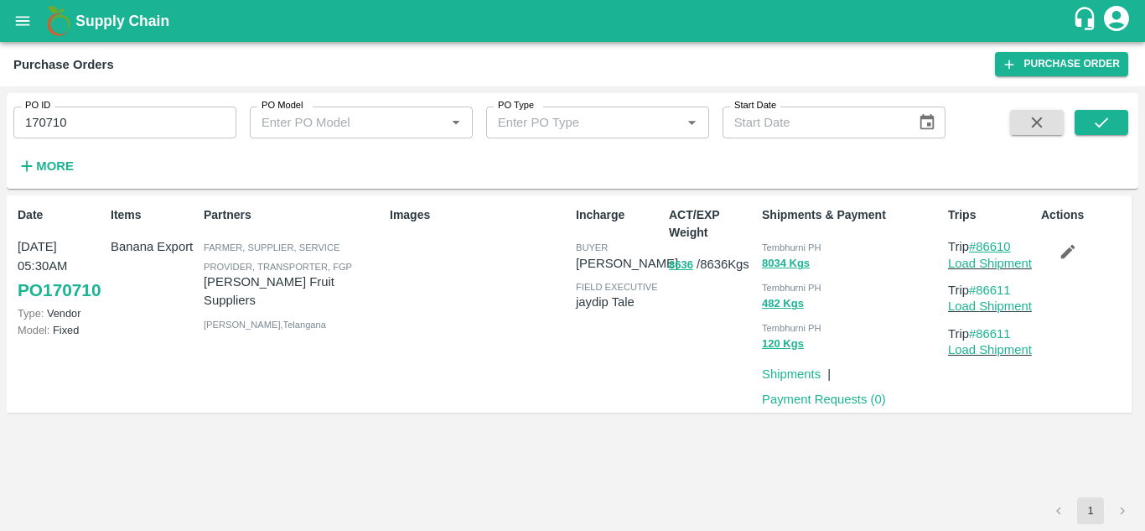
drag, startPoint x: 1019, startPoint y: 241, endPoint x: 979, endPoint y: 246, distance: 39.6
click at [979, 246] on p "Trip #86610" at bounding box center [991, 246] width 86 height 18
click at [88, 119] on input "170710" at bounding box center [124, 122] width 223 height 32
paste input "text"
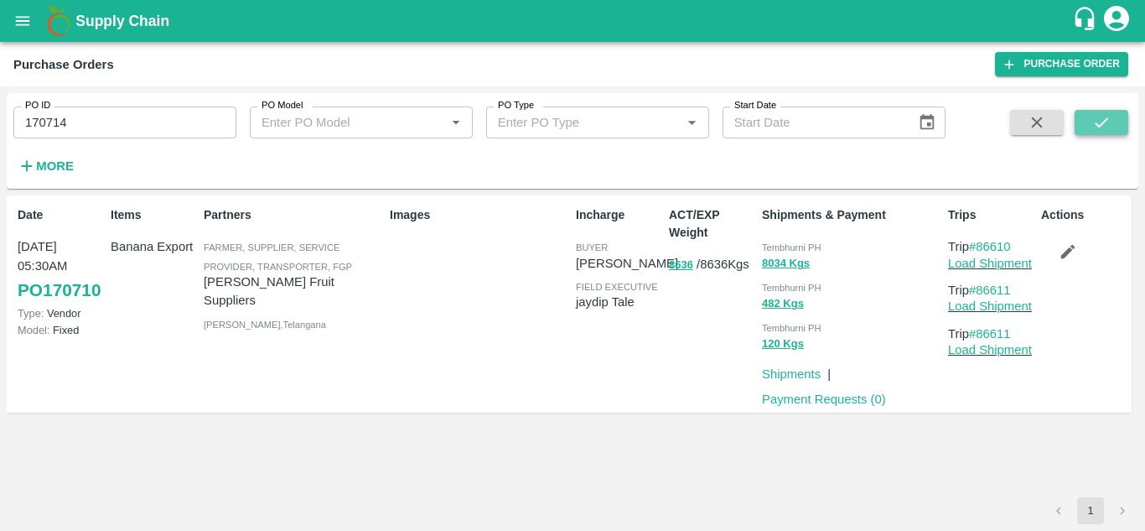
click at [1101, 124] on icon "submit" at bounding box center [1102, 122] width 18 height 18
drag, startPoint x: 1018, startPoint y: 244, endPoint x: 980, endPoint y: 243, distance: 37.7
click at [980, 243] on p "Trip #86613" at bounding box center [991, 246] width 86 height 18
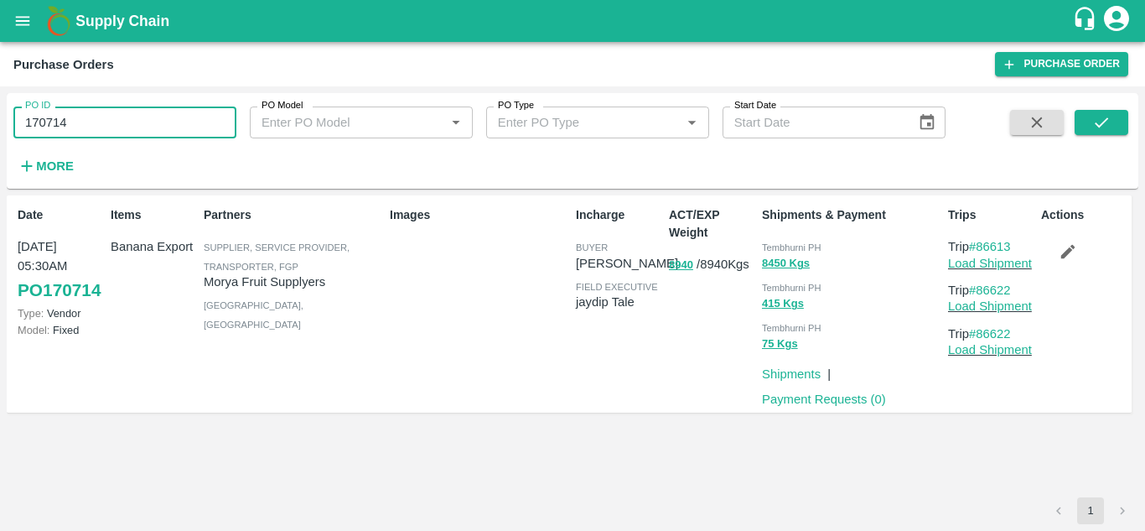
click at [77, 116] on input "170714" at bounding box center [124, 122] width 223 height 32
paste input "text"
click at [1109, 119] on icon "submit" at bounding box center [1102, 122] width 18 height 18
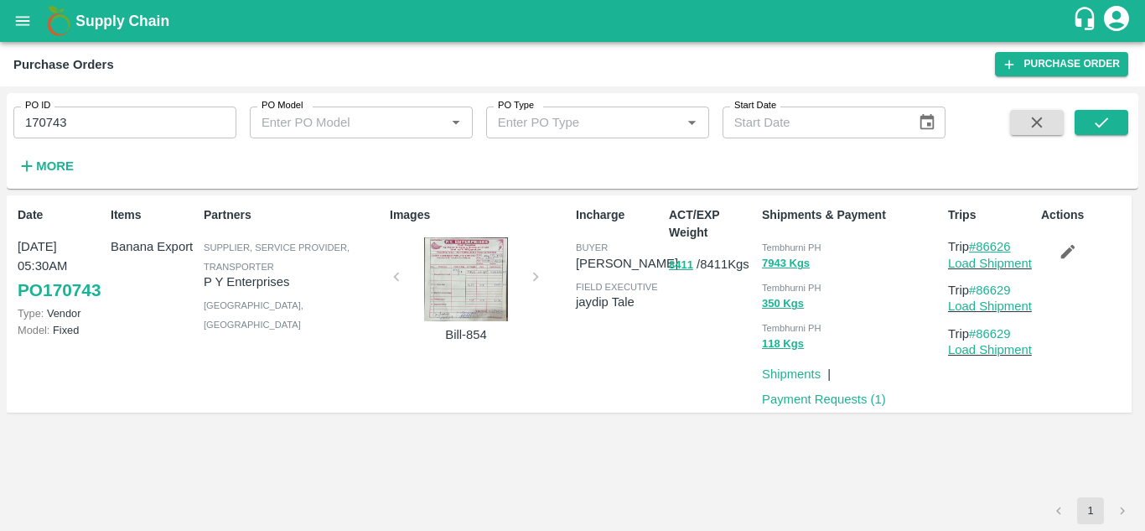
drag, startPoint x: 1026, startPoint y: 245, endPoint x: 981, endPoint y: 249, distance: 44.6
click at [981, 249] on p "Trip #86626" at bounding box center [991, 246] width 86 height 18
click at [91, 106] on input "170743" at bounding box center [124, 122] width 223 height 32
paste input "text"
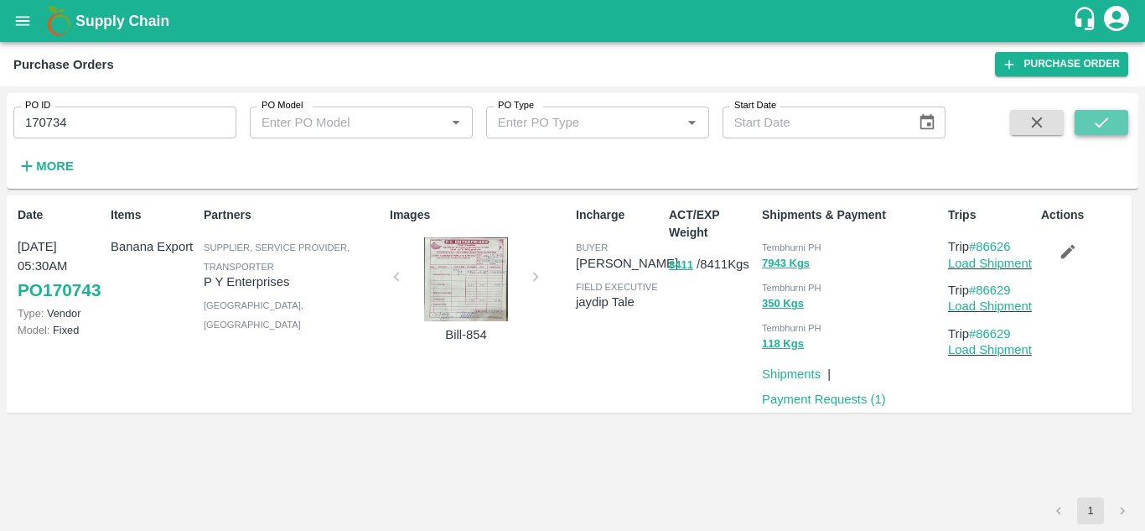
click at [1089, 127] on button "submit" at bounding box center [1102, 122] width 54 height 25
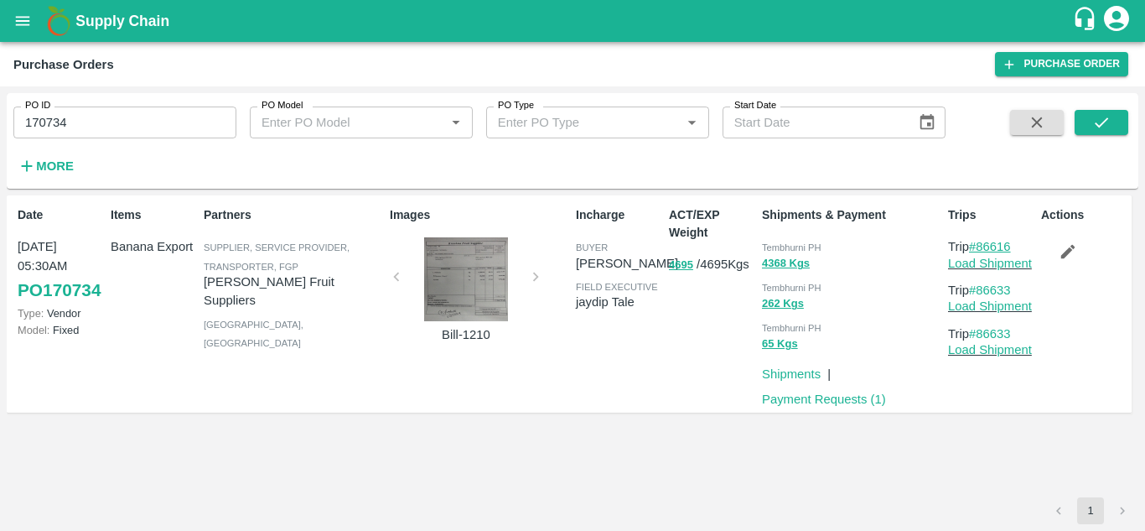
drag, startPoint x: 1021, startPoint y: 241, endPoint x: 978, endPoint y: 246, distance: 43.9
click at [978, 246] on p "Trip #86616" at bounding box center [991, 246] width 86 height 18
click at [86, 125] on input "170734" at bounding box center [124, 122] width 223 height 32
paste input "text"
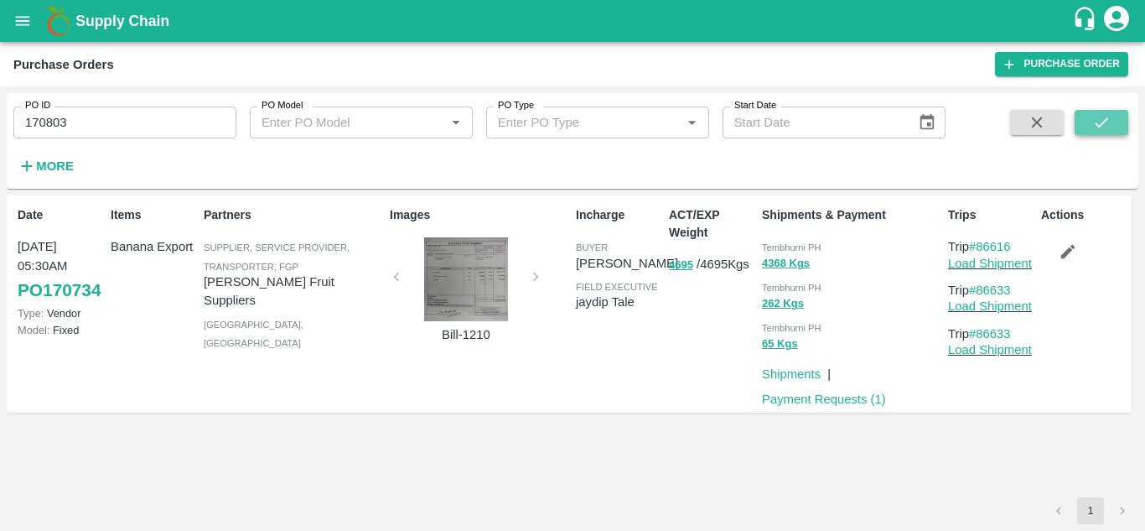
click at [1103, 122] on icon "submit" at bounding box center [1102, 122] width 18 height 18
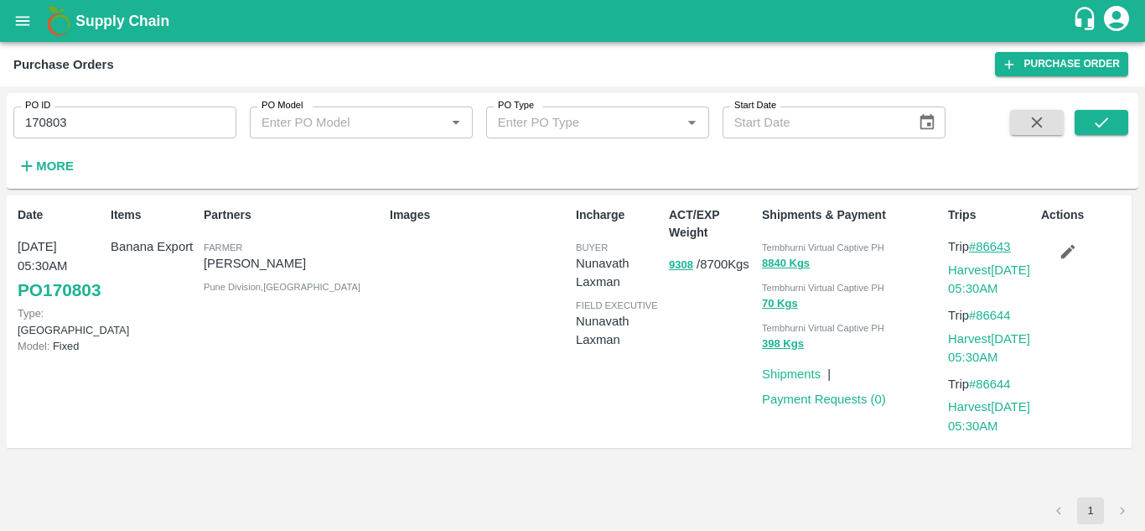
drag, startPoint x: 1019, startPoint y: 243, endPoint x: 982, endPoint y: 244, distance: 36.9
click at [982, 244] on p "Trip #86643" at bounding box center [991, 246] width 86 height 18
click at [73, 116] on input "170803" at bounding box center [124, 122] width 223 height 32
paste input "text"
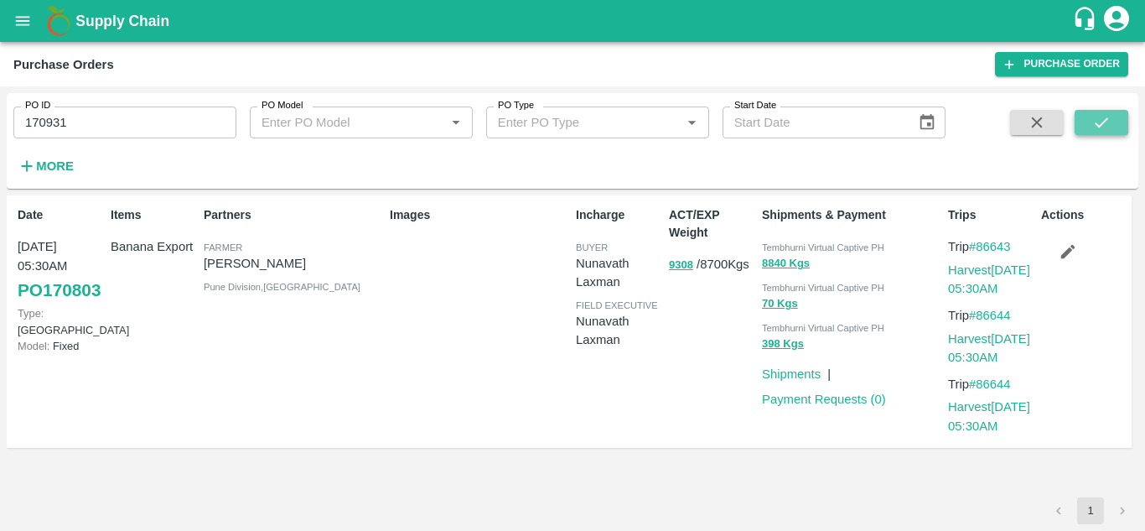
click at [1104, 117] on icon "submit" at bounding box center [1102, 122] width 18 height 18
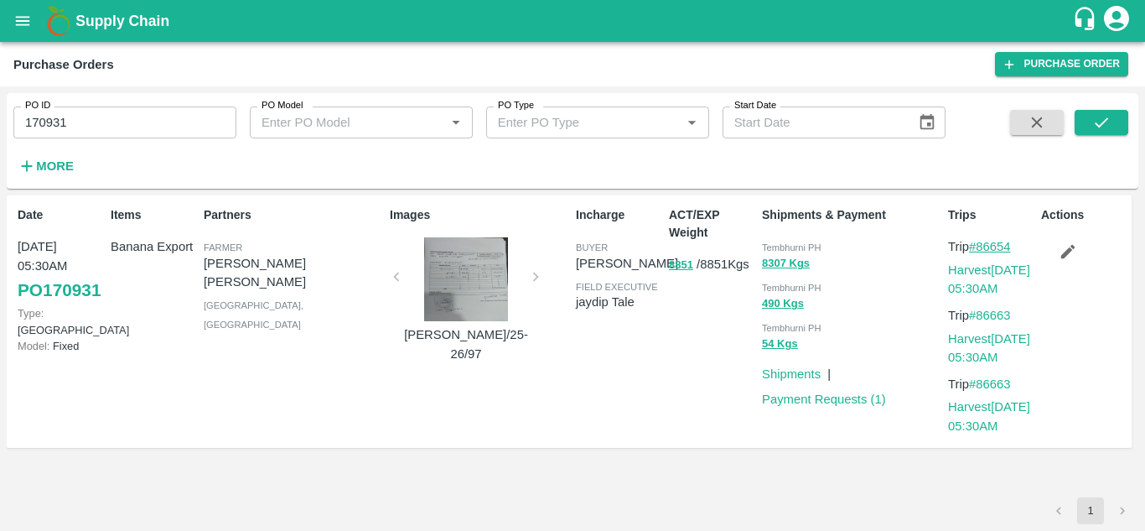
drag, startPoint x: 1016, startPoint y: 243, endPoint x: 977, endPoint y: 245, distance: 39.4
click at [977, 245] on p "Trip #86654" at bounding box center [991, 246] width 86 height 18
click at [92, 123] on input "170931" at bounding box center [124, 122] width 223 height 32
paste input "text"
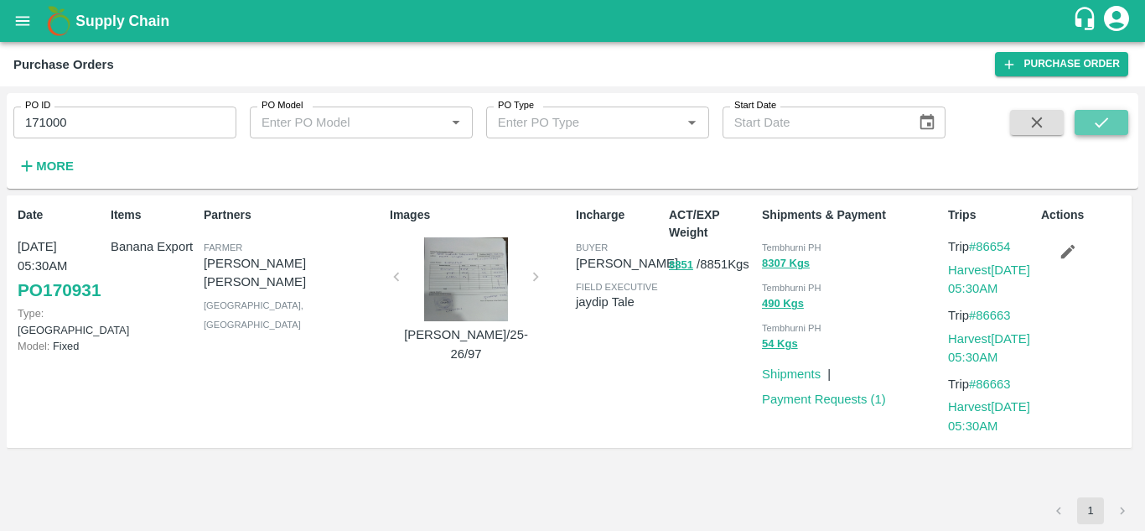
click at [1114, 113] on button "submit" at bounding box center [1102, 122] width 54 height 25
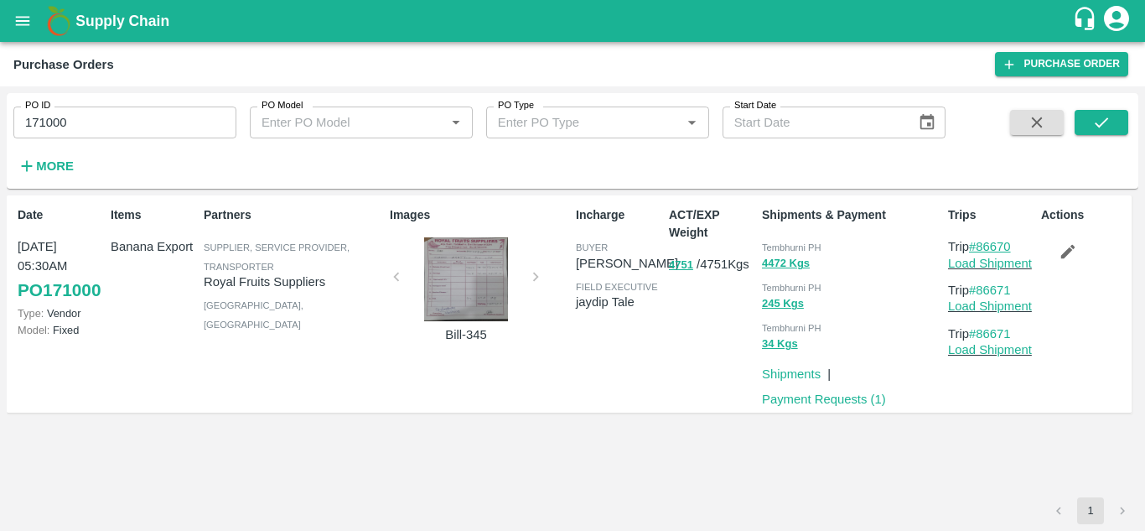
drag, startPoint x: 1025, startPoint y: 245, endPoint x: 981, endPoint y: 244, distance: 43.6
click at [981, 244] on p "Trip #86670" at bounding box center [991, 246] width 86 height 18
click at [87, 111] on input "171000" at bounding box center [124, 122] width 223 height 32
paste input "text"
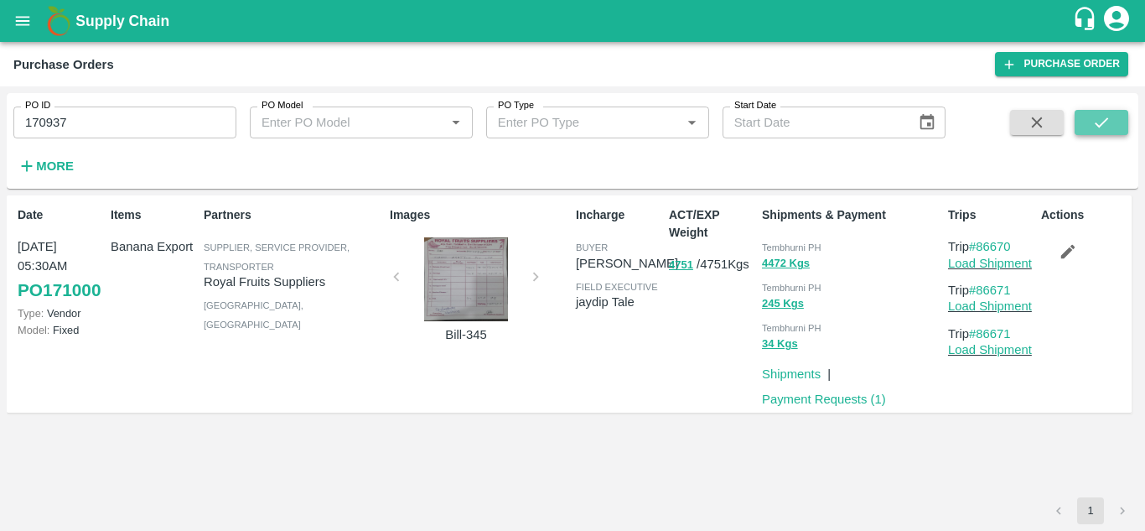
click at [1103, 122] on icon "submit" at bounding box center [1102, 122] width 18 height 18
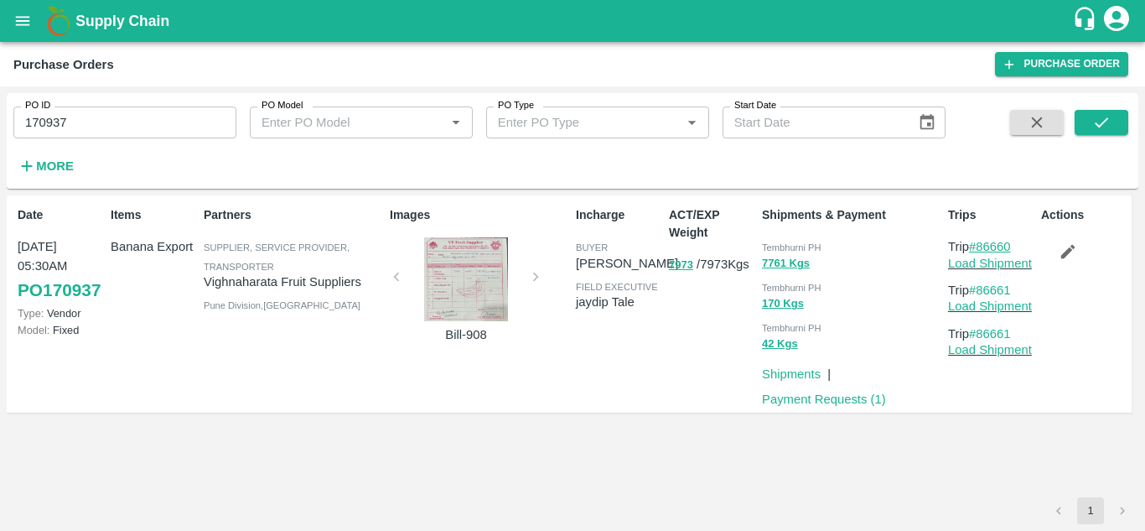
drag, startPoint x: 1023, startPoint y: 246, endPoint x: 979, endPoint y: 241, distance: 44.6
click at [979, 241] on p "Trip #86660" at bounding box center [991, 246] width 86 height 18
click at [88, 130] on input "170937" at bounding box center [124, 122] width 223 height 32
paste input "text"
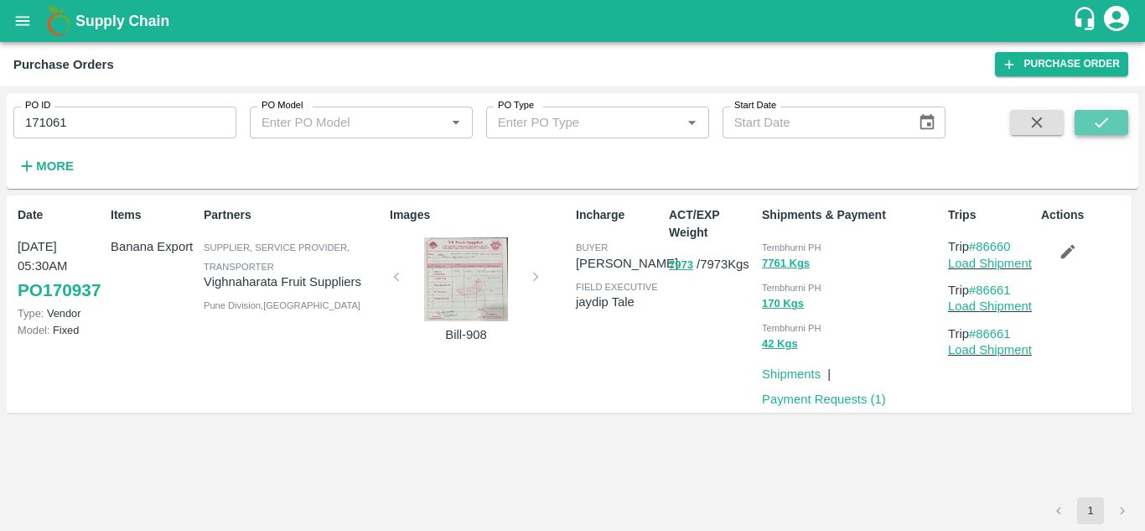
click at [1098, 131] on icon "submit" at bounding box center [1102, 122] width 18 height 18
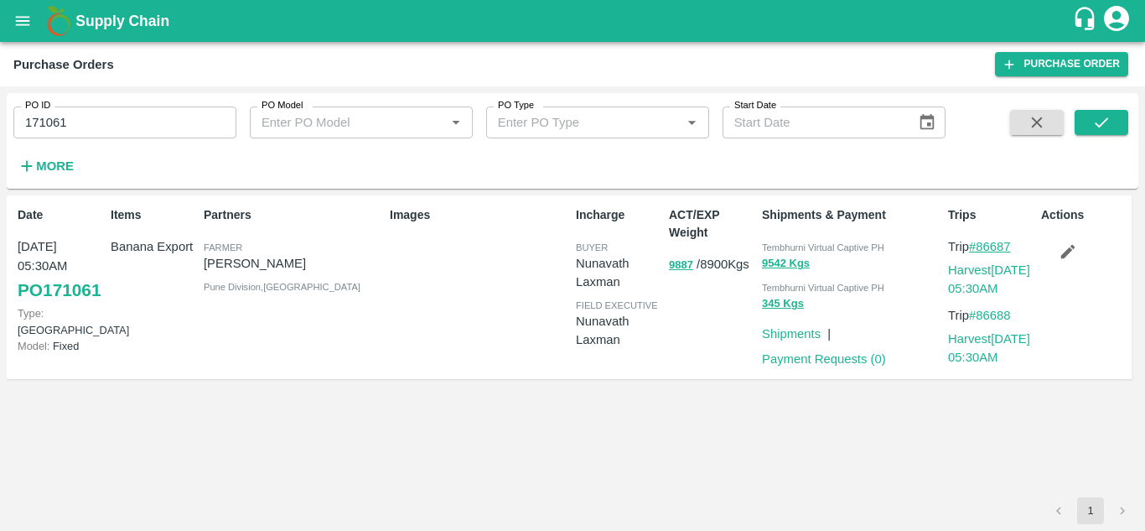
drag, startPoint x: 1021, startPoint y: 248, endPoint x: 982, endPoint y: 248, distance: 39.4
click at [982, 248] on p "Trip #86687" at bounding box center [991, 246] width 86 height 18
click at [75, 118] on input "171061" at bounding box center [124, 122] width 223 height 32
paste input "text"
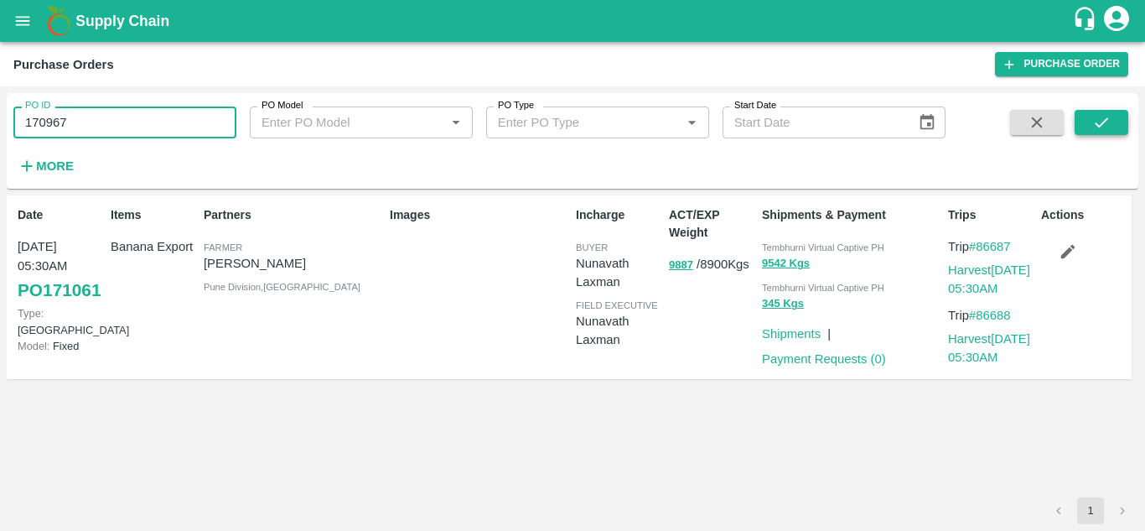
type input "170967"
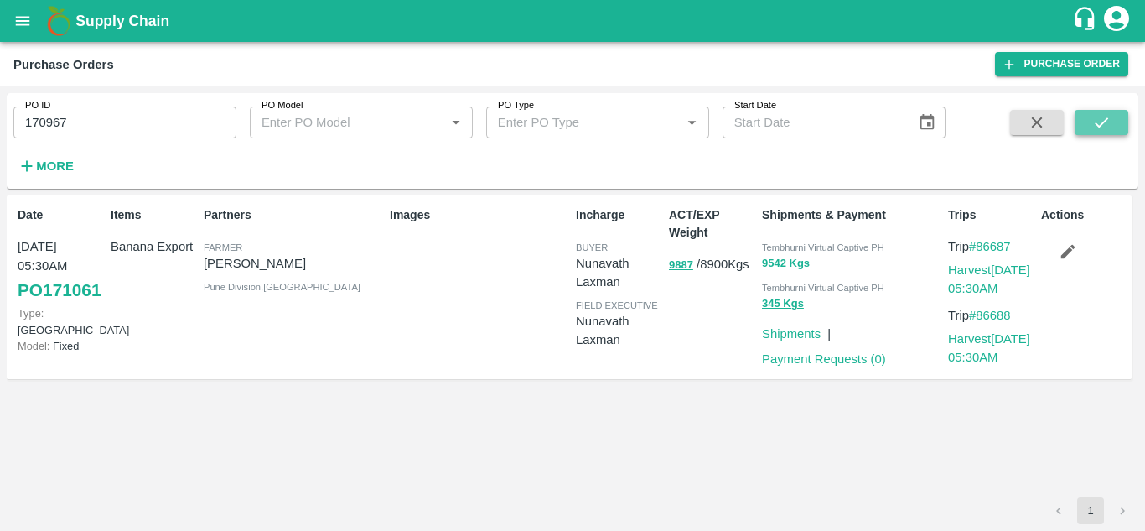
click at [1095, 118] on icon "submit" at bounding box center [1102, 122] width 18 height 18
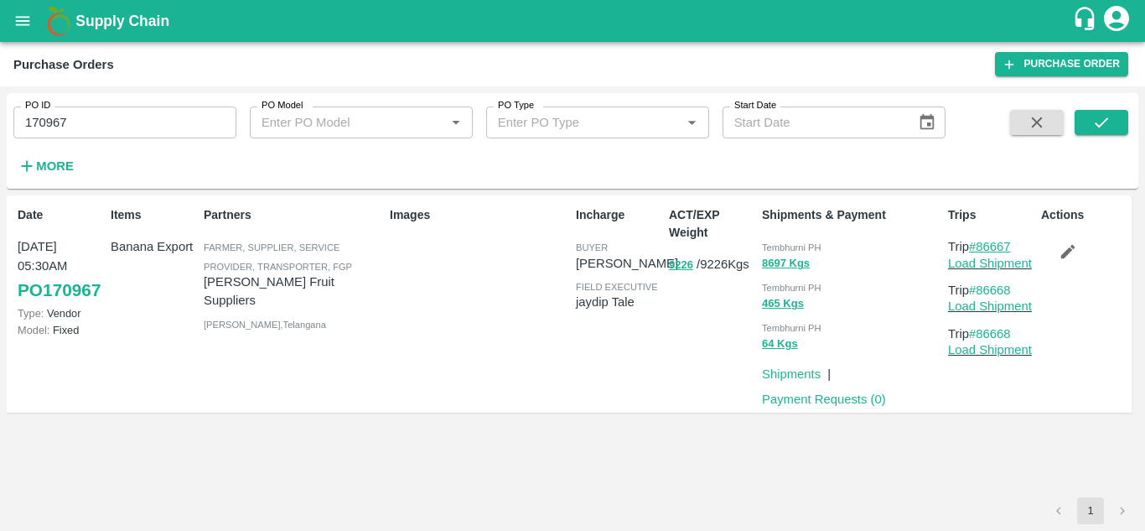
drag, startPoint x: 1021, startPoint y: 247, endPoint x: 979, endPoint y: 249, distance: 42.0
click at [979, 249] on p "Trip #86667" at bounding box center [991, 246] width 86 height 18
